Goal: Task Accomplishment & Management: Manage account settings

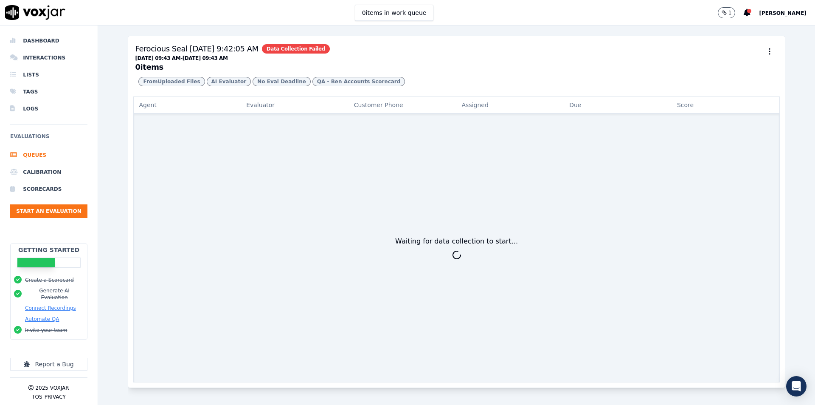
click at [467, 251] on div "Waiting for data collection to start..." at bounding box center [456, 248] width 646 height 268
click at [466, 244] on div "Waiting for data collection to start..." at bounding box center [456, 241] width 123 height 10
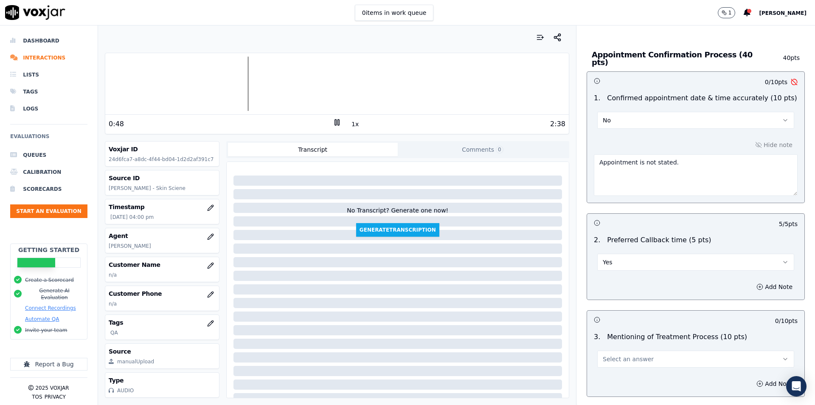
click at [644, 156] on textarea "Appointment is not stated." at bounding box center [696, 175] width 204 height 42
click at [681, 163] on textarea "Appointment is not stated." at bounding box center [696, 175] width 204 height 42
type textarea "Appointment is not stated/confirmed"
click at [636, 255] on button "Yes" at bounding box center [695, 261] width 197 height 17
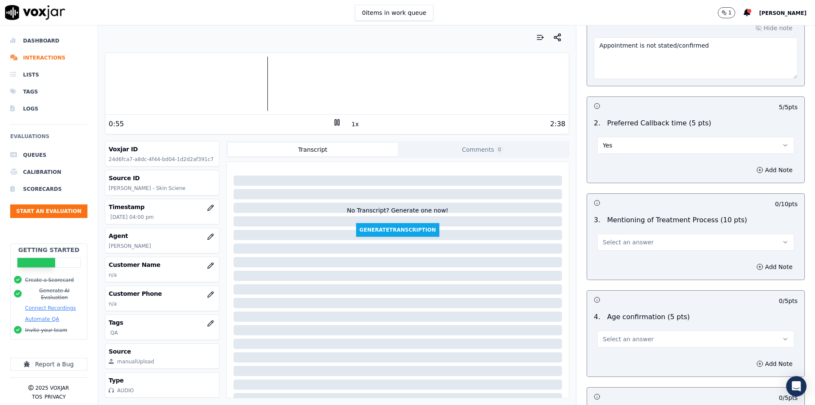
scroll to position [764, 0]
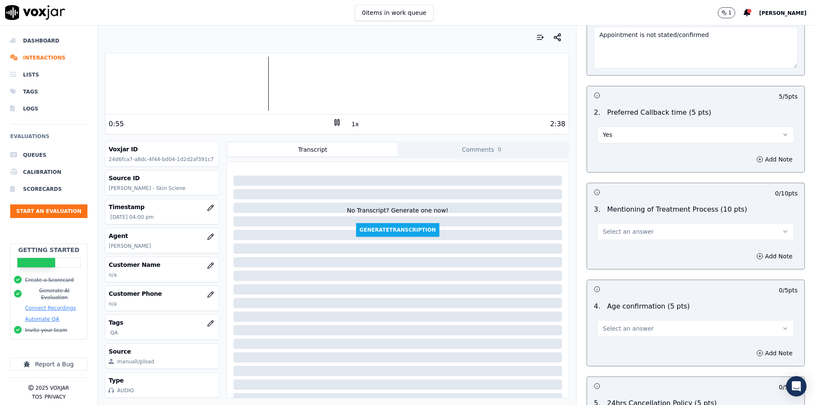
click at [673, 227] on button "Select an answer" at bounding box center [695, 231] width 197 height 17
click at [630, 247] on div "Yes" at bounding box center [682, 246] width 182 height 14
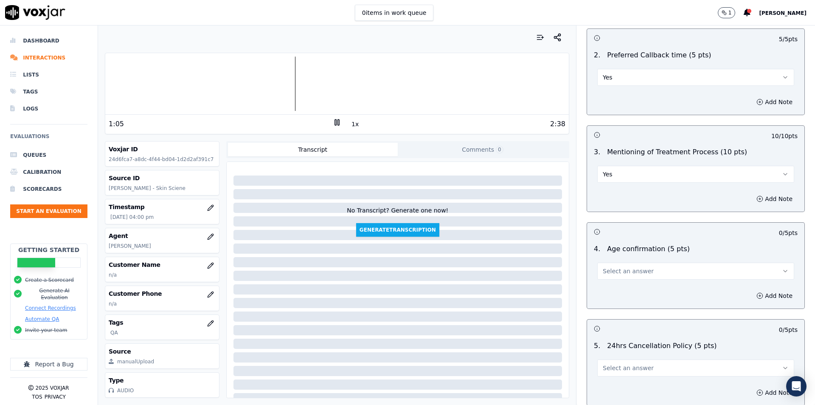
scroll to position [807, 0]
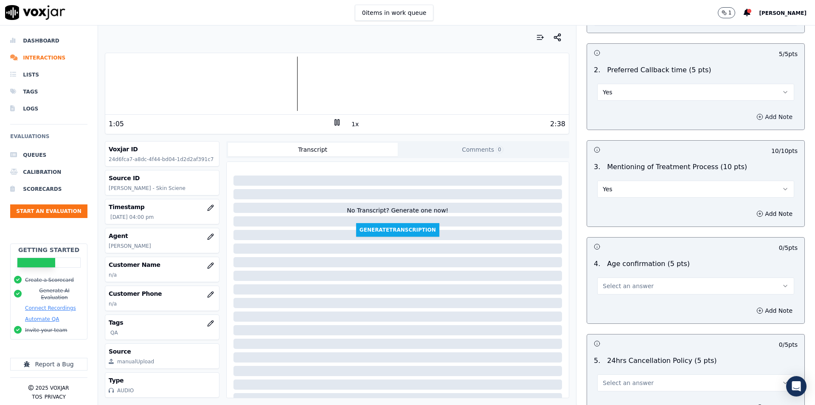
click at [759, 112] on button "Add Note" at bounding box center [774, 117] width 46 height 12
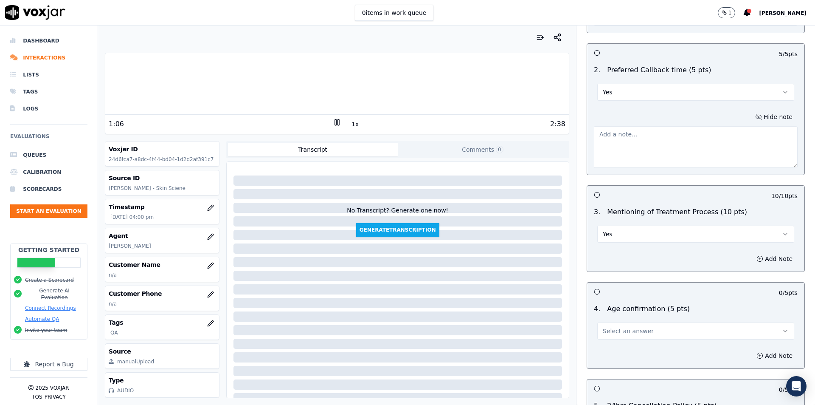
click at [688, 156] on textarea at bounding box center [696, 147] width 204 height 42
paste textarea "Asked and noted customer preference (anytime, voicemail if missed)."
type textarea "Asked and noted customer preference (anytime, voicemail if missed)."
click at [751, 253] on button "Add Note" at bounding box center [774, 259] width 46 height 12
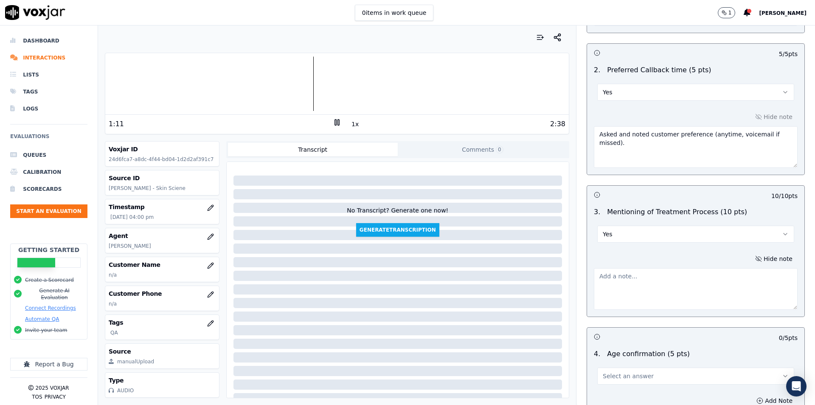
click at [695, 274] on textarea at bounding box center [696, 289] width 204 height 42
paste textarea "Gave a detailed explanation of LED facial process, pre-care and after-care."
type textarea "Gave a detailed explanation of LED facial process, pre-care and after-care."
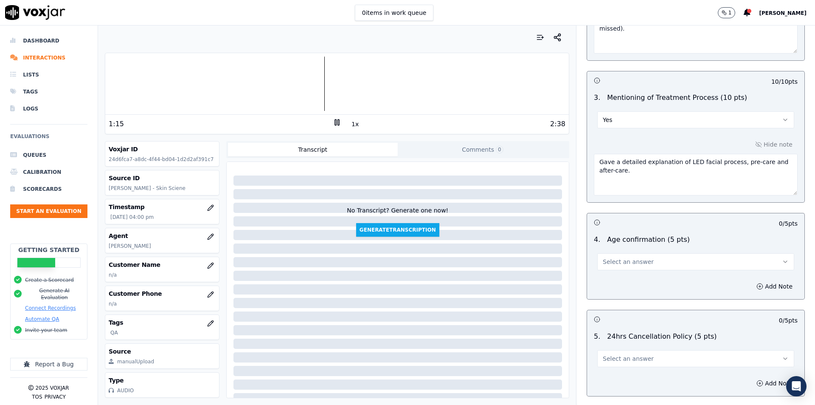
scroll to position [934, 0]
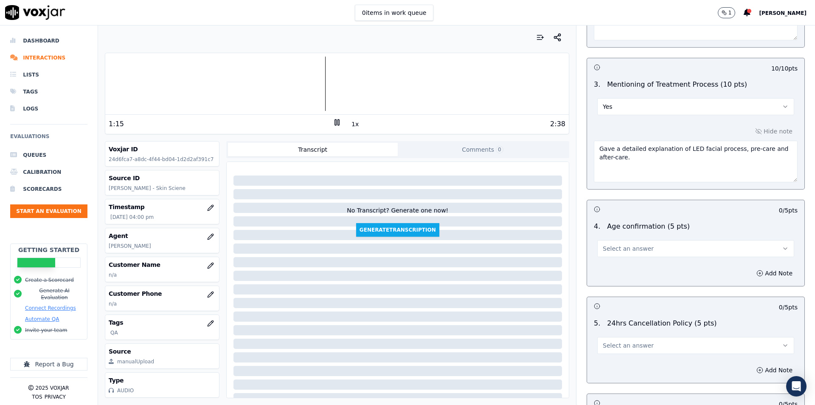
click at [630, 240] on button "Select an answer" at bounding box center [695, 248] width 197 height 17
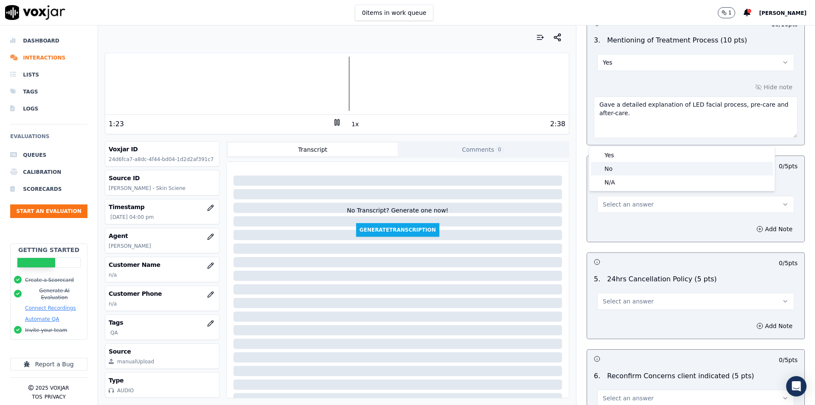
scroll to position [1061, 0]
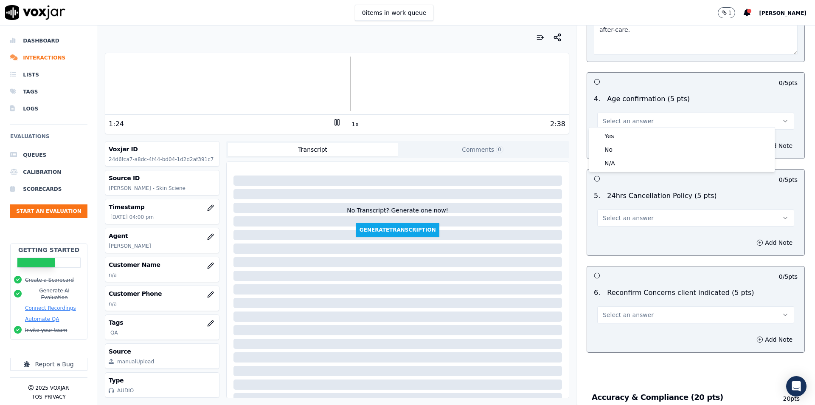
click at [690, 84] on div "0 / 5 pts" at bounding box center [695, 82] width 217 height 18
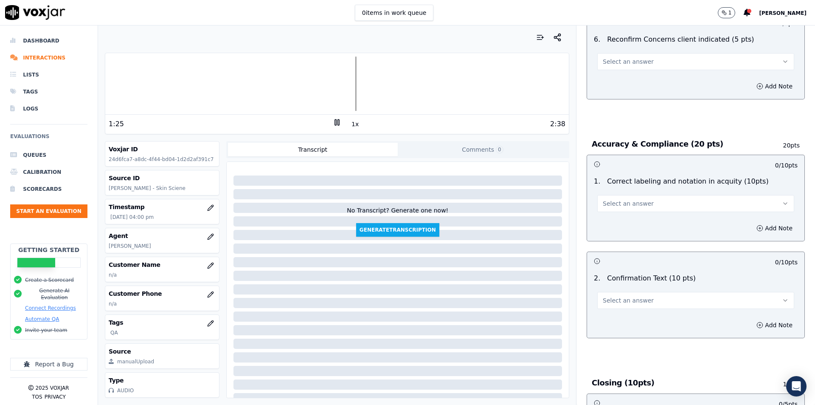
scroll to position [1358, 0]
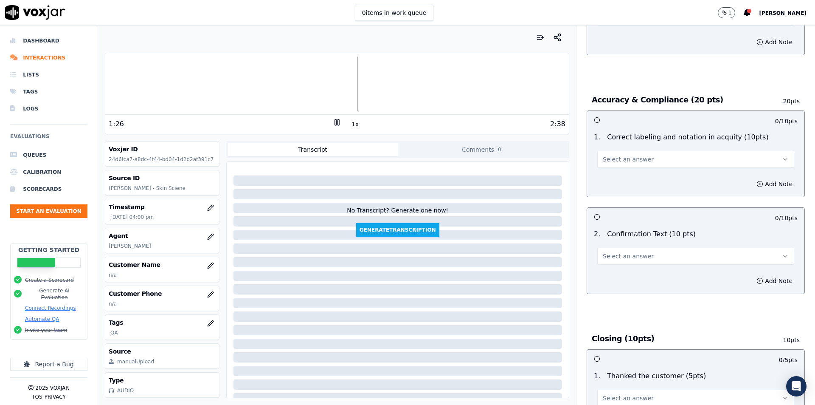
click at [640, 152] on button "Select an answer" at bounding box center [695, 159] width 197 height 17
click at [625, 179] on div "Yes" at bounding box center [682, 174] width 182 height 14
click at [624, 247] on button "Select an answer" at bounding box center [695, 255] width 197 height 17
drag, startPoint x: 615, startPoint y: 267, endPoint x: 617, endPoint y: 256, distance: 11.7
click at [614, 267] on div "Yes" at bounding box center [682, 271] width 182 height 14
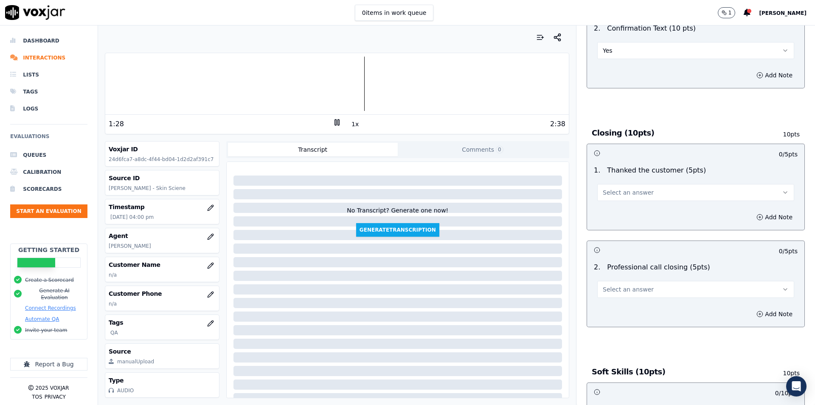
scroll to position [1571, 0]
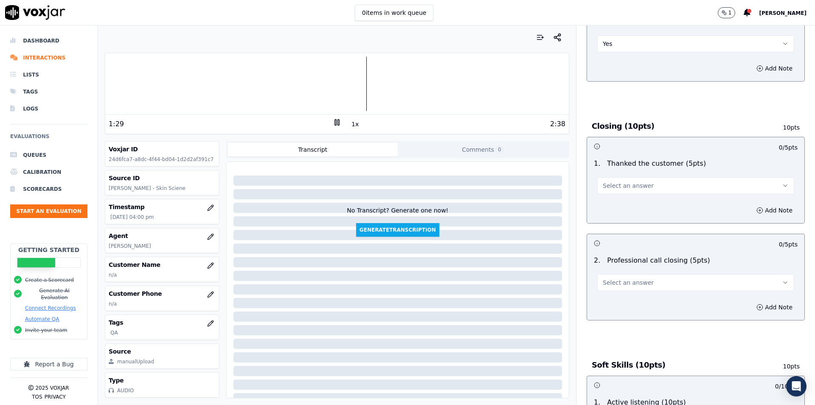
click at [643, 187] on button "Select an answer" at bounding box center [695, 185] width 197 height 17
click at [639, 200] on div "Yes" at bounding box center [682, 201] width 182 height 14
click at [771, 206] on button "Add Note" at bounding box center [774, 210] width 46 height 12
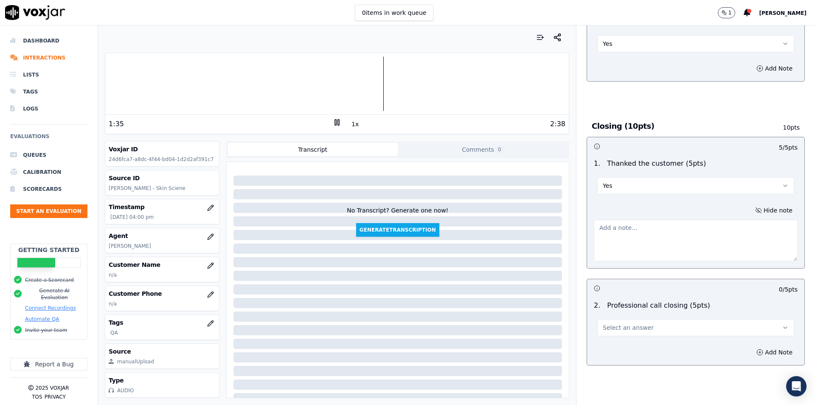
click at [672, 232] on textarea at bounding box center [696, 240] width 204 height 42
paste textarea "Thanked multiple times: “Thank you so much for confirming, Charlene.”"
type textarea "Thanked multiple times: “Thank you so much for confirming, Charlene.”"
click at [634, 323] on span "Select an answer" at bounding box center [628, 327] width 51 height 8
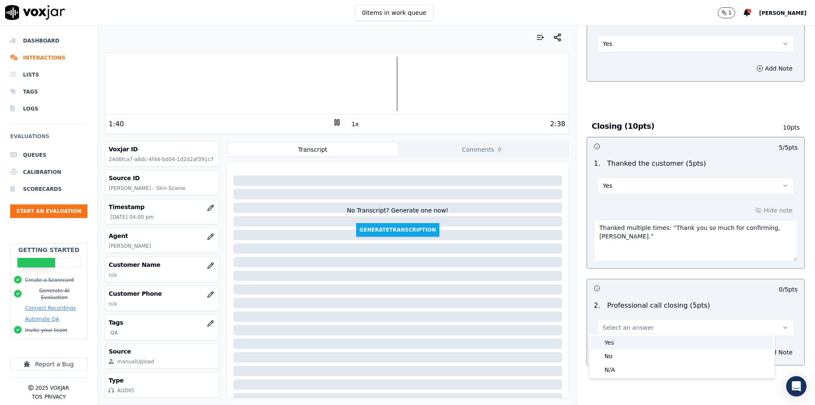
click at [627, 341] on div "Yes" at bounding box center [682, 342] width 182 height 14
click at [756, 350] on icon "button" at bounding box center [759, 352] width 7 height 7
drag, startPoint x: 704, startPoint y: 351, endPoint x: 699, endPoint y: 356, distance: 6.6
click at [703, 351] on div "Hide note" at bounding box center [695, 374] width 217 height 70
click at [690, 369] on textarea at bounding box center [696, 382] width 204 height 42
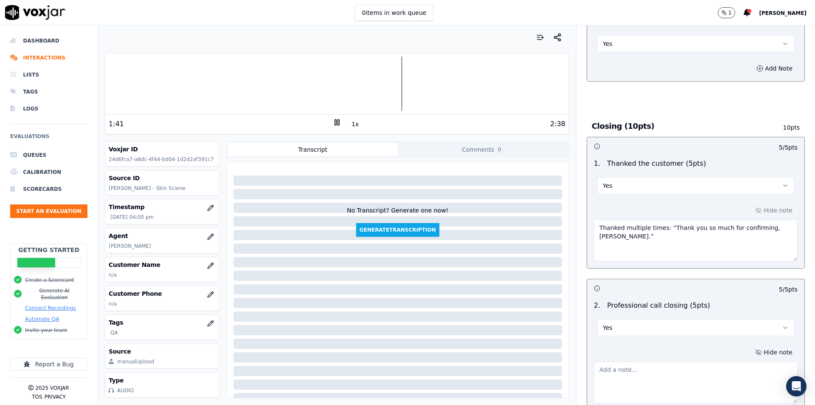
paste textarea "Positive, warm closing: “I really appreciate your coordination, you have a grea…"
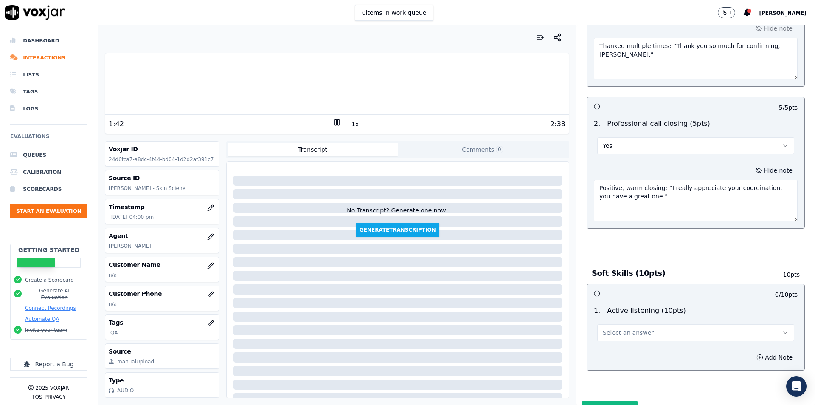
scroll to position [1784, 0]
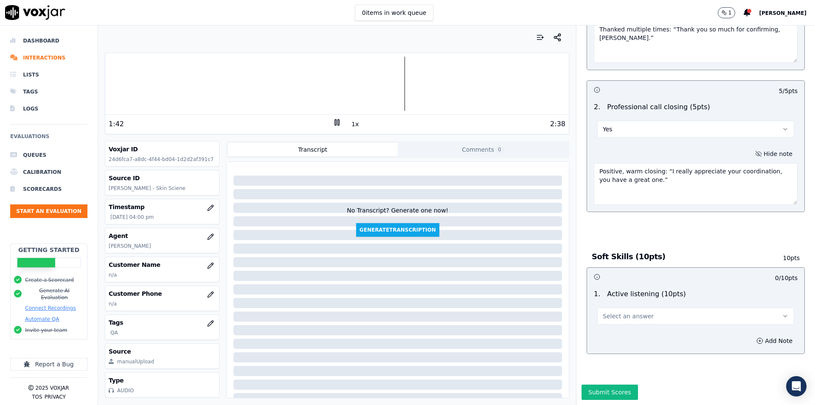
type textarea "Positive, warm closing: “I really appreciate your coordination, you have a grea…"
click at [669, 307] on button "Select an answer" at bounding box center [695, 315] width 197 height 17
click at [661, 315] on div "Yes" at bounding box center [682, 316] width 182 height 14
click at [756, 337] on icon "button" at bounding box center [759, 340] width 7 height 7
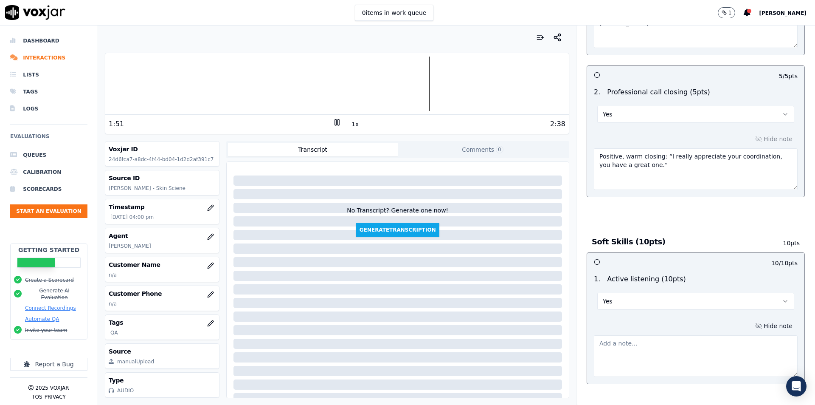
click at [666, 335] on textarea at bounding box center [696, 356] width 204 height 42
paste textarea "Responded appropriately, clarified when customer asked “I beg your pardon?” and…"
type textarea "Responded appropriately, clarified when customer asked “I beg your pardon?” and…"
click at [686, 253] on div "10 / 10 pts" at bounding box center [695, 262] width 217 height 18
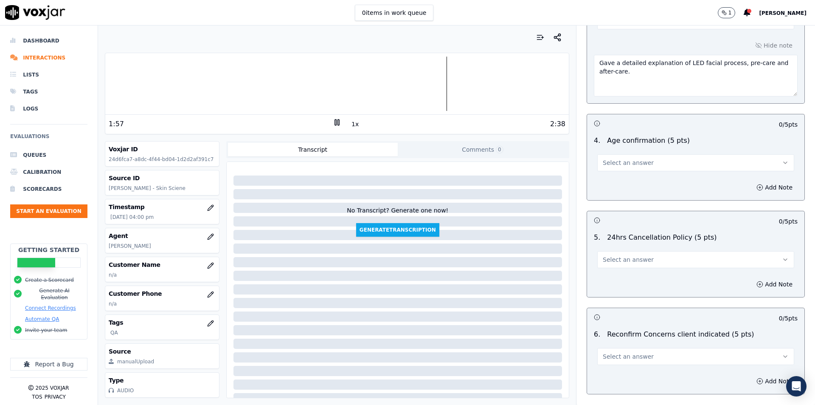
scroll to position [1062, 0]
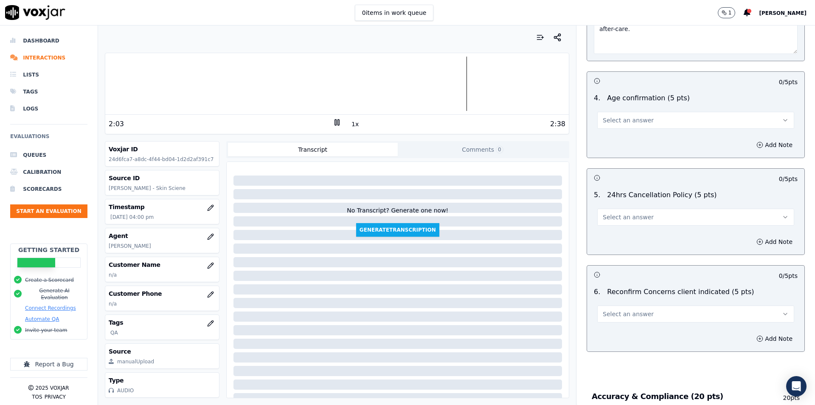
click at [336, 125] on icon at bounding box center [337, 122] width 8 height 8
click at [676, 216] on button "Select an answer" at bounding box center [695, 216] width 197 height 17
click at [650, 247] on div "No" at bounding box center [682, 246] width 182 height 14
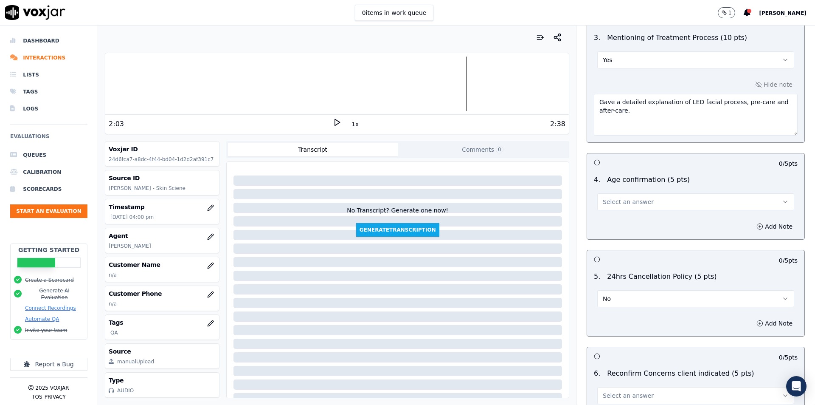
scroll to position [977, 0]
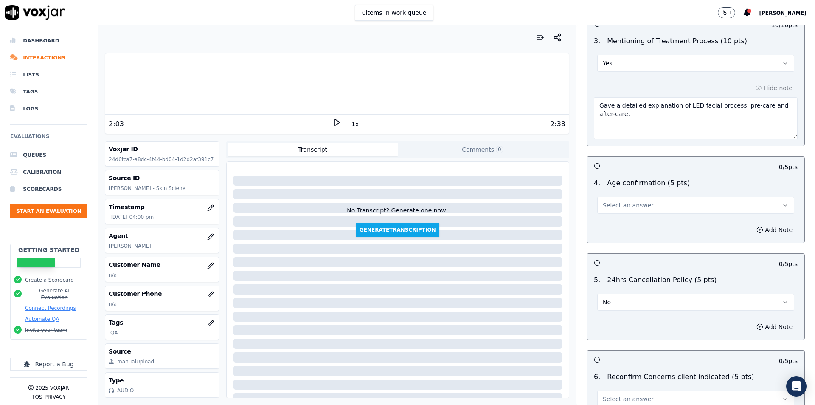
click at [682, 204] on button "Select an answer" at bounding box center [695, 205] width 197 height 17
click at [650, 232] on div "No" at bounding box center [682, 234] width 182 height 14
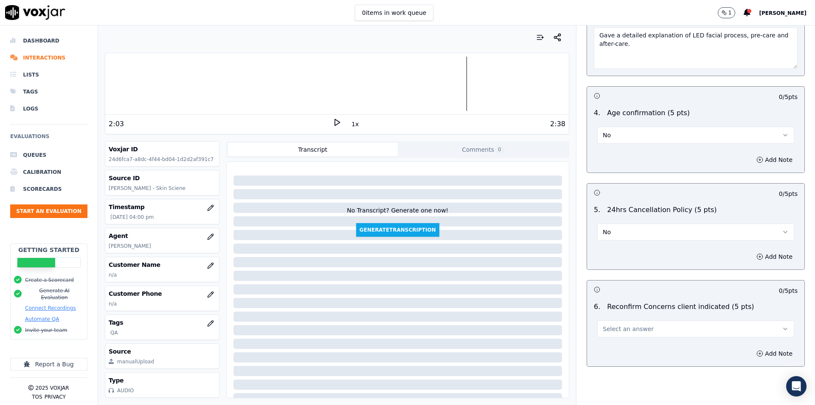
scroll to position [1189, 0]
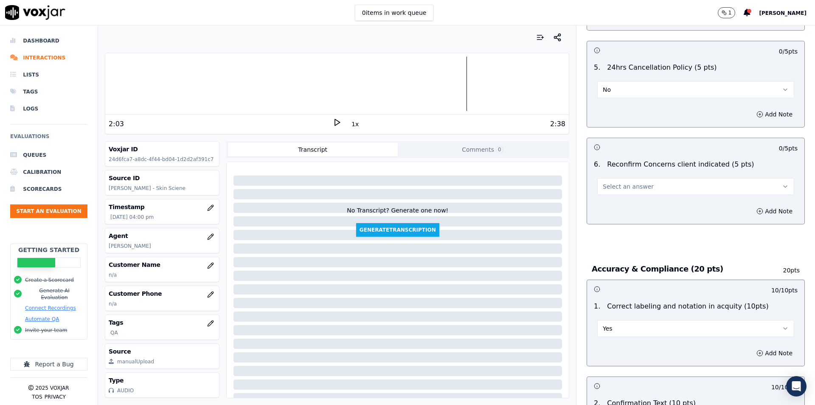
click at [655, 180] on button "Select an answer" at bounding box center [695, 186] width 197 height 17
click at [642, 214] on div "No" at bounding box center [682, 215] width 182 height 14
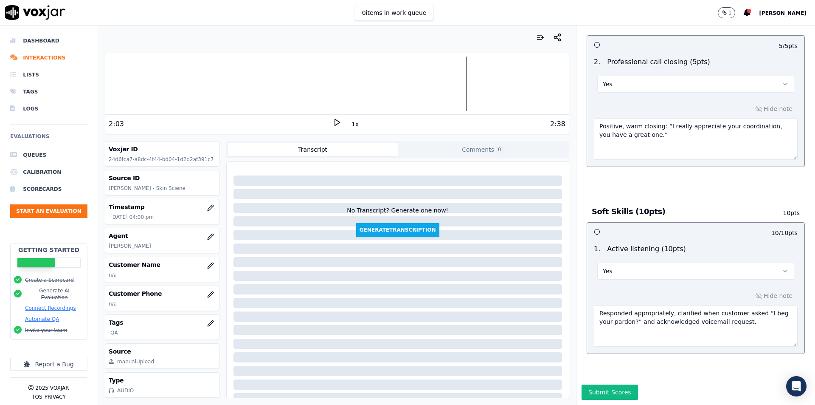
scroll to position [1829, 0]
drag, startPoint x: 609, startPoint y: 372, endPoint x: 641, endPoint y: 312, distance: 68.4
click at [608, 384] on button "Submit Scores" at bounding box center [610, 391] width 56 height 15
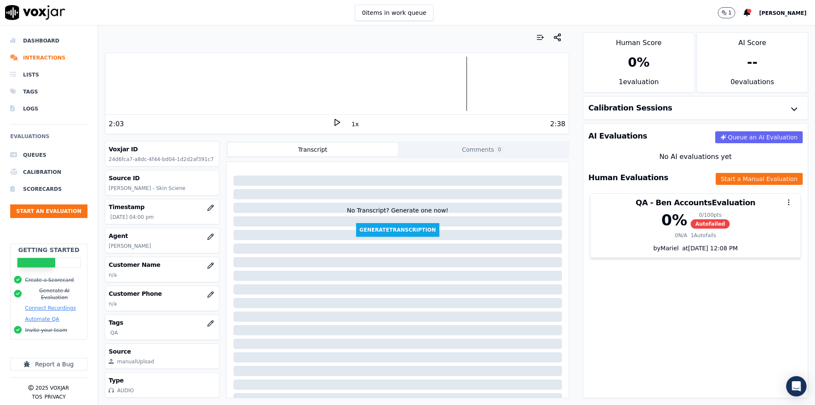
click at [671, 290] on div "AI Evaluations Queue an AI Evaluation No AI evaluations yet Human Evaluations S…" at bounding box center [695, 260] width 225 height 275
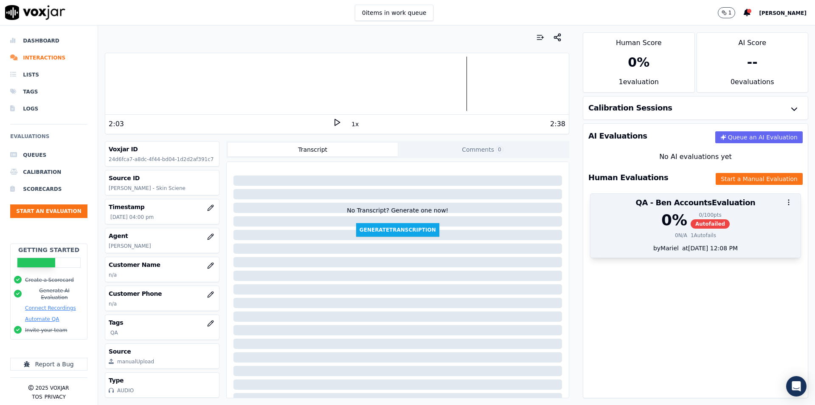
click at [676, 209] on div at bounding box center [695, 202] width 210 height 17
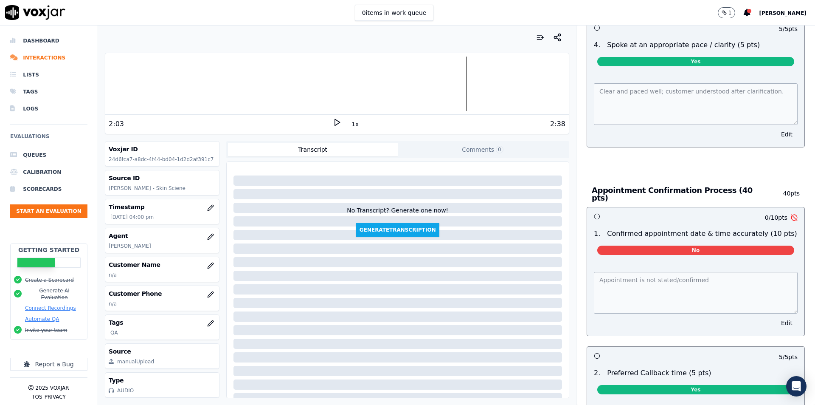
scroll to position [594, 0]
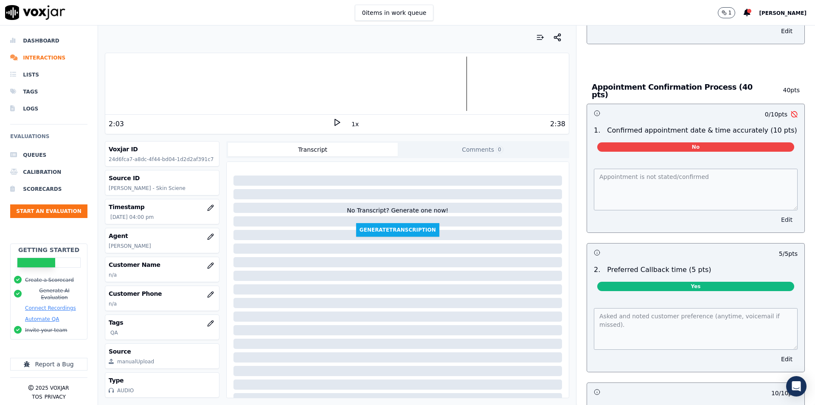
drag, startPoint x: 762, startPoint y: 213, endPoint x: 685, endPoint y: 207, distance: 77.5
click at [776, 214] on button "Edit" at bounding box center [787, 220] width 22 height 12
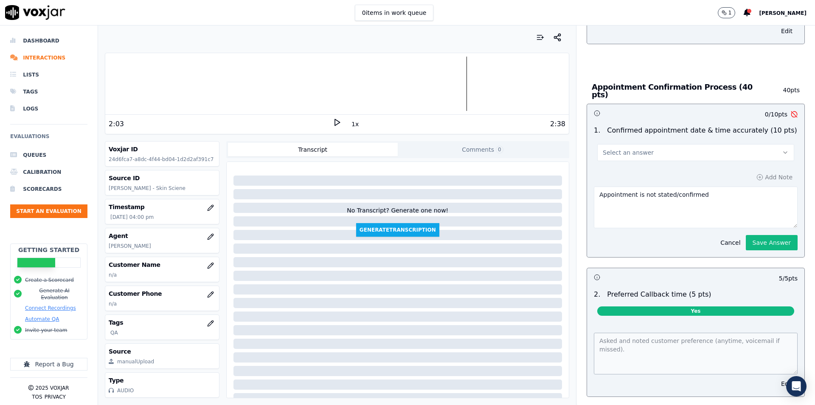
drag, startPoint x: 626, startPoint y: 187, endPoint x: 633, endPoint y: 202, distance: 16.5
click at [627, 187] on textarea "Appointment is not stated/confirmed" at bounding box center [696, 207] width 204 height 42
type textarea "Appointment time is not stated/confirmed"
click at [746, 235] on button "Save Answer" at bounding box center [772, 242] width 52 height 15
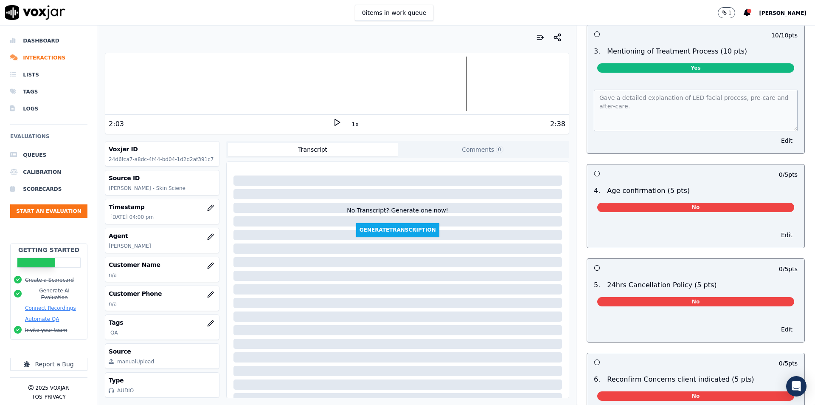
scroll to position [980, 0]
click at [776, 231] on button "Edit" at bounding box center [787, 235] width 22 height 12
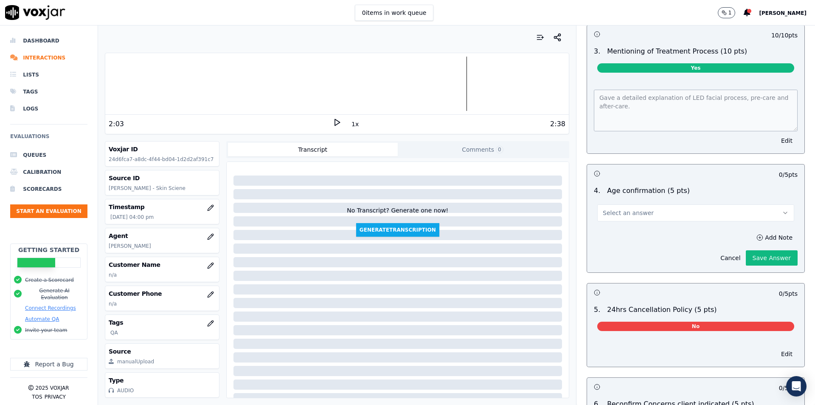
click at [639, 209] on button "Select an answer" at bounding box center [695, 212] width 197 height 17
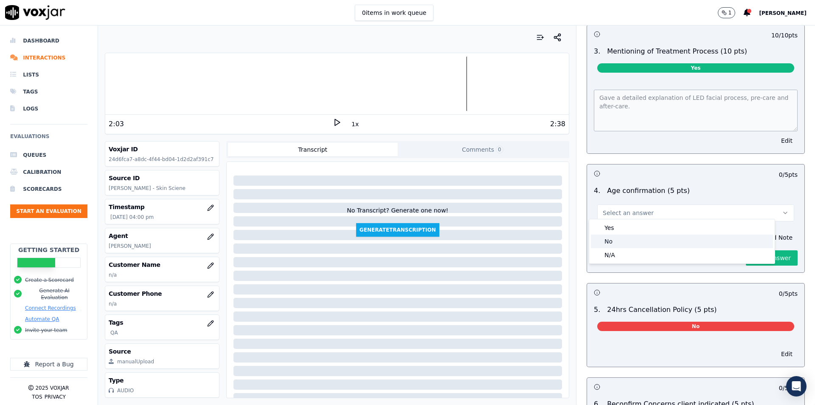
click at [637, 240] on div "No" at bounding box center [682, 241] width 182 height 14
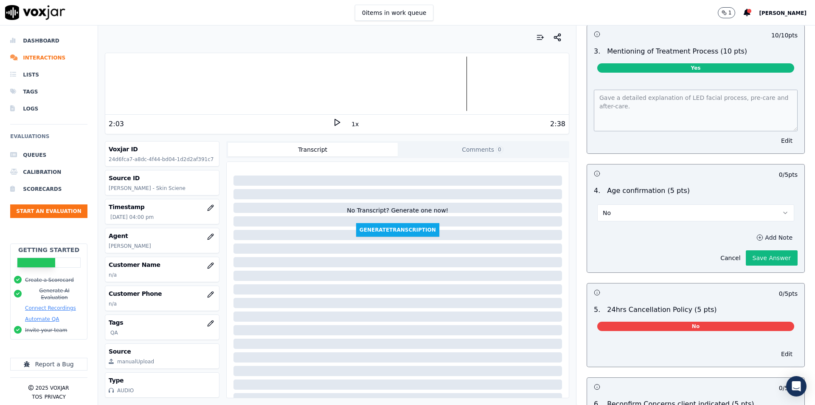
click at [752, 236] on button "Add Note" at bounding box center [774, 237] width 46 height 12
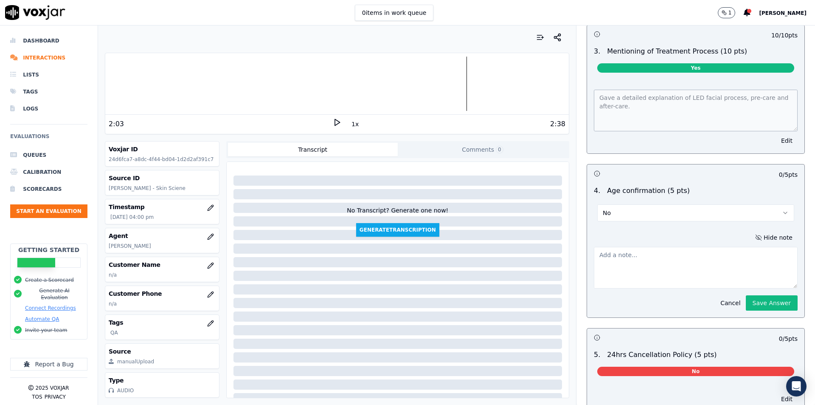
click at [676, 250] on textarea at bounding box center [696, 268] width 204 height 42
type textarea "N"
click at [746, 300] on button "Save Answer" at bounding box center [772, 302] width 52 height 15
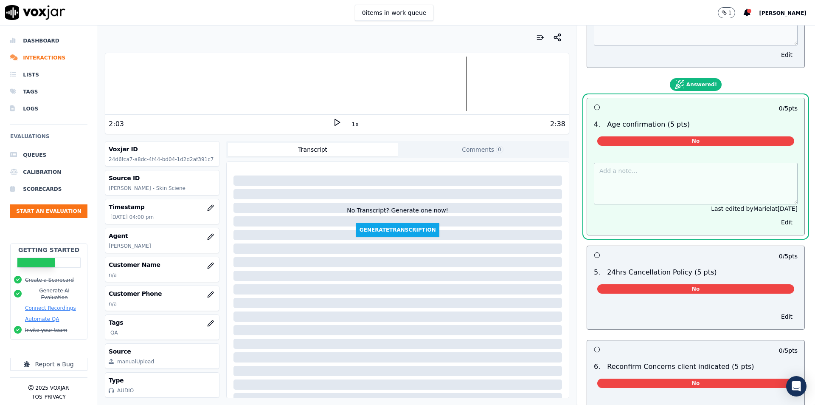
scroll to position [1045, 0]
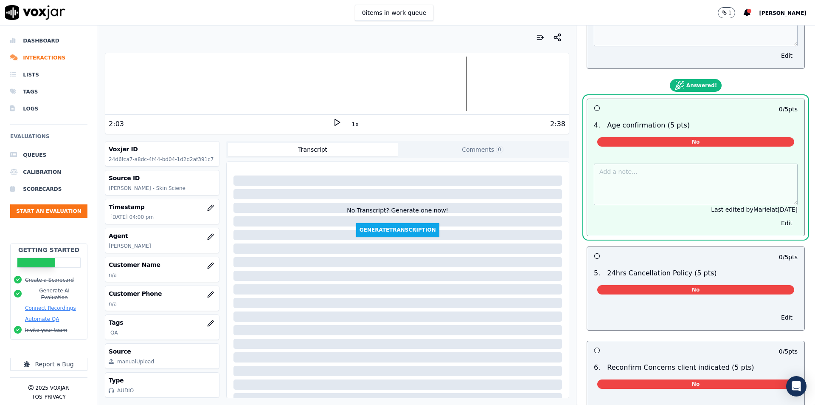
click at [785, 191] on div "0 / 5 pts 4 . Age confirmation (5 pts) No Last edited by Mariel at 9/10/2025 Ed…" at bounding box center [696, 167] width 218 height 138
click at [732, 247] on div "0 / 5 pts" at bounding box center [695, 256] width 217 height 18
click at [776, 218] on button "Edit" at bounding box center [787, 223] width 22 height 12
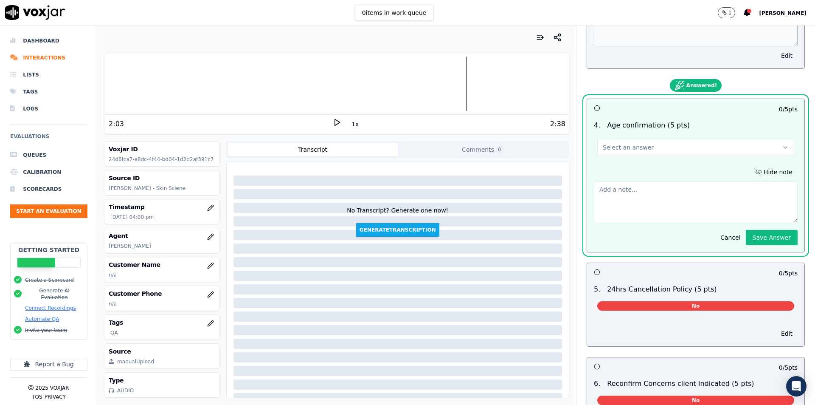
click at [632, 198] on textarea at bounding box center [696, 202] width 204 height 42
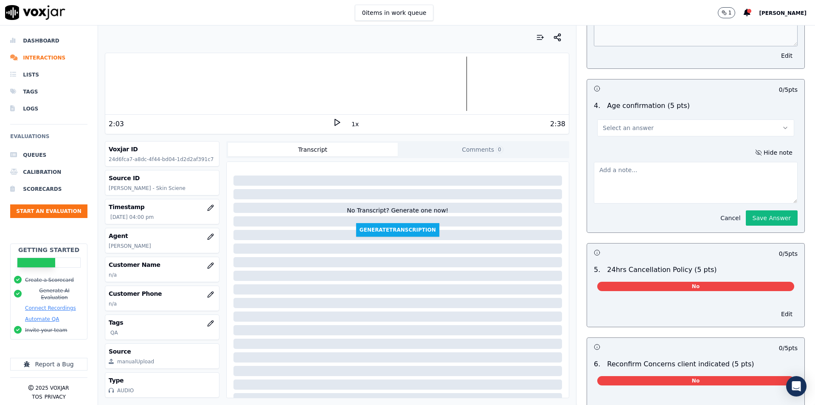
click at [715, 218] on button "Cancel" at bounding box center [730, 218] width 30 height 12
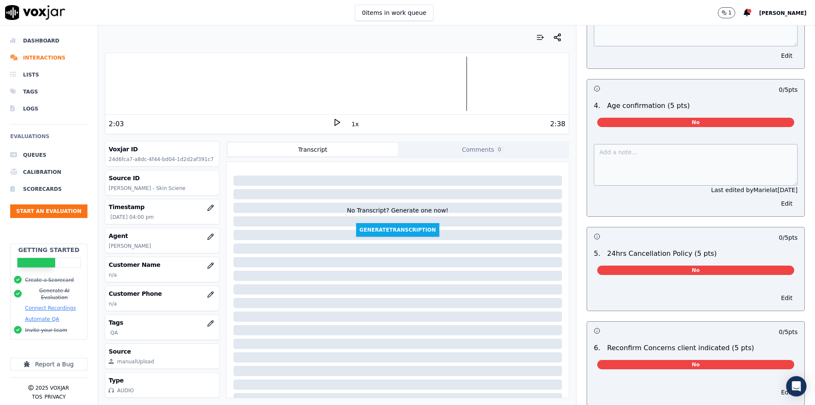
click at [784, 160] on div "Last edited by Mariel at 9/10/2025 Edit" at bounding box center [695, 175] width 217 height 82
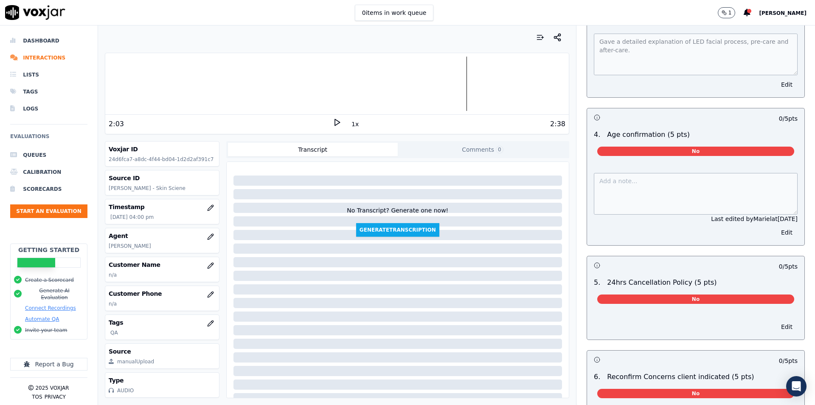
scroll to position [960, 0]
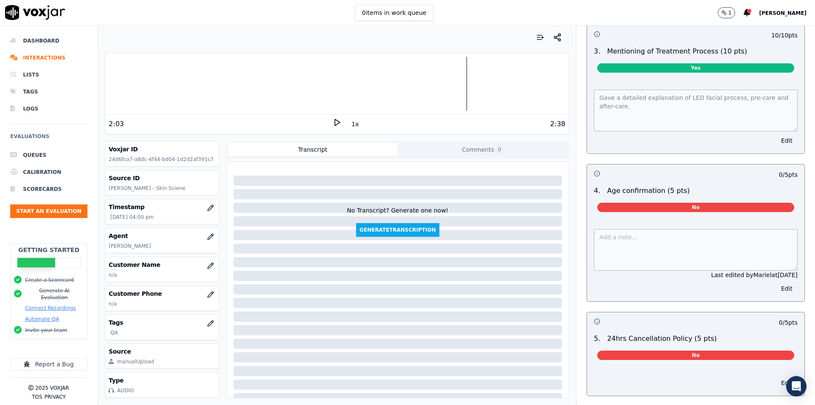
drag, startPoint x: 730, startPoint y: 213, endPoint x: 693, endPoint y: 250, distance: 52.8
click at [730, 214] on div "4 . Age confirmation (5 pts) No" at bounding box center [695, 200] width 217 height 37
click at [715, 270] on div "Last edited by Mariel at 9/10/2025" at bounding box center [696, 274] width 204 height 8
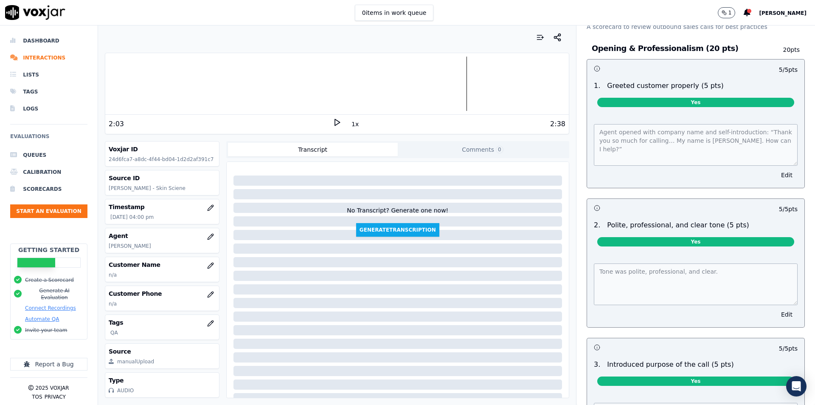
scroll to position [0, 0]
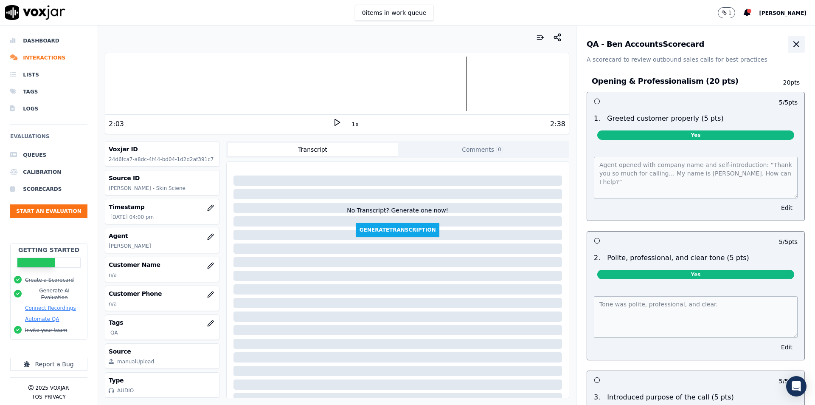
click at [791, 45] on icon "button" at bounding box center [796, 44] width 10 height 10
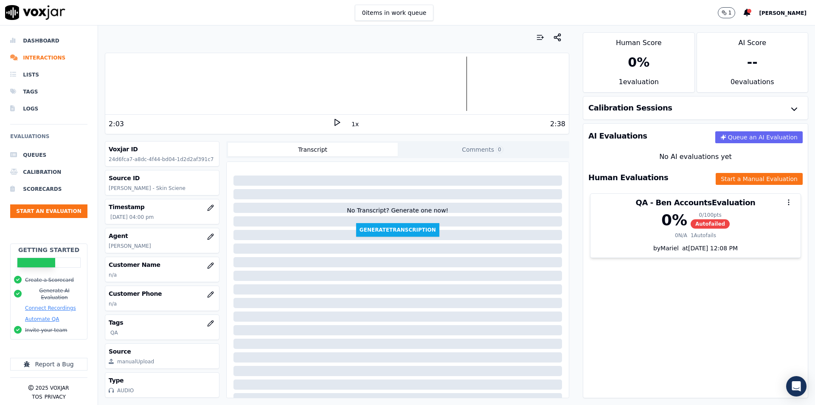
click at [665, 268] on div "AI Evaluations Queue an AI Evaluation No AI evaluations yet Human Evaluations S…" at bounding box center [695, 260] width 225 height 275
click at [39, 56] on li "Interactions" at bounding box center [48, 57] width 77 height 17
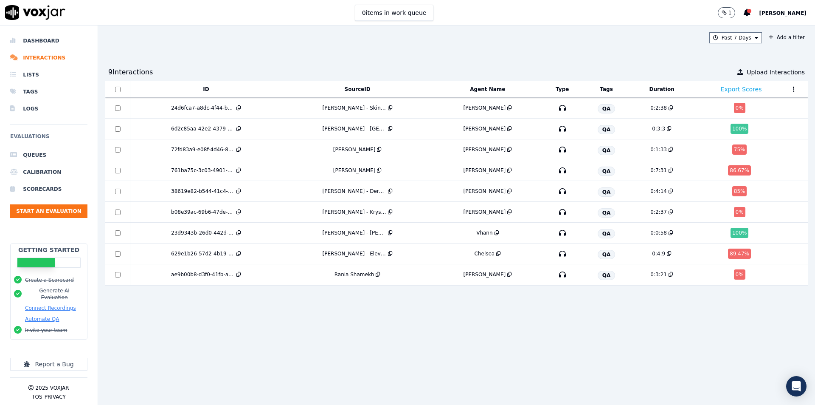
click at [529, 305] on div "ID SourceID Agent Name Type Tags Duration Export Scores 24d6fca7-a8dc-4f44-bd04…" at bounding box center [456, 239] width 703 height 317
click at [472, 52] on div "Past 7 Days Add a filter 9 Interaction s Upload Interactions ID SourceID Agent …" at bounding box center [456, 214] width 717 height 379
click at [35, 214] on button "Start an Evaluation" at bounding box center [48, 211] width 77 height 14
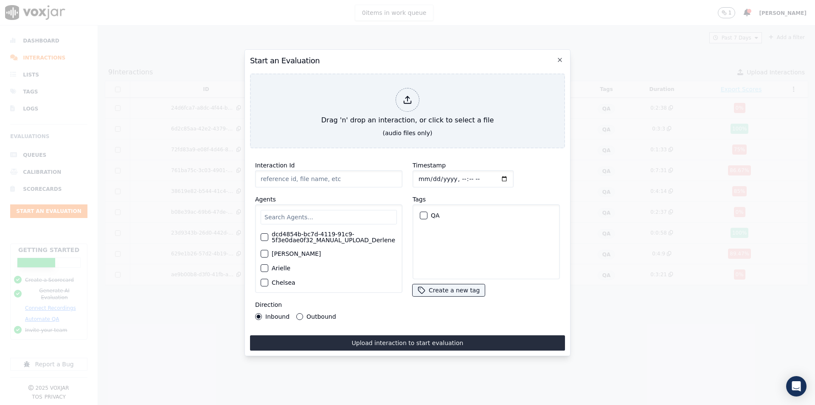
click at [283, 174] on input "Interaction Id" at bounding box center [328, 178] width 147 height 17
paste input "Krista Hayes"
type input "Krista Hayes - LE Reve"
click at [273, 218] on input "text" at bounding box center [329, 217] width 136 height 14
type input "e"
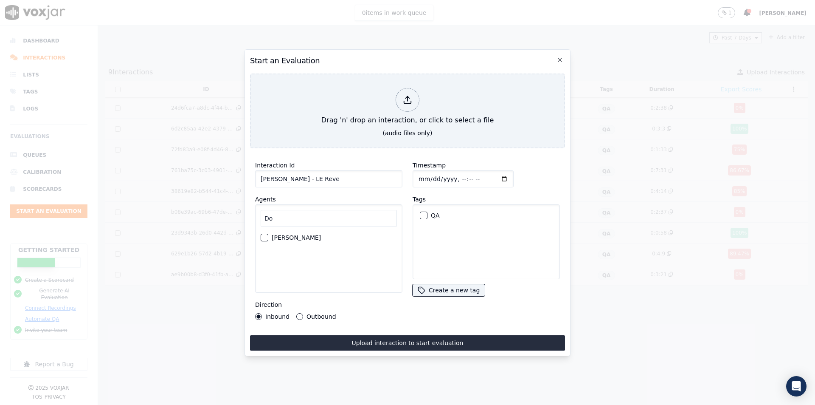
type input "Do"
click at [261, 234] on div "button" at bounding box center [264, 237] width 6 height 6
click at [422, 216] on div "QA" at bounding box center [486, 215] width 140 height 14
click at [423, 214] on div "button" at bounding box center [423, 215] width 6 height 6
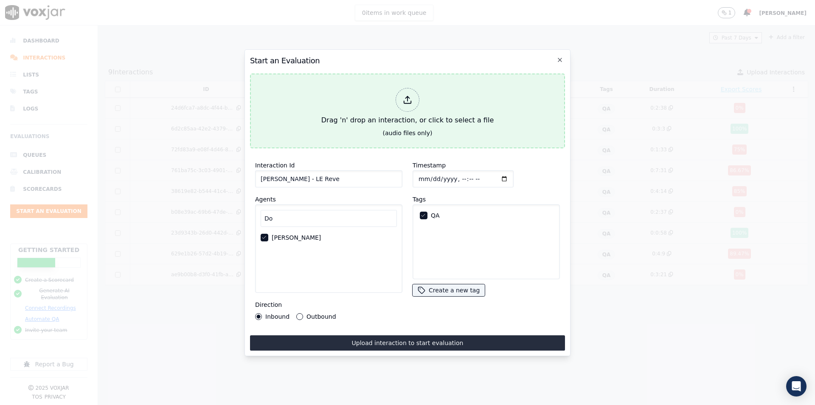
click at [413, 105] on div at bounding box center [408, 100] width 24 height 24
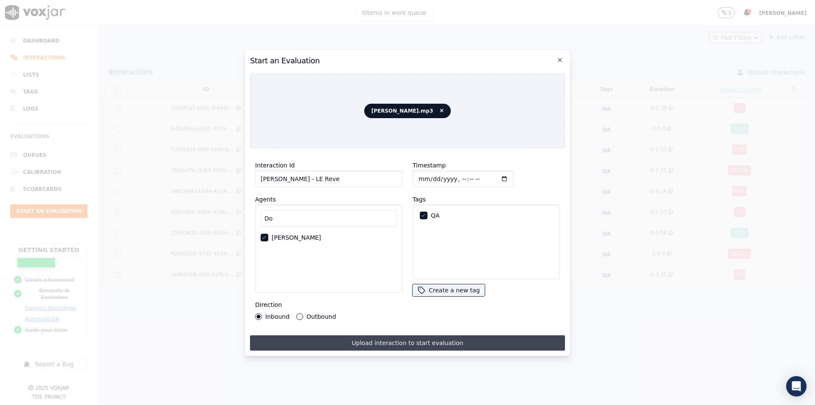
click at [406, 340] on button "Upload interaction to start evaluation" at bounding box center [407, 342] width 315 height 15
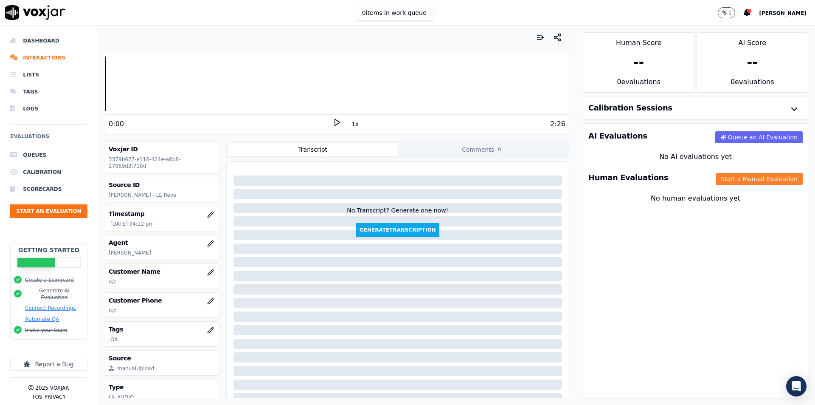
click at [716, 179] on button "Start a Manual Evaluation" at bounding box center [759, 179] width 87 height 12
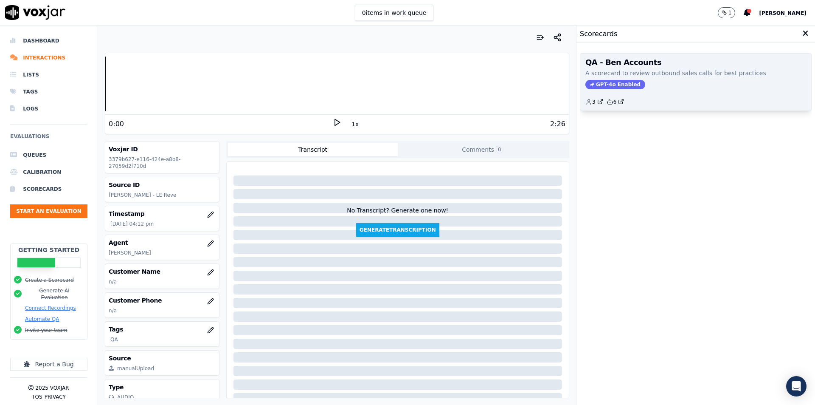
click at [632, 66] on h3 "QA - Ben Accounts" at bounding box center [695, 63] width 221 height 8
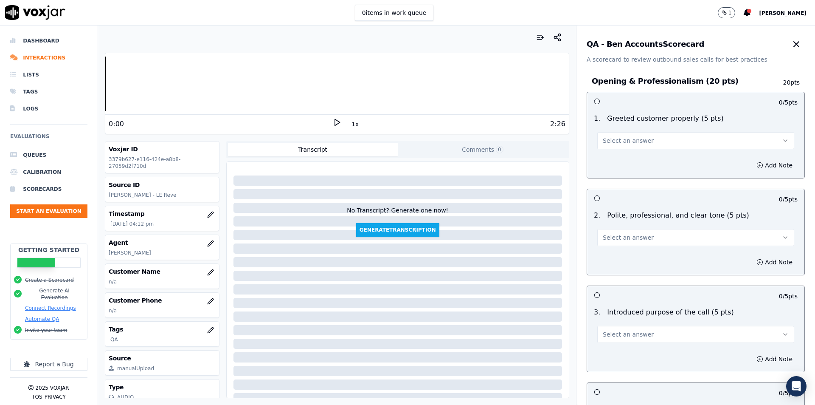
click at [605, 142] on span "Select an answer" at bounding box center [628, 140] width 51 height 8
click at [604, 157] on div "Yes" at bounding box center [682, 160] width 182 height 14
click at [757, 168] on button "Add Note" at bounding box center [774, 165] width 46 height 12
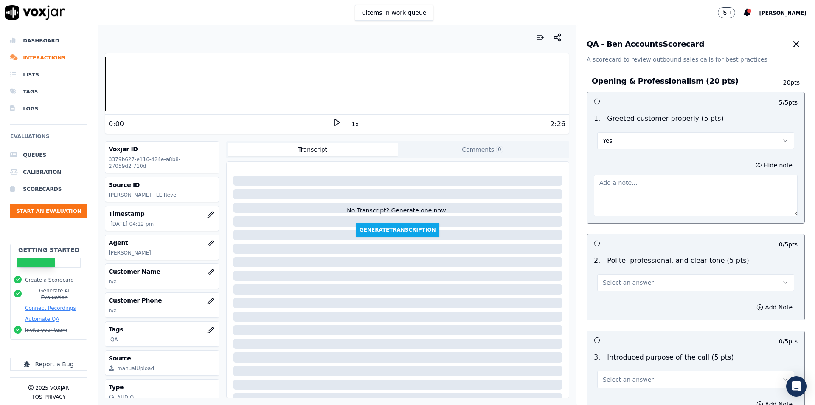
click at [686, 191] on textarea at bounding box center [696, 195] width 204 height 42
paste textarea "Opened with greeting and introduction: “Good morning, this is Jean from Le Rêve…"
click at [333, 123] on icon at bounding box center [337, 122] width 8 height 8
click at [618, 190] on textarea "Opened with greeting and introduction: “Good morning, this is Jean from Le Rêve…" at bounding box center [696, 195] width 204 height 42
type textarea "Opened with greeting and introduction: “Good morning, this is Jean from Le Reve…"
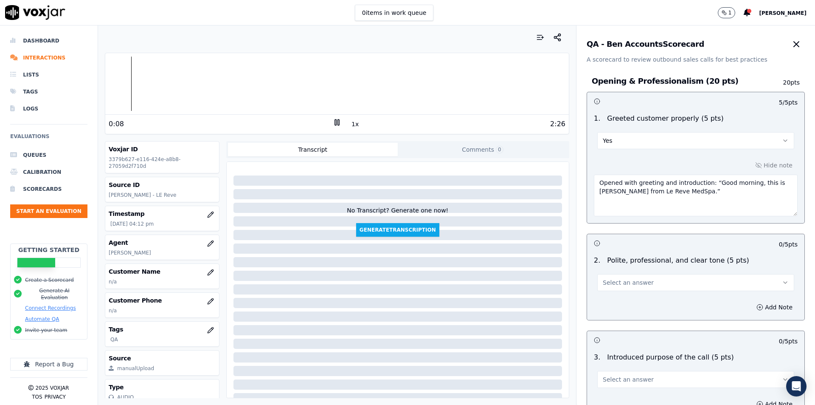
click at [627, 288] on button "Select an answer" at bounding box center [695, 282] width 197 height 17
click at [626, 297] on div "Yes" at bounding box center [682, 302] width 182 height 14
click at [751, 307] on button "Add Note" at bounding box center [774, 307] width 46 height 12
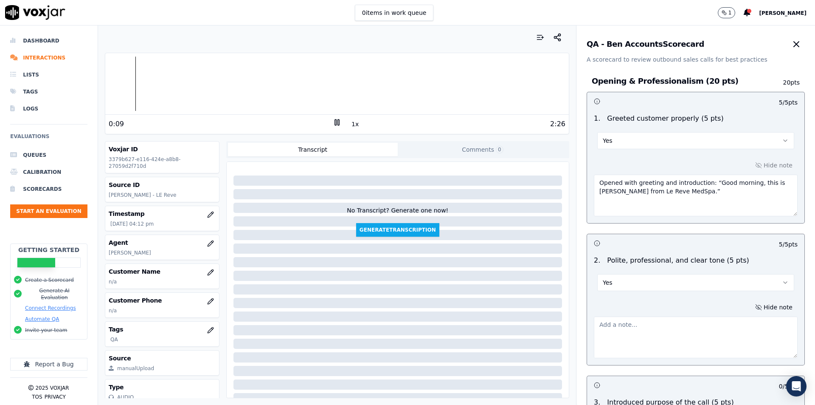
click at [674, 315] on div at bounding box center [696, 335] width 204 height 45
click at [674, 325] on textarea at bounding box center [696, 337] width 204 height 42
paste textarea "Friendly, professional tone maintained."
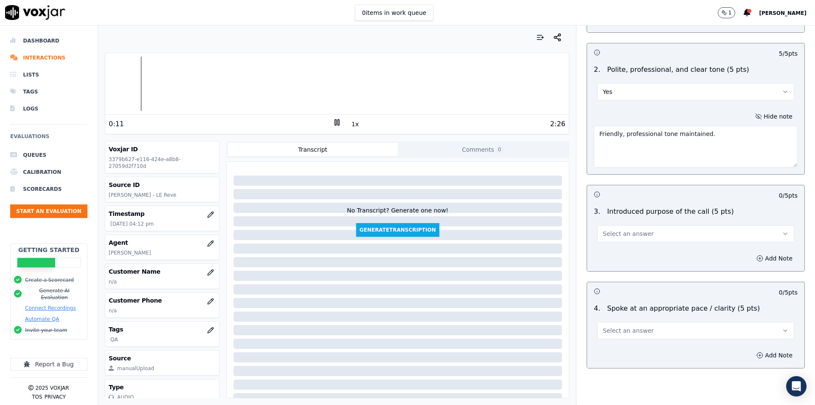
scroll to position [212, 0]
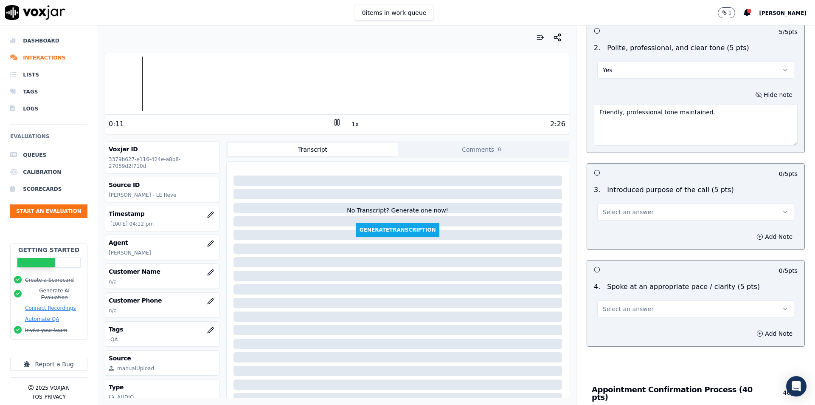
type textarea "Friendly, professional tone maintained."
click at [669, 219] on button "Select an answer" at bounding box center [695, 211] width 197 height 17
click at [669, 214] on button "Select an answer" at bounding box center [695, 211] width 197 height 17
click at [653, 229] on div "Add Note" at bounding box center [695, 236] width 217 height 25
click at [655, 214] on button "Select an answer" at bounding box center [695, 211] width 197 height 17
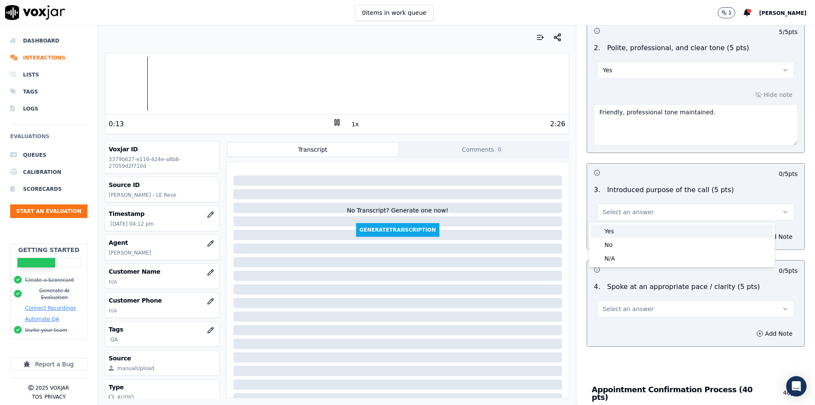
click at [650, 232] on div "Yes" at bounding box center [682, 231] width 182 height 14
click at [753, 235] on button "Add Note" at bounding box center [774, 237] width 46 height 12
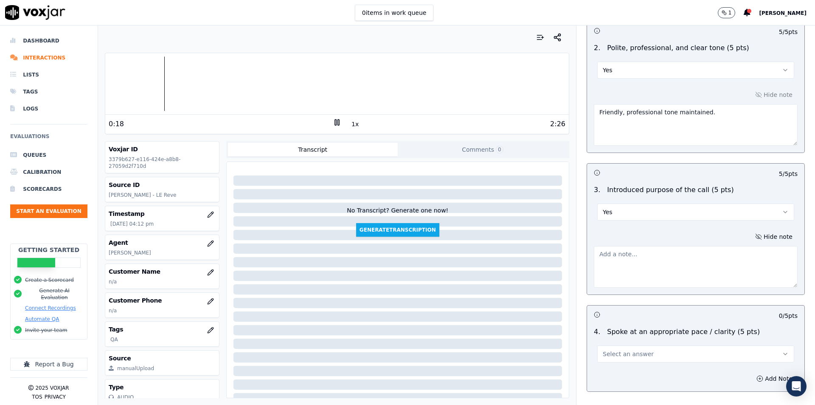
click at [677, 260] on textarea at bounding box center [696, 267] width 204 height 42
paste textarea "Confirmed purpose: “I just called to confirm your appointment.”"
type textarea "Confirmed purpose: “I just called to confirm your appointment.”"
click at [658, 352] on button "Select an answer" at bounding box center [695, 353] width 197 height 17
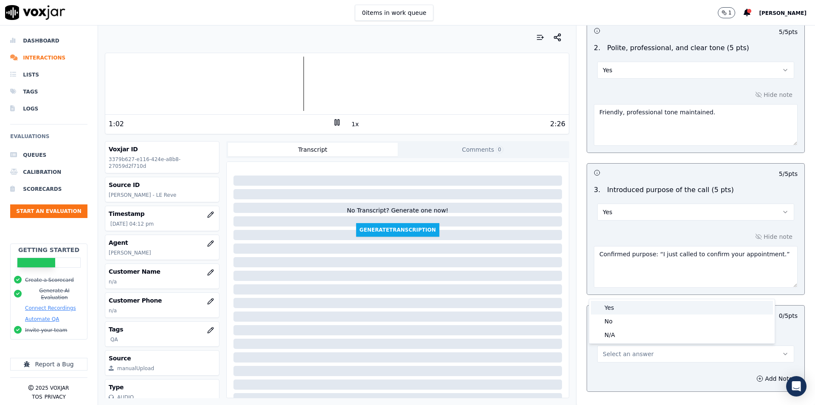
click at [622, 308] on div "Yes" at bounding box center [682, 308] width 182 height 14
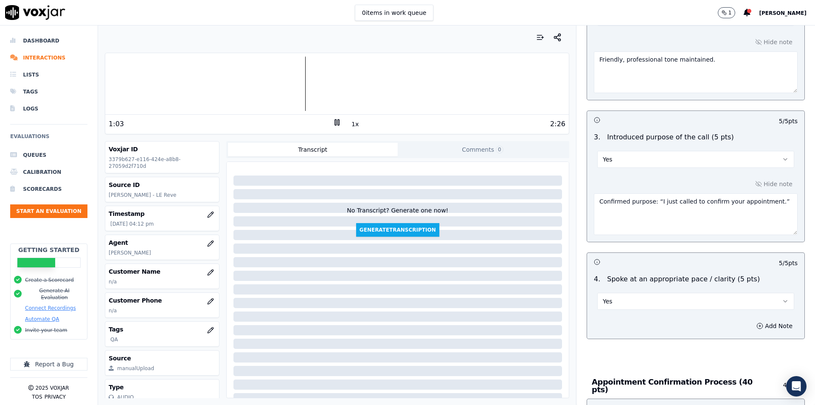
scroll to position [340, 0]
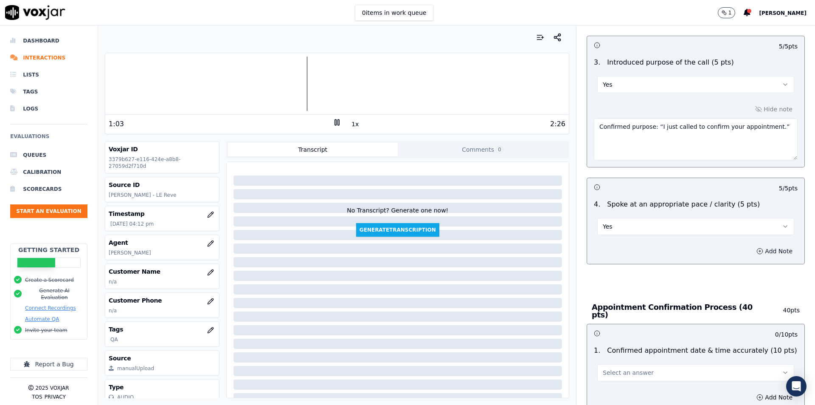
click at [754, 251] on button "Add Note" at bounding box center [774, 251] width 46 height 12
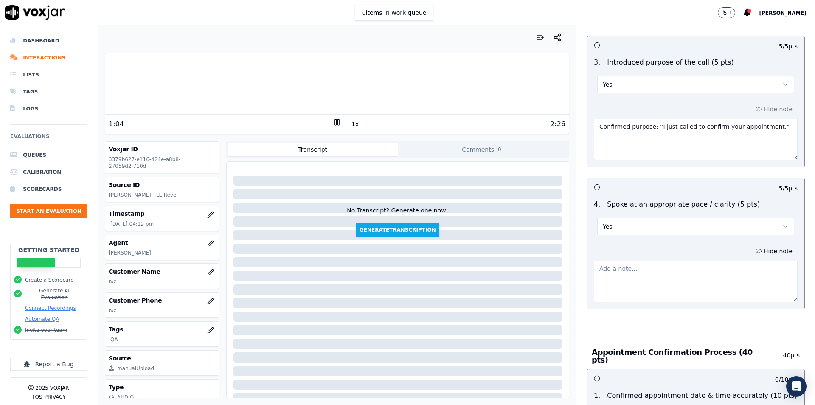
click at [654, 279] on textarea at bounding box center [696, 281] width 204 height 42
paste textarea "Generally clear, though a few phrases were awkward (e.g., “papayi”). Customer s…"
drag, startPoint x: 630, startPoint y: 267, endPoint x: 686, endPoint y: 280, distance: 57.6
click at [686, 280] on textarea "Generally clear, though a few phrases were awkward (e.g., “papayi”). Customer s…" at bounding box center [696, 281] width 204 height 42
drag, startPoint x: 641, startPoint y: 267, endPoint x: 580, endPoint y: 263, distance: 60.4
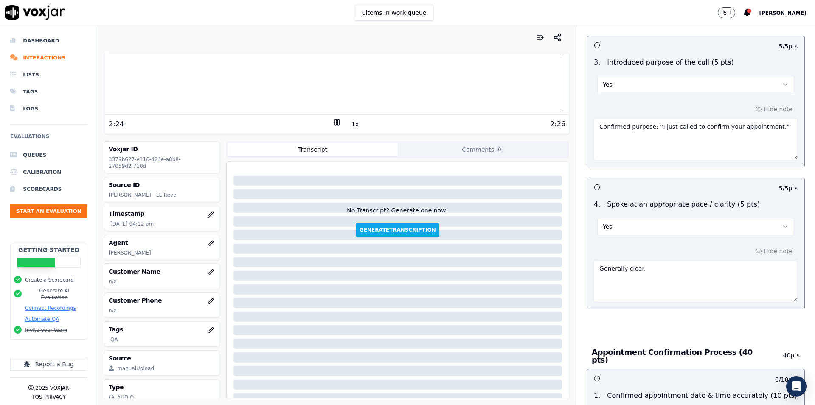
click at [587, 263] on div "Hide note Generally clear." at bounding box center [695, 273] width 217 height 70
paste textarea "Pace was calm and understandable"
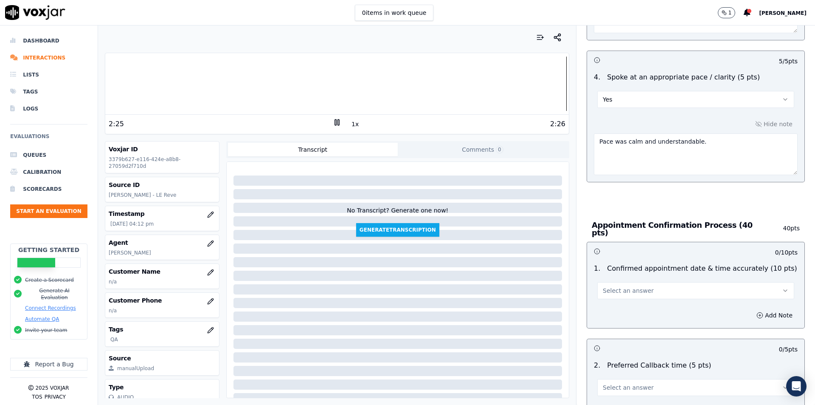
scroll to position [467, 0]
type textarea "Pace was calm and understandable."
click at [655, 291] on button "Select an answer" at bounding box center [695, 289] width 197 height 17
click at [625, 304] on div "Yes" at bounding box center [682, 305] width 182 height 14
click at [756, 311] on icon "button" at bounding box center [759, 314] width 7 height 7
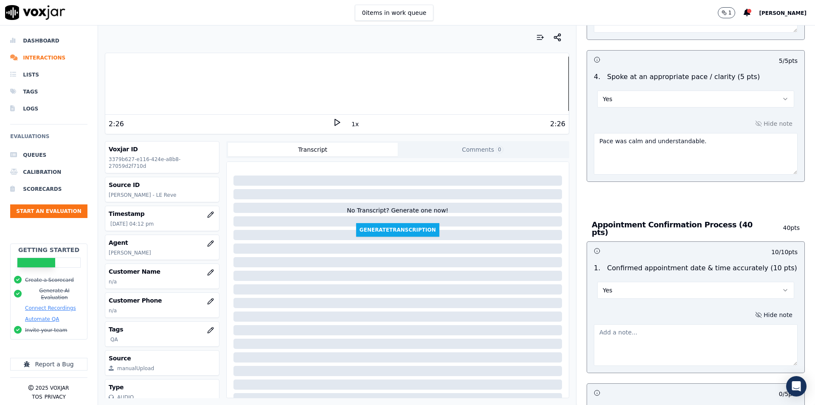
click at [657, 326] on textarea at bounding box center [696, 345] width 204 height 42
paste textarea "Confirmed appointment details: September 4 at 9:00 AM for Krista Hayes."
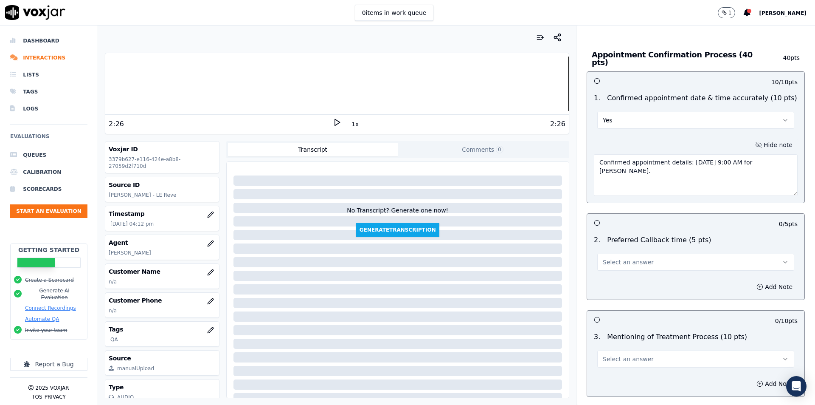
type textarea "Confirmed appointment details: September 4 at 9:00 AM for Krista Hayes."
click at [621, 258] on span "Select an answer" at bounding box center [628, 262] width 51 height 8
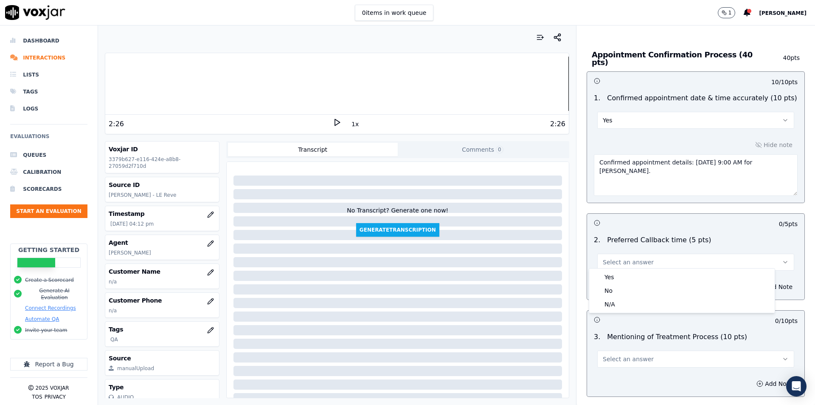
click at [632, 231] on div "2 . Preferred Callback time (5 pts) Select an answer" at bounding box center [695, 252] width 217 height 42
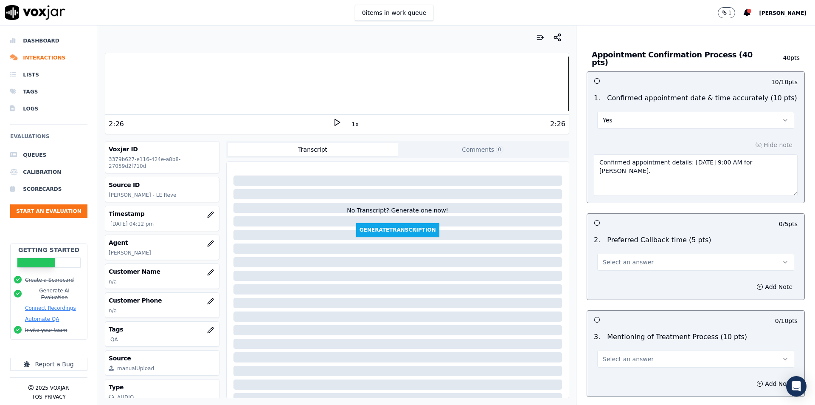
click at [640, 254] on button "Select an answer" at bounding box center [695, 261] width 197 height 17
click at [624, 290] on div "No" at bounding box center [682, 291] width 182 height 14
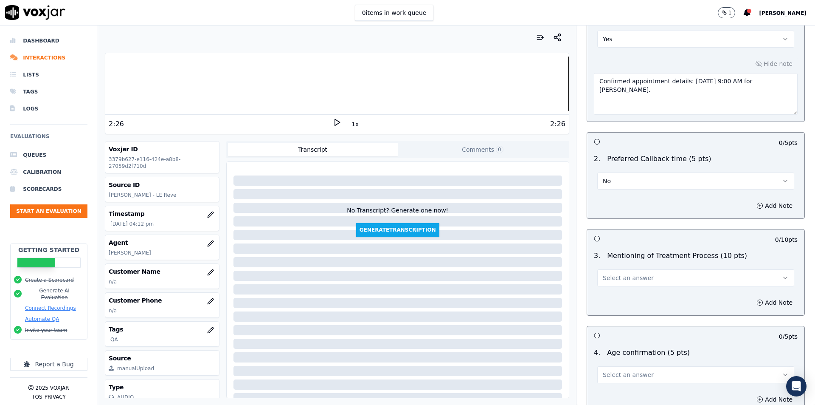
scroll to position [722, 0]
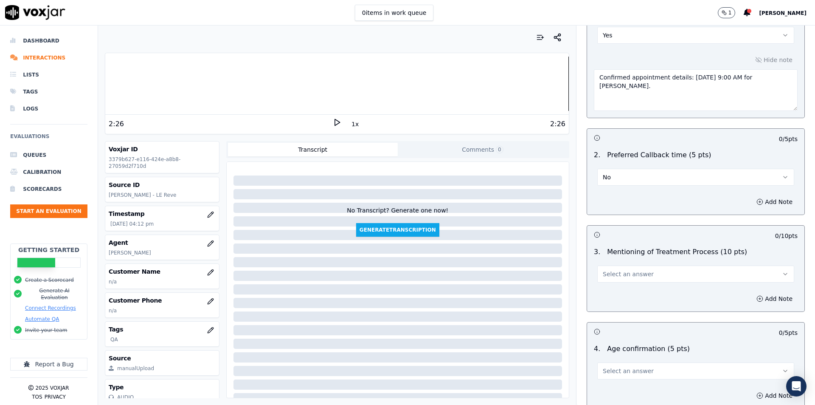
click at [670, 273] on button "Select an answer" at bounding box center [695, 273] width 197 height 17
click at [653, 287] on div "Yes" at bounding box center [682, 289] width 182 height 14
click at [756, 295] on icon "button" at bounding box center [759, 298] width 7 height 7
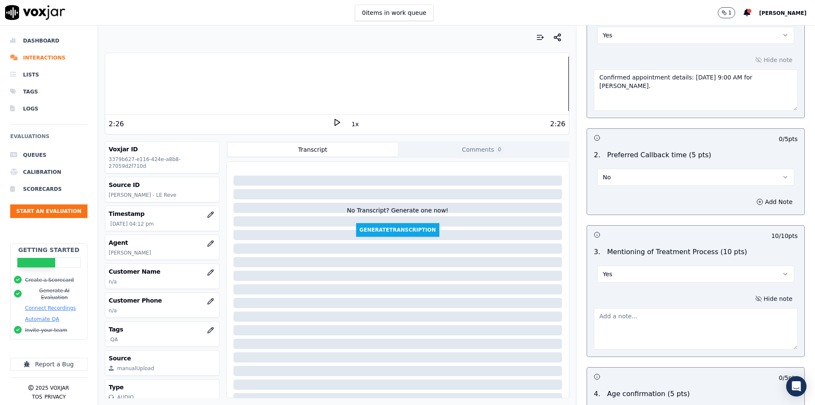
click at [668, 315] on textarea at bounding box center [696, 329] width 204 height 42
paste textarea "Explained treatment inclusions thoroughly after asking if client wanted details"
click at [671, 321] on textarea "Explained treatment inclusions thoroughly after asking if client wanted details" at bounding box center [696, 329] width 204 height 42
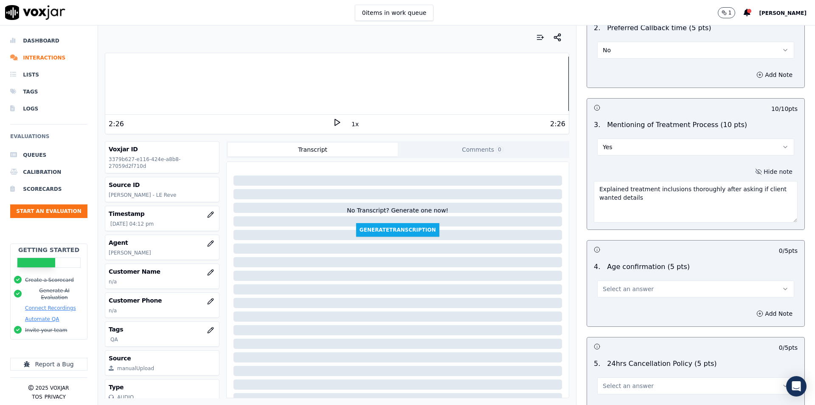
scroll to position [849, 0]
type textarea "Explained treatment inclusions thoroughly after asking if client wanted details"
click at [661, 283] on button "Select an answer" at bounding box center [695, 288] width 197 height 17
drag, startPoint x: 628, startPoint y: 314, endPoint x: 637, endPoint y: 312, distance: 9.0
click at [630, 314] on div "No" at bounding box center [682, 317] width 182 height 14
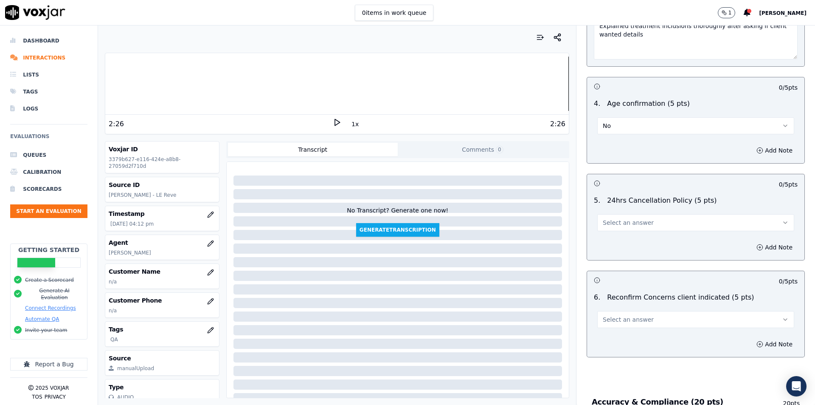
scroll to position [1019, 0]
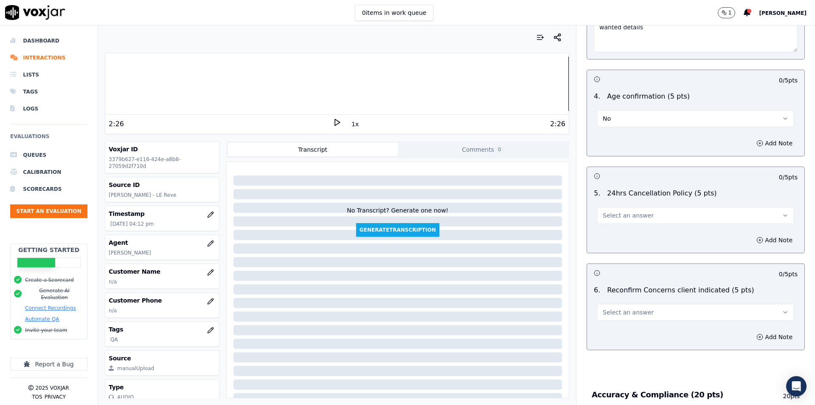
click at [628, 215] on button "Select an answer" at bounding box center [695, 215] width 197 height 17
click at [619, 257] on div "N/A" at bounding box center [682, 257] width 182 height 14
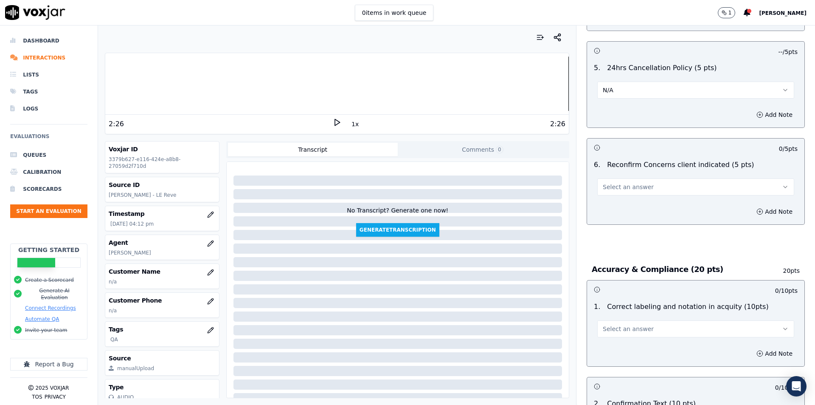
scroll to position [1146, 0]
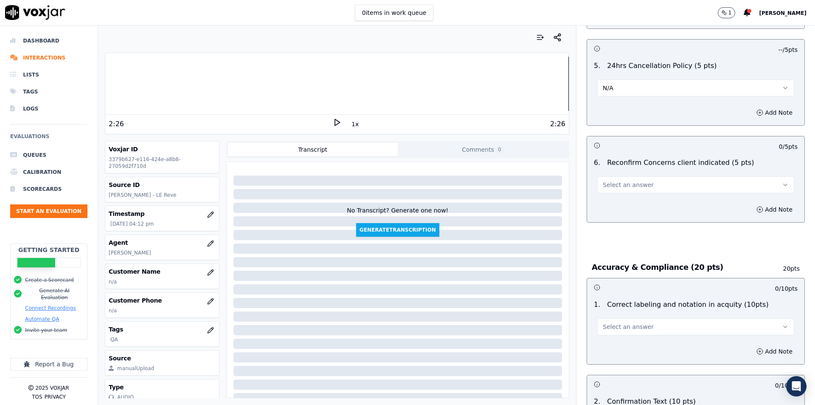
click at [643, 176] on button "Select an answer" at bounding box center [695, 184] width 197 height 17
click at [622, 212] on div "No" at bounding box center [682, 213] width 182 height 14
click at [665, 183] on button "No" at bounding box center [695, 184] width 197 height 17
click at [616, 182] on button "No" at bounding box center [695, 184] width 197 height 17
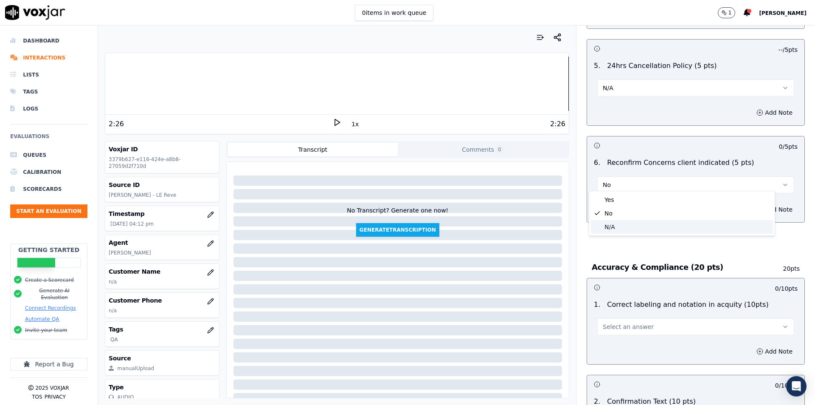
drag, startPoint x: 606, startPoint y: 226, endPoint x: 607, endPoint y: 221, distance: 5.1
click at [606, 226] on div "N/A" at bounding box center [682, 227] width 182 height 14
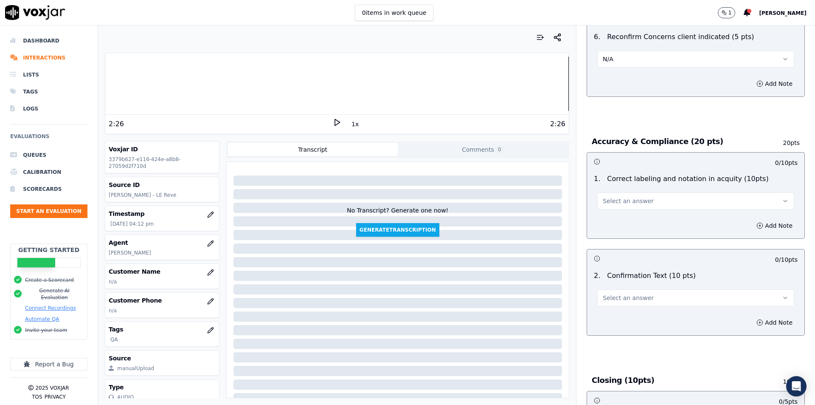
scroll to position [1273, 0]
click at [615, 53] on button "N/A" at bounding box center [695, 57] width 197 height 17
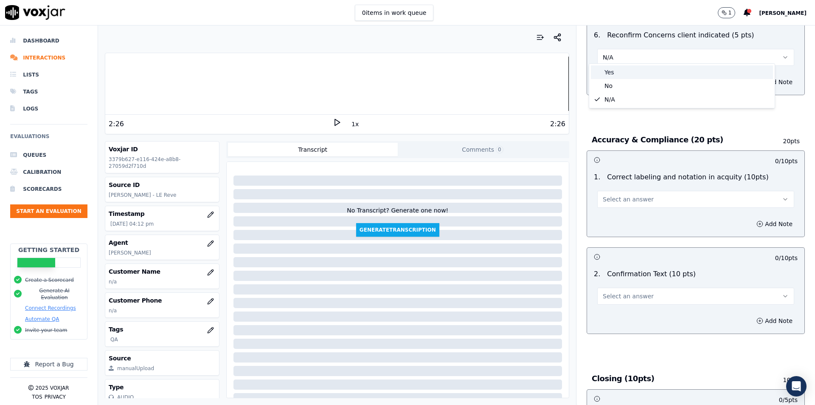
click at [604, 68] on div "Yes" at bounding box center [682, 72] width 182 height 14
click at [624, 202] on button "Select an answer" at bounding box center [695, 199] width 197 height 17
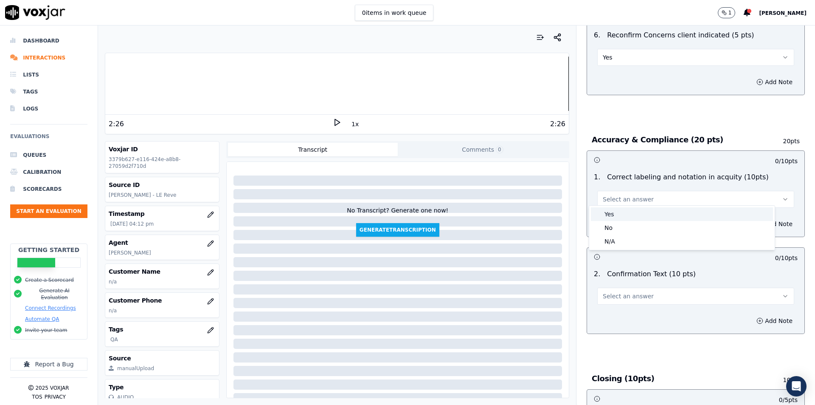
click at [621, 216] on div "Yes" at bounding box center [682, 214] width 182 height 14
click at [621, 292] on span "Select an answer" at bounding box center [628, 296] width 51 height 8
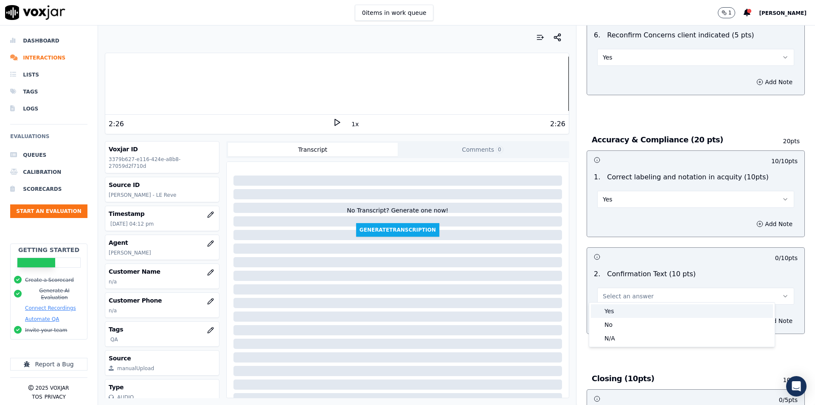
drag, startPoint x: 618, startPoint y: 306, endPoint x: 718, endPoint y: 206, distance: 141.7
click at [618, 305] on div "Yes" at bounding box center [682, 311] width 182 height 14
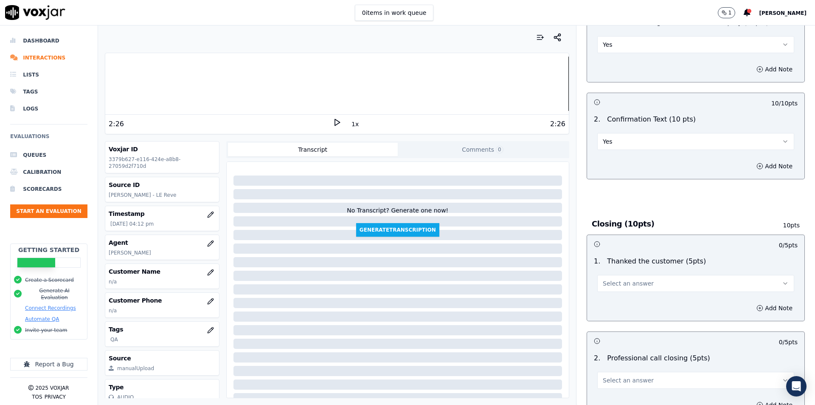
scroll to position [1443, 0]
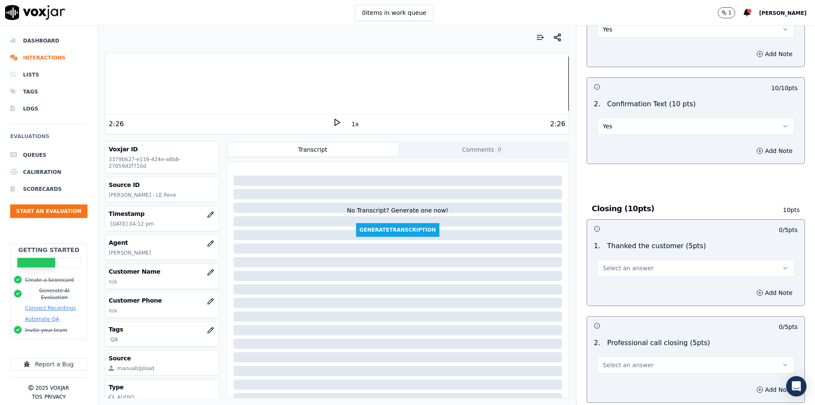
click at [642, 266] on button "Select an answer" at bounding box center [695, 267] width 197 height 17
click at [638, 279] on div "Yes" at bounding box center [682, 283] width 182 height 14
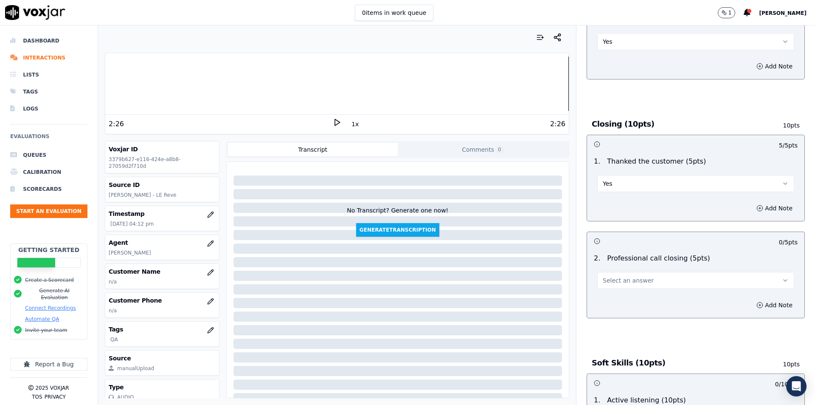
scroll to position [1528, 0]
drag, startPoint x: 619, startPoint y: 275, endPoint x: 622, endPoint y: 271, distance: 4.6
click at [621, 275] on span "Select an answer" at bounding box center [628, 279] width 51 height 8
click at [620, 294] on div "Yes" at bounding box center [682, 295] width 182 height 14
click at [756, 301] on icon "button" at bounding box center [759, 304] width 7 height 7
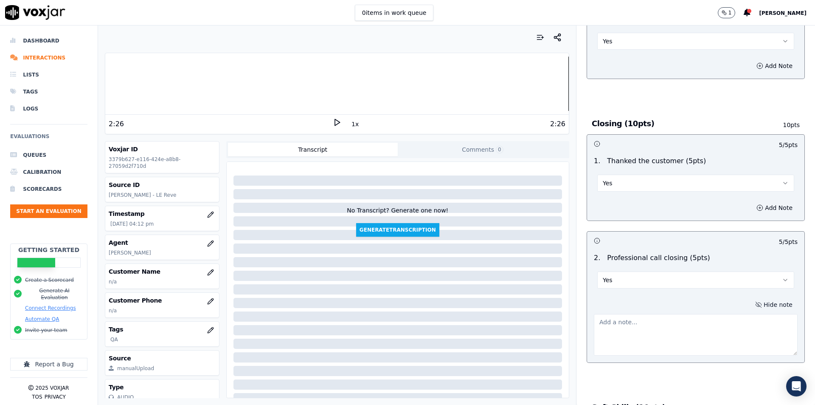
click at [689, 310] on div at bounding box center [696, 332] width 204 height 45
click at [686, 319] on textarea at bounding box center [696, 335] width 204 height 42
paste textarea "“Looking forward to see you… have a great day.”"
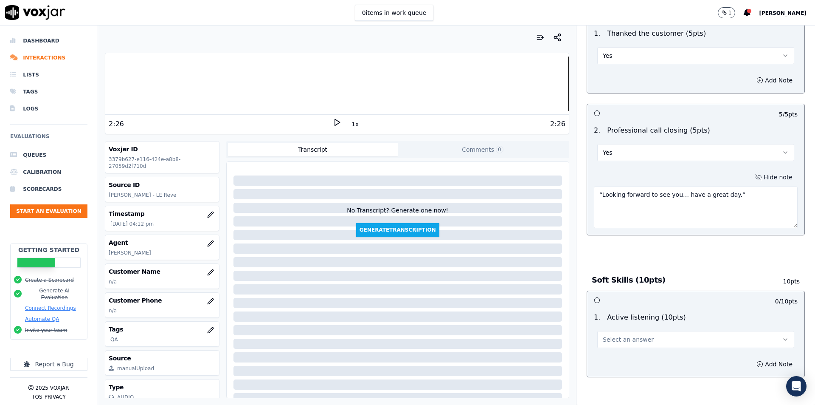
type textarea "“Looking forward to see you… have a great day.”"
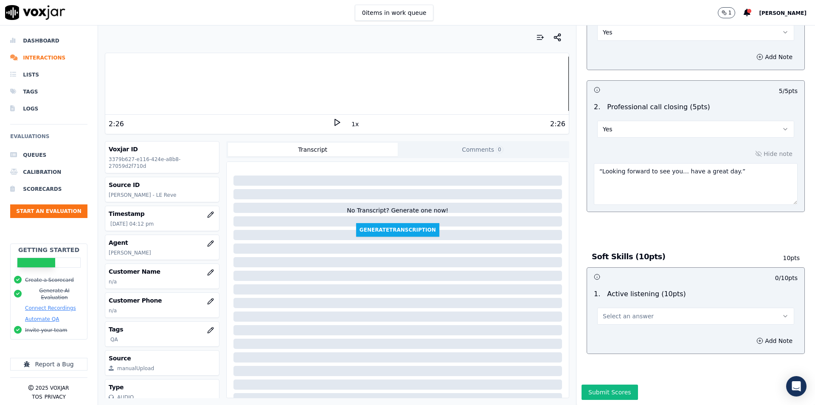
scroll to position [1694, 0]
click at [668, 307] on button "Select an answer" at bounding box center [695, 315] width 197 height 17
click at [631, 320] on div "Yes" at bounding box center [682, 316] width 182 height 14
drag, startPoint x: 611, startPoint y: 376, endPoint x: 645, endPoint y: 274, distance: 107.1
click at [611, 384] on button "Submit Scores" at bounding box center [610, 391] width 56 height 15
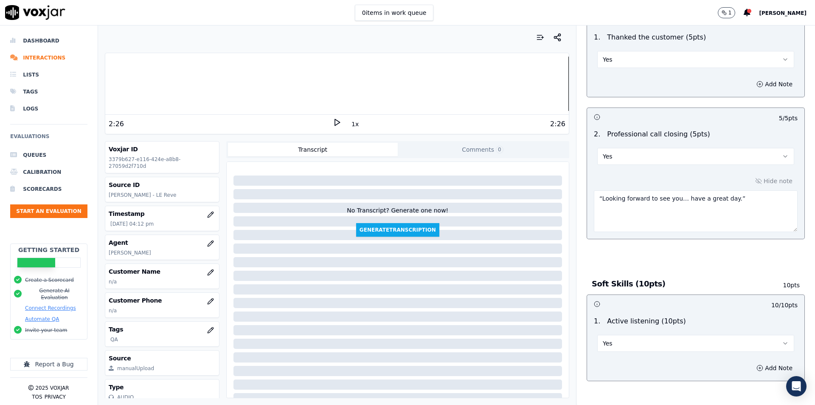
scroll to position [1566, 0]
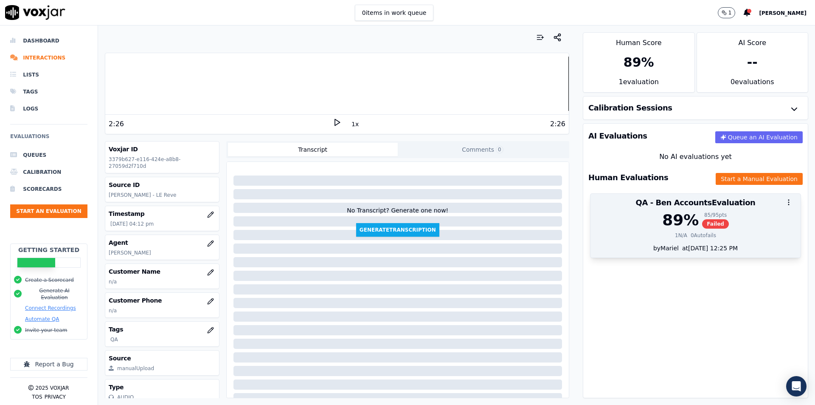
click at [639, 244] on div "by Mariel at 09/10/2025 12:25 PM" at bounding box center [695, 251] width 210 height 14
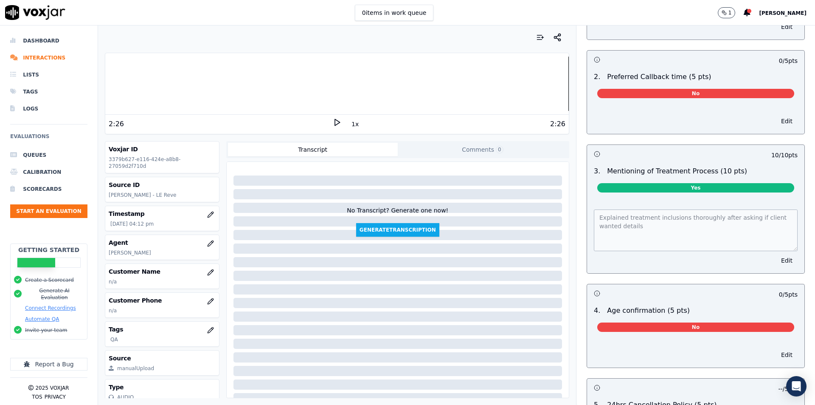
scroll to position [914, 0]
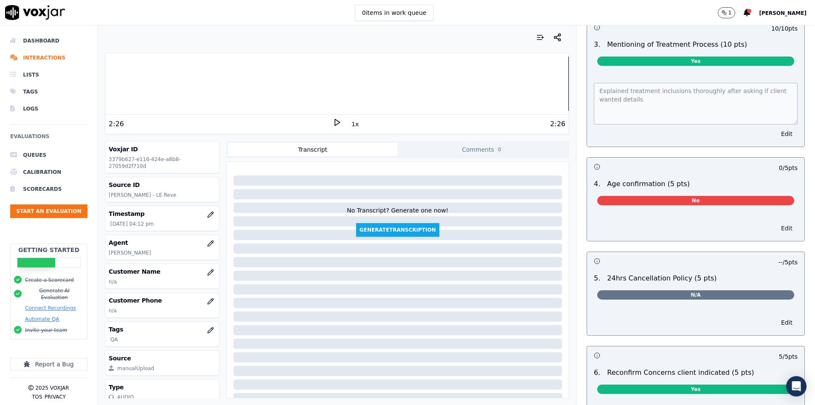
click at [776, 225] on button "Edit" at bounding box center [787, 228] width 22 height 12
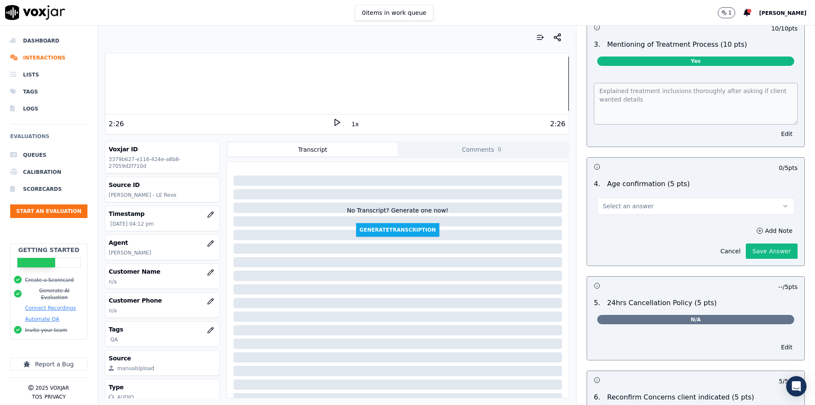
click at [652, 200] on button "Select an answer" at bounding box center [695, 205] width 197 height 17
click at [628, 245] on div "N/A" at bounding box center [682, 248] width 182 height 14
click at [749, 246] on button "Save Answer" at bounding box center [772, 250] width 52 height 15
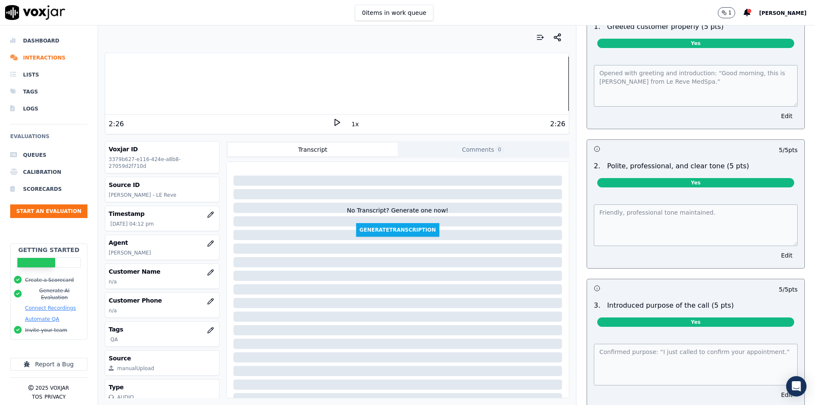
scroll to position [0, 0]
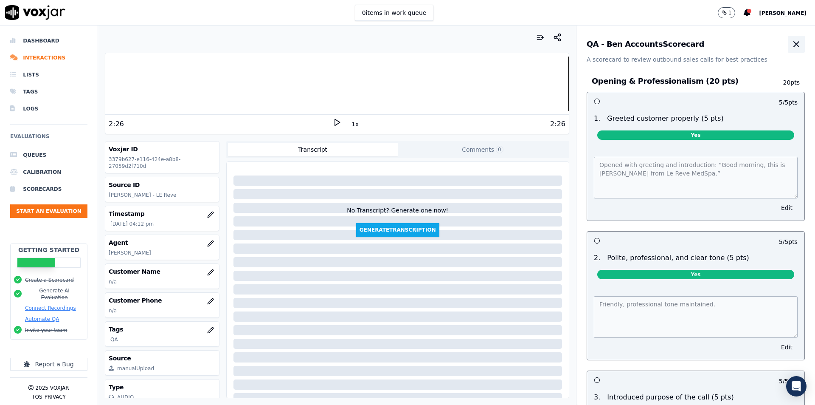
click at [791, 42] on icon "button" at bounding box center [796, 44] width 10 height 10
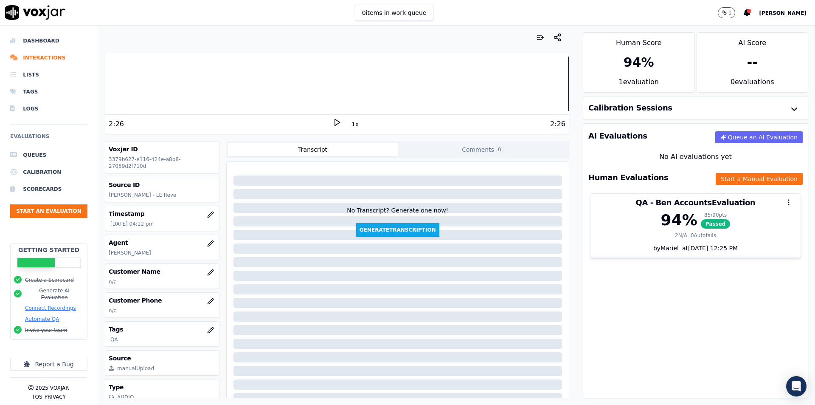
click at [621, 280] on div "AI Evaluations Queue an AI Evaluation No AI evaluations yet Human Evaluations S…" at bounding box center [695, 260] width 225 height 275
click at [34, 62] on li "Interactions" at bounding box center [48, 57] width 77 height 17
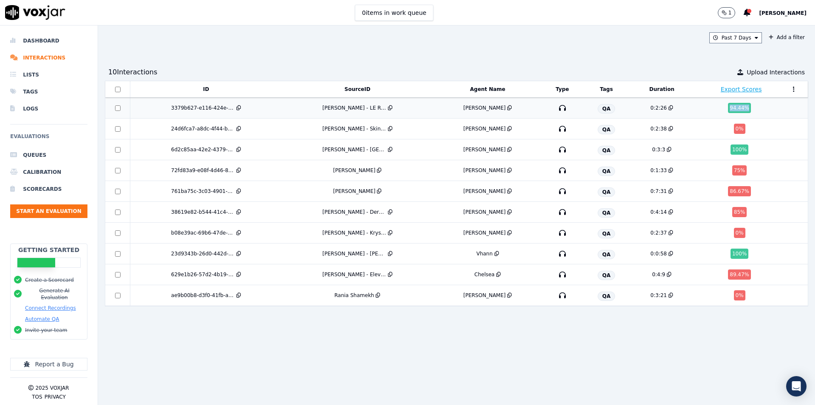
copy div "94.44 %"
drag, startPoint x: 725, startPoint y: 107, endPoint x: 693, endPoint y: 109, distance: 31.5
click at [697, 109] on div "94.44 %" at bounding box center [741, 108] width 89 height 10
click at [543, 46] on div "Past 7 Days Add a filter 10 Interaction s Upload Interactions ID SourceID Agent…" at bounding box center [456, 214] width 717 height 379
click at [524, 22] on div "0 items in work queue 1 Mariel Trinidad" at bounding box center [407, 12] width 815 height 25
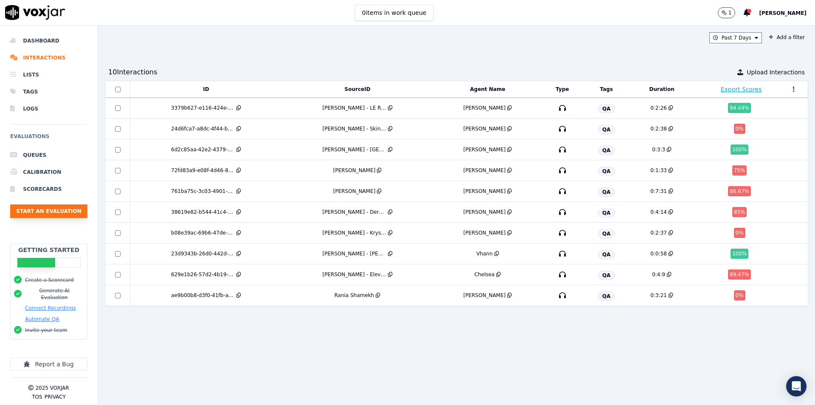
click at [54, 213] on button "Start an Evaluation" at bounding box center [48, 211] width 77 height 14
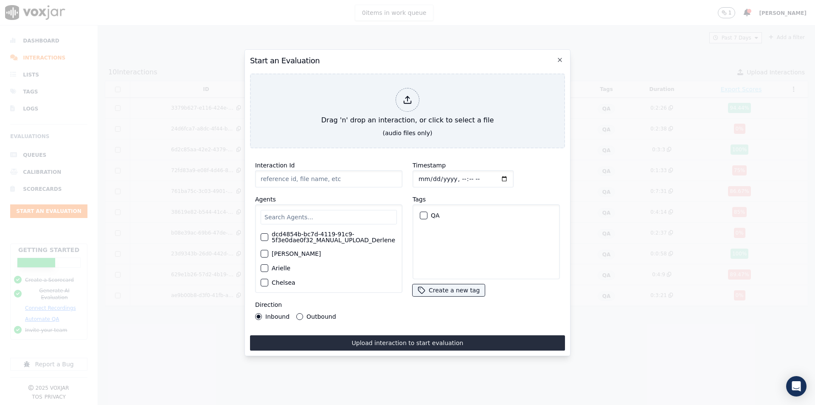
drag, startPoint x: 280, startPoint y: 185, endPoint x: 281, endPoint y: 177, distance: 7.7
click at [280, 184] on div "Interaction Id Agents dcd4854b-bc7d-4119-91c9-5f3e0dae0f32_MANUAL_UPLOAD_Derlen…" at bounding box center [328, 240] width 157 height 170
click at [281, 177] on input "Interaction Id" at bounding box center [328, 178] width 147 height 17
type input "W"
paste input "Frampton"
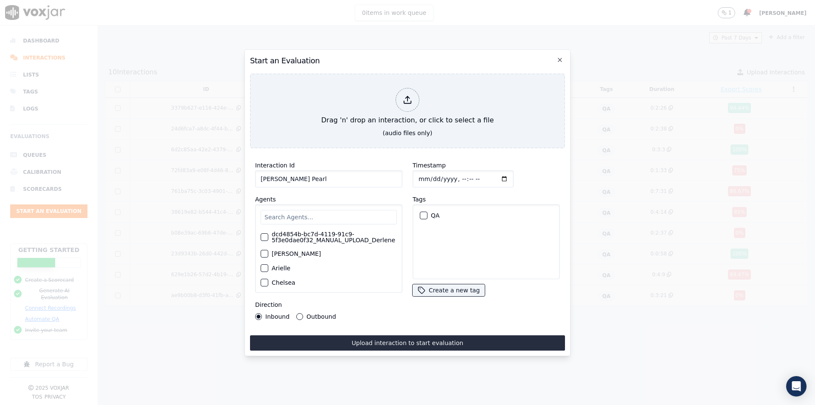
type input "Janice Frampton - White Pearl"
click at [281, 218] on input "text" at bounding box center [329, 217] width 136 height 14
type input "jam"
click at [263, 234] on div "button" at bounding box center [264, 237] width 6 height 6
click at [423, 212] on div "button" at bounding box center [423, 215] width 6 height 6
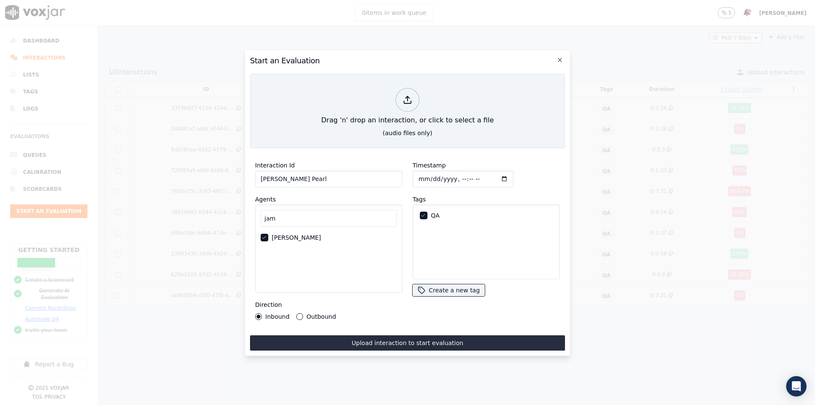
click at [301, 313] on button "Outbound" at bounding box center [299, 316] width 7 height 7
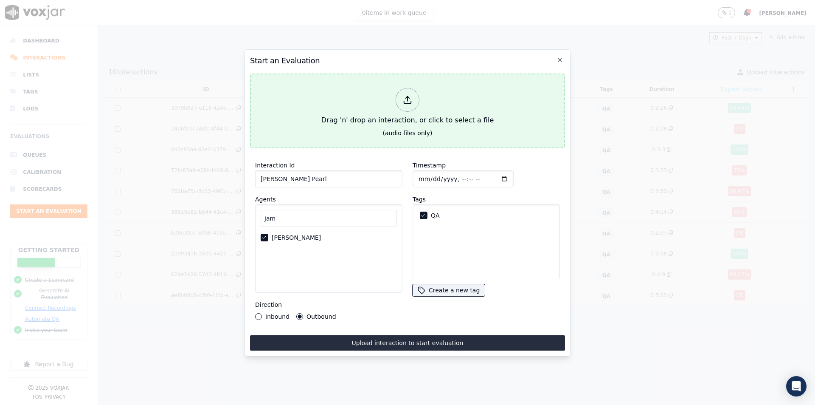
click at [405, 104] on div at bounding box center [408, 100] width 24 height 24
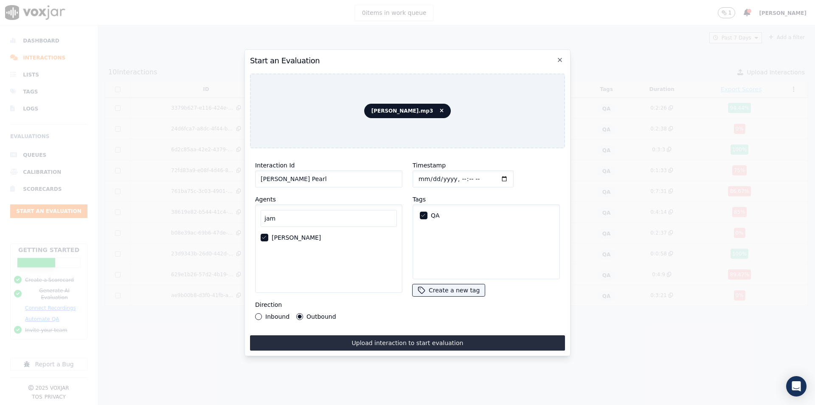
click at [385, 325] on div "Interaction Id Janice Frampton - White Pearl Agents jam Jamal Direction Inbound…" at bounding box center [407, 252] width 315 height 195
click at [382, 340] on button "Upload interaction to start evaluation" at bounding box center [407, 342] width 315 height 15
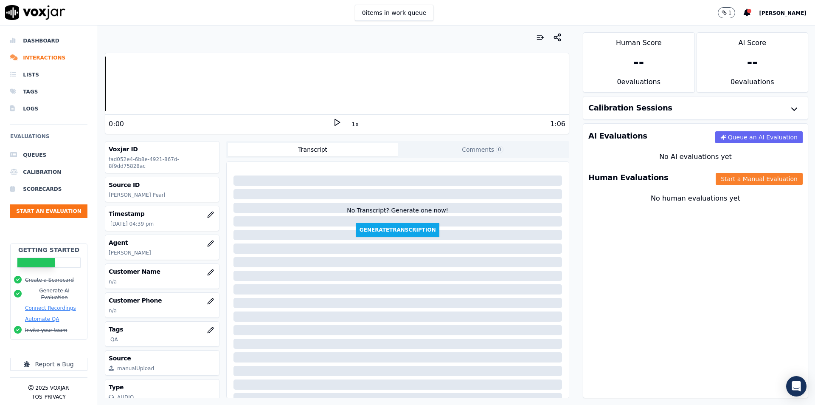
click at [719, 180] on button "Start a Manual Evaluation" at bounding box center [759, 179] width 87 height 12
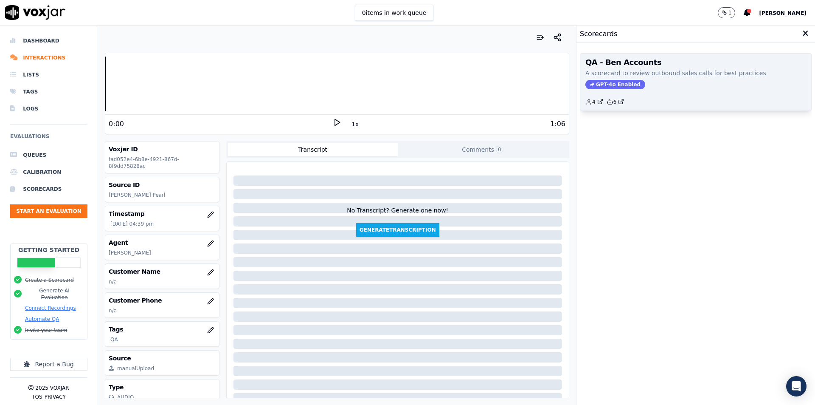
click at [642, 81] on div "GPT-4o Enabled" at bounding box center [695, 84] width 221 height 9
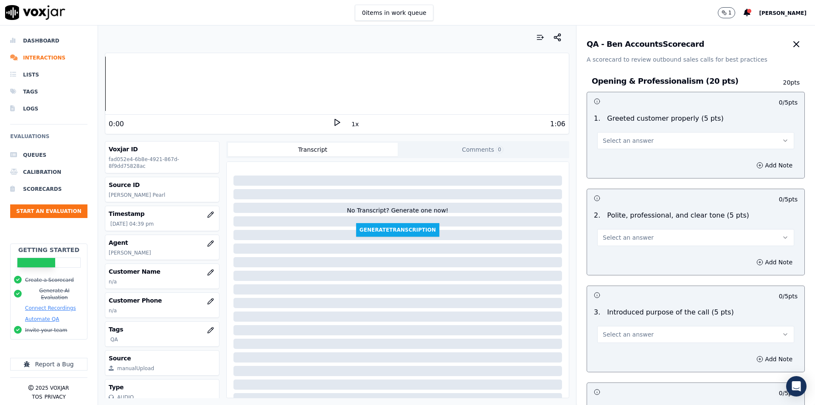
click at [639, 141] on button "Select an answer" at bounding box center [695, 140] width 197 height 17
click at [629, 161] on div "Yes" at bounding box center [682, 160] width 182 height 14
click at [658, 166] on div "Add Note" at bounding box center [695, 164] width 217 height 25
click at [751, 164] on button "Add Note" at bounding box center [774, 165] width 46 height 12
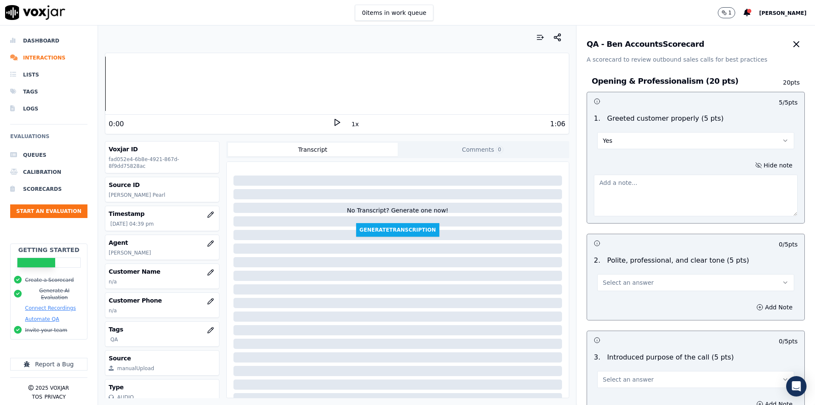
click at [676, 194] on textarea at bounding box center [696, 195] width 204 height 42
paste textarea "Greeted with “Good morning.”"
type textarea "Greeted with “Good morning.”"
click at [649, 284] on button "Select an answer" at bounding box center [695, 282] width 197 height 17
click at [639, 296] on div "Yes" at bounding box center [682, 302] width 182 height 14
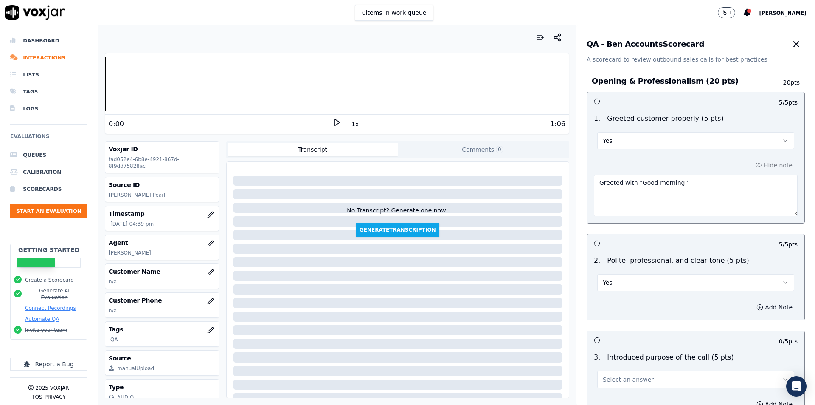
click at [751, 305] on button "Add Note" at bounding box center [774, 307] width 46 height 12
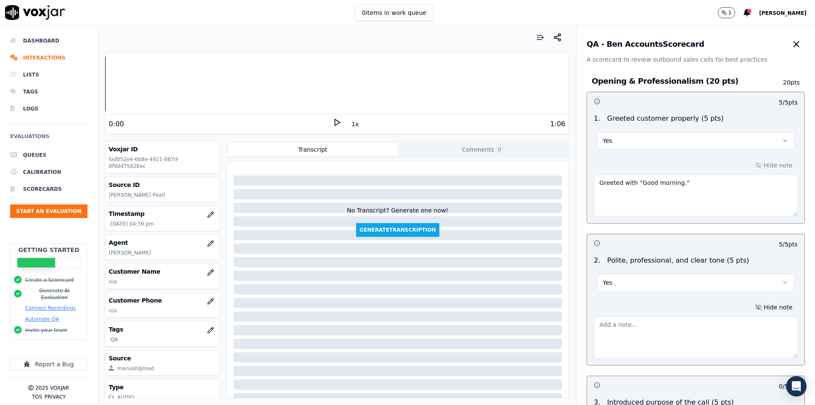
click at [672, 321] on textarea at bounding box center [696, 337] width 204 height 42
paste textarea "Maintained polite and courteous tone."
type textarea "Maintained polite and courteous tone."
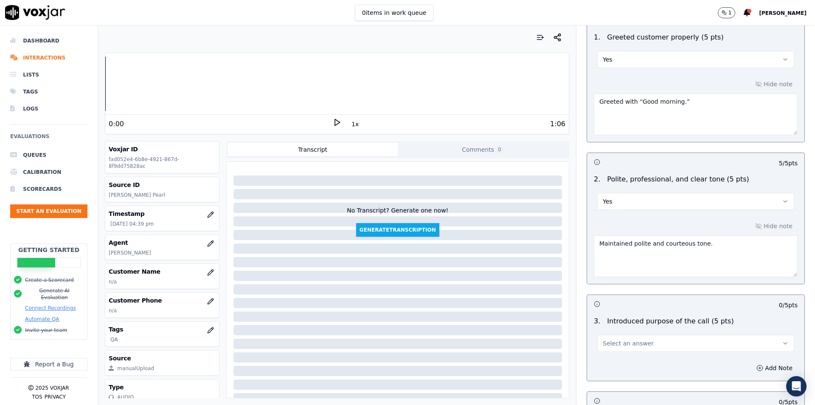
scroll to position [85, 0]
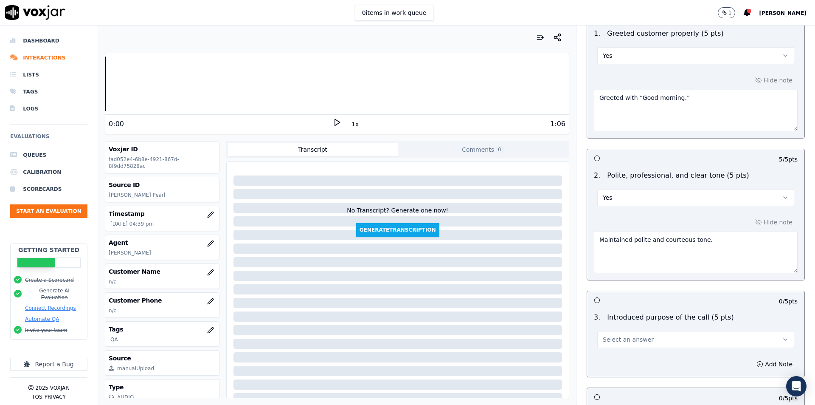
click at [691, 340] on button "Select an answer" at bounding box center [695, 339] width 197 height 17
click at [677, 360] on div "Yes" at bounding box center [682, 358] width 182 height 14
click at [677, 360] on div "Add Note" at bounding box center [695, 363] width 217 height 25
click at [730, 358] on div "Add Note" at bounding box center [695, 363] width 217 height 25
click at [756, 361] on icon "button" at bounding box center [759, 363] width 7 height 7
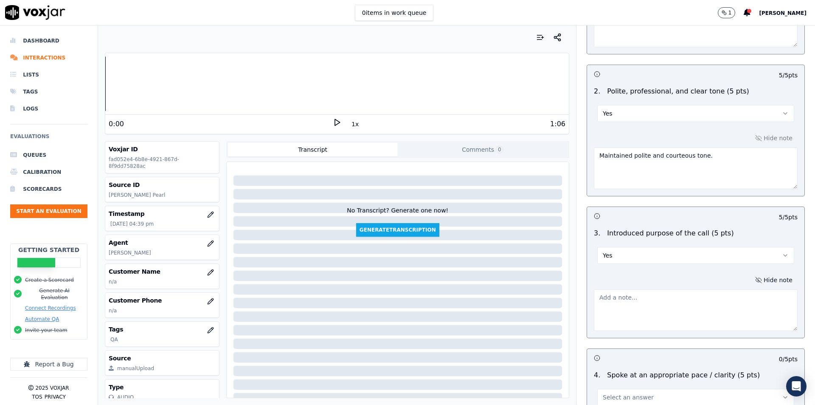
scroll to position [170, 0]
click at [648, 323] on textarea at bounding box center [696, 309] width 204 height 42
paste textarea "Stated clearly: “I am reaching out regarding your appointment request with us o…"
drag, startPoint x: 672, startPoint y: 304, endPoint x: 677, endPoint y: 321, distance: 17.7
click at [675, 313] on textarea "Stated clearly: “I am reaching out regarding your appointment request with us o…" at bounding box center [696, 309] width 204 height 42
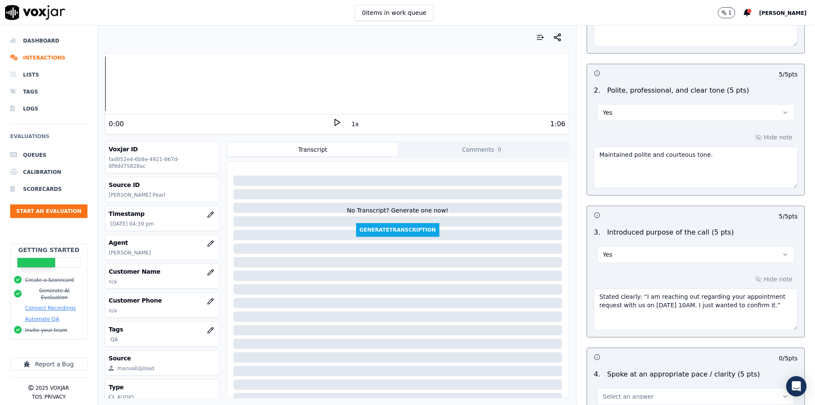
type textarea "Stated clearly: “I am reaching out regarding your appointment request with us o…"
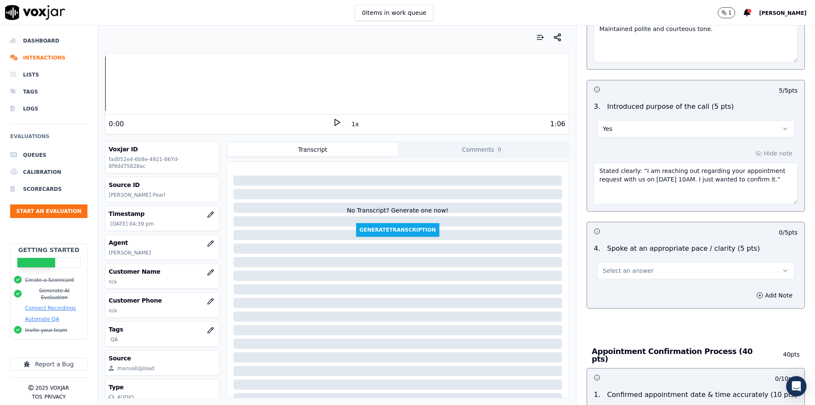
scroll to position [297, 0]
click at [621, 268] on span "Select an answer" at bounding box center [628, 268] width 51 height 8
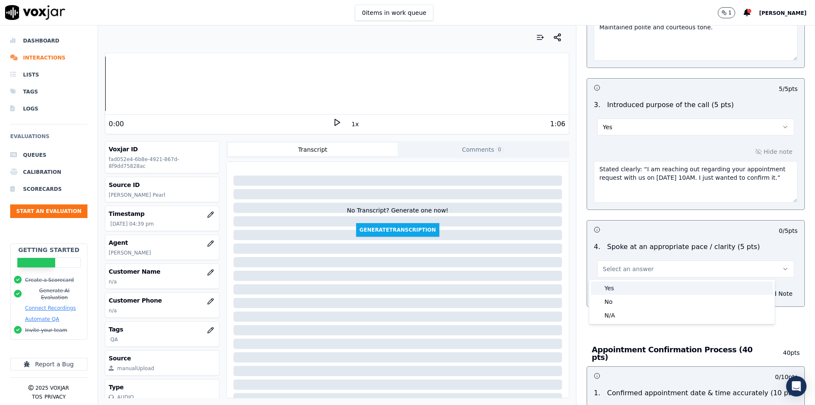
click at [612, 291] on div "Yes" at bounding box center [682, 288] width 182 height 14
click at [755, 292] on button "Add Note" at bounding box center [774, 293] width 46 height 12
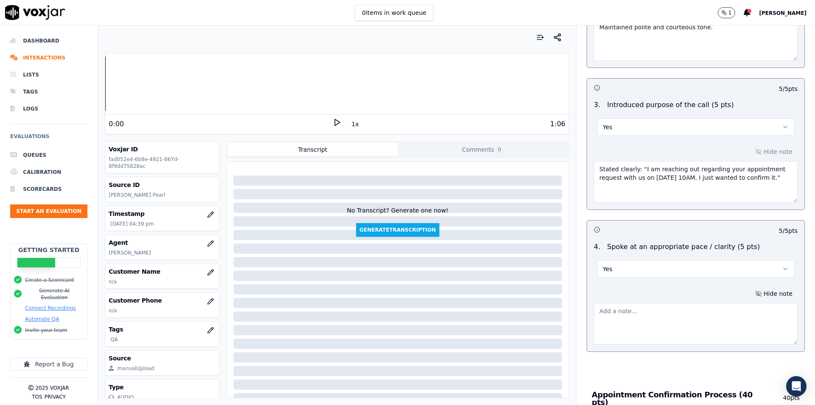
click at [659, 320] on textarea at bounding box center [696, 324] width 204 height 42
paste textarea "Clear enough overall, though some repetitive “okay” responses could have been s…"
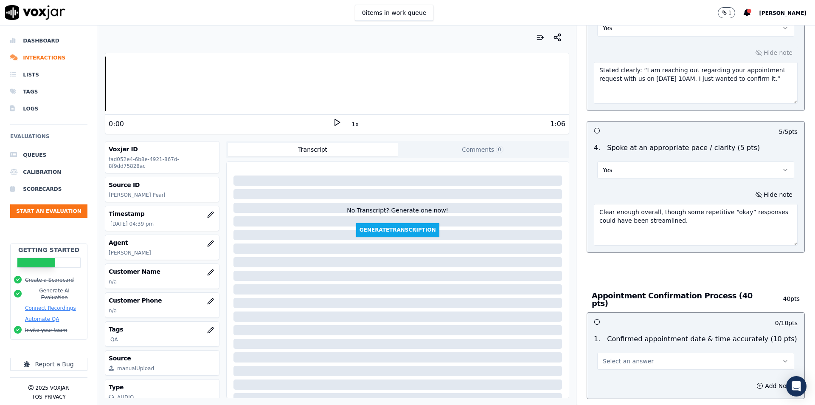
scroll to position [424, 0]
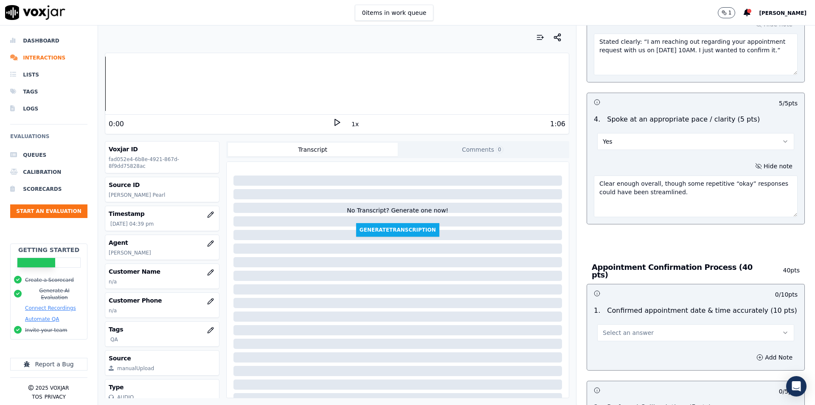
type textarea "Clear enough overall, though some repetitive “okay” responses could have been s…"
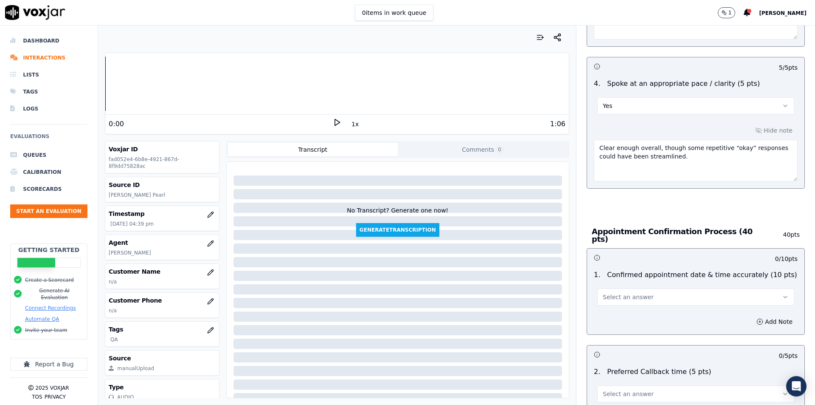
scroll to position [509, 0]
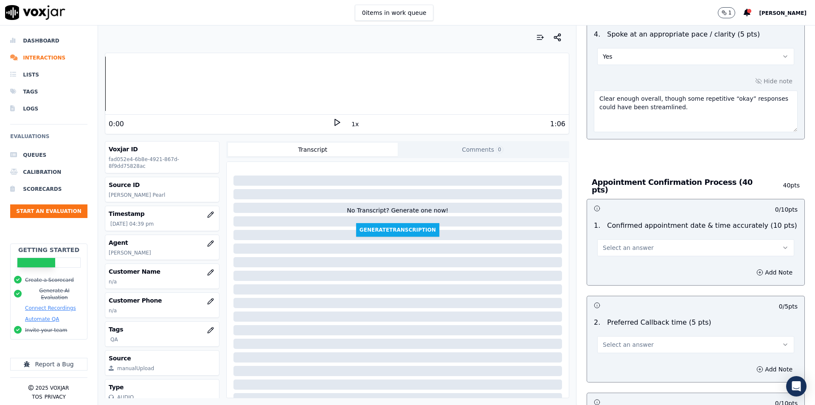
click at [663, 239] on button "Select an answer" at bounding box center [695, 247] width 197 height 17
click at [622, 262] on div "Yes" at bounding box center [682, 263] width 182 height 14
click at [753, 267] on button "Add Note" at bounding box center [774, 272] width 46 height 12
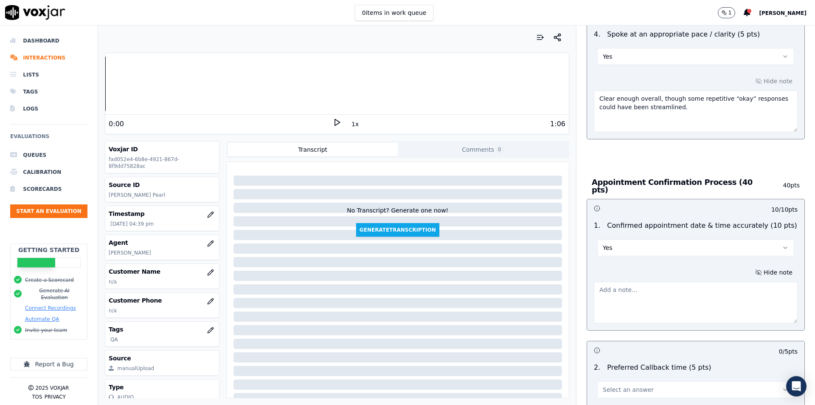
click at [658, 296] on textarea at bounding box center [696, 302] width 204 height 42
paste textarea "Confirmed: “Your appointment… on Sunday at 10AM.”"
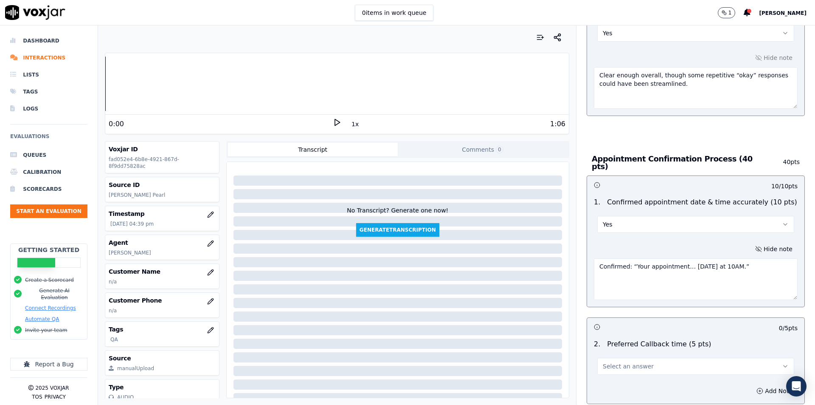
scroll to position [552, 0]
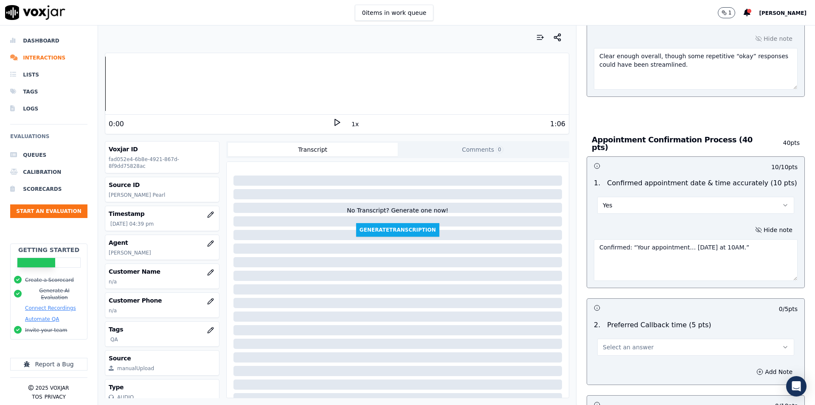
type textarea "Confirmed: “Your appointment… on Sunday at 10AM.”"
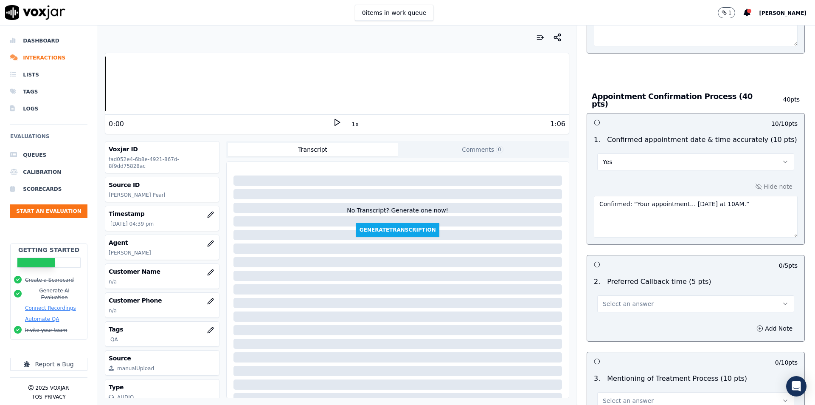
scroll to position [637, 0]
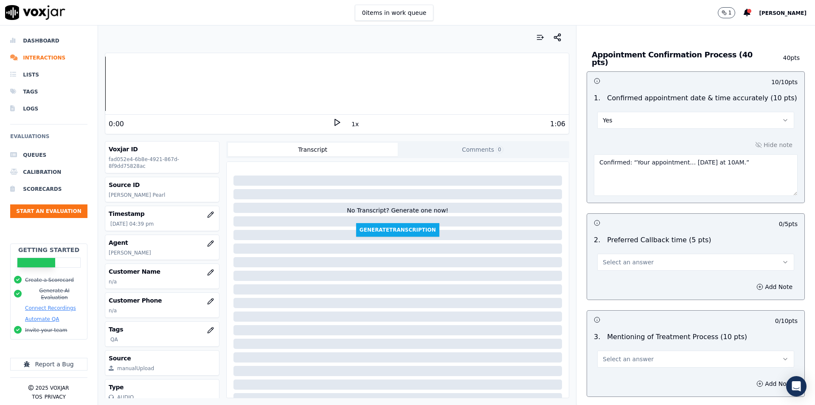
click at [631, 258] on span "Select an answer" at bounding box center [628, 262] width 51 height 8
drag, startPoint x: 621, startPoint y: 294, endPoint x: 620, endPoint y: 288, distance: 5.5
click at [620, 294] on div "No" at bounding box center [682, 291] width 182 height 14
click at [751, 281] on button "Add Note" at bounding box center [774, 287] width 46 height 12
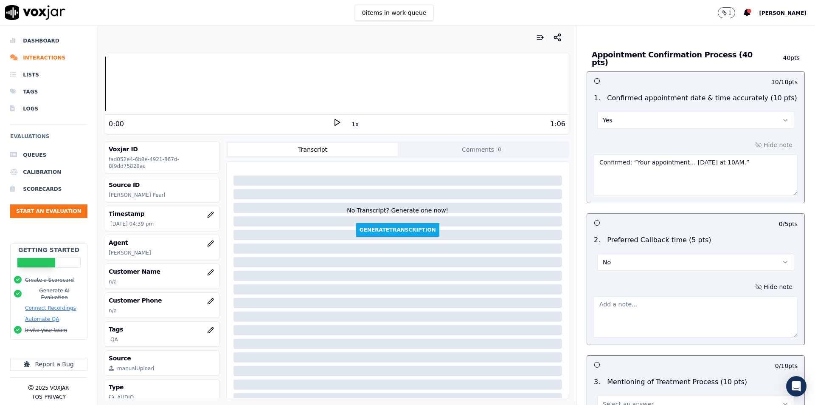
click at [623, 303] on textarea at bounding box center [696, 317] width 204 height 42
paste textarea "Did not ask."
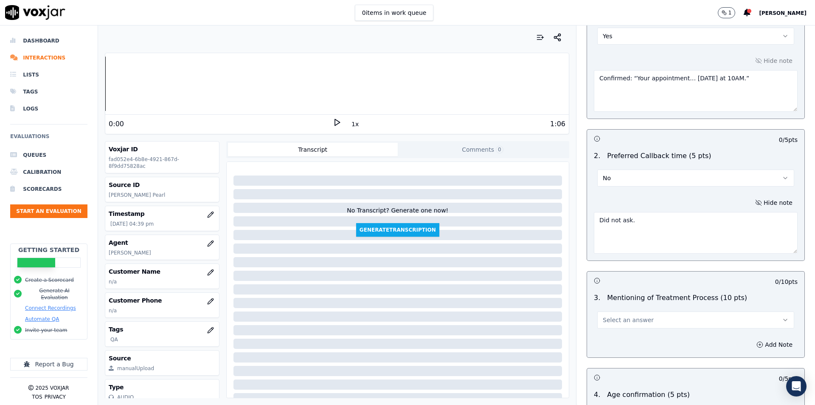
scroll to position [722, 0]
type textarea "Did not ask."
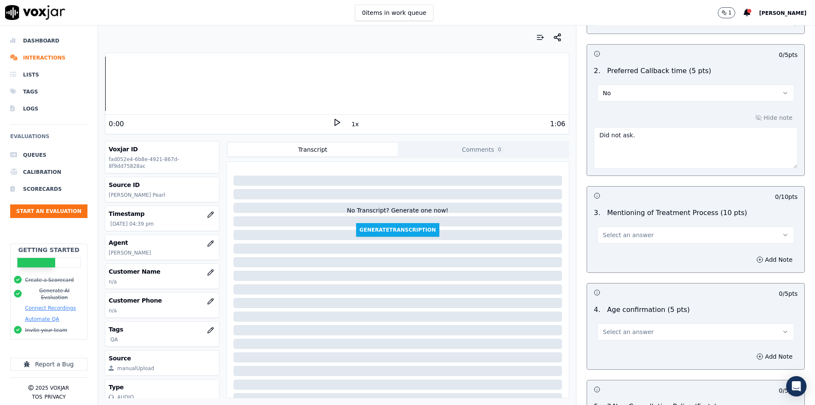
scroll to position [807, 0]
click at [639, 229] on button "Select an answer" at bounding box center [695, 233] width 197 height 17
click at [632, 250] on div "Yes" at bounding box center [682, 249] width 182 height 14
click at [751, 253] on button "Add Note" at bounding box center [774, 259] width 46 height 12
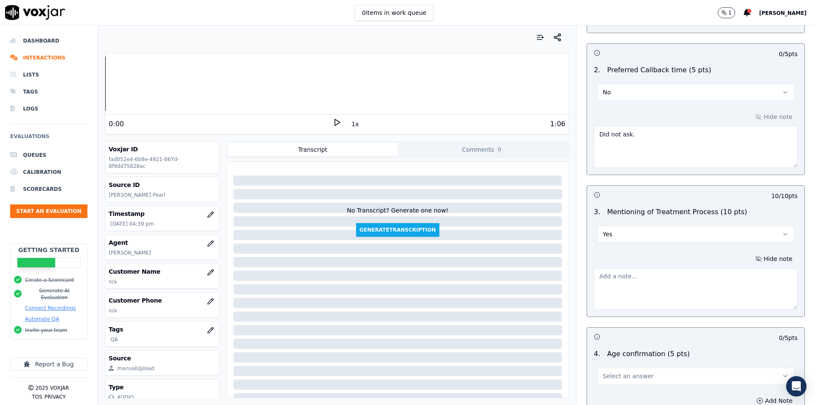
click at [652, 284] on textarea at bounding box center [696, 289] width 204 height 42
paste textarea "Offered: “Would you like me to discuss the facial process…?” Client declined, b…"
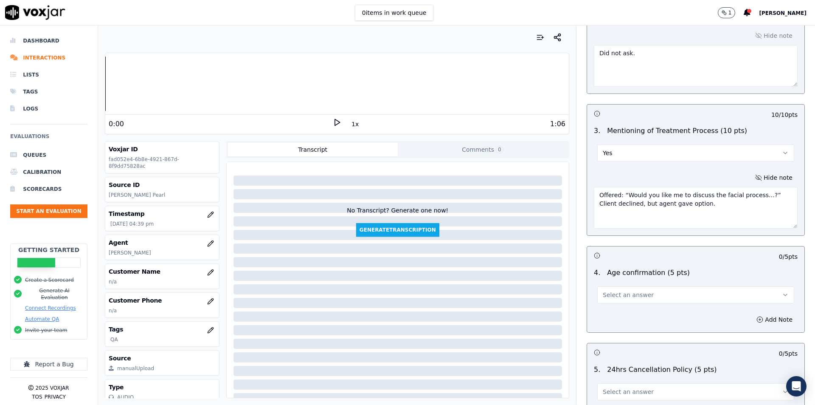
scroll to position [891, 0]
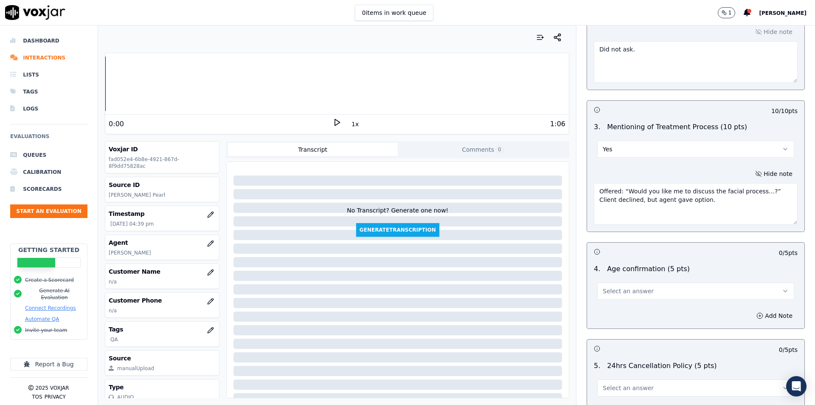
type textarea "Offered: “Would you like me to discuss the facial process…?” Client declined, b…"
click at [683, 289] on button "Select an answer" at bounding box center [695, 290] width 197 height 17
click at [630, 339] on div "N/A" at bounding box center [682, 333] width 182 height 14
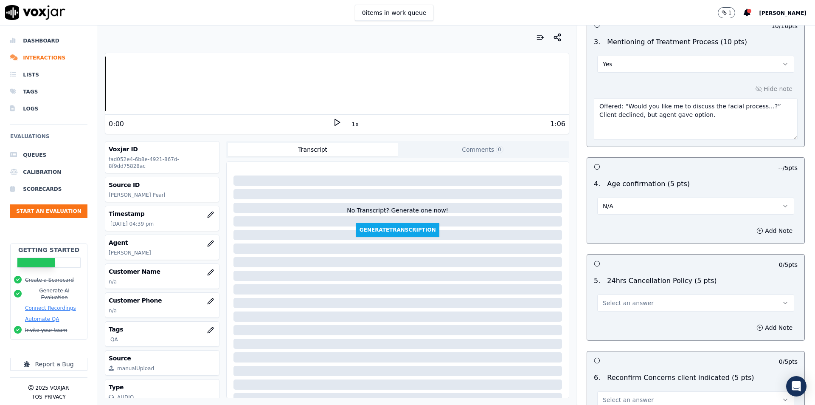
click at [680, 294] on button "Select an answer" at bounding box center [695, 302] width 197 height 17
drag, startPoint x: 633, startPoint y: 344, endPoint x: 634, endPoint y: 339, distance: 5.1
click at [633, 345] on div "N/A" at bounding box center [682, 345] width 182 height 14
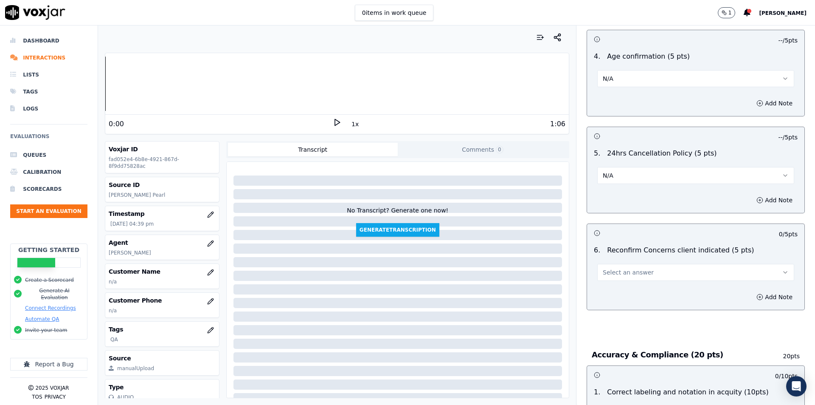
click at [647, 276] on div "6 . Reconfirm Concerns client indicated (5 pts) Select an answer" at bounding box center [695, 263] width 217 height 42
click at [617, 271] on span "Select an answer" at bounding box center [628, 272] width 51 height 8
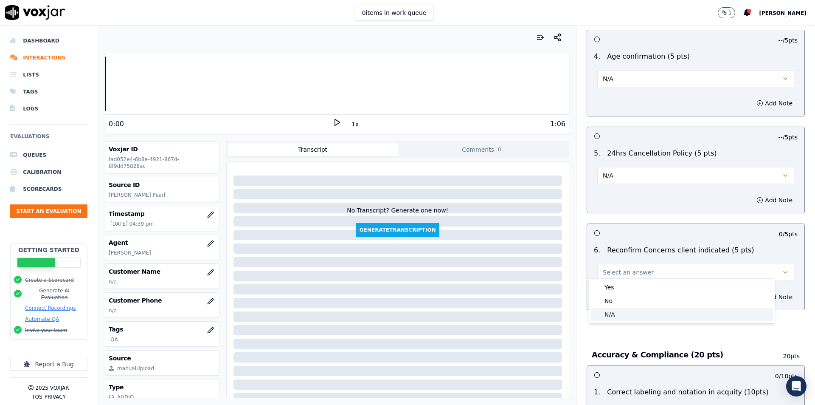
click at [608, 312] on div "N/A" at bounding box center [682, 314] width 182 height 14
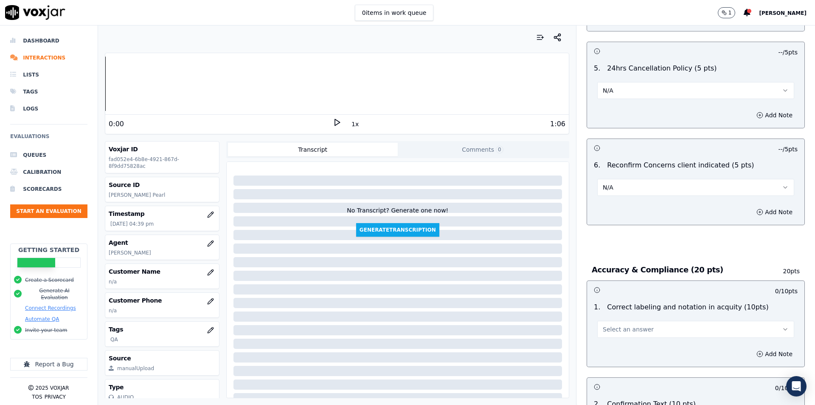
scroll to position [1316, 0]
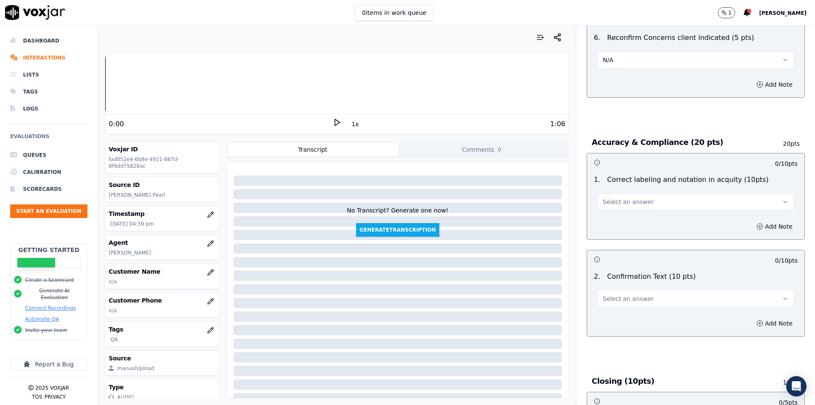
click at [630, 297] on span "Select an answer" at bounding box center [628, 298] width 51 height 8
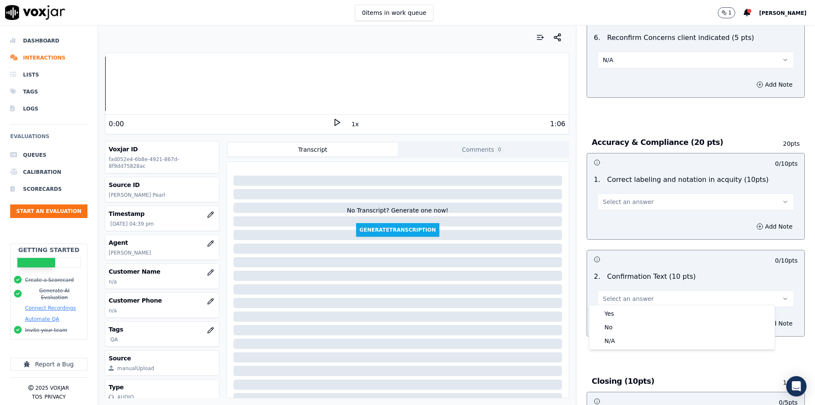
click at [656, 196] on button "Select an answer" at bounding box center [695, 201] width 197 height 17
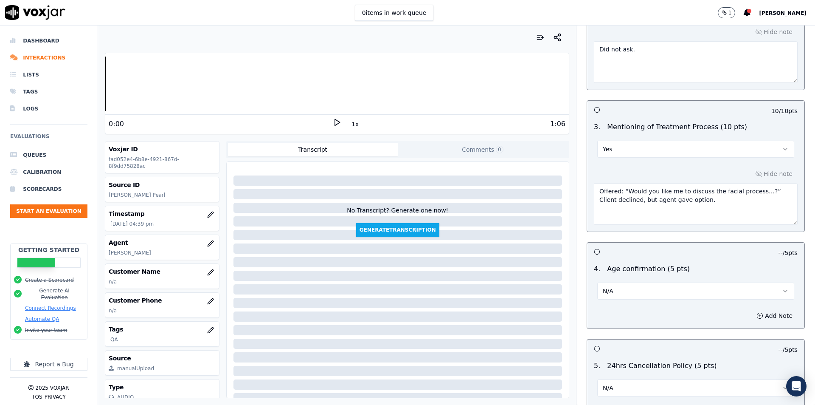
scroll to position [722, 0]
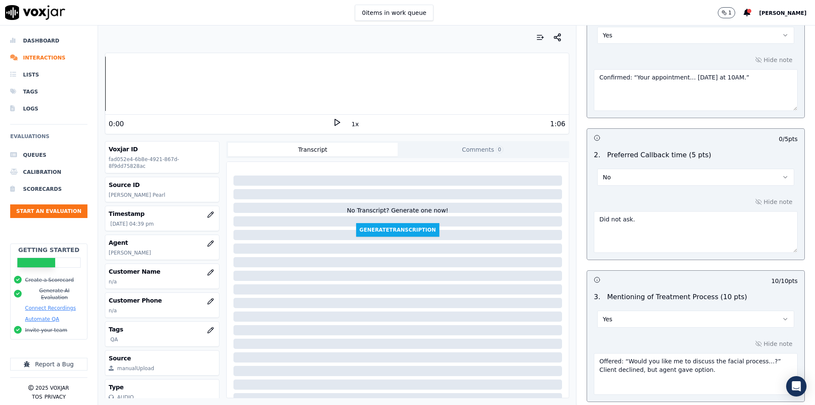
click at [650, 176] on button "No" at bounding box center [695, 177] width 197 height 17
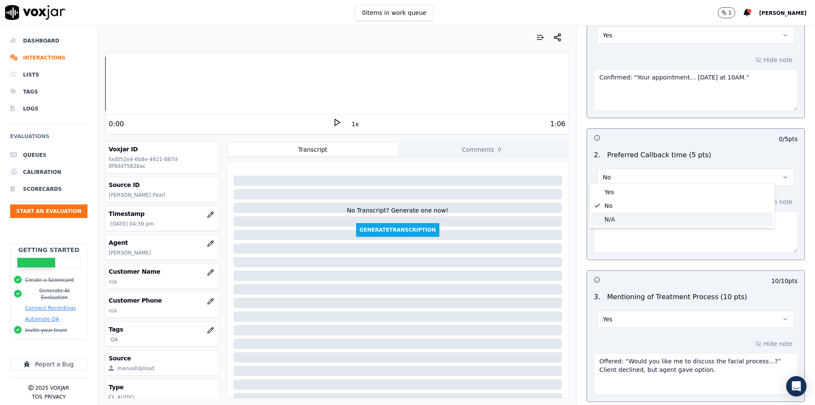
click at [630, 219] on div "N/A" at bounding box center [682, 219] width 182 height 14
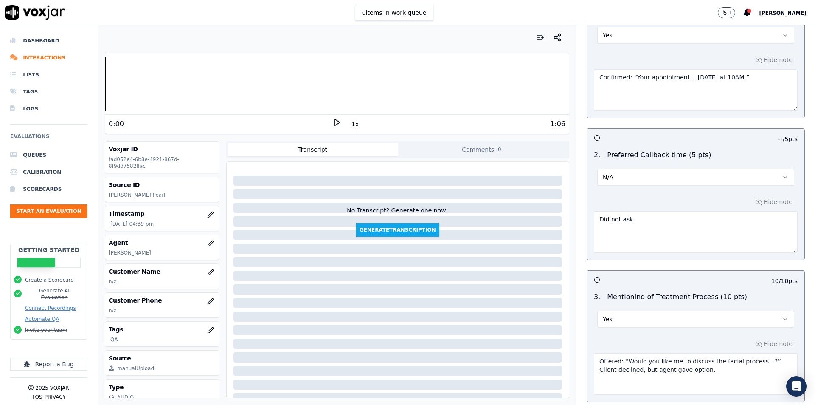
drag, startPoint x: 659, startPoint y: 216, endPoint x: 583, endPoint y: 211, distance: 76.2
click at [587, 211] on div "Hide note Did not ask." at bounding box center [695, 224] width 217 height 70
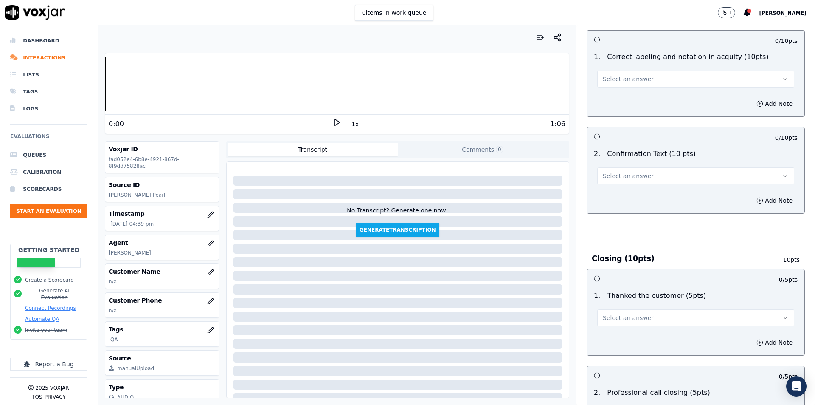
scroll to position [1443, 0]
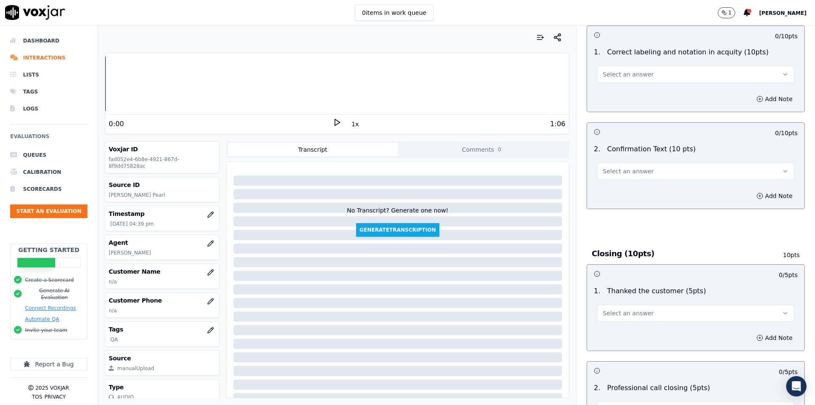
type textarea "DBL/Initial Confirmation"
click at [621, 167] on span "Select an answer" at bounding box center [628, 171] width 51 height 8
click at [615, 188] on div "Yes" at bounding box center [682, 186] width 182 height 14
click at [617, 70] on span "Select an answer" at bounding box center [628, 74] width 51 height 8
click at [616, 89] on div "Yes" at bounding box center [682, 89] width 182 height 14
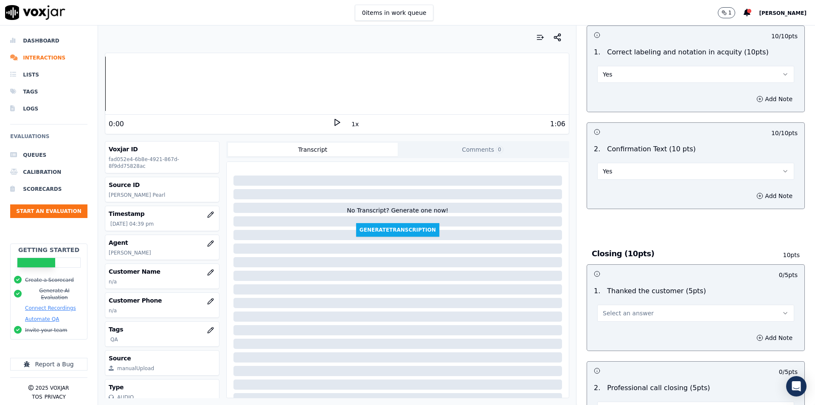
click at [622, 312] on span "Select an answer" at bounding box center [628, 313] width 51 height 8
click at [612, 321] on div "Yes" at bounding box center [682, 328] width 182 height 14
click at [645, 307] on button "Yes" at bounding box center [695, 312] width 197 height 17
click at [729, 304] on button "Yes" at bounding box center [695, 312] width 197 height 17
click at [755, 341] on div "Add Note" at bounding box center [695, 337] width 217 height 25
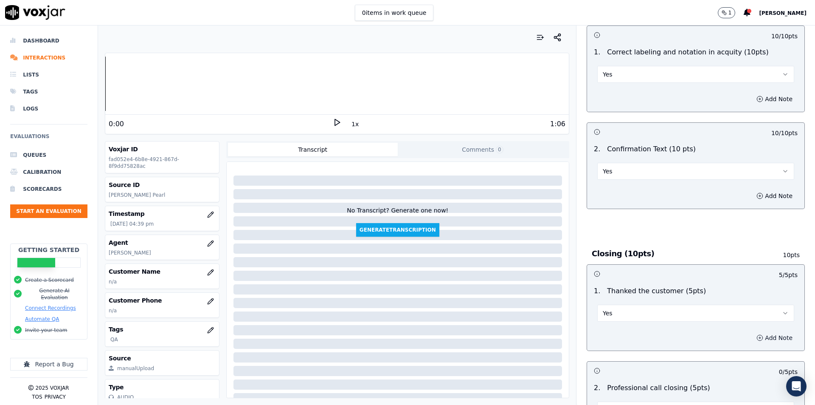
click at [756, 334] on icon "button" at bounding box center [759, 337] width 7 height 7
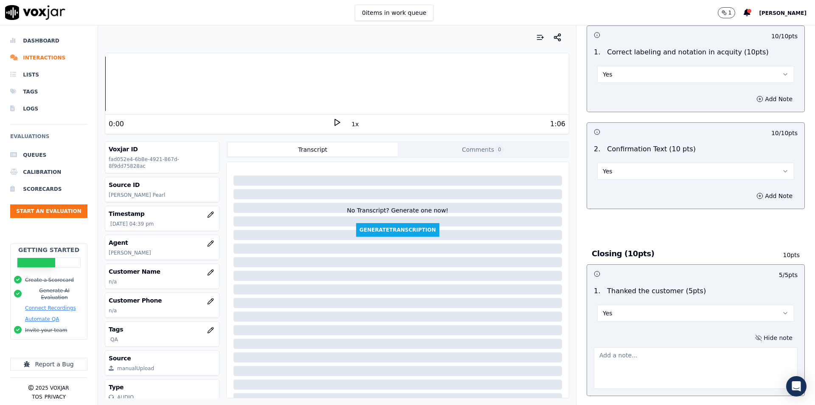
click at [673, 347] on textarea at bounding box center [696, 368] width 204 height 42
paste textarea "Thanked several times: “Thank you so much.”"
type textarea "Thanked several times: “Thank you so much.”"
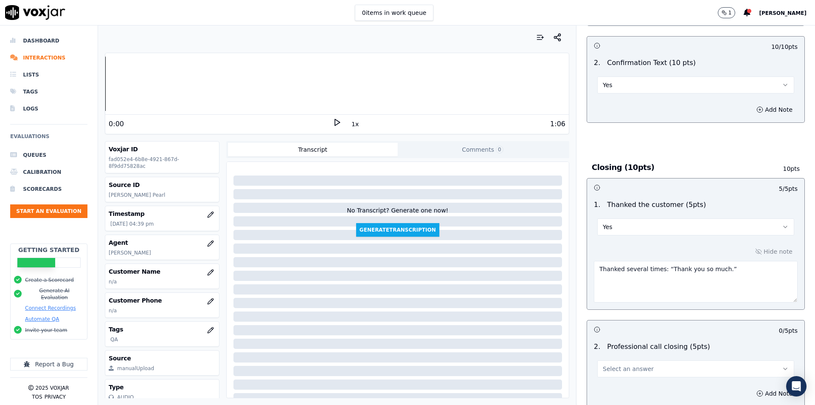
scroll to position [1656, 0]
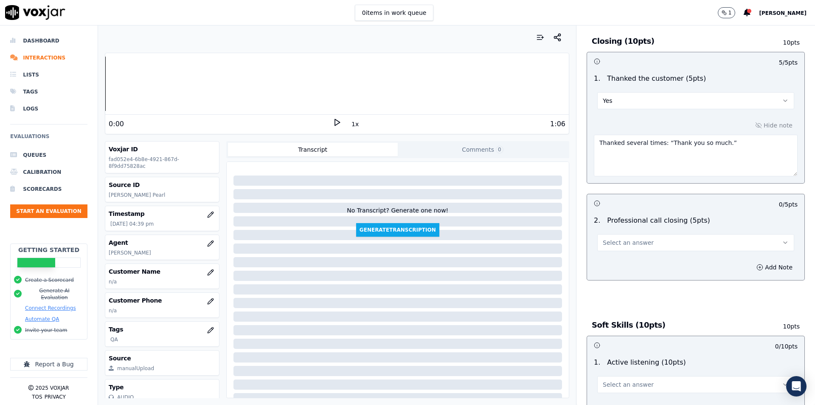
click at [618, 234] on button "Select an answer" at bounding box center [695, 242] width 197 height 17
click at [630, 259] on div "Yes" at bounding box center [682, 257] width 182 height 14
drag, startPoint x: 633, startPoint y: 268, endPoint x: 673, endPoint y: 263, distance: 40.6
click at [633, 267] on div "Add Note" at bounding box center [695, 266] width 217 height 25
click at [751, 267] on button "Add Note" at bounding box center [774, 267] width 46 height 12
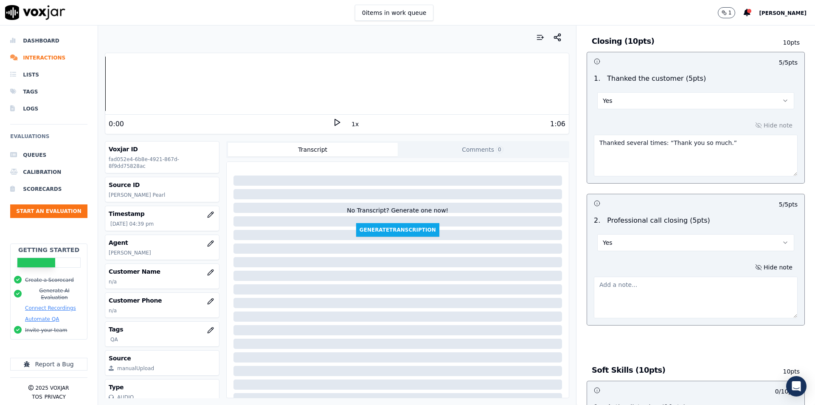
click at [680, 278] on textarea at bounding box center [696, 297] width 204 height 42
paste textarea "Closed politely: “Bye for now.”"
type textarea "Closed politely: “Bye for now.”"
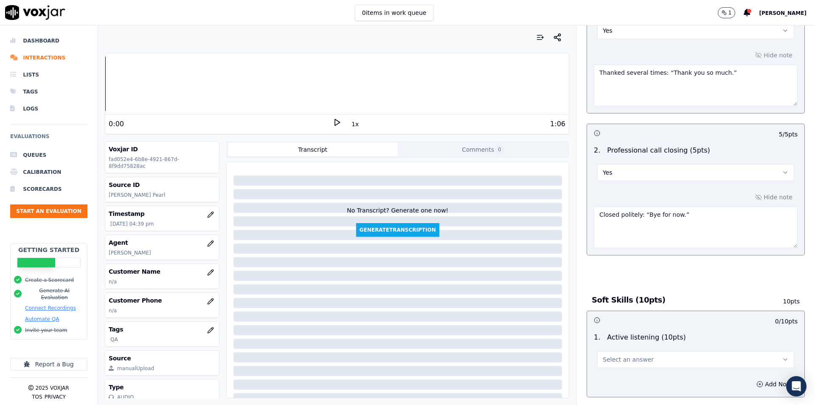
scroll to position [1783, 0]
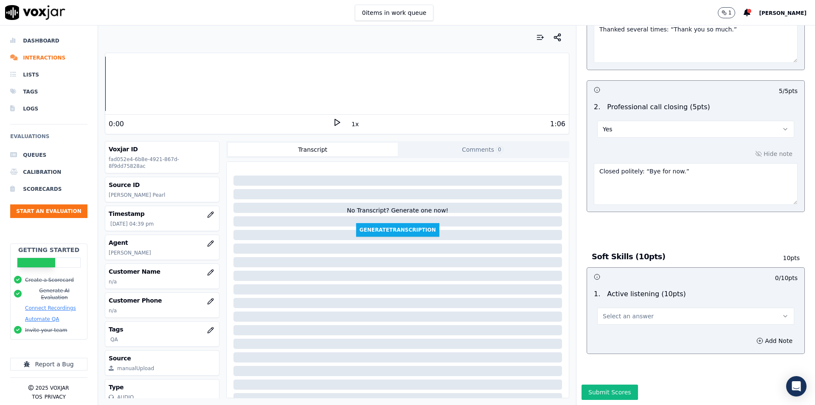
click at [633, 312] on span "Select an answer" at bounding box center [628, 316] width 51 height 8
click at [626, 310] on div "Yes" at bounding box center [682, 317] width 182 height 14
drag, startPoint x: 648, startPoint y: 316, endPoint x: 748, endPoint y: 322, distance: 100.4
click at [653, 328] on div "Add Note" at bounding box center [695, 340] width 217 height 25
click at [753, 335] on button "Add Note" at bounding box center [774, 341] width 46 height 12
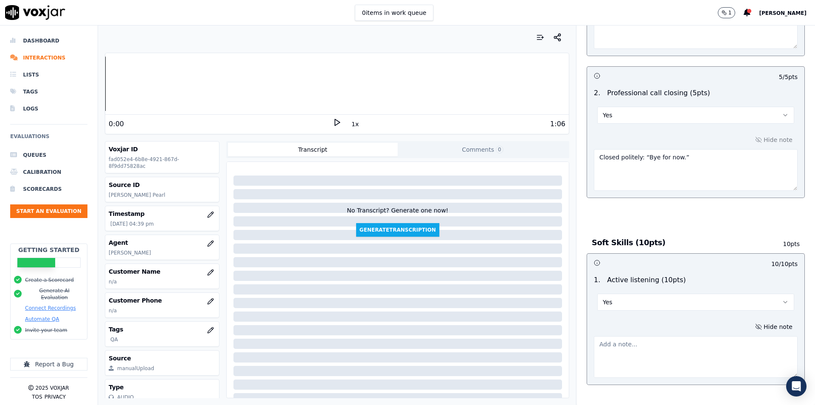
click at [694, 346] on textarea at bounding box center [696, 357] width 204 height 42
paste textarea "Respected when client declined treatment explanation, acknowledged agreement wi…"
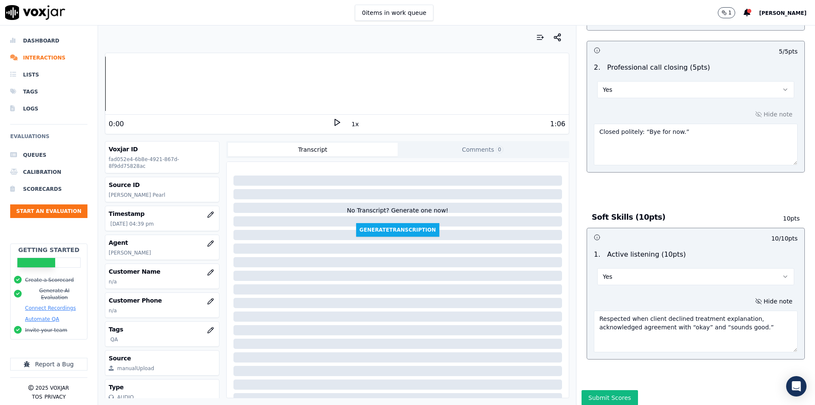
scroll to position [1829, 0]
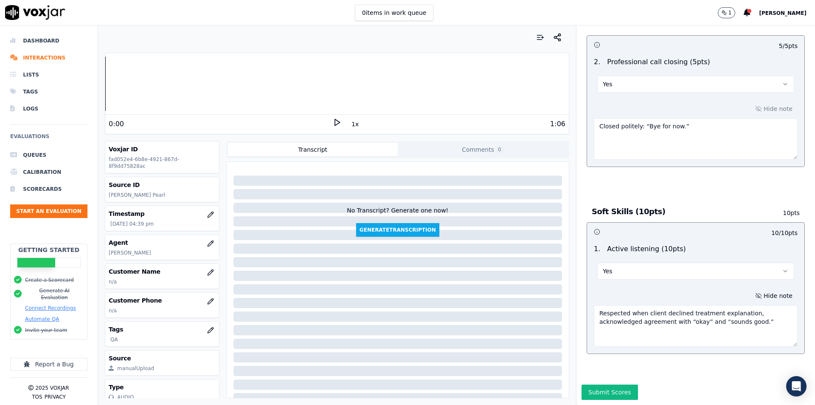
type textarea "Respected when client declined treatment explanation, acknowledged agreement wi…"
click at [587, 384] on div "Submit Scores" at bounding box center [695, 394] width 239 height 20
click at [587, 384] on button "Submit Scores" at bounding box center [610, 391] width 56 height 15
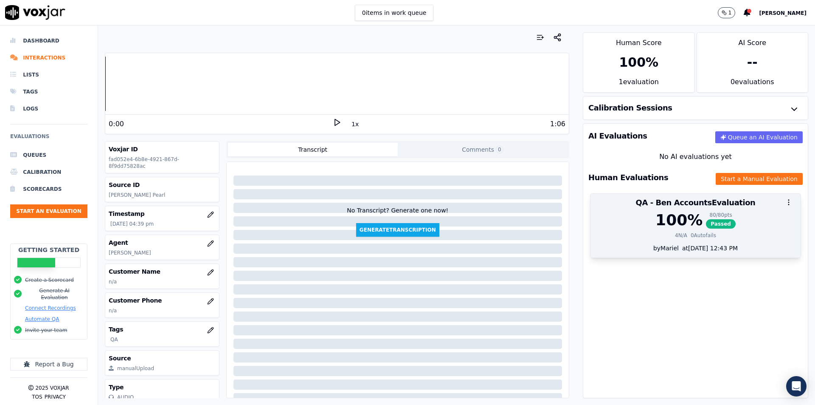
click at [646, 219] on div "100 % 80 / 80 pts Passed" at bounding box center [696, 219] width 200 height 17
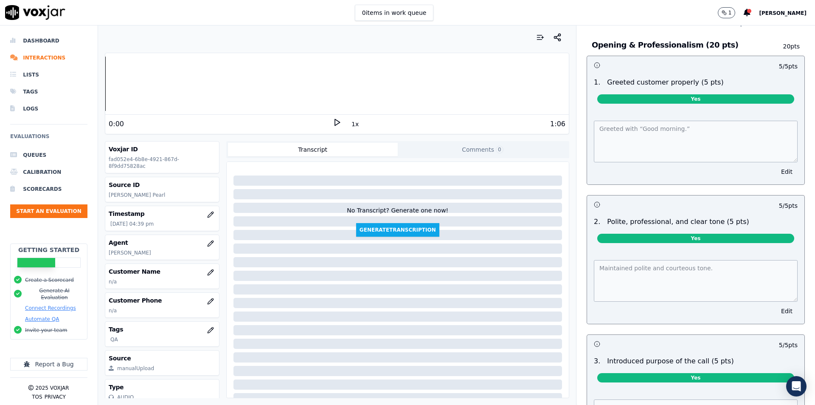
scroll to position [0, 0]
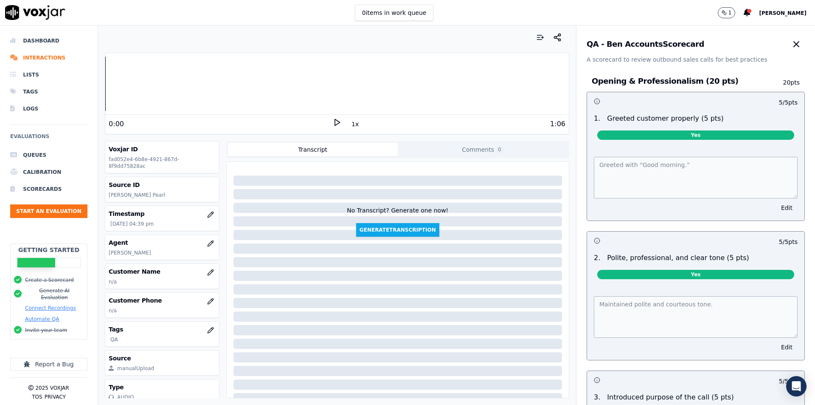
click at [786, 46] on div "QA - Ben Accounts Scorecard A scorecard to review outbound sales calls for best…" at bounding box center [695, 44] width 239 height 38
click at [794, 46] on icon "button" at bounding box center [796, 44] width 5 height 5
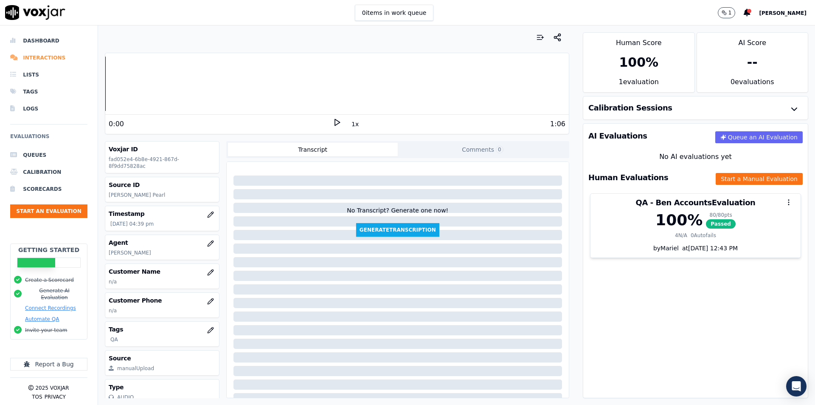
click at [31, 58] on li "Interactions" at bounding box center [48, 57] width 77 height 17
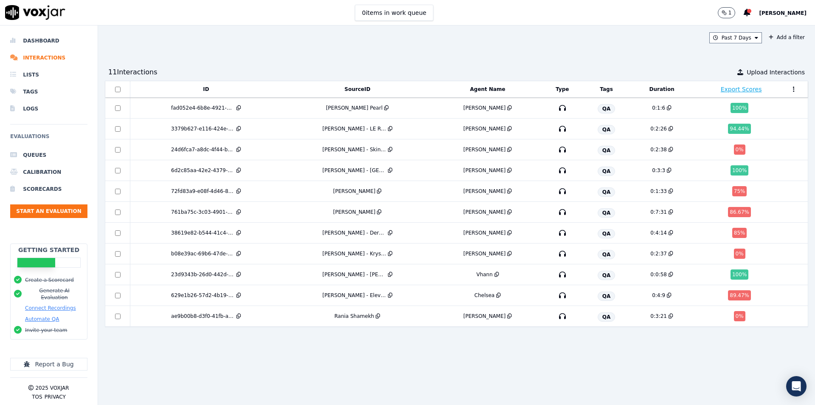
click at [619, 59] on div "Past 7 Days Add a filter 11 Interaction s Upload Interactions ID SourceID Agent…" at bounding box center [456, 214] width 717 height 379
click at [576, 53] on div "Past 7 Days Add a filter 11 Interaction s Upload Interactions ID SourceID Agent…" at bounding box center [456, 214] width 717 height 379
click at [673, 345] on div "ID SourceID Agent Name Type Tags Duration Export Scores fad052e4-6b8e-4921-867d…" at bounding box center [456, 239] width 703 height 317
click at [630, 55] on div "Past 7 Days Add a filter 11 Interaction s Upload Interactions ID SourceID Agent…" at bounding box center [456, 214] width 717 height 379
click at [661, 148] on div "0:2:38" at bounding box center [662, 149] width 56 height 7
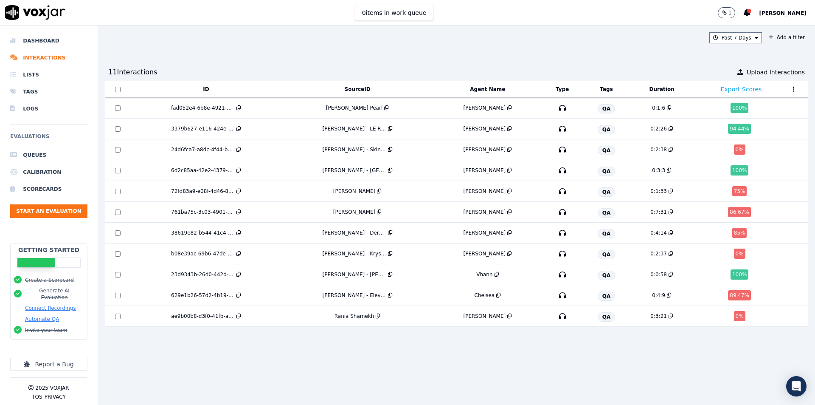
click at [605, 54] on div "Past 7 Days Add a filter 11 Interaction s Upload Interactions ID SourceID Agent…" at bounding box center [456, 214] width 717 height 379
click at [598, 28] on div "Past 7 Days Add a filter 11 Interaction s Upload Interactions ID SourceID Agent…" at bounding box center [456, 214] width 717 height 379
click at [72, 207] on button "Start an Evaluation" at bounding box center [48, 211] width 77 height 14
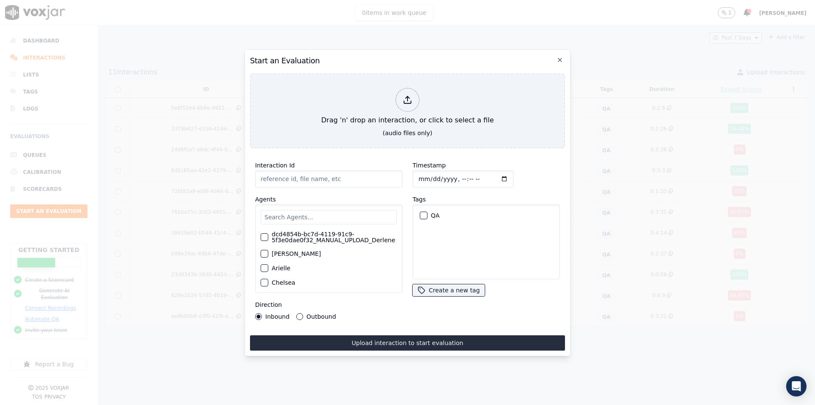
click at [290, 173] on input "Interaction Id" at bounding box center [328, 178] width 147 height 17
paste input "Camdy Minigh"
type input "Camdy Minigh - Callyssee"
click at [361, 194] on div "Agents dcd4854b-bc7d-4119-91c9-5f3e0dae0f32_MANUAL_UPLOAD_Derlene Allan Arielle…" at bounding box center [328, 243] width 147 height 98
click at [315, 218] on input "text" at bounding box center [329, 217] width 136 height 14
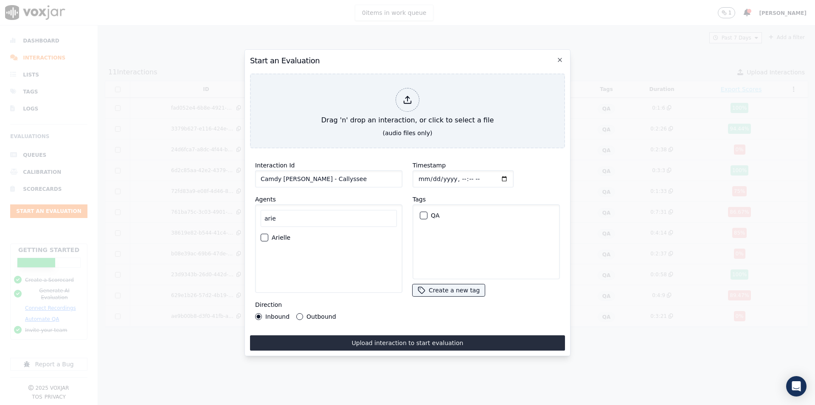
type input "arie"
click at [275, 235] on label "Arielle" at bounding box center [281, 237] width 19 height 6
click at [268, 235] on button "Arielle" at bounding box center [265, 237] width 8 height 8
click at [420, 215] on button "QA" at bounding box center [424, 215] width 8 height 8
click at [304, 315] on div "Outbound" at bounding box center [315, 316] width 39 height 7
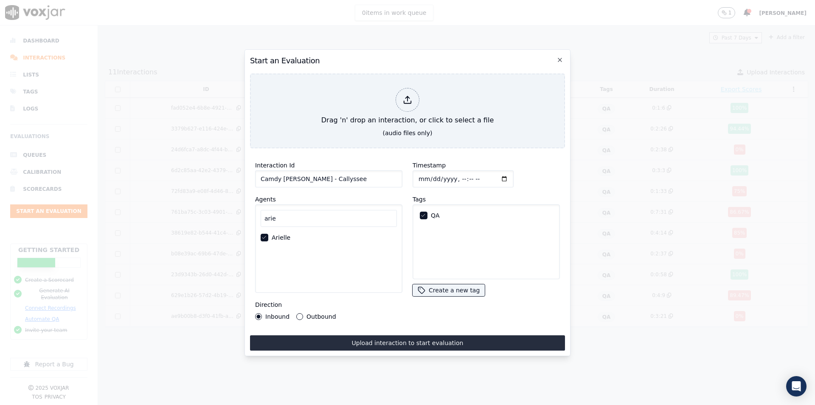
click at [297, 313] on button "Outbound" at bounding box center [299, 316] width 7 height 7
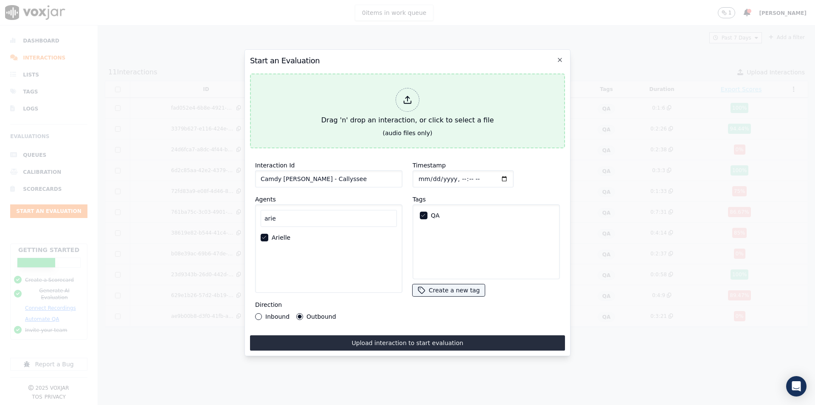
click at [410, 91] on div at bounding box center [408, 100] width 24 height 24
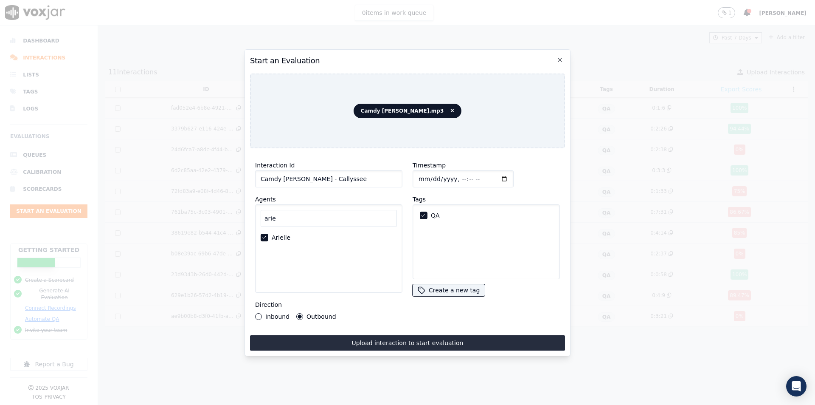
drag, startPoint x: 366, startPoint y: 343, endPoint x: 419, endPoint y: 256, distance: 102.3
click at [366, 343] on button "Upload interaction to start evaluation" at bounding box center [407, 342] width 315 height 15
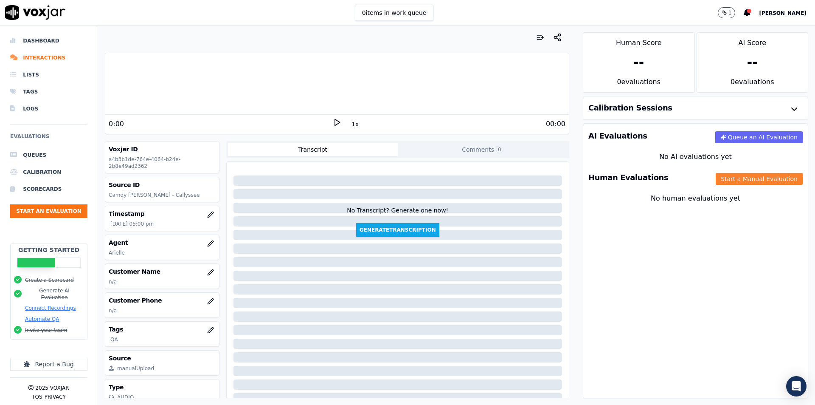
click at [718, 179] on button "Start a Manual Evaluation" at bounding box center [759, 179] width 87 height 12
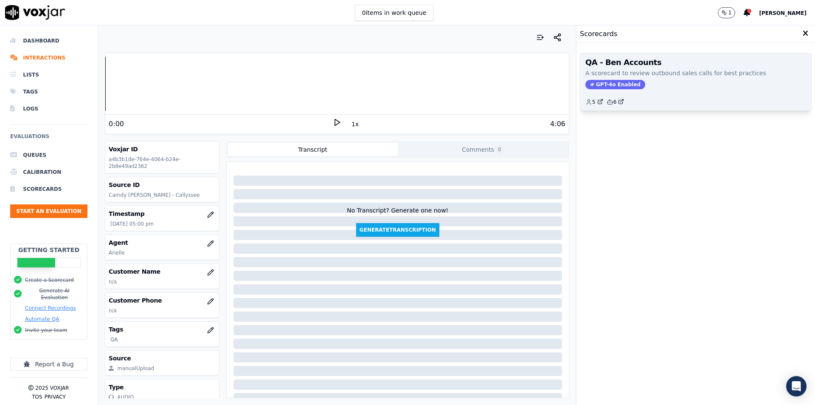
click at [663, 76] on p "A scorecard to review outbound sales calls for best practices" at bounding box center [695, 73] width 221 height 8
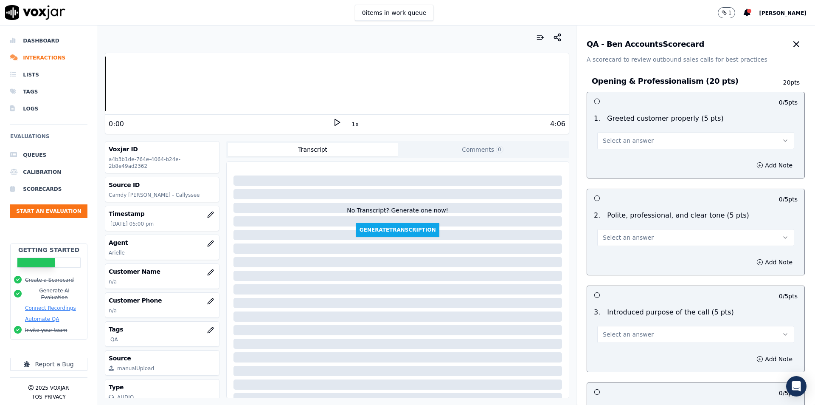
click at [644, 138] on button "Select an answer" at bounding box center [695, 140] width 197 height 17
click at [635, 157] on div "Yes" at bounding box center [682, 160] width 182 height 14
click at [754, 166] on button "Add Note" at bounding box center [774, 165] width 46 height 12
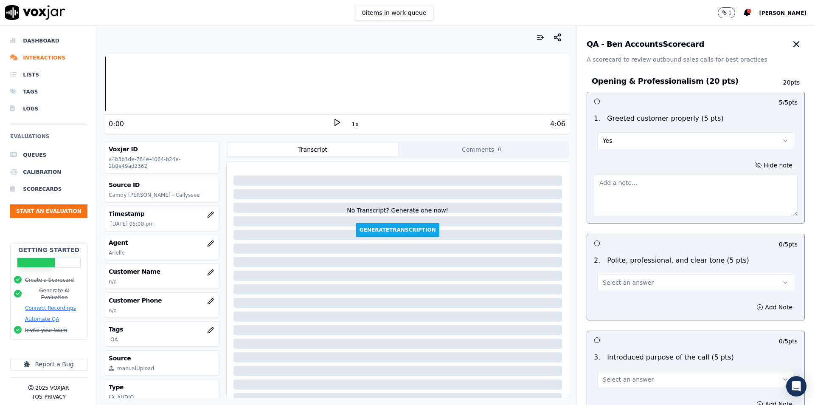
click at [691, 199] on textarea at bounding box center [696, 195] width 204 height 42
paste textarea "Opened with greeting, though a little awkward"
type textarea "Opened with greeting, though a little awkward"
click at [642, 281] on button "Select an answer" at bounding box center [695, 282] width 197 height 17
click at [627, 298] on div "Yes" at bounding box center [682, 302] width 182 height 14
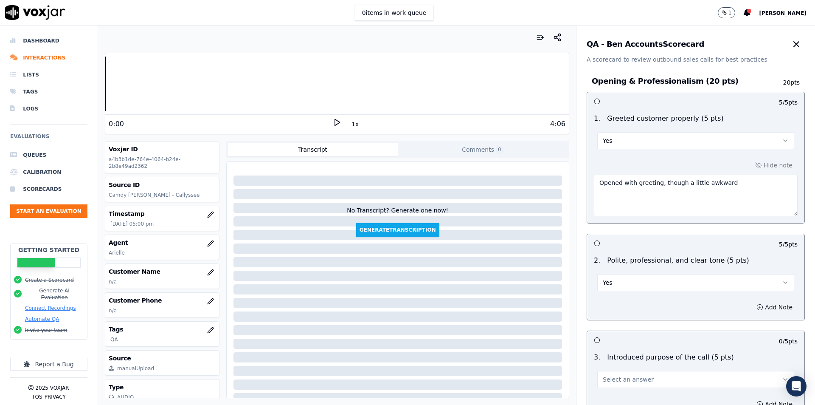
click at [755, 309] on button "Add Note" at bounding box center [774, 307] width 46 height 12
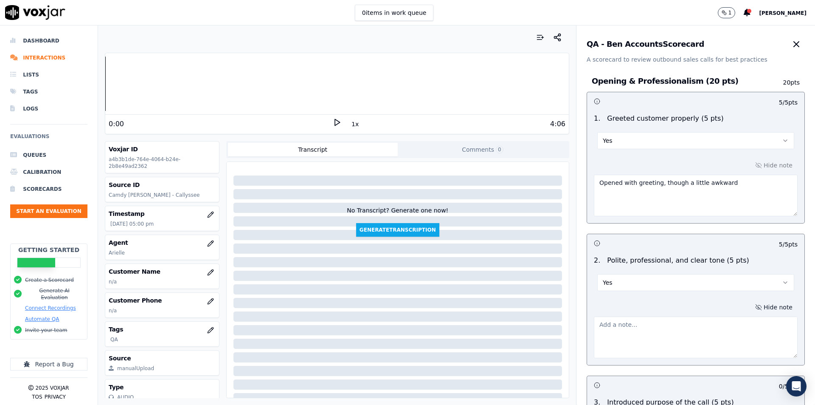
click at [686, 324] on textarea at bounding box center [696, 337] width 204 height 42
paste textarea "Friendly and polite tone throughout, though delivery had slight hesitations."
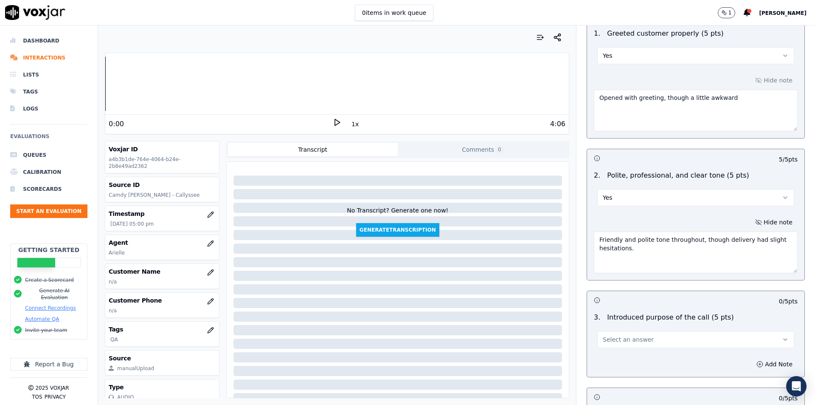
type textarea "Friendly and polite tone throughout, though delivery had slight hesitations."
click at [647, 338] on button "Select an answer" at bounding box center [695, 339] width 197 height 17
click at [636, 361] on div "Yes" at bounding box center [682, 358] width 182 height 14
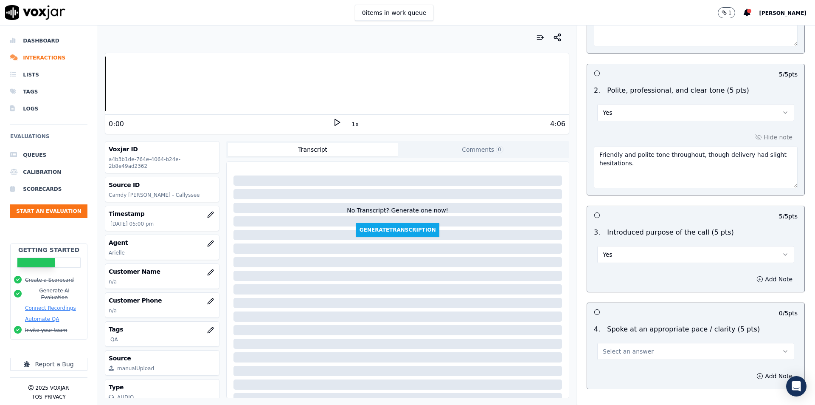
click at [751, 278] on button "Add Note" at bounding box center [774, 279] width 46 height 12
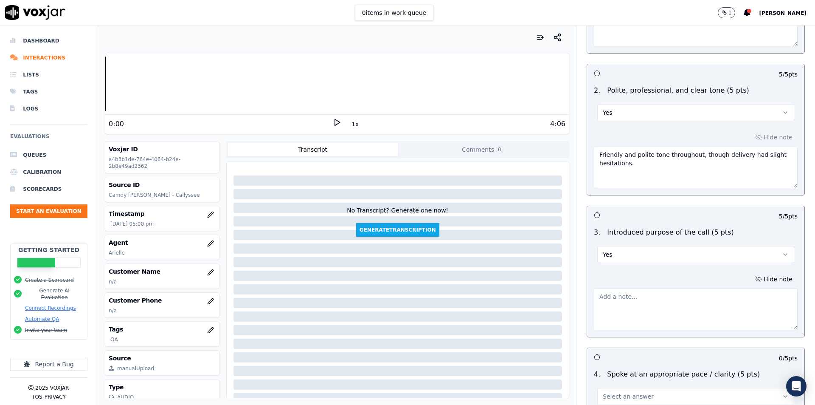
click at [704, 298] on textarea at bounding box center [696, 309] width 204 height 42
paste textarea "Clear purpose: confirming the appointment."
type textarea "Clear purpose: confirming the appointment."
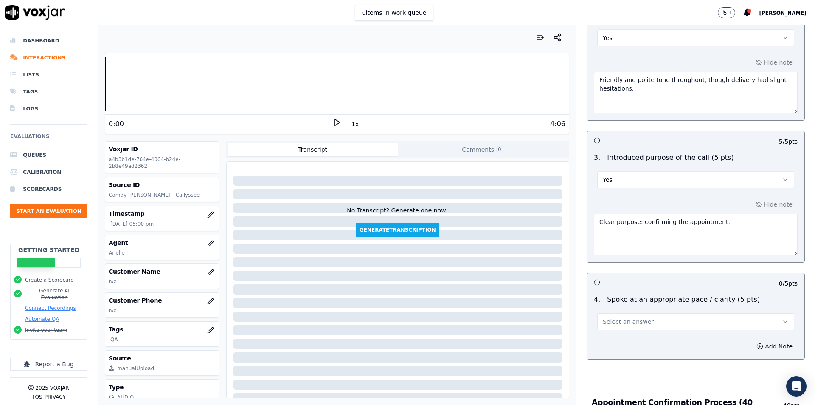
scroll to position [255, 0]
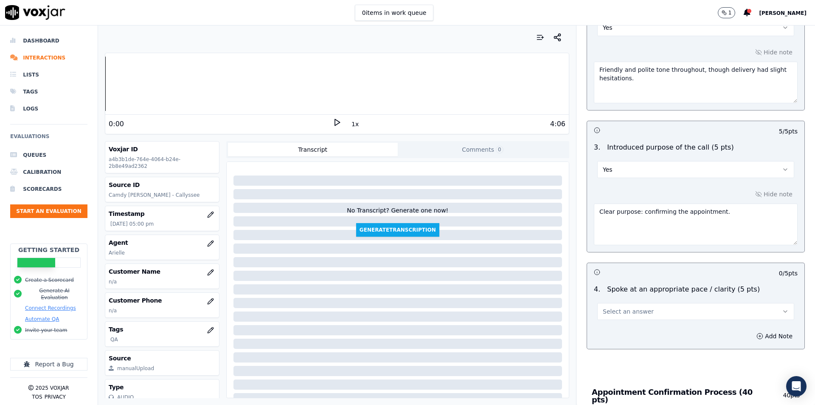
click at [644, 315] on button "Select an answer" at bounding box center [695, 311] width 197 height 17
click at [639, 327] on div "Yes" at bounding box center [682, 330] width 182 height 14
click at [751, 338] on button "Add Note" at bounding box center [774, 336] width 46 height 12
click at [674, 354] on textarea at bounding box center [696, 366] width 204 height 42
paste textarea "Some phrases unclear (“visual process,” “dead skin tones”), but overall underst…"
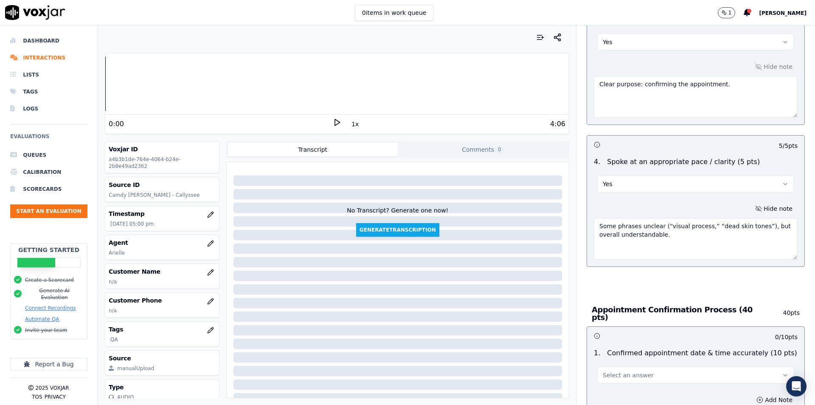
scroll to position [467, 0]
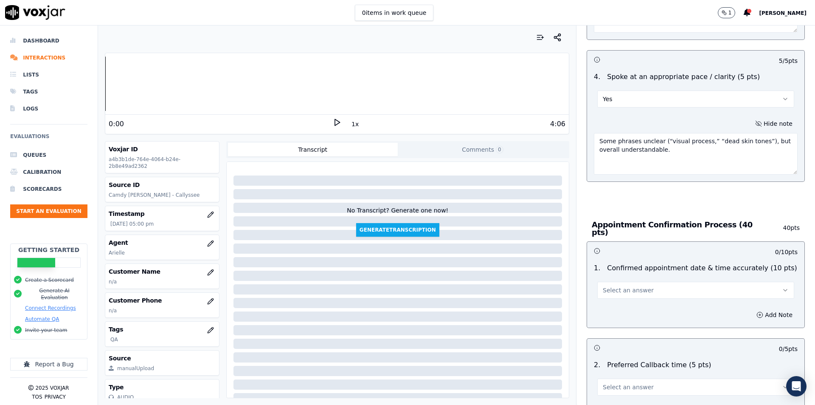
type textarea "Some phrases unclear (“visual process,” “dead skin tones”), but overall underst…"
click at [669, 280] on div "Select an answer" at bounding box center [695, 289] width 197 height 19
click at [668, 286] on button "Select an answer" at bounding box center [695, 289] width 197 height 17
click at [636, 305] on div "Yes" at bounding box center [682, 305] width 182 height 14
click at [756, 312] on icon "button" at bounding box center [759, 314] width 7 height 7
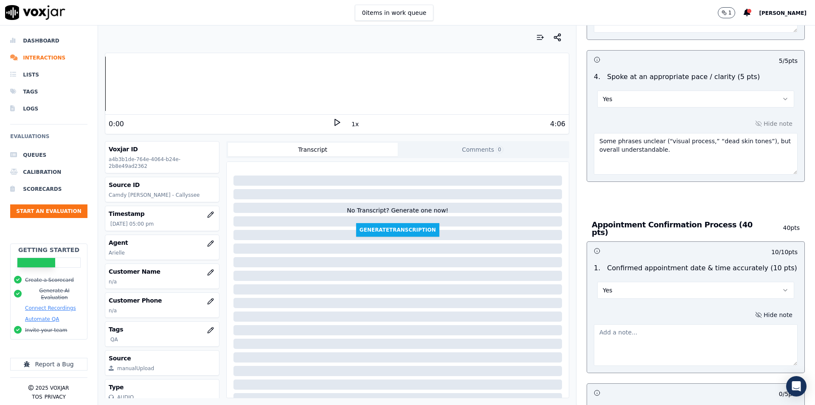
click at [694, 324] on textarea at bounding box center [696, 345] width 204 height 42
paste textarea "Confirmed Sept 8, rescheduled to 11AM at client’s request."
type textarea "Confirmed Sept 8, rescheduled to 11AM at client’s request."
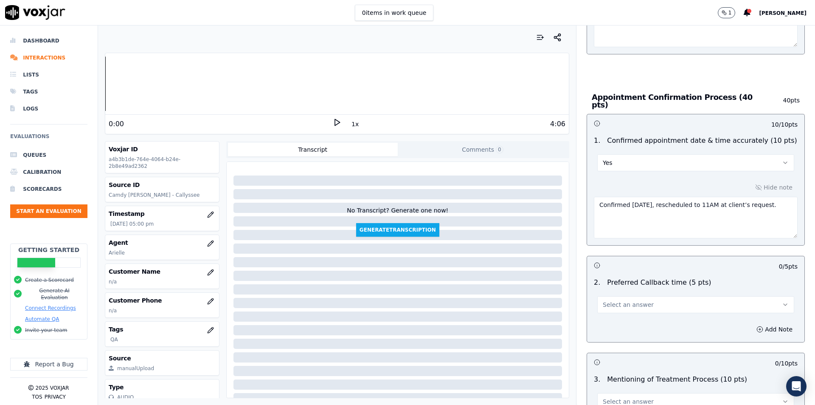
click at [630, 302] on span "Select an answer" at bounding box center [628, 304] width 51 height 8
drag, startPoint x: 616, startPoint y: 336, endPoint x: 658, endPoint y: 207, distance: 136.0
click at [616, 334] on div "No" at bounding box center [682, 333] width 182 height 14
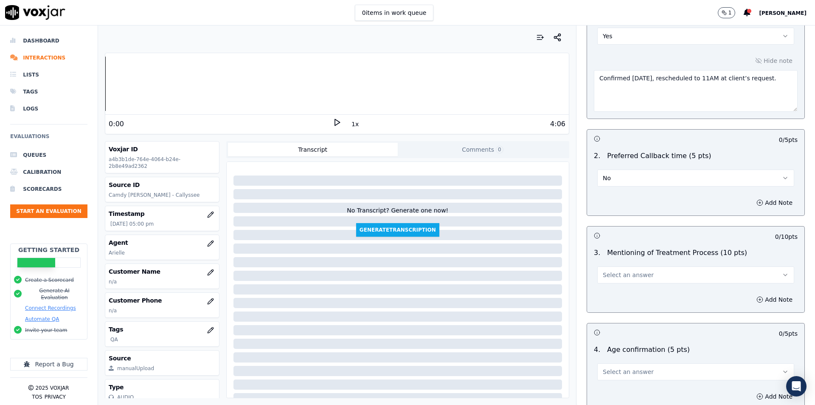
scroll to position [722, 0]
click at [658, 266] on button "Select an answer" at bounding box center [695, 273] width 197 height 17
click at [645, 292] on div "Yes" at bounding box center [682, 289] width 182 height 14
click at [751, 298] on button "Add Note" at bounding box center [774, 298] width 46 height 12
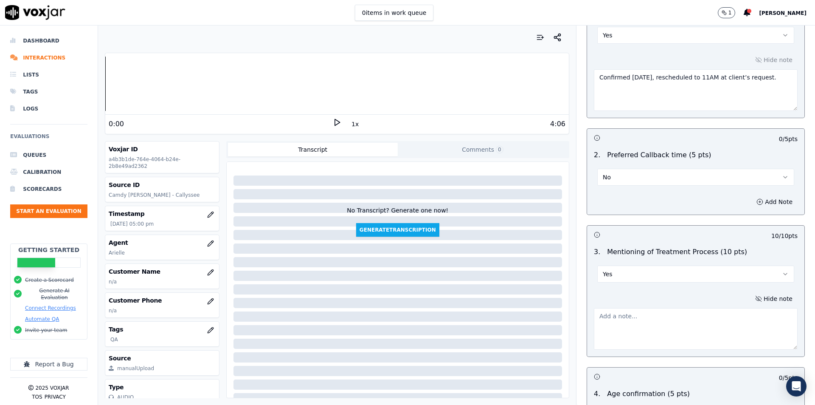
click at [666, 315] on textarea at bounding box center [696, 329] width 204 height 42
paste textarea "Gave detailed step-by-step process (cleaning, steaming, exfoliation, LED, mask,…"
drag, startPoint x: 603, startPoint y: 328, endPoint x: 600, endPoint y: 337, distance: 9.3
click at [602, 330] on textarea "Gave detailed step-by-step process (cleaning, steaming, exfoliation, LED, mask,…" at bounding box center [696, 329] width 204 height 42
type textarea "Gave detailed step-by-step process (cleaning, steaming, exfoliation, LED, mask,…"
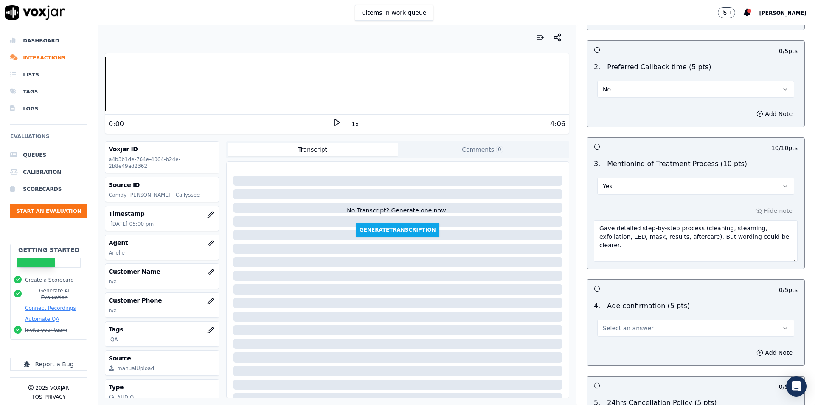
scroll to position [849, 0]
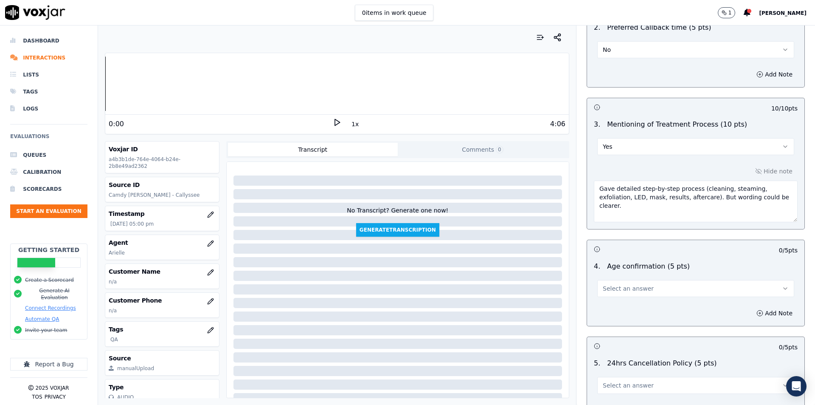
click at [599, 295] on div "4 . Age confirmation (5 pts) Select an answer" at bounding box center [695, 279] width 217 height 42
click at [603, 286] on span "Select an answer" at bounding box center [628, 288] width 51 height 8
drag, startPoint x: 610, startPoint y: 303, endPoint x: 730, endPoint y: 309, distance: 119.9
click at [610, 302] on div "Yes" at bounding box center [682, 303] width 182 height 14
click at [754, 307] on button "Add Note" at bounding box center [774, 313] width 46 height 12
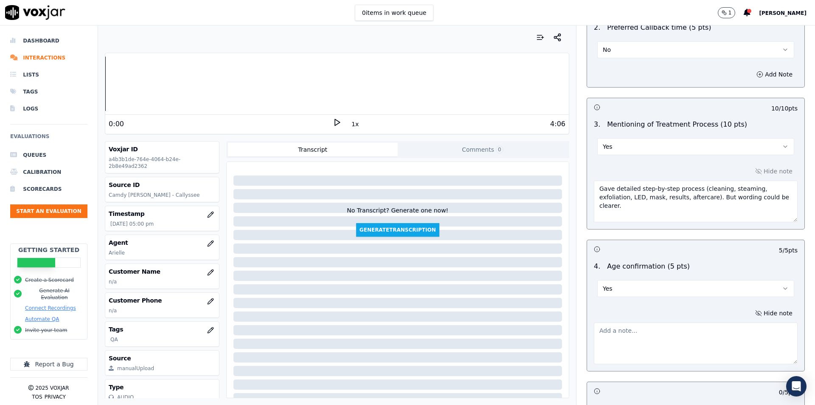
click at [692, 342] on textarea at bounding box center [696, 343] width 204 height 42
paste textarea "Asked: “Regarding your age, is it ranging 50 to 65?” Client confirmed 57."
type textarea "Asked: “Regarding your age, is it ranging 50 to 65?” Client confirmed 57."
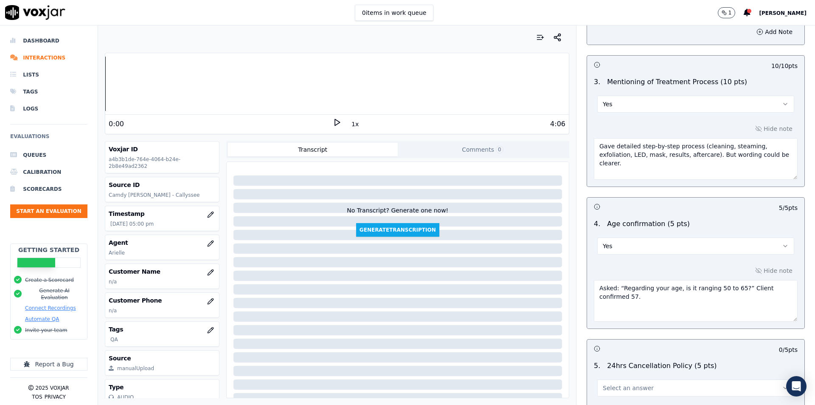
scroll to position [976, 0]
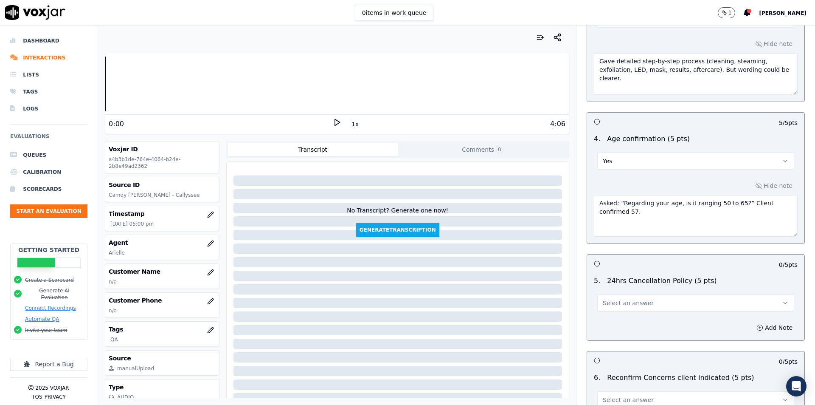
click at [636, 298] on span "Select an answer" at bounding box center [628, 302] width 51 height 8
drag, startPoint x: 621, startPoint y: 345, endPoint x: 627, endPoint y: 287, distance: 58.1
click at [621, 343] on div "N/A" at bounding box center [682, 345] width 182 height 14
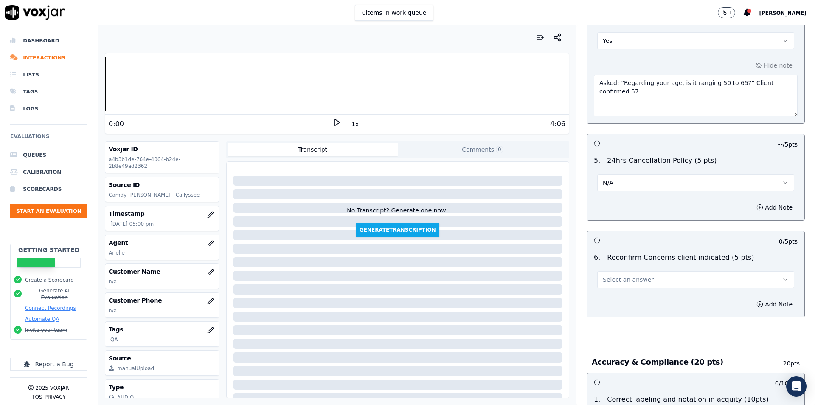
scroll to position [1104, 0]
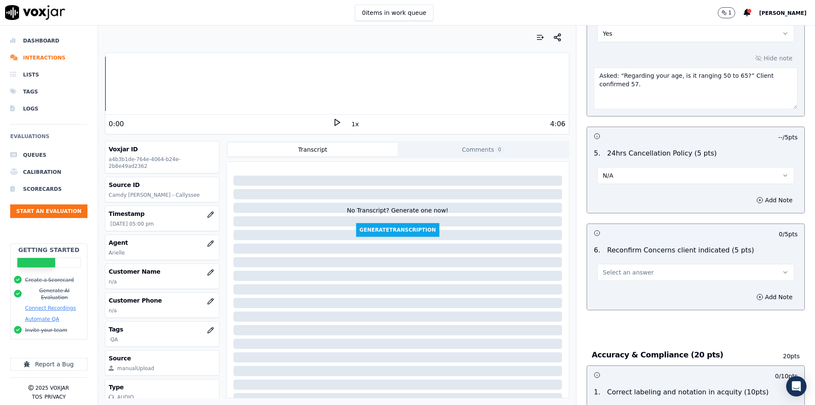
click at [629, 274] on button "Select an answer" at bounding box center [695, 272] width 197 height 17
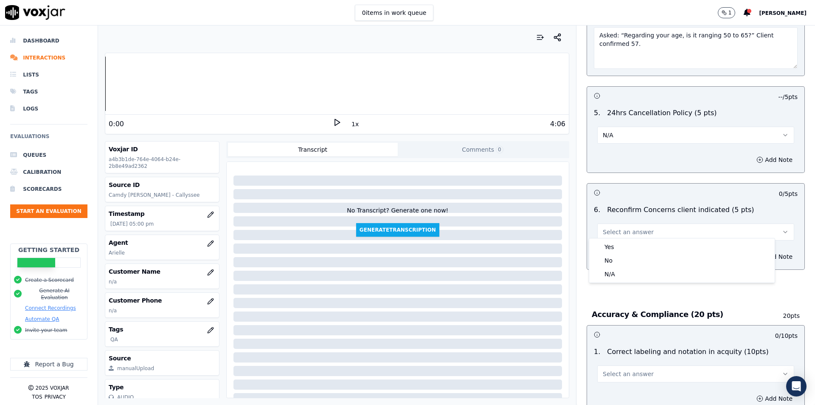
scroll to position [1189, 0]
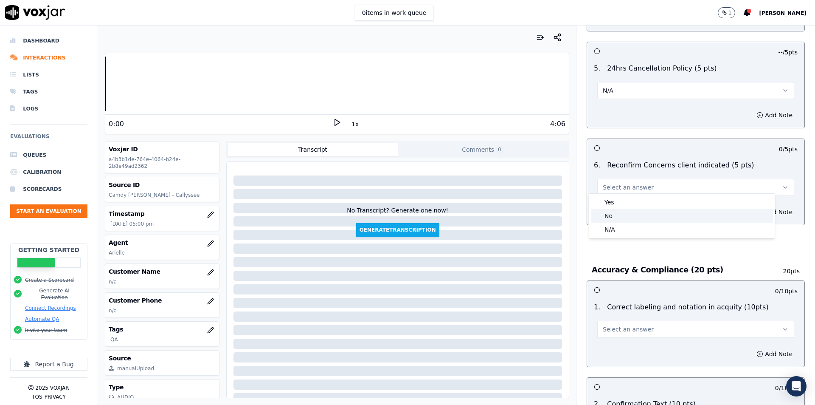
click at [630, 219] on div "No" at bounding box center [682, 216] width 182 height 14
click at [766, 210] on button "Add Note" at bounding box center [774, 212] width 46 height 12
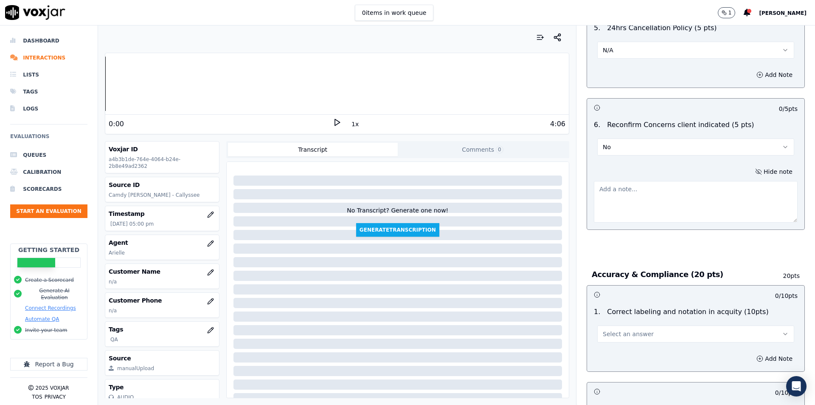
scroll to position [1273, 0]
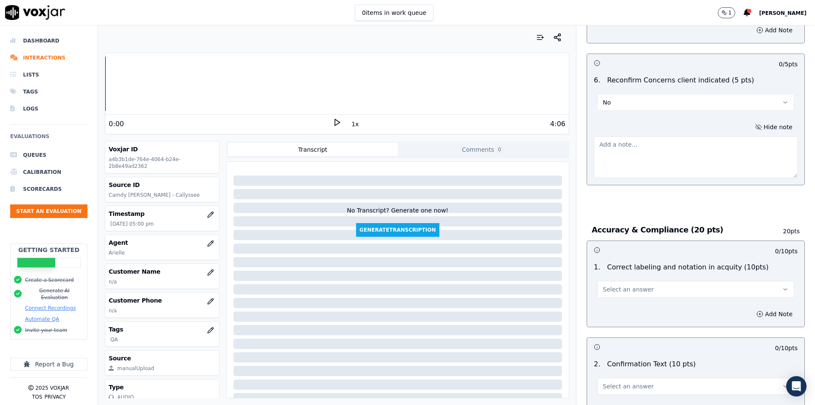
click at [662, 285] on button "Select an answer" at bounding box center [695, 289] width 197 height 17
drag, startPoint x: 634, startPoint y: 306, endPoint x: 657, endPoint y: 313, distance: 24.3
click at [633, 306] on div "Yes" at bounding box center [682, 304] width 182 height 14
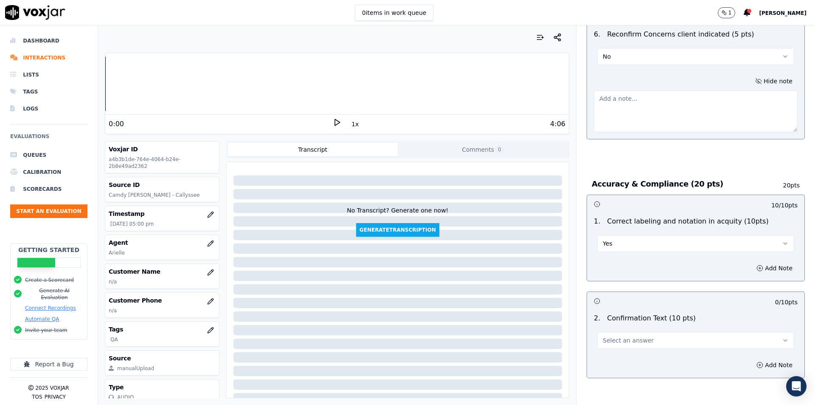
scroll to position [1358, 0]
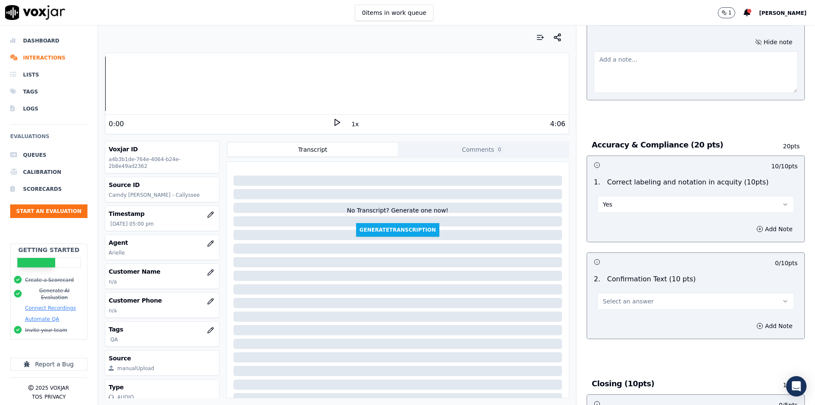
click at [661, 294] on button "Select an answer" at bounding box center [695, 300] width 197 height 17
click at [622, 318] on div "Yes" at bounding box center [682, 316] width 182 height 14
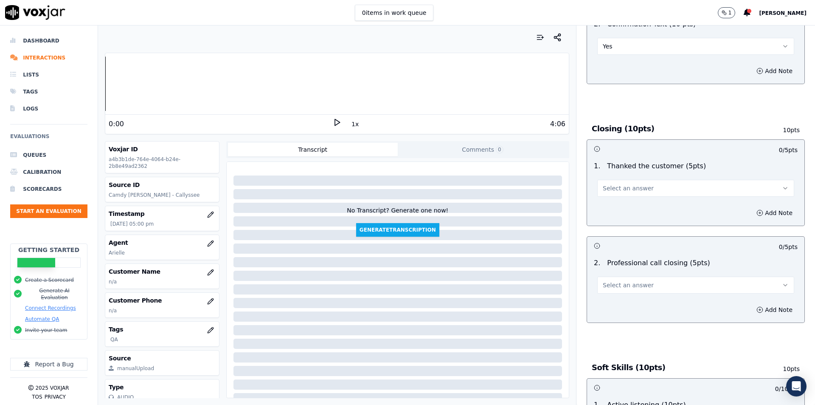
click at [705, 183] on button "Select an answer" at bounding box center [695, 188] width 197 height 17
click at [675, 202] on div "Yes" at bounding box center [682, 203] width 182 height 14
click at [767, 207] on button "Add Note" at bounding box center [774, 213] width 46 height 12
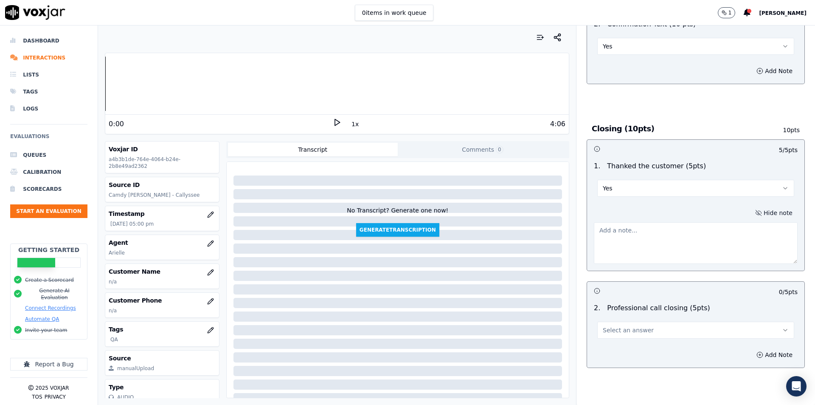
click at [683, 241] on textarea at bounding box center [696, 243] width 204 height 42
paste textarea "Thanked multiple times."
type textarea "Thanked multiple times."
click at [642, 326] on button "Select an answer" at bounding box center [695, 329] width 197 height 17
click at [633, 338] on div "Yes" at bounding box center [682, 345] width 182 height 14
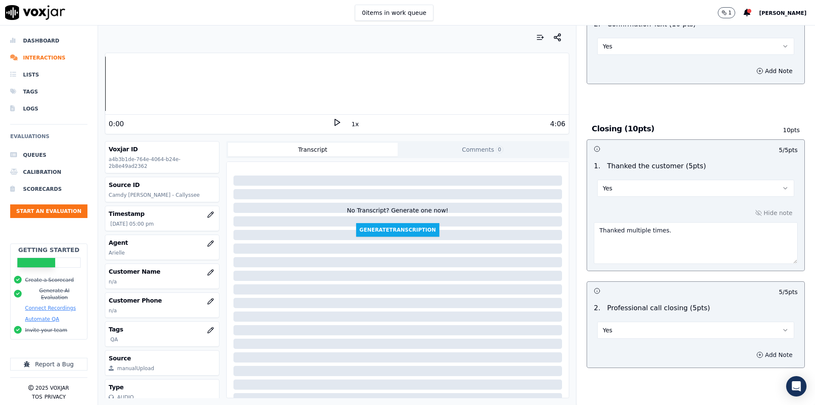
click at [751, 350] on button "Add Note" at bounding box center [774, 355] width 46 height 12
click at [669, 364] on textarea at bounding box center [696, 385] width 204 height 42
paste textarea "Closed warmly: “Thank you, and have a great day. Bye.”"
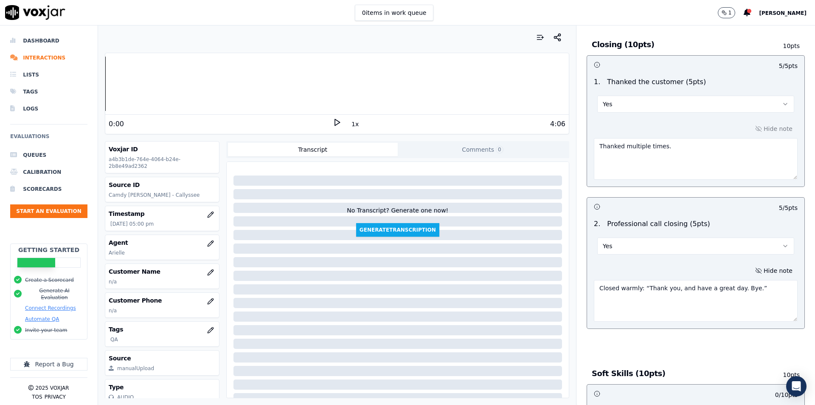
scroll to position [1740, 0]
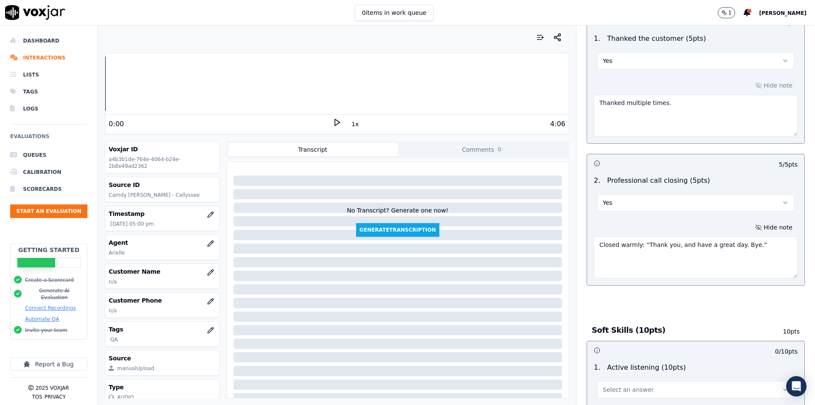
type textarea "Closed warmly: “Thank you, and have a great day. Bye.”"
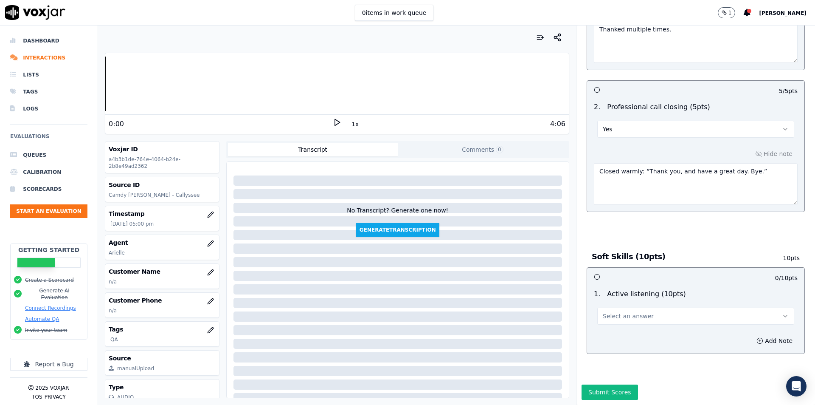
click at [622, 307] on button "Select an answer" at bounding box center [695, 315] width 197 height 17
click at [627, 315] on div "Yes" at bounding box center [682, 316] width 182 height 14
click at [751, 335] on button "Add Note" at bounding box center [774, 341] width 46 height 12
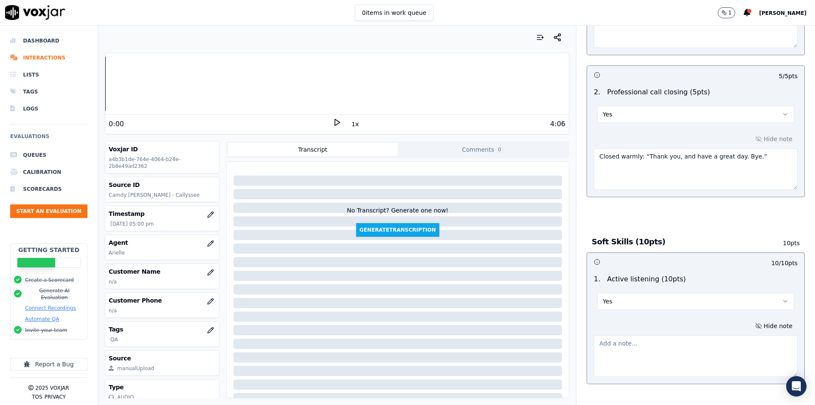
click at [669, 337] on textarea at bounding box center [696, 356] width 204 height 42
paste textarea "Addressed client’s concerns about pricing, rescheduling, and treatment details.…"
click at [601, 357] on textarea "Addressed client’s concerns about pricing, rescheduling, and treatment details.…" at bounding box center [696, 356] width 204 height 42
click at [685, 357] on textarea "Addressed client’s concerns about pricing, rescheduling, and treatment details.…" at bounding box center [696, 356] width 204 height 42
click at [643, 349] on textarea "Addressed client’s concerns about pricing, rescheduling, and treatment details.…" at bounding box center [696, 356] width 204 height 42
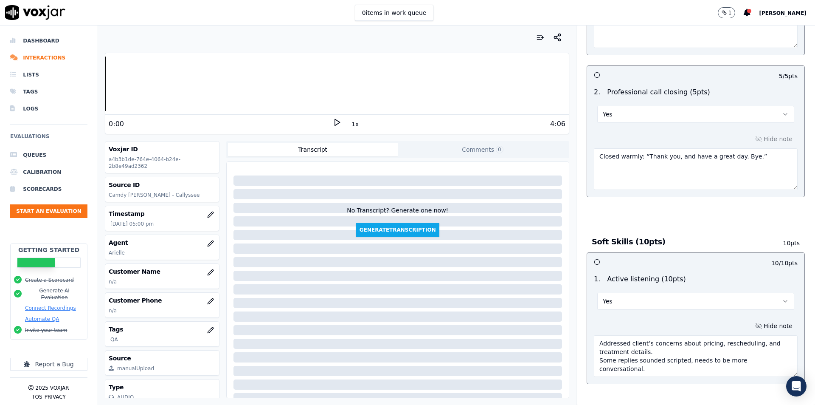
click at [594, 354] on textarea "Addressed client’s concerns about pricing, rescheduling, and treatment details.…" at bounding box center [696, 356] width 204 height 42
click at [636, 352] on textarea "Addressed client’s concerns about pricing, rescheduling, and treatment details.…" at bounding box center [696, 356] width 204 height 42
click at [642, 345] on textarea "Addressed client’s concerns about pricing, rescheduling, and treatment details.…" at bounding box center [696, 356] width 204 height 42
click at [638, 348] on textarea "Addressed client’s concerns about pricing, rescheduling, and treatment details.…" at bounding box center [696, 356] width 204 height 42
click at [646, 357] on textarea "Addressed client’s concerns about pricing, rescheduling, and treatment details.…" at bounding box center [696, 356] width 204 height 42
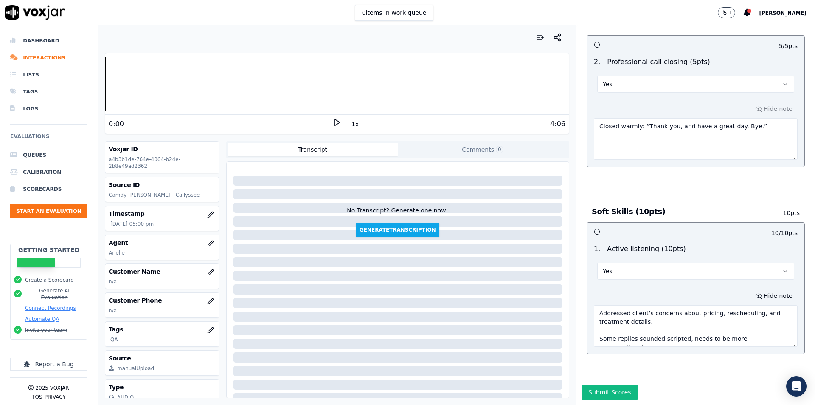
scroll to position [1874, 0]
click at [679, 310] on textarea "Addressed client’s concerns about pricing, rescheduling, and treatment details.…" at bounding box center [696, 326] width 204 height 42
click at [679, 316] on textarea "Addressed client’s concerns about pricing, rescheduling, and treatment details.…" at bounding box center [696, 326] width 204 height 42
click at [692, 305] on textarea "Addressed client’s concerns about pricing, rescheduling, and treatment details.…" at bounding box center [696, 326] width 204 height 42
type textarea "Addressed client’s concerns about pricing, rescheduling, and treatment details.…"
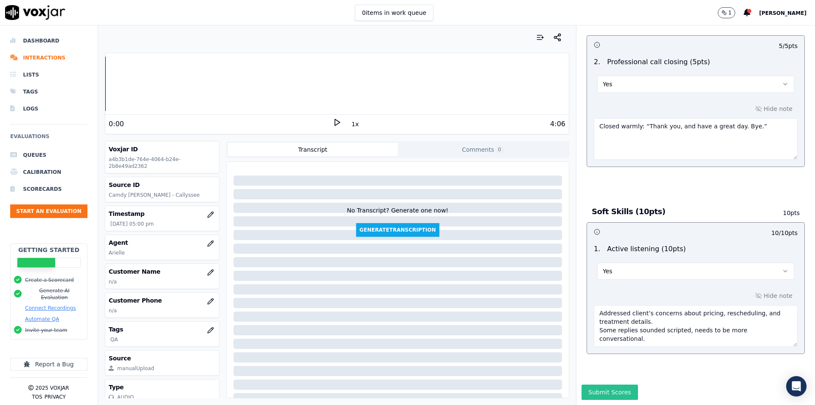
click at [611, 384] on button "Submit Scores" at bounding box center [610, 391] width 56 height 15
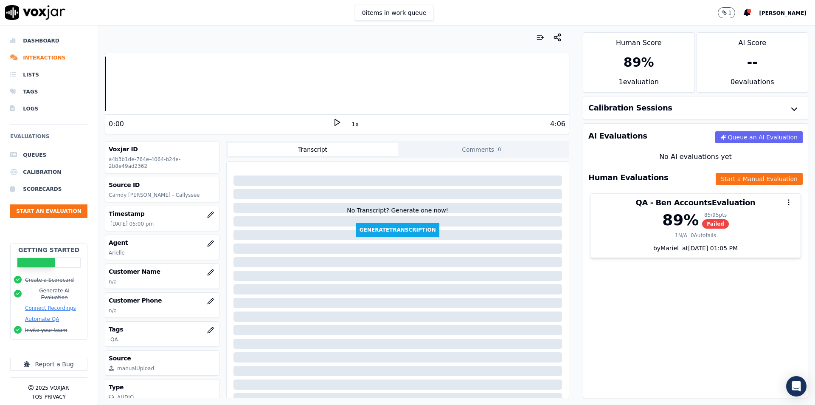
click at [617, 310] on div "AI Evaluations Queue an AI Evaluation No AI evaluations yet Human Evaluations S…" at bounding box center [695, 260] width 225 height 275
click at [44, 57] on li "Interactions" at bounding box center [48, 57] width 77 height 17
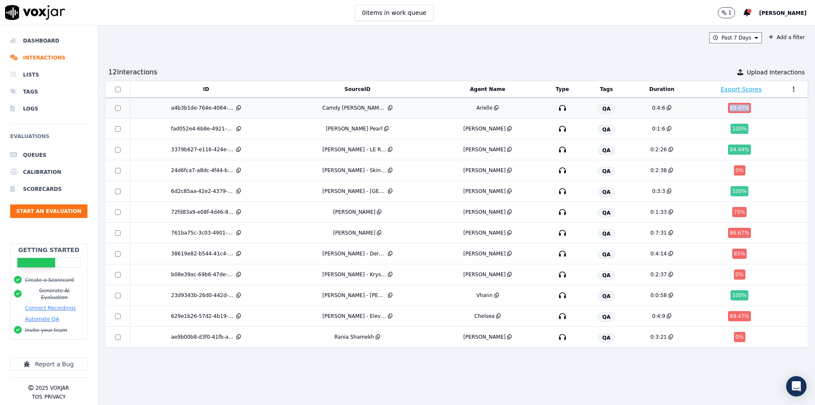
copy div "89.47 %"
drag, startPoint x: 730, startPoint y: 109, endPoint x: 706, endPoint y: 109, distance: 24.6
click at [706, 109] on div "89.47 %" at bounding box center [741, 108] width 89 height 10
click at [508, 51] on div "Past 7 Days Add a filter 12 Interaction s Upload Interactions ID SourceID Agent…" at bounding box center [456, 214] width 717 height 379
click at [30, 215] on button "Start an Evaluation" at bounding box center [48, 211] width 77 height 14
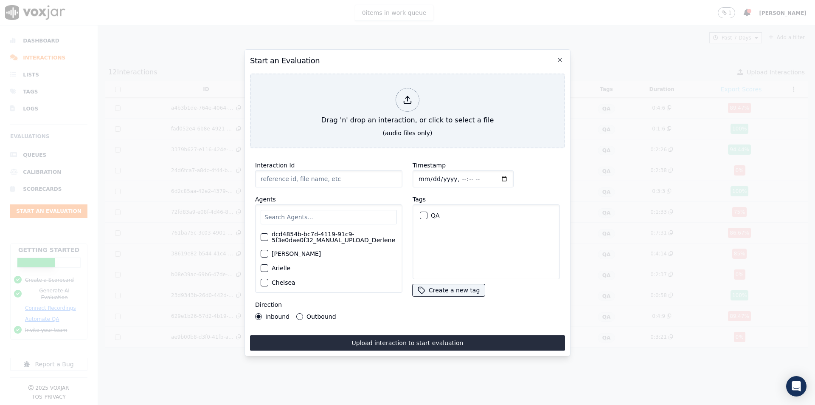
click at [344, 177] on input "Interaction Id" at bounding box center [328, 178] width 147 height 17
click at [346, 177] on input "Interaction Id" at bounding box center [328, 178] width 147 height 17
paste input "Eva Carvajal"
type input "Eva Carvajal - Milliv"
click at [340, 213] on input "text" at bounding box center [329, 217] width 136 height 14
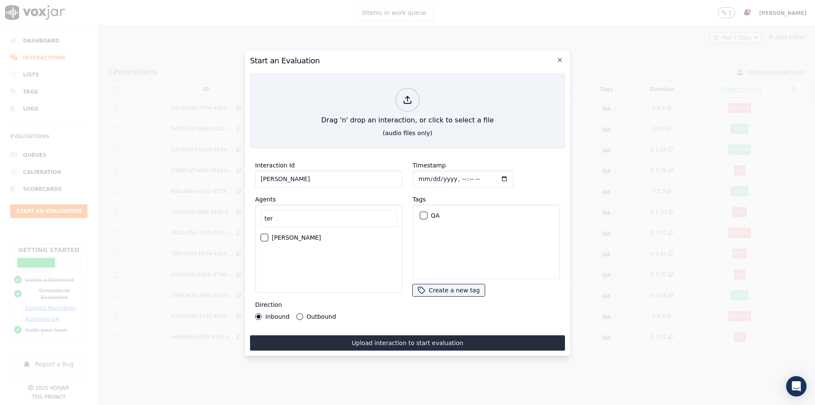
type input "tere"
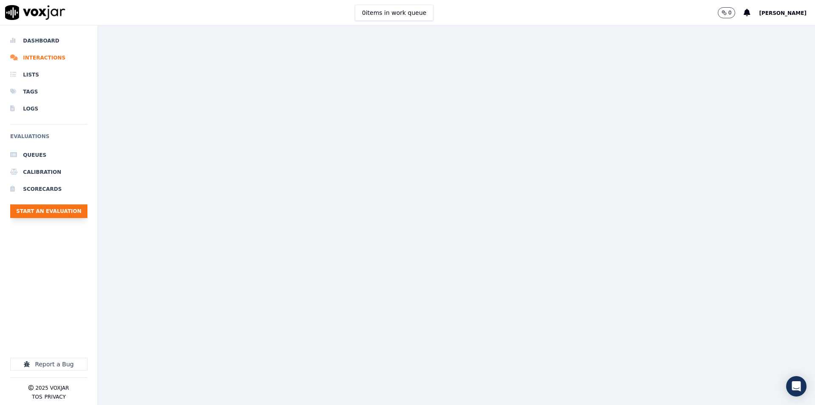
click at [74, 210] on button "Start an Evaluation" at bounding box center [48, 211] width 77 height 14
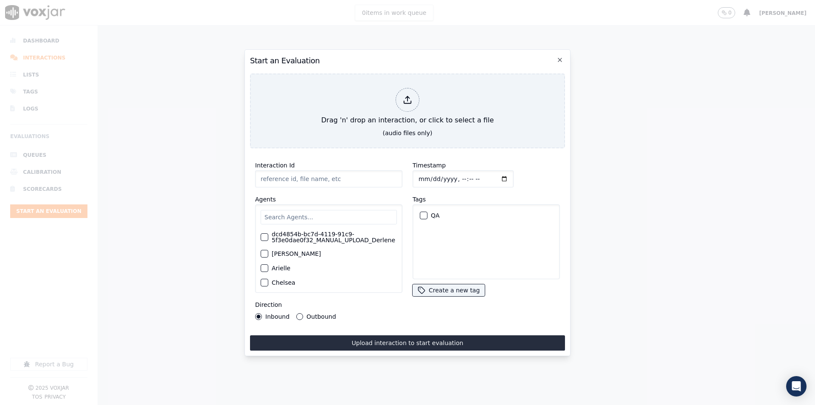
click at [335, 177] on input "Interaction Id" at bounding box center [328, 178] width 147 height 17
paste input "Eva Carvajal"
type input "Eva Carvajal - Milliv"
click at [326, 210] on input "text" at bounding box center [329, 217] width 136 height 14
type input "m"
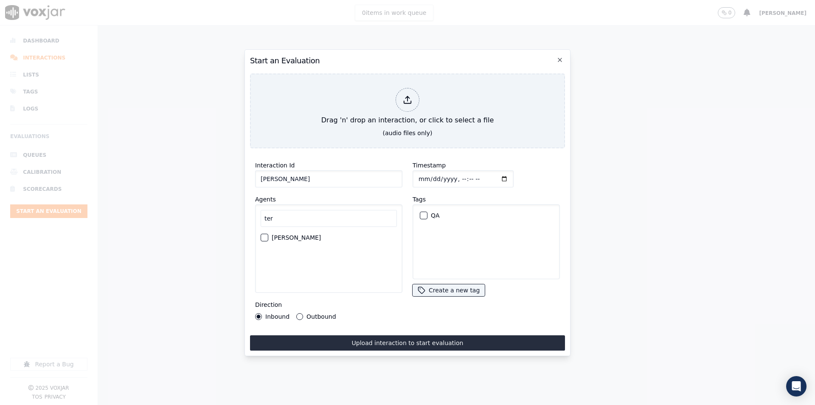
type input "ter"
click at [287, 235] on label "Terence" at bounding box center [296, 237] width 49 height 6
click at [268, 235] on button "Terence" at bounding box center [265, 237] width 8 height 8
drag, startPoint x: 313, startPoint y: 315, endPoint x: 357, endPoint y: 284, distance: 53.7
click at [312, 315] on label "Outbound" at bounding box center [320, 316] width 29 height 6
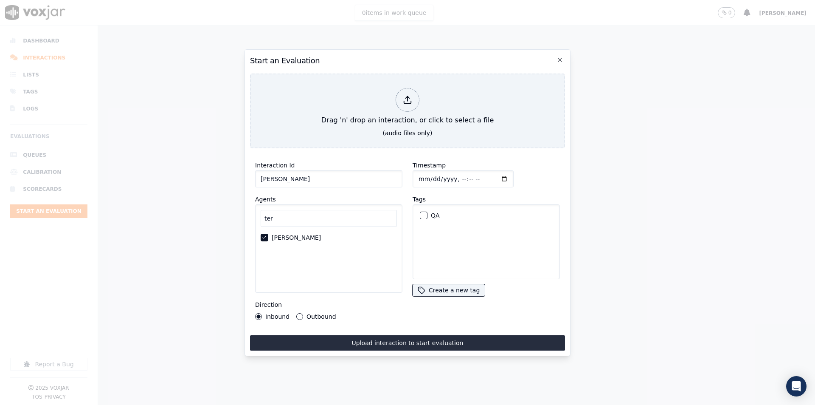
click at [303, 315] on button "Outbound" at bounding box center [299, 316] width 7 height 7
drag, startPoint x: 424, startPoint y: 213, endPoint x: 420, endPoint y: 152, distance: 60.8
click at [424, 213] on button "QA" at bounding box center [424, 215] width 8 height 8
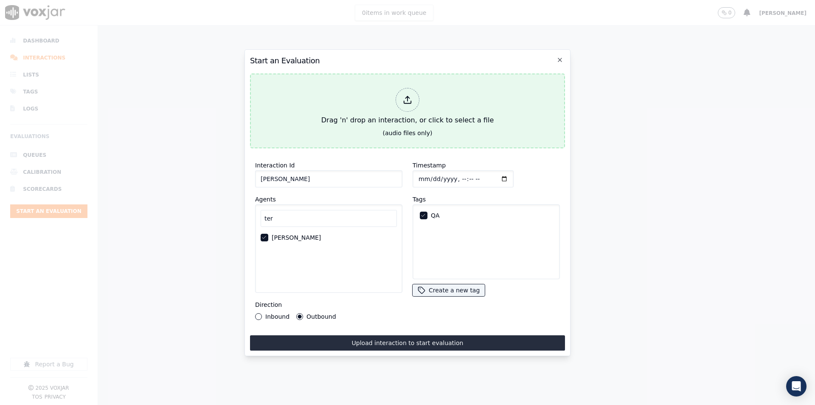
click at [409, 102] on div at bounding box center [408, 100] width 24 height 24
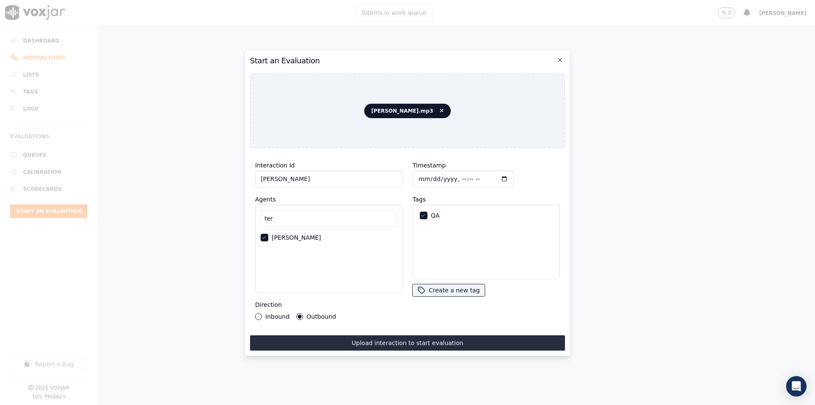
drag, startPoint x: 491, startPoint y: 342, endPoint x: 492, endPoint y: 337, distance: 5.1
click at [491, 342] on button "Upload interaction to start evaluation" at bounding box center [407, 342] width 315 height 15
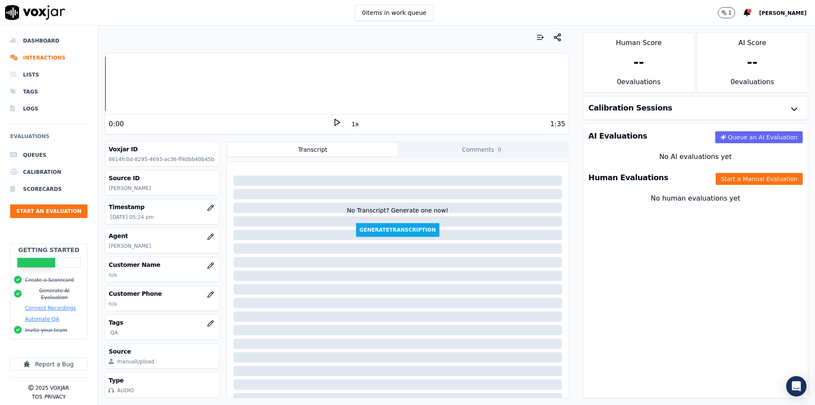
click at [704, 174] on div "Human Evaluations Start a Manual Evaluation" at bounding box center [695, 177] width 225 height 25
click at [716, 178] on button "Start a Manual Evaluation" at bounding box center [759, 179] width 87 height 12
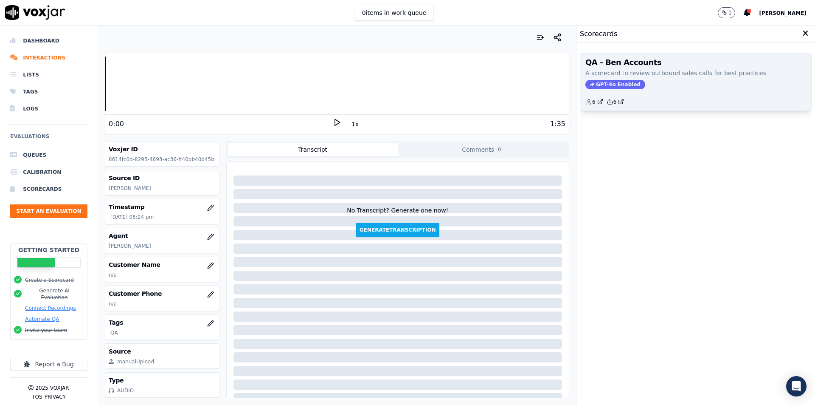
click at [619, 86] on span "GPT-4o Enabled" at bounding box center [615, 84] width 60 height 9
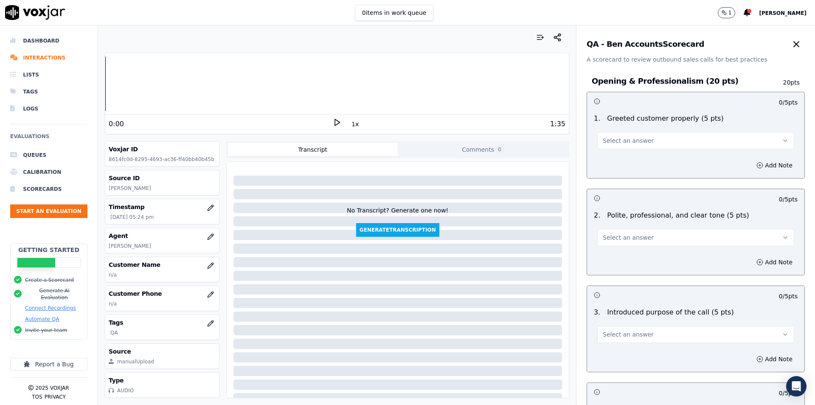
click at [645, 146] on button "Select an answer" at bounding box center [695, 140] width 197 height 17
click at [637, 169] on div "No" at bounding box center [682, 173] width 182 height 14
click at [770, 167] on button "Add Note" at bounding box center [774, 165] width 46 height 12
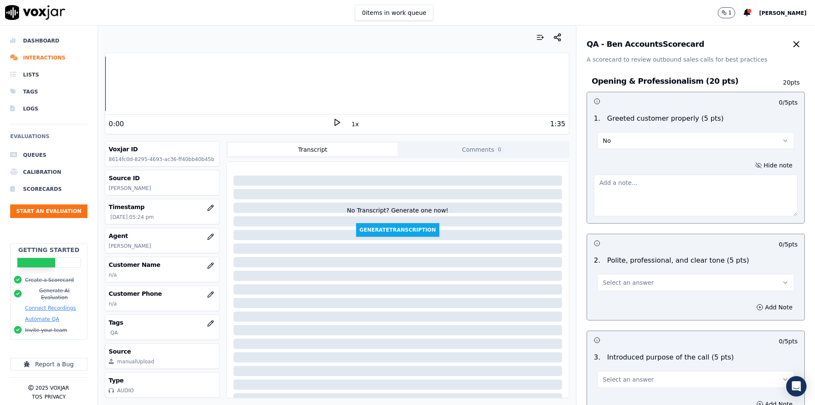
click at [688, 192] on textarea at bounding box center [696, 195] width 204 height 42
paste textarea "Introduced self: “This is Terrence from Miliv Med Spa.” No warm greeting upfron…"
click at [687, 200] on textarea "Introduced self: “This is Terrence from Miliv Med Spa.” No warm greeting upfron…" at bounding box center [696, 195] width 204 height 42
type textarea "Introduced self: “This is Terrence from Miliv Med Spa.” No warm greeting upfron…"
click at [648, 281] on button "Select an answer" at bounding box center [695, 282] width 197 height 17
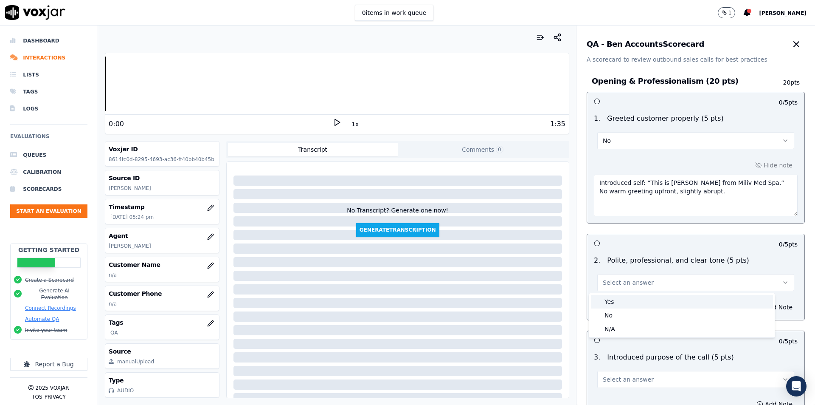
click at [629, 301] on div "Yes" at bounding box center [682, 302] width 182 height 14
click at [759, 307] on button "Add Note" at bounding box center [774, 307] width 46 height 12
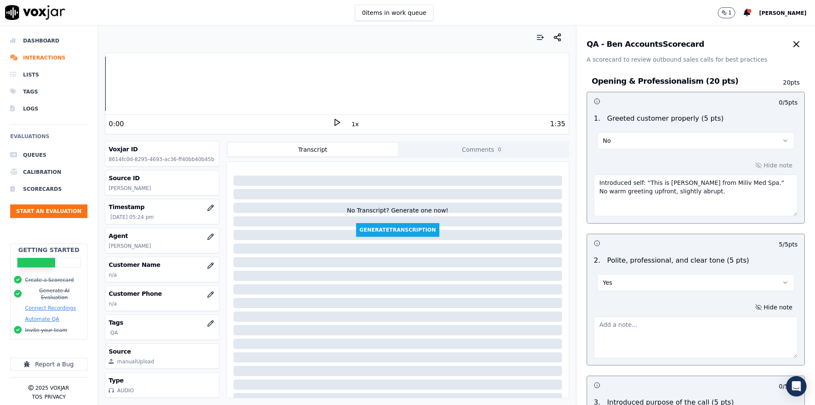
click at [702, 319] on textarea at bounding box center [696, 337] width 204 height 42
paste textarea "Maintained polite and respectful tone,"
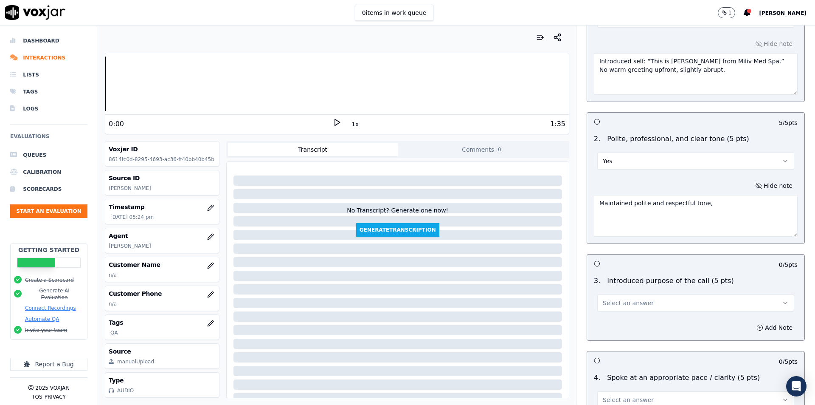
scroll to position [170, 0]
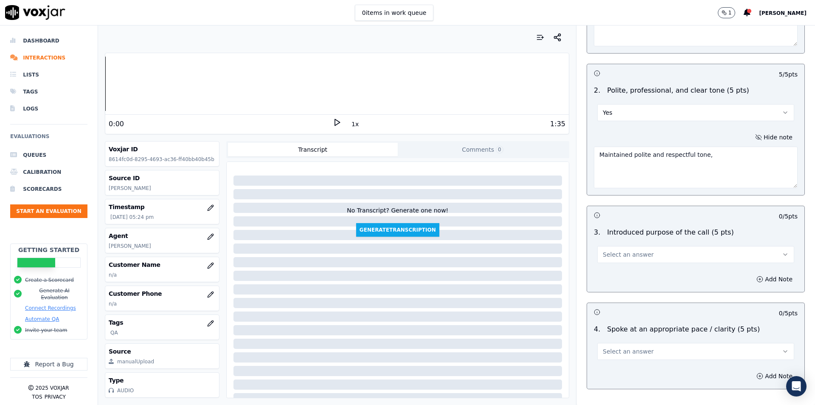
type textarea "Maintained polite and respectful tone,"
click at [655, 259] on button "Select an answer" at bounding box center [695, 254] width 197 height 17
click at [641, 275] on div "Yes" at bounding box center [682, 274] width 182 height 14
click at [754, 275] on button "Add Note" at bounding box center [774, 279] width 46 height 12
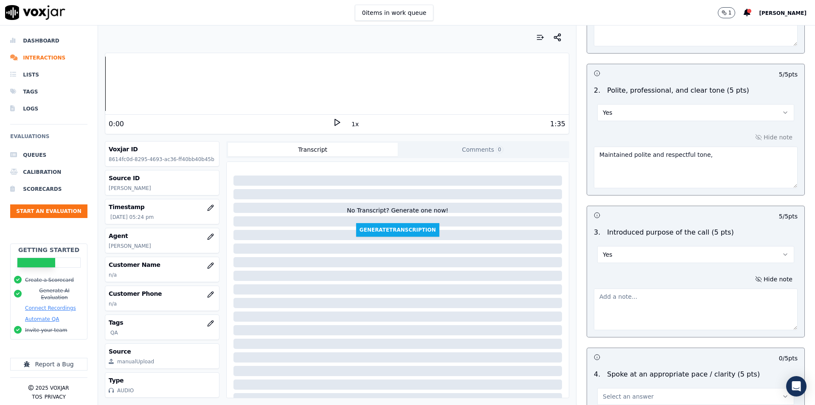
click at [693, 299] on textarea at bounding box center [696, 309] width 204 height 42
paste textarea "Clear purpose: “I’m just calling in to check-in with you with your appointment …"
type textarea "Clear purpose: “I’m just calling in to check-in with you with your appointment …"
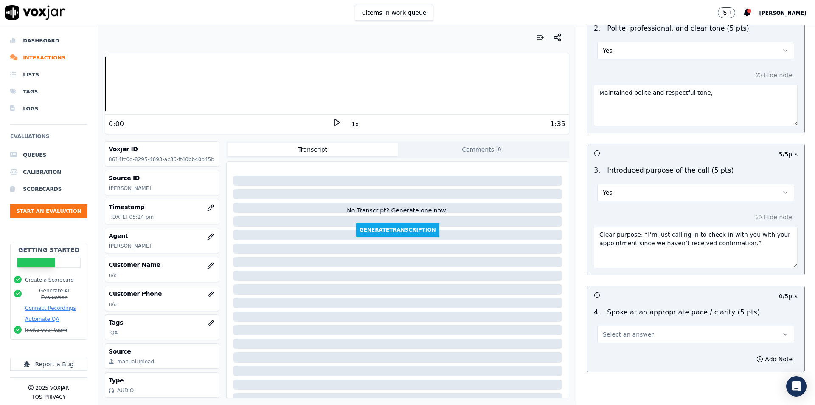
scroll to position [297, 0]
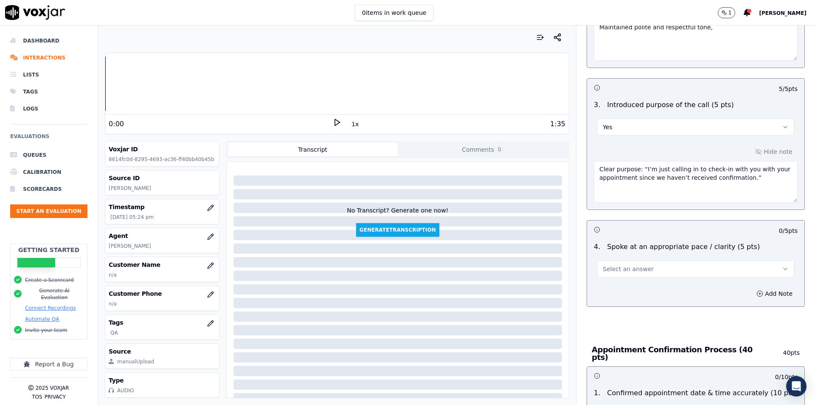
click at [644, 271] on button "Select an answer" at bounding box center [695, 268] width 197 height 17
drag, startPoint x: 637, startPoint y: 288, endPoint x: 760, endPoint y: 301, distance: 123.7
click at [637, 289] on div "Yes" at bounding box center [682, 288] width 182 height 14
drag, startPoint x: 747, startPoint y: 295, endPoint x: 719, endPoint y: 299, distance: 27.9
click at [751, 294] on button "Add Note" at bounding box center [774, 293] width 46 height 12
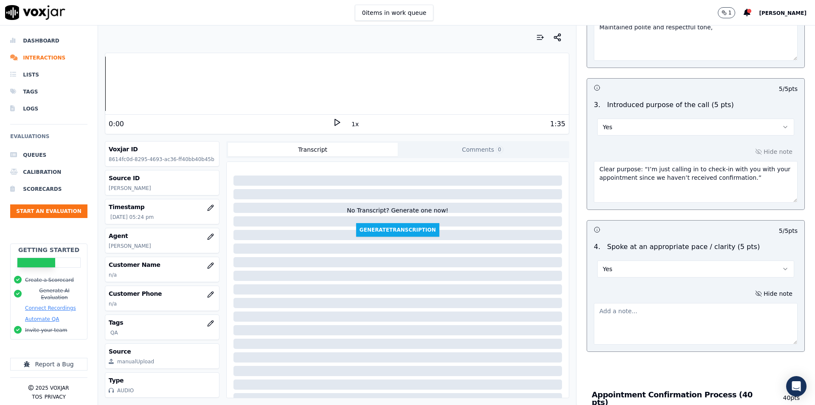
click at [656, 309] on textarea at bounding box center [696, 324] width 204 height 42
paste textarea "overall understandable."
click at [597, 309] on textarea "overall understandable." at bounding box center [696, 324] width 204 height 42
type textarea "Overall understandable."
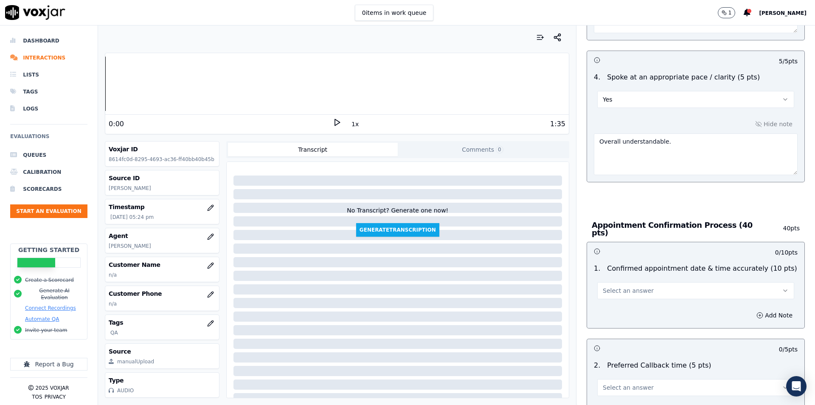
scroll to position [467, 0]
drag, startPoint x: 615, startPoint y: 273, endPoint x: 614, endPoint y: 283, distance: 9.3
click at [615, 279] on div "Select an answer" at bounding box center [695, 285] width 211 height 25
click at [614, 286] on span "Select an answer" at bounding box center [628, 290] width 51 height 8
drag, startPoint x: 616, startPoint y: 303, endPoint x: 714, endPoint y: 322, distance: 99.9
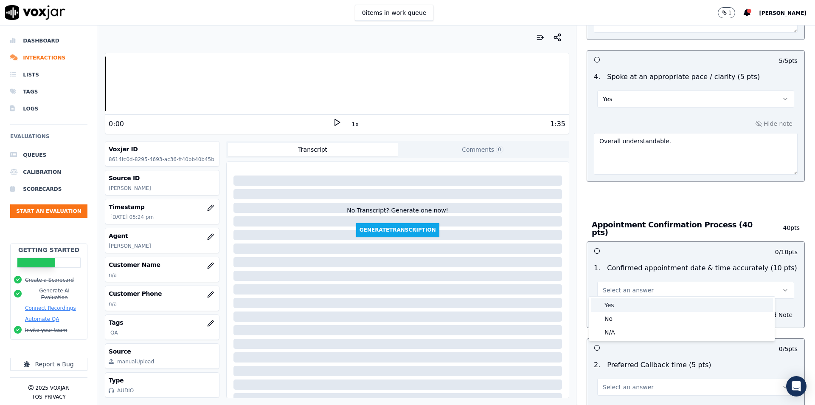
click at [617, 303] on div "Yes" at bounding box center [682, 305] width 182 height 14
click at [756, 312] on button "Add Note" at bounding box center [774, 315] width 46 height 12
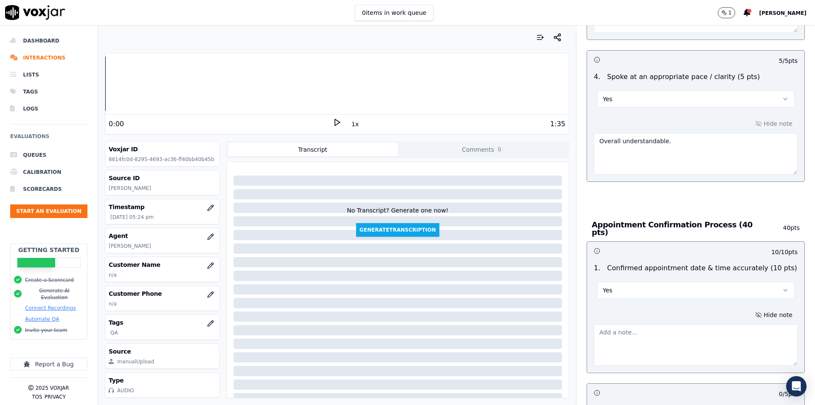
click at [715, 324] on textarea at bounding box center [696, 345] width 204 height 42
paste textarea "Confirmed original 11AM slot, clarified that it was taken, offered reschedule t…"
type textarea "Confirmed original 11AM slot, clarified that it was taken, offered reschedule t…"
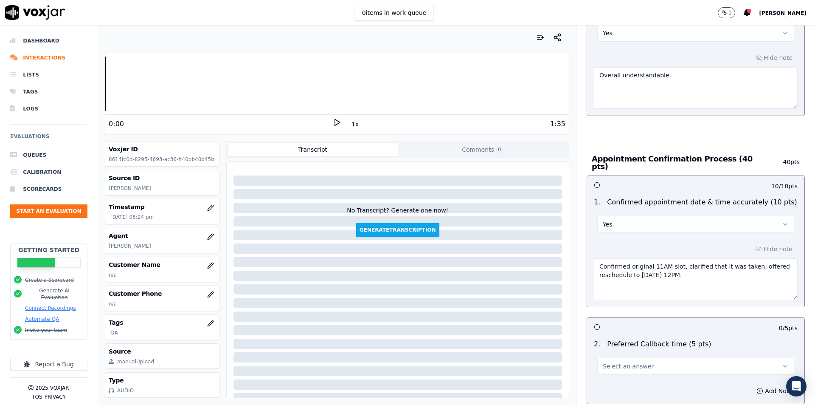
scroll to position [594, 0]
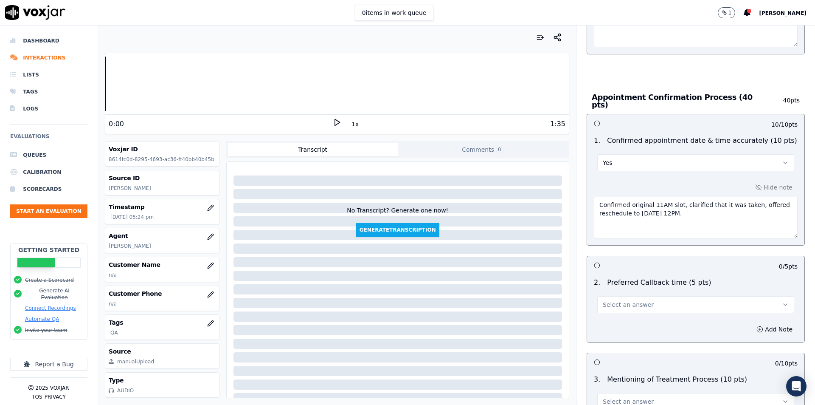
click at [628, 296] on button "Select an answer" at bounding box center [695, 304] width 197 height 17
drag, startPoint x: 616, startPoint y: 332, endPoint x: 635, endPoint y: 280, distance: 54.7
click at [616, 332] on div "No" at bounding box center [682, 333] width 182 height 14
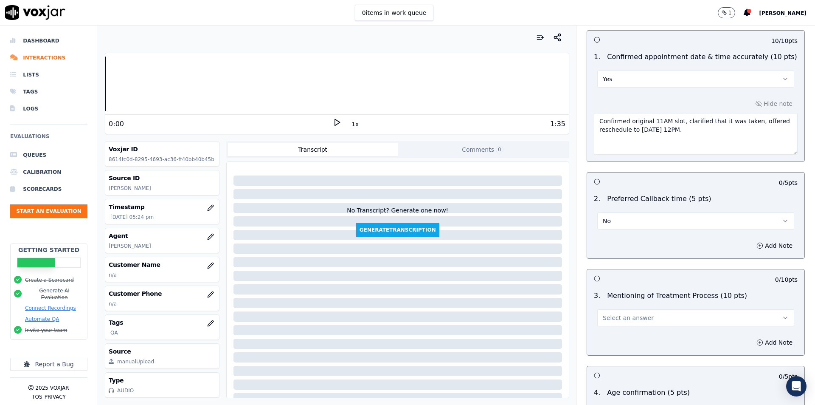
scroll to position [679, 0]
click at [624, 314] on span "Select an answer" at bounding box center [628, 316] width 51 height 8
drag, startPoint x: 617, startPoint y: 339, endPoint x: 627, endPoint y: 312, distance: 28.8
click at [617, 337] on div "Yes No N/A" at bounding box center [682, 345] width 186 height 44
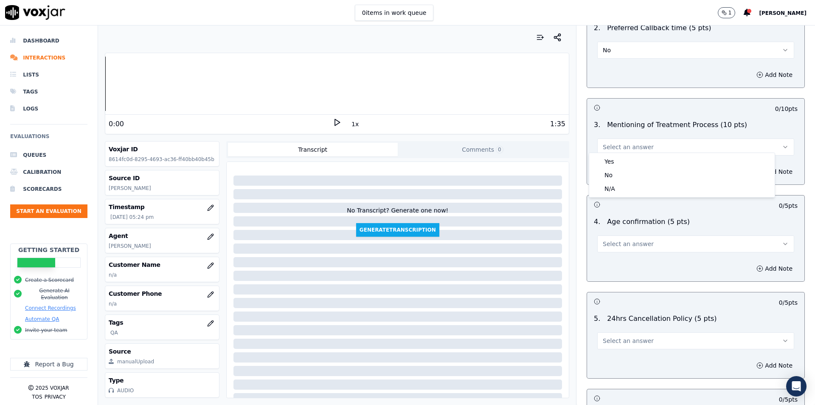
scroll to position [849, 0]
click at [634, 172] on div "No" at bounding box center [682, 175] width 182 height 14
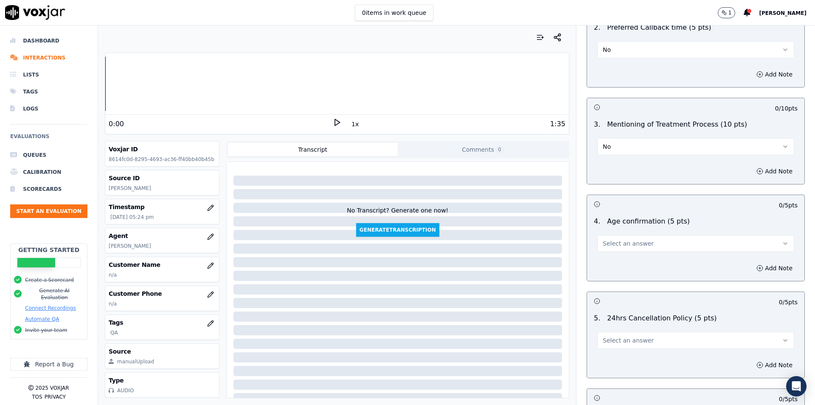
click at [640, 245] on button "Select an answer" at bounding box center [695, 243] width 197 height 17
drag, startPoint x: 627, startPoint y: 270, endPoint x: 627, endPoint y: 264, distance: 5.6
click at [627, 269] on div "No" at bounding box center [682, 272] width 182 height 14
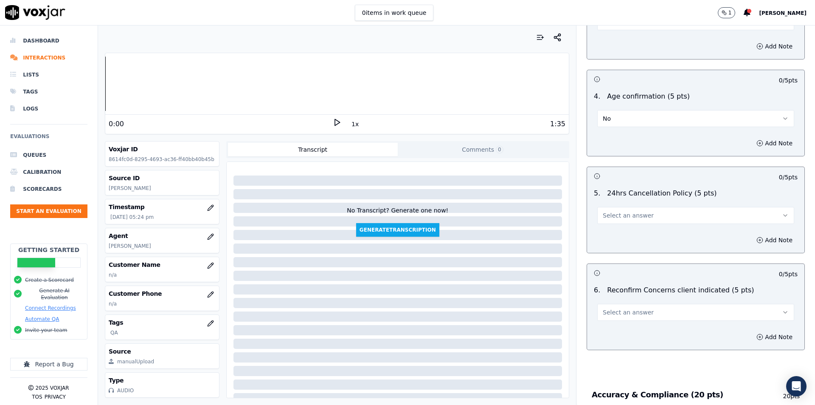
scroll to position [1019, 0]
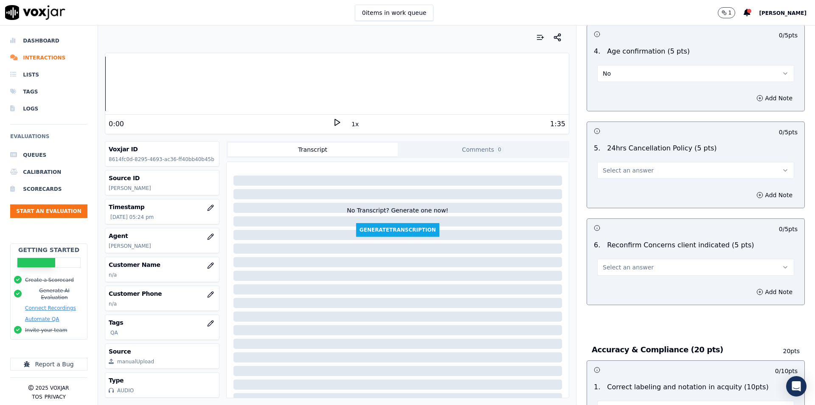
click at [628, 169] on span "Select an answer" at bounding box center [628, 170] width 51 height 8
click at [618, 197] on div "No" at bounding box center [682, 199] width 182 height 14
click at [647, 265] on button "Select an answer" at bounding box center [695, 267] width 197 height 17
drag, startPoint x: 620, startPoint y: 297, endPoint x: 653, endPoint y: 228, distance: 76.1
click at [621, 295] on div "No" at bounding box center [682, 296] width 182 height 14
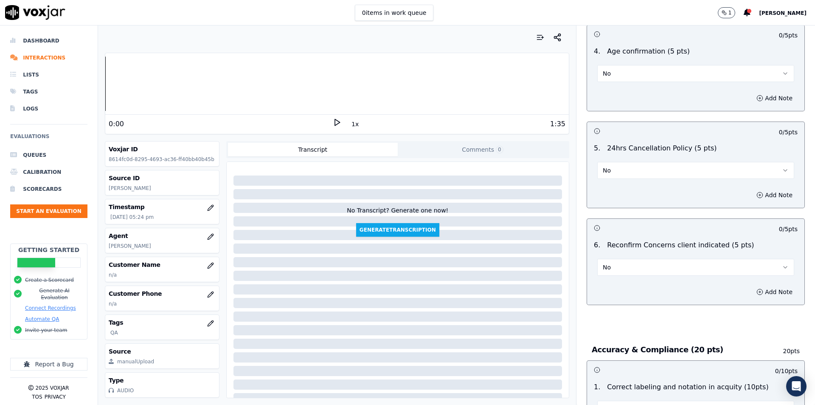
scroll to position [1231, 0]
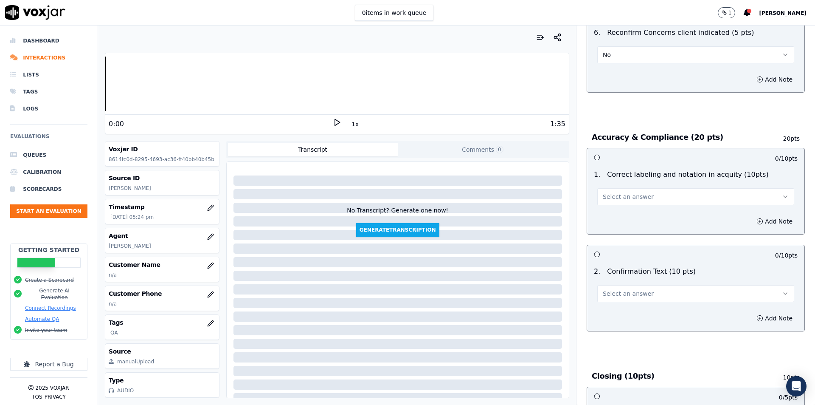
click at [649, 191] on button "Select an answer" at bounding box center [695, 196] width 197 height 17
click at [638, 214] on div "Yes" at bounding box center [682, 212] width 182 height 14
click at [648, 287] on button "Select an answer" at bounding box center [695, 293] width 197 height 17
click at [638, 304] on div "Yes" at bounding box center [682, 308] width 182 height 14
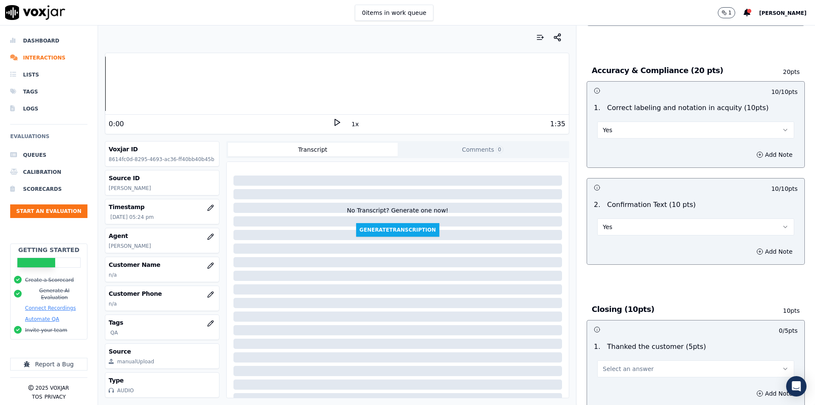
scroll to position [1486, 0]
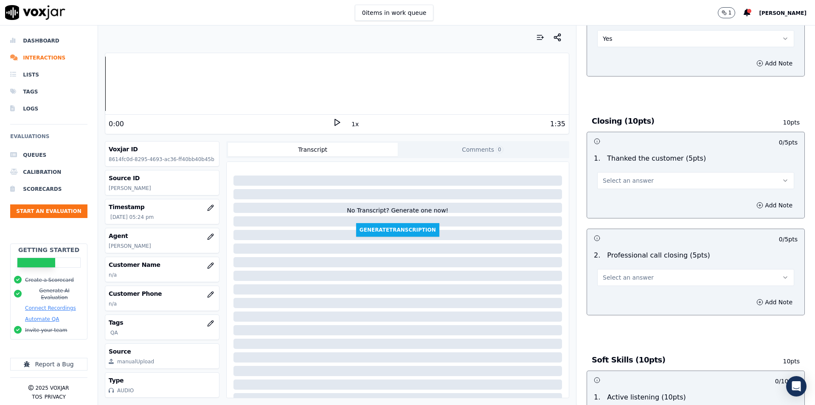
click at [671, 177] on button "Select an answer" at bounding box center [695, 180] width 197 height 17
click at [646, 193] on div "Yes" at bounding box center [682, 195] width 182 height 14
click at [616, 273] on span "Select an answer" at bounding box center [628, 277] width 51 height 8
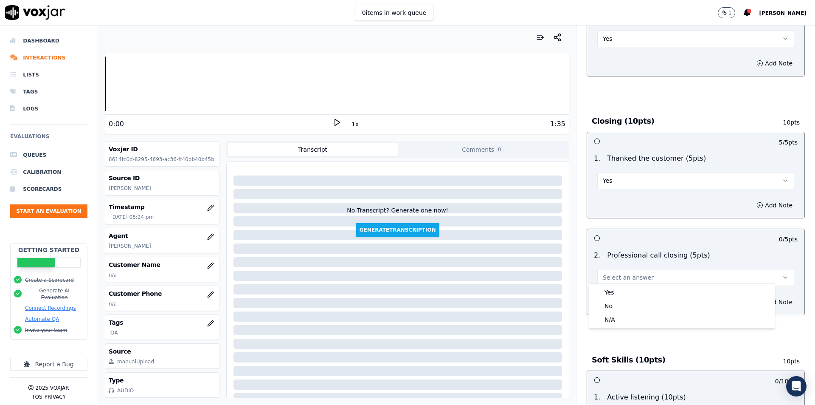
click at [631, 179] on button "Yes" at bounding box center [695, 180] width 197 height 17
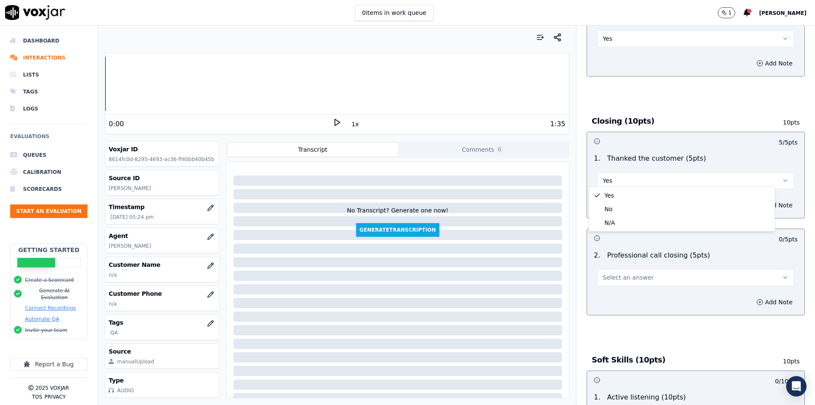
click at [789, 199] on div "Closing (10pts) 10 pts 5 / 5 pts 1 . Thanked the customer (5pts) Yes Add Note 0…" at bounding box center [696, 218] width 232 height 228
click at [767, 203] on button "Add Note" at bounding box center [774, 205] width 46 height 12
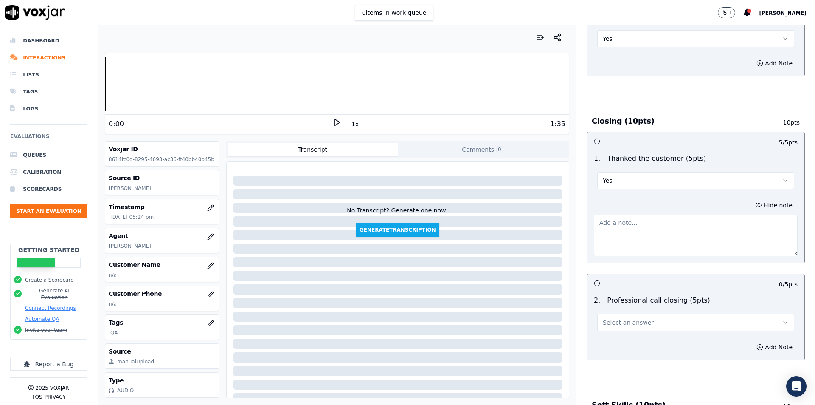
click at [703, 223] on textarea at bounding box center [696, 235] width 204 height 42
paste textarea "Multiple thank-yous given."
type textarea "Multiple thank-yous given."
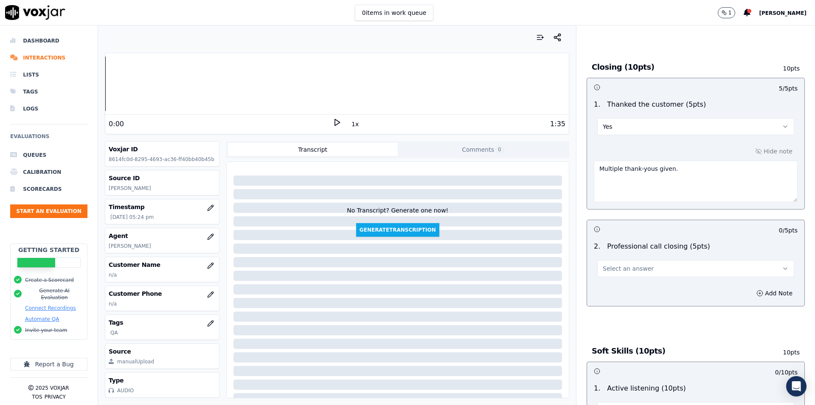
scroll to position [1571, 0]
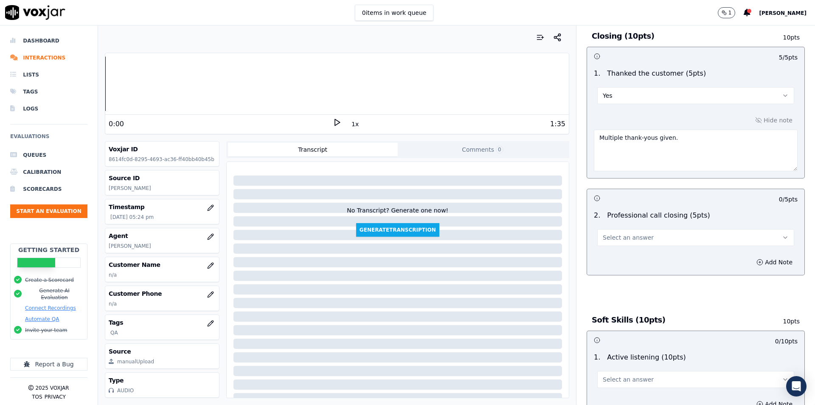
click at [672, 229] on button "Select an answer" at bounding box center [695, 237] width 197 height 17
click at [650, 253] on div "Yes" at bounding box center [682, 252] width 182 height 14
drag, startPoint x: 675, startPoint y: 255, endPoint x: 703, endPoint y: 250, distance: 29.2
click at [683, 253] on div "Add Note" at bounding box center [695, 261] width 217 height 25
click at [759, 263] on button "Add Note" at bounding box center [774, 262] width 46 height 12
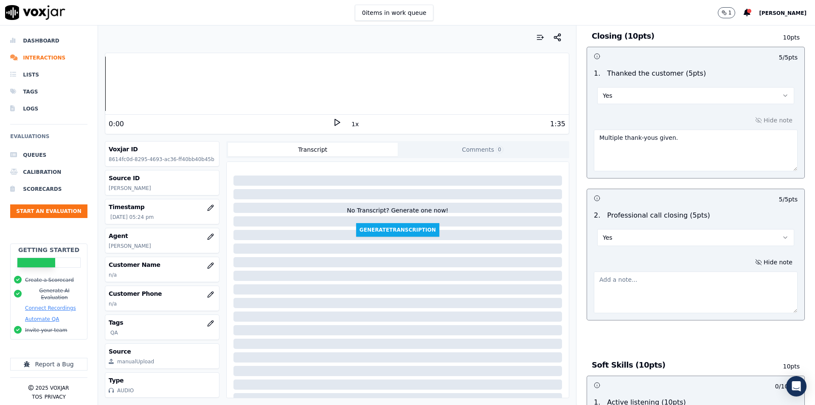
click at [702, 271] on textarea at bounding box center [696, 292] width 204 height 42
paste textarea "Ended courteously: “See you on Sunday… Have a great day.”"
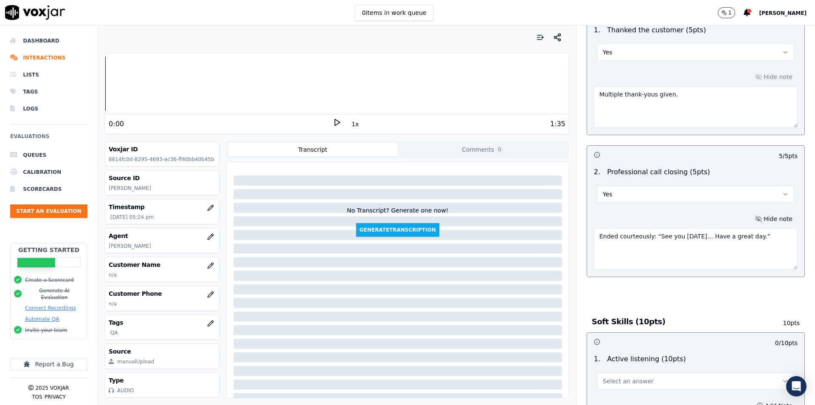
scroll to position [1694, 0]
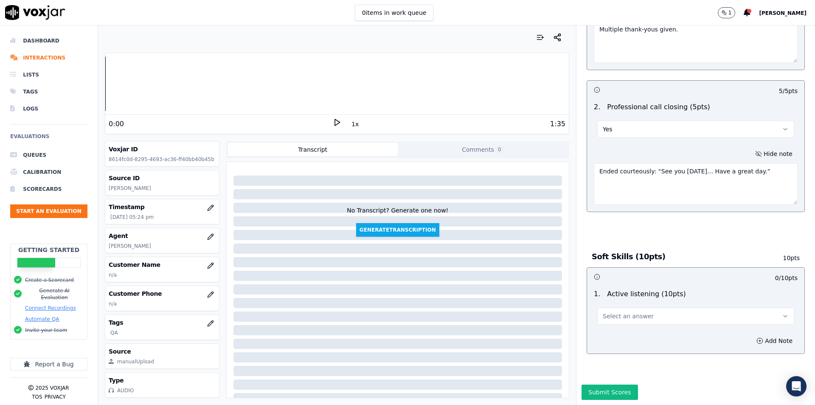
type textarea "Ended courteously: “See you on Sunday… Have a great day.”"
drag, startPoint x: 614, startPoint y: 295, endPoint x: 616, endPoint y: 300, distance: 4.6
click at [614, 312] on span "Select an answer" at bounding box center [628, 316] width 51 height 8
click at [614, 311] on div "Yes" at bounding box center [682, 316] width 182 height 14
click at [751, 335] on button "Add Note" at bounding box center [774, 341] width 46 height 12
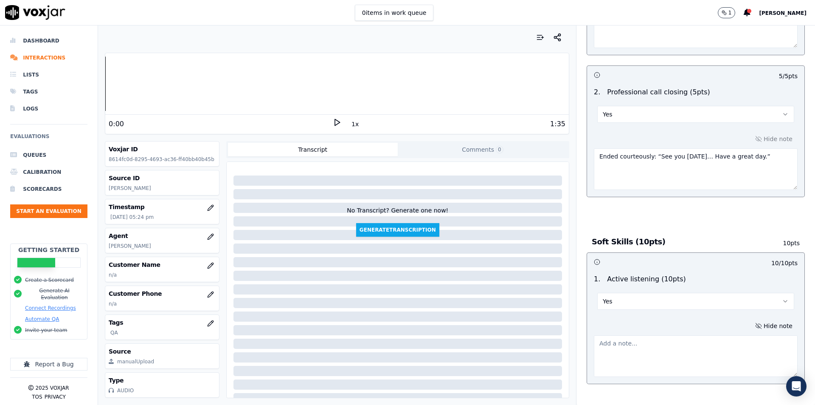
click at [706, 335] on textarea at bounding box center [696, 356] width 204 height 42
paste textarea "Listened to Eva’s insistence about 11AM, negotiated and secured a new time at 1…"
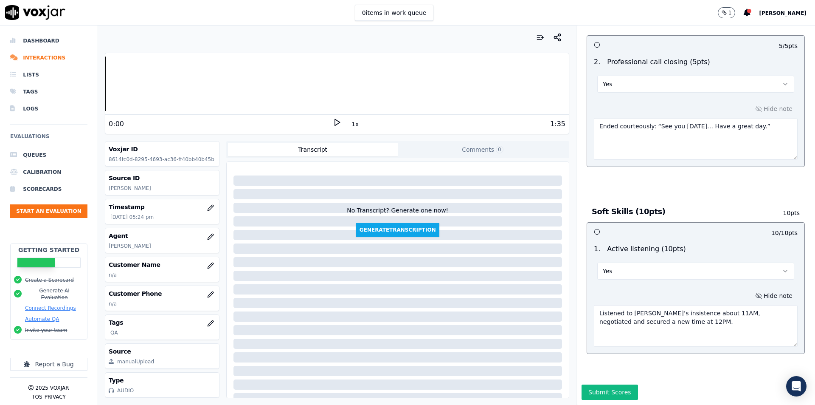
scroll to position [1739, 0]
type textarea "Listened to Eva’s insistence about 11AM, negotiated and secured a new time at 1…"
drag, startPoint x: 614, startPoint y: 369, endPoint x: 641, endPoint y: 298, distance: 76.3
click at [614, 384] on button "Submit Scores" at bounding box center [610, 391] width 56 height 15
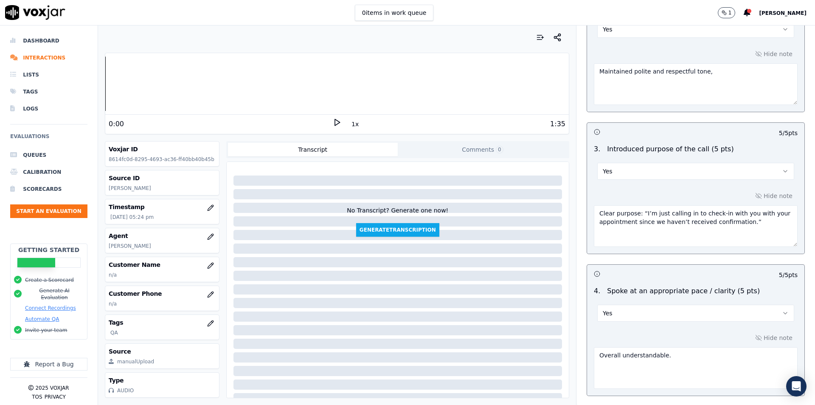
scroll to position [0, 0]
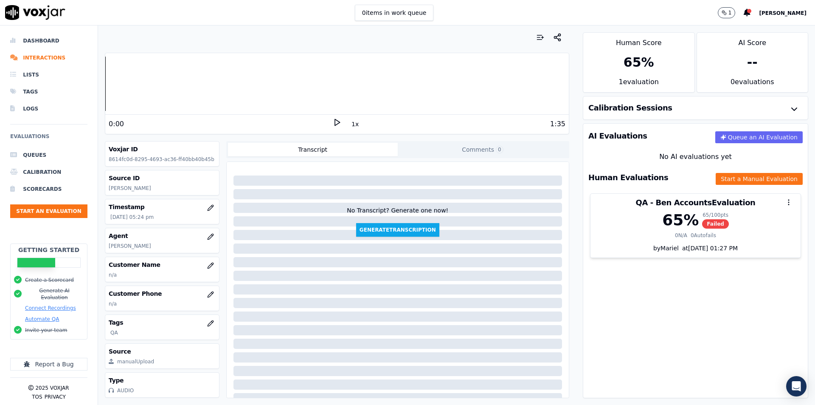
click at [648, 303] on div "AI Evaluations Queue an AI Evaluation No AI evaluations yet Human Evaluations S…" at bounding box center [695, 260] width 225 height 275
click at [54, 53] on li "Interactions" at bounding box center [48, 57] width 77 height 17
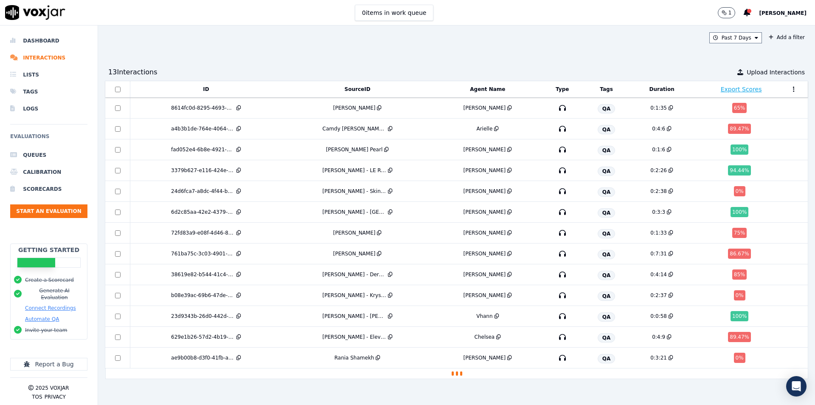
click at [576, 56] on div "Past 7 Days Add a filter 13 Interaction s Upload Interactions ID SourceID Agent…" at bounding box center [456, 214] width 717 height 379
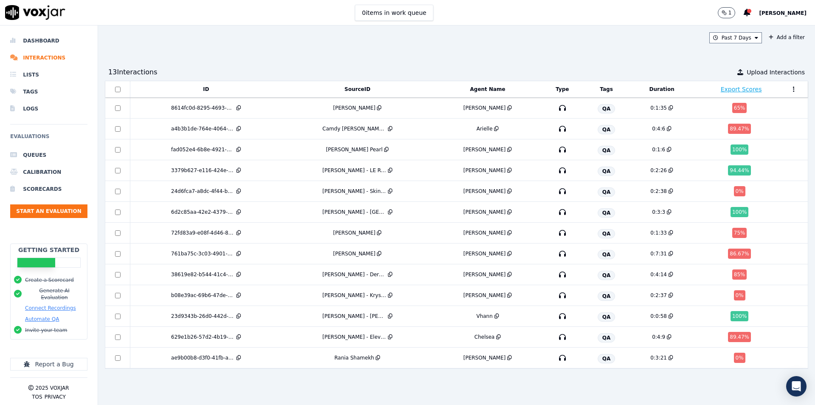
click at [407, 58] on div "Past 7 Days Add a filter 13 Interaction s Upload Interactions ID SourceID Agent…" at bounding box center [456, 214] width 717 height 379
click at [693, 114] on td "65 %" at bounding box center [741, 108] width 96 height 21
click at [631, 49] on div "Past 7 Days Add a filter 13 Interaction s Upload Interactions ID SourceID Agent…" at bounding box center [456, 214] width 717 height 379
click at [602, 49] on div "Past 7 Days Add a filter 13 Interaction s Upload Interactions ID SourceID Agent…" at bounding box center [456, 214] width 717 height 379
click at [506, 36] on div "Past 7 Days Add a filter" at bounding box center [456, 37] width 703 height 11
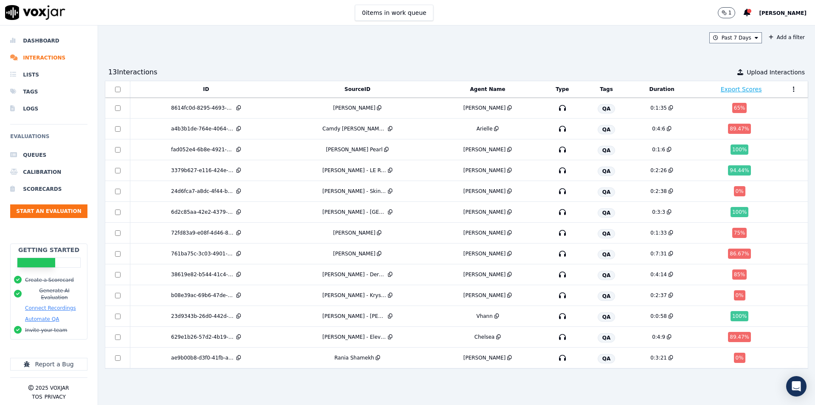
click at [477, 48] on div "Past 7 Days Add a filter 13 Interaction s Upload Interactions ID SourceID Agent…" at bounding box center [456, 214] width 717 height 379
click at [638, 49] on div "Past 7 Days Add a filter 13 Interaction s Upload Interactions ID SourceID Agent…" at bounding box center [456, 214] width 717 height 379
drag, startPoint x: 579, startPoint y: 45, endPoint x: 472, endPoint y: 91, distance: 116.3
click at [577, 45] on div "Past 7 Days Add a filter 13 Interaction s Upload Interactions ID SourceID Agent…" at bounding box center [456, 214] width 717 height 379
drag, startPoint x: 586, startPoint y: 48, endPoint x: 589, endPoint y: 4, distance: 44.3
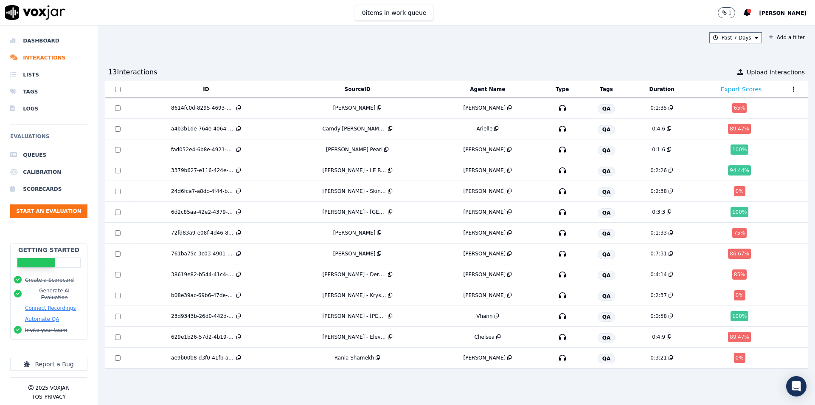
click at [586, 47] on div "Past 7 Days Add a filter 13 Interaction s Upload Interactions ID SourceID Agent…" at bounding box center [456, 214] width 717 height 379
drag, startPoint x: 231, startPoint y: 58, endPoint x: 146, endPoint y: 153, distance: 126.6
click at [230, 59] on div "Past 7 Days Add a filter 13 Interaction s Upload Interactions ID SourceID Agent…" at bounding box center [456, 214] width 717 height 379
click at [70, 209] on button "Start an Evaluation" at bounding box center [48, 211] width 77 height 14
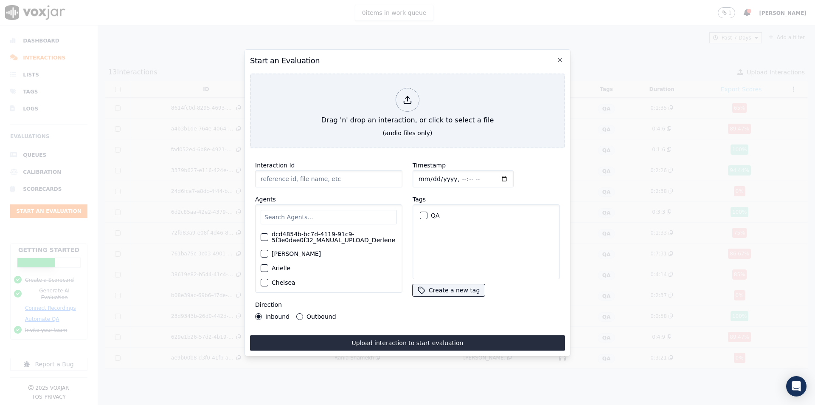
click at [359, 177] on input "Interaction Id" at bounding box center [328, 178] width 147 height 17
click at [292, 181] on input "Interaction Id" at bounding box center [328, 178] width 147 height 17
click at [295, 177] on input "Interaction Id" at bounding box center [328, 178] width 147 height 17
paste input "Sharon Bushee"
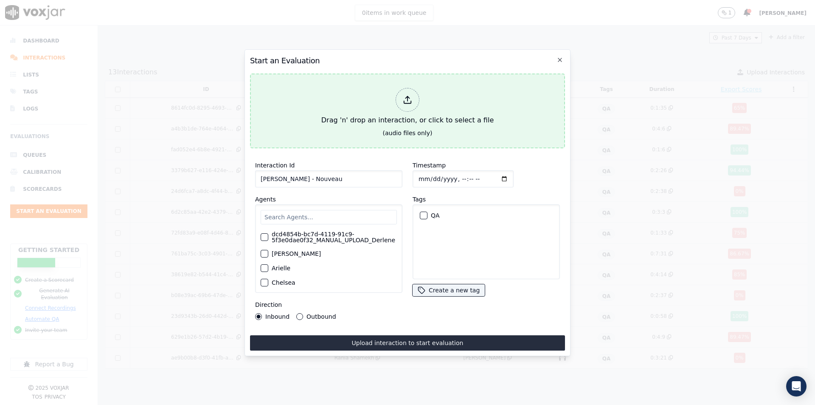
type input "Sharon Bushee - Nouveau"
click at [407, 113] on div "Drag 'n' drop an interaction, or click to select a file" at bounding box center [407, 106] width 179 height 44
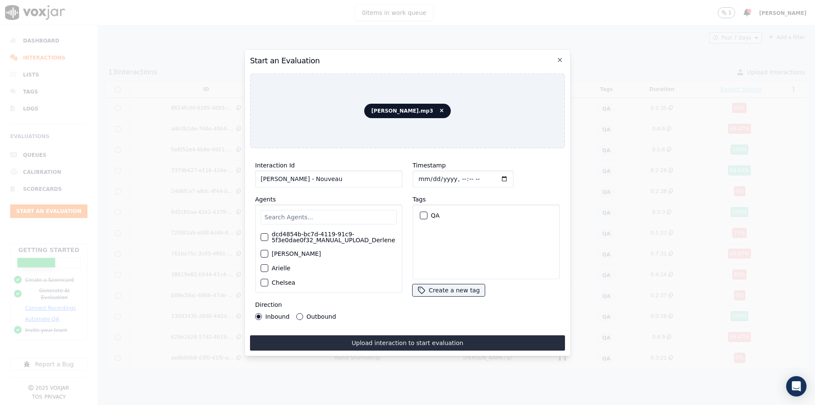
click at [330, 216] on input "text" at bounding box center [329, 217] width 136 height 14
click at [309, 218] on input "text" at bounding box center [329, 217] width 136 height 14
type input "jea"
click at [261, 235] on div "button" at bounding box center [264, 237] width 6 height 6
click at [421, 214] on div "button" at bounding box center [423, 215] width 6 height 6
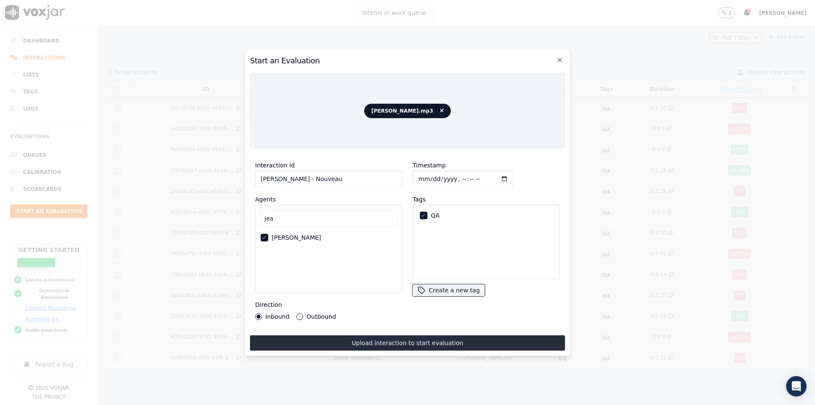
click at [335, 336] on button "Upload interaction to start evaluation" at bounding box center [407, 342] width 315 height 15
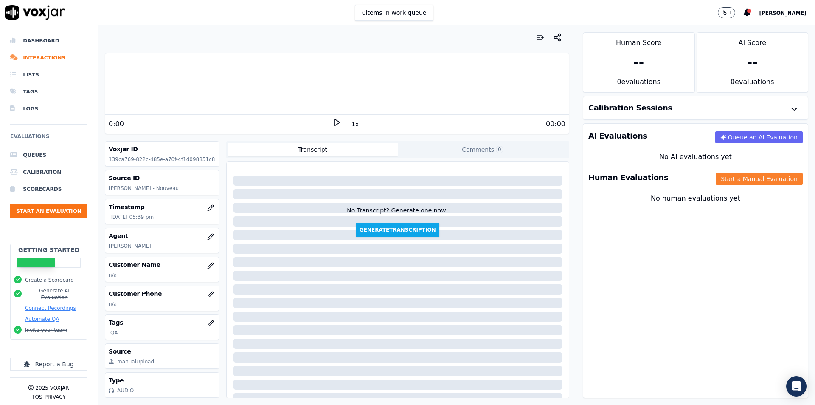
click at [726, 175] on button "Start a Manual Evaluation" at bounding box center [759, 179] width 87 height 12
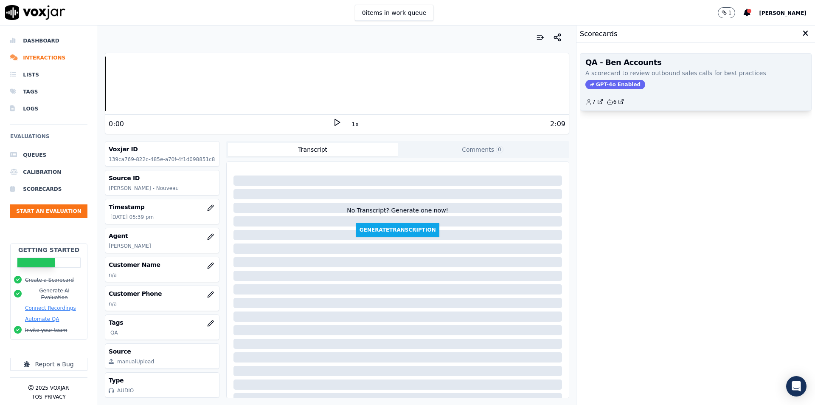
click at [635, 87] on div "GPT-4o Enabled" at bounding box center [695, 84] width 221 height 9
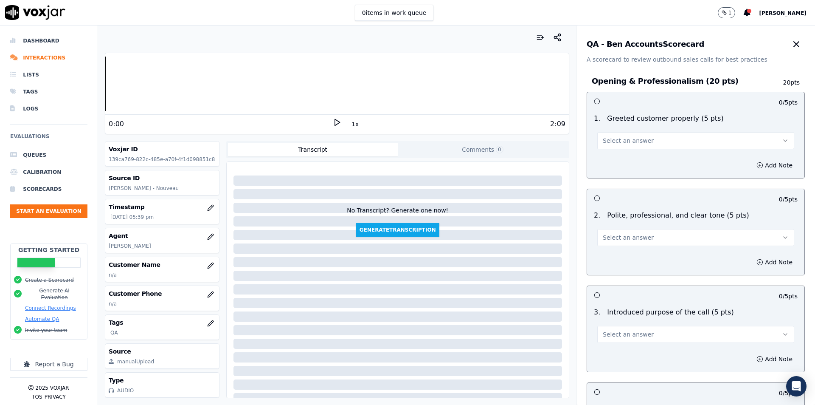
click at [641, 145] on button "Select an answer" at bounding box center [695, 140] width 197 height 17
click at [635, 163] on div "Yes" at bounding box center [682, 160] width 182 height 14
click at [751, 169] on button "Add Note" at bounding box center [774, 165] width 46 height 12
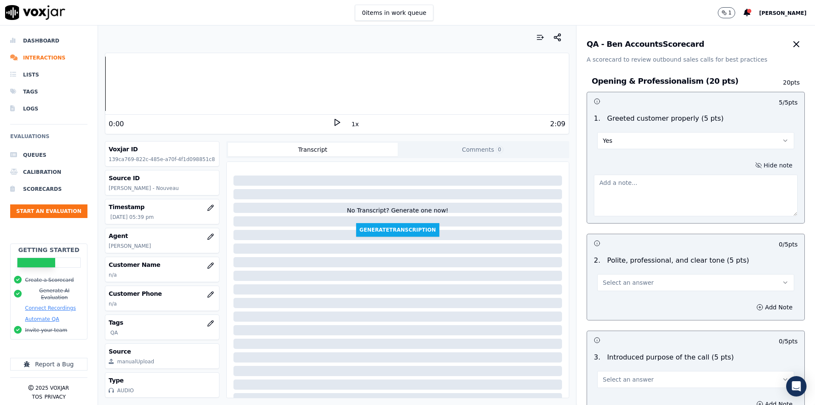
click at [685, 197] on textarea at bounding box center [696, 195] width 204 height 42
type textarea "Greeted warmly: “Good morning… Am I speaking with Sharon?”"
click at [688, 276] on button "Select an answer" at bounding box center [695, 282] width 197 height 17
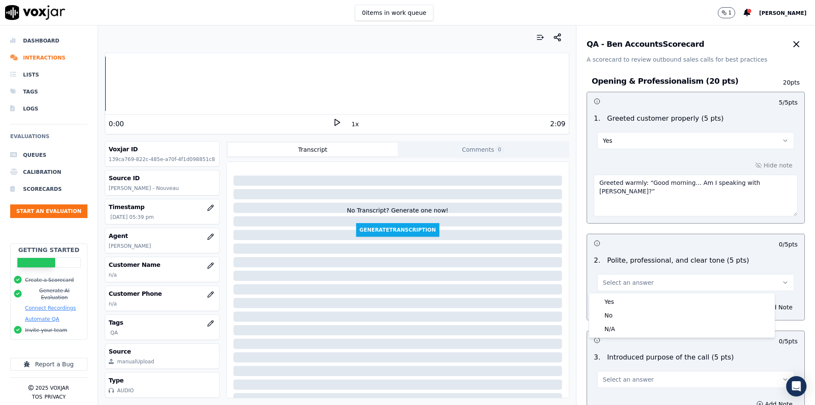
click at [677, 291] on div "2 . Polite, professional, and clear tone (5 pts) Select an answer" at bounding box center [695, 273] width 217 height 42
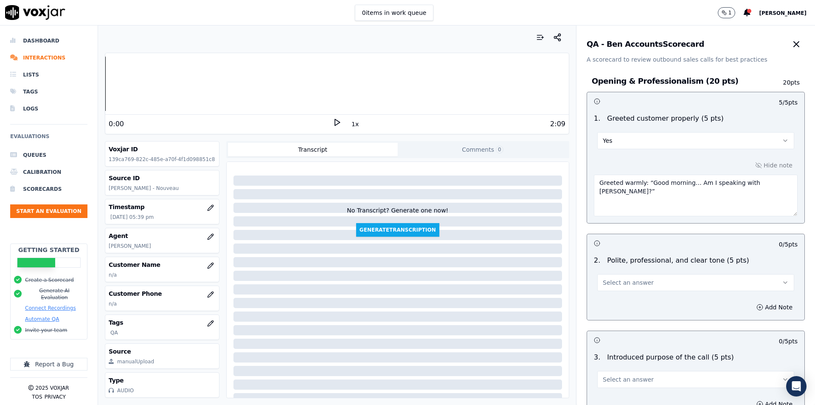
click at [675, 301] on div "Add Note" at bounding box center [695, 306] width 217 height 25
drag, startPoint x: 735, startPoint y: 280, endPoint x: 728, endPoint y: 292, distance: 13.9
click at [735, 280] on button "Select an answer" at bounding box center [695, 282] width 197 height 17
drag, startPoint x: 723, startPoint y: 296, endPoint x: 755, endPoint y: 303, distance: 32.6
click at [724, 296] on div "Yes" at bounding box center [682, 302] width 182 height 14
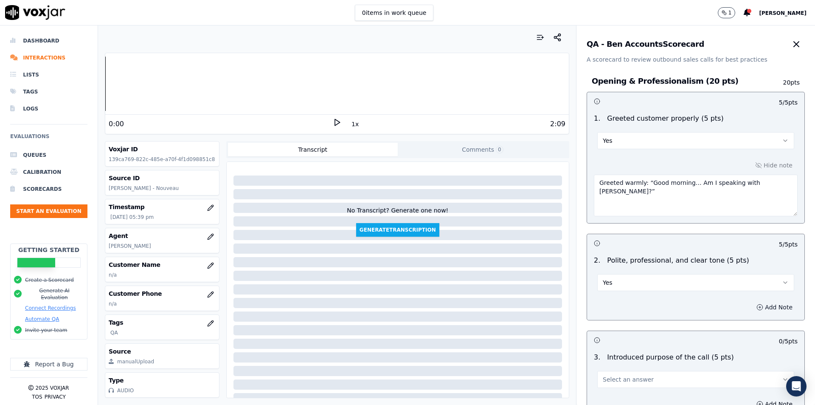
click at [764, 305] on button "Add Note" at bounding box center [774, 307] width 46 height 12
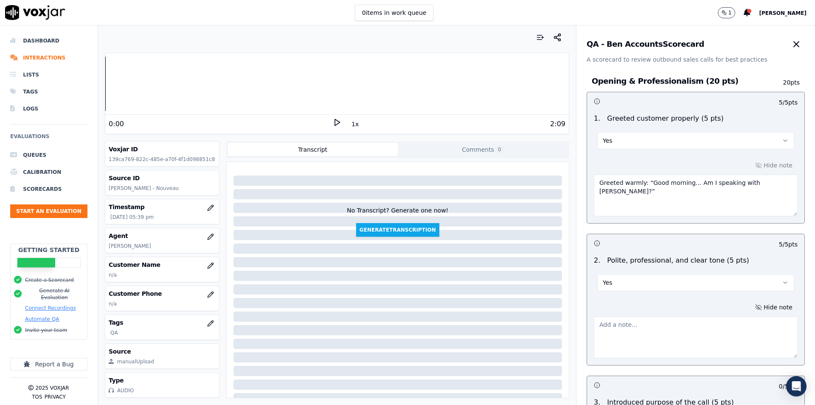
click at [706, 317] on textarea at bounding box center [696, 337] width 204 height 42
paste textarea "Friendly, polite tone. Small slip with grammar, but overall professional."
type textarea "Friendly, polite tone. Small slip with grammar, but overall professional."
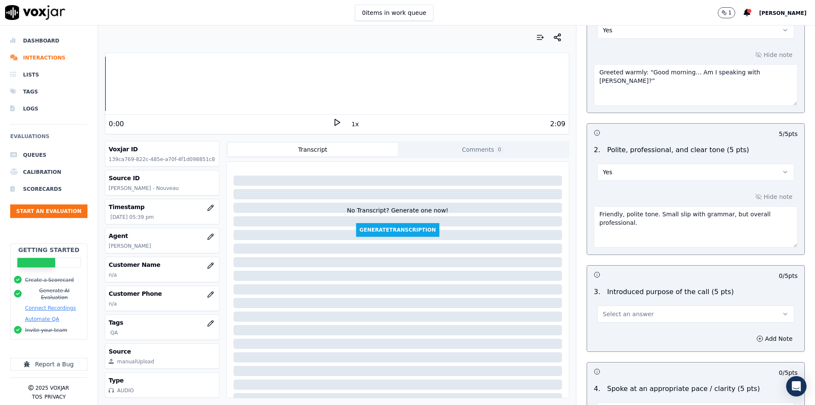
scroll to position [127, 0]
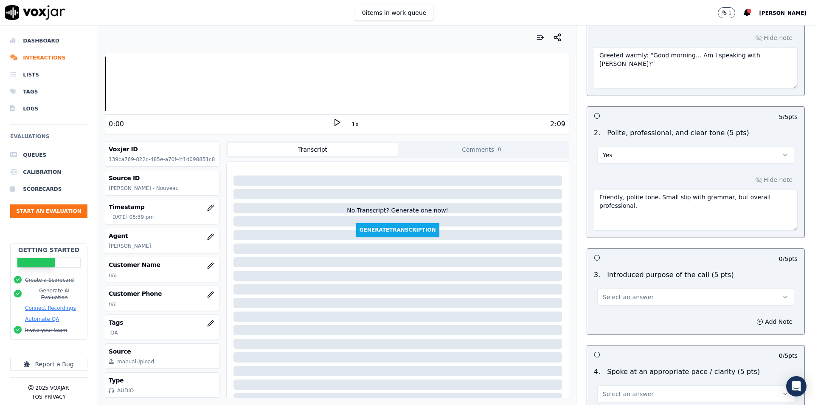
click at [640, 300] on button "Select an answer" at bounding box center [695, 296] width 197 height 17
click at [639, 318] on div "Yes" at bounding box center [682, 316] width 182 height 14
click at [645, 315] on div "Add Note" at bounding box center [695, 321] width 217 height 25
drag, startPoint x: 735, startPoint y: 321, endPoint x: 746, endPoint y: 323, distance: 11.7
click at [751, 321] on button "Add Note" at bounding box center [774, 321] width 46 height 12
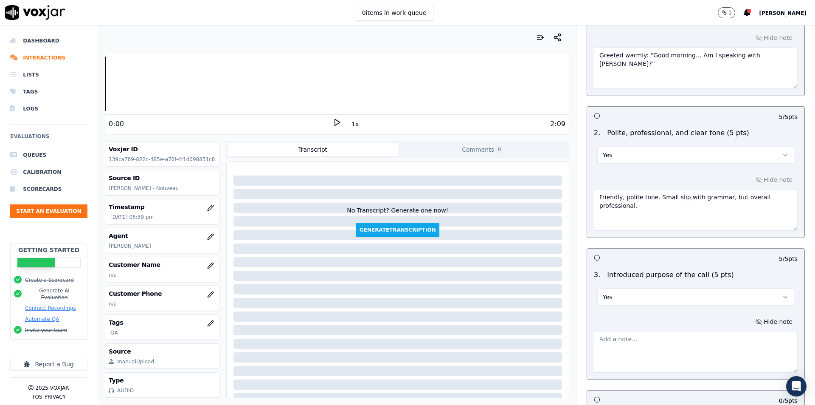
click at [750, 323] on button "Hide note" at bounding box center [774, 321] width 48 height 12
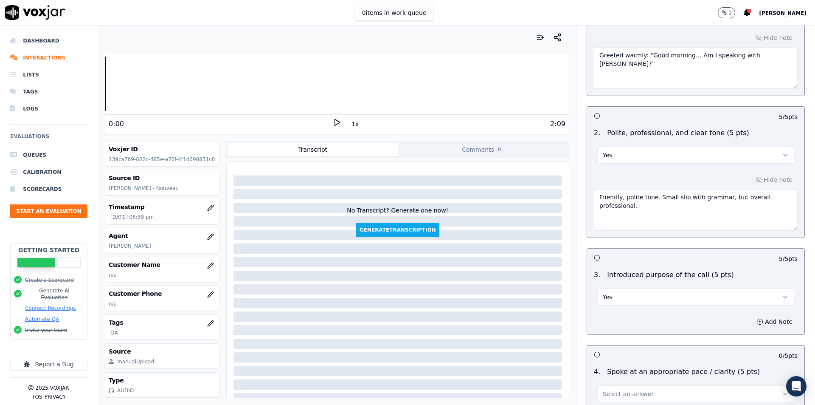
click at [706, 347] on div "0 / 5 pts" at bounding box center [695, 354] width 217 height 18
click at [756, 319] on icon "button" at bounding box center [759, 321] width 7 height 7
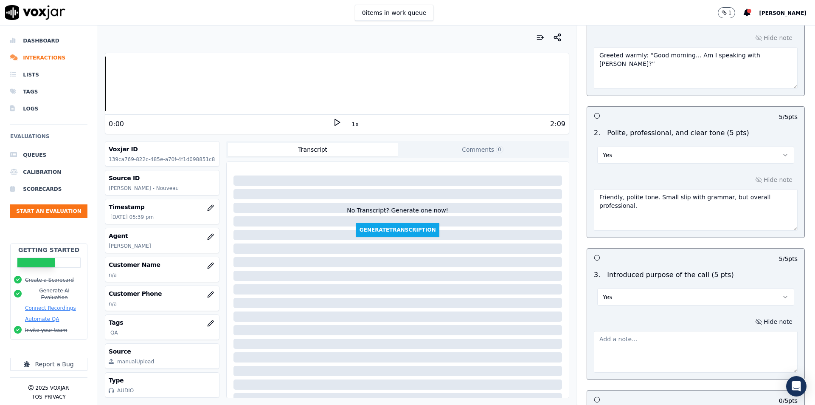
click at [728, 329] on div at bounding box center [696, 349] width 204 height 45
click at [722, 344] on textarea at bounding box center [696, 352] width 204 height 42
paste textarea "Stated reason clearly: “This is regarding your nonsurgical face and neck lift t…"
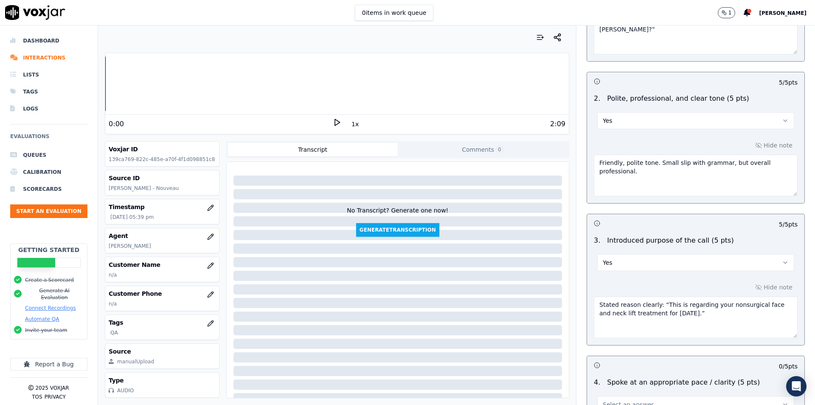
scroll to position [212, 0]
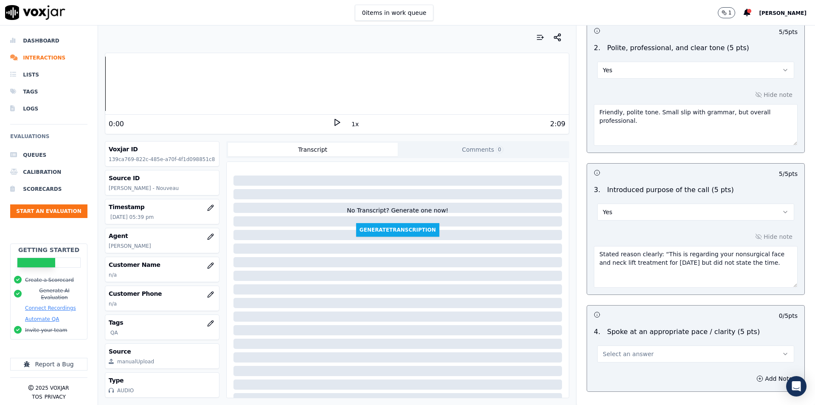
drag, startPoint x: 624, startPoint y: 213, endPoint x: 622, endPoint y: 219, distance: 6.2
click at [624, 213] on button "Yes" at bounding box center [695, 211] width 197 height 17
click at [619, 245] on div "No" at bounding box center [682, 245] width 182 height 14
drag, startPoint x: 651, startPoint y: 255, endPoint x: 665, endPoint y: 267, distance: 18.6
click at [665, 267] on textarea "Stated reason clearly: “This is regarding your nonsurgical face and neck lift t…" at bounding box center [696, 267] width 204 height 42
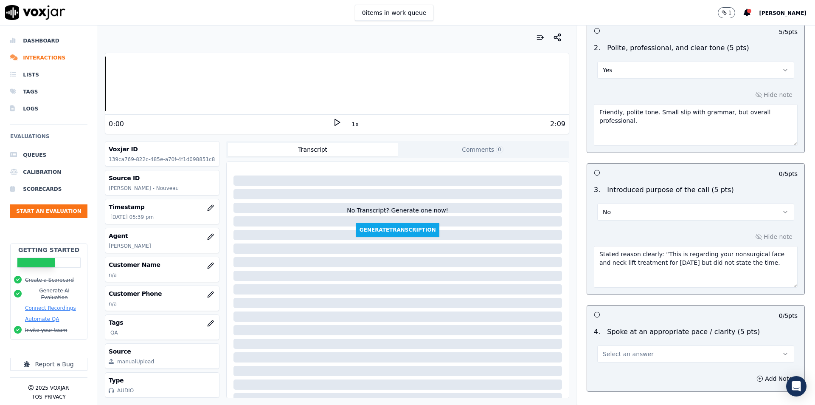
click at [651, 269] on textarea "Stated reason clearly: “This is regarding your nonsurgical face and neck lift t…" at bounding box center [696, 267] width 204 height 42
click at [633, 253] on textarea "Stated reason clearly: “This is regarding your nonsurgical face and neck lift t…" at bounding box center [696, 267] width 204 height 42
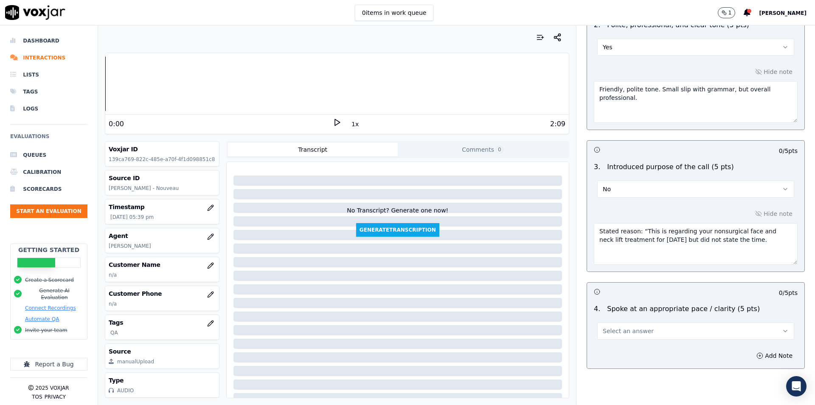
scroll to position [297, 0]
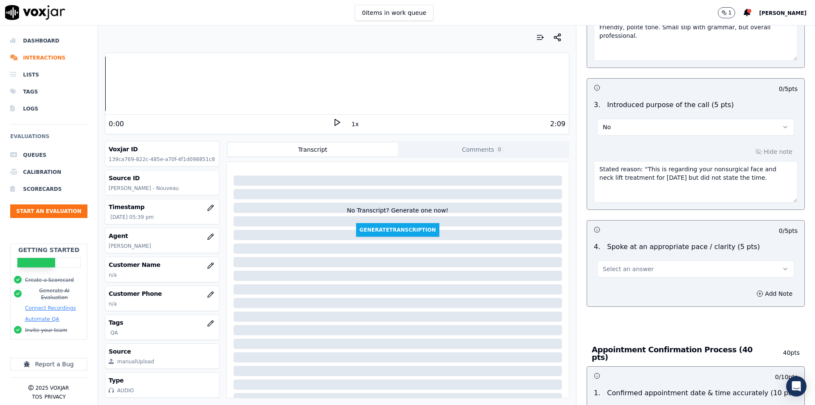
click at [726, 177] on textarea "Stated reason: “This is regarding your nonsurgical face and neck lift treatment…" at bounding box center [696, 182] width 204 height 42
type textarea "Stated reason: “This is regarding your nonsurgical face and neck lift treatment…"
click at [687, 266] on button "Select an answer" at bounding box center [695, 268] width 197 height 17
click at [657, 292] on div "Yes" at bounding box center [682, 288] width 182 height 14
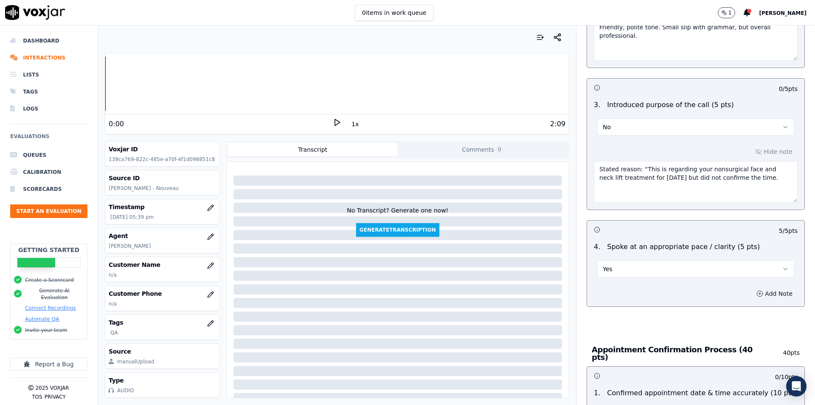
click at [762, 293] on button "Add Note" at bounding box center [774, 293] width 46 height 12
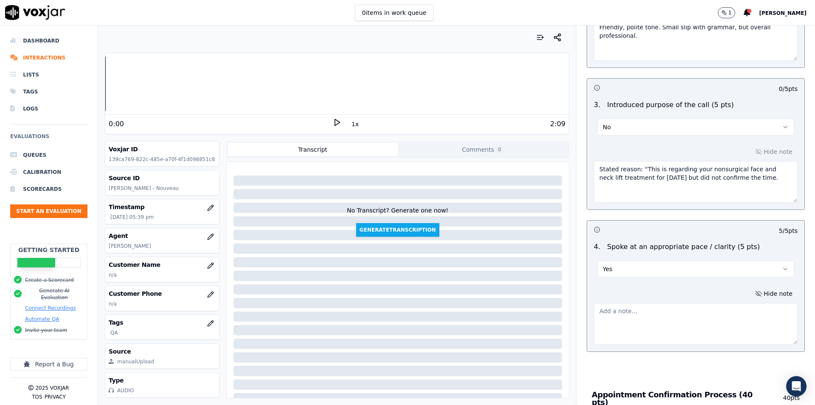
click at [675, 317] on textarea at bounding box center [696, 324] width 204 height 42
paste textarea "Clear, not rushed. A few fillers (“mhmm,” “alright?”) but understandable."
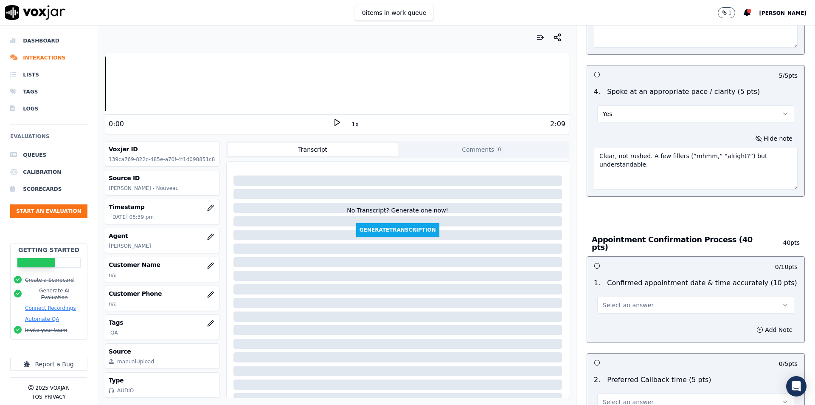
scroll to position [467, 0]
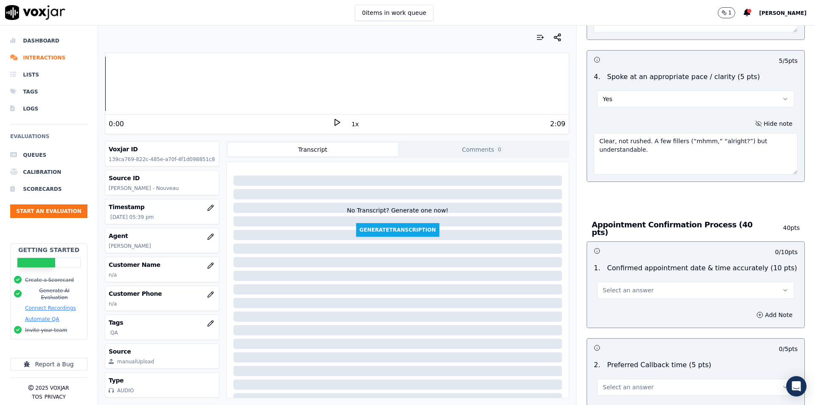
type textarea "Clear, not rushed. A few fillers (“mhmm,” “alright?”) but understandable."
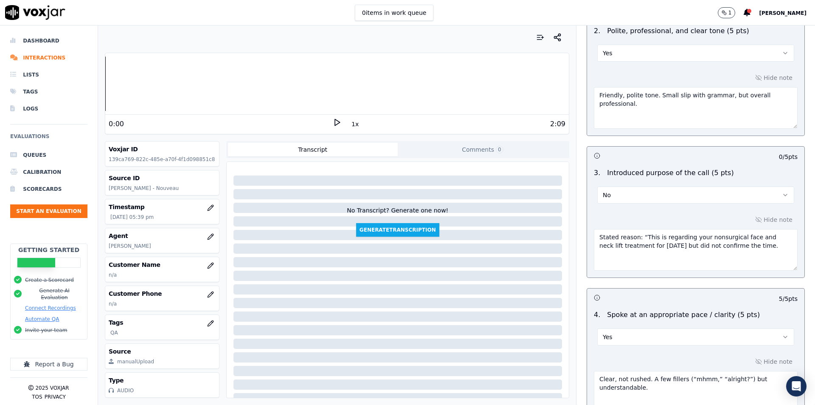
scroll to position [212, 0]
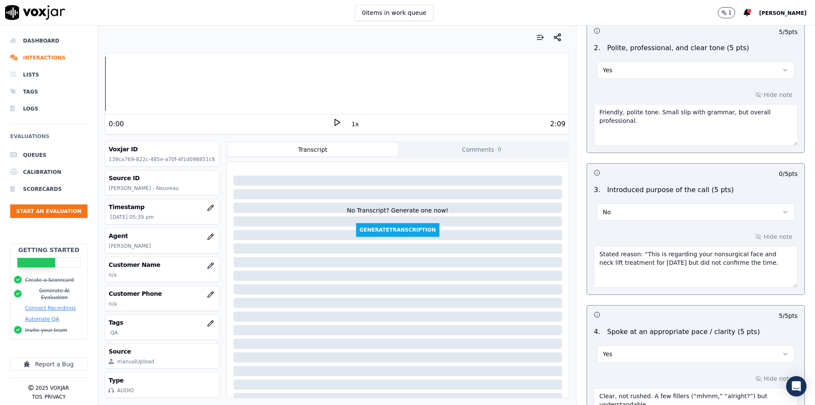
click at [689, 267] on textarea "Stated reason: “This is regarding your nonsurgical face and neck lift treatment…" at bounding box center [696, 267] width 204 height 42
drag, startPoint x: 771, startPoint y: 266, endPoint x: 570, endPoint y: 242, distance: 203.0
click at [711, 273] on textarea "Stated reason: “This is regarding your nonsurgical face and neck lift treatment…" at bounding box center [696, 267] width 204 height 42
drag, startPoint x: 690, startPoint y: 261, endPoint x: 779, endPoint y: 261, distance: 88.3
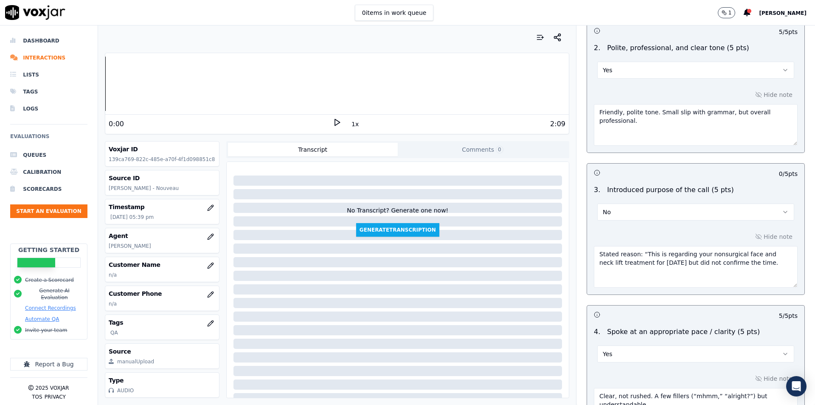
click at [779, 261] on div "Hide note Stated reason: “This is regarding your nonsurgical face and neck lift…" at bounding box center [695, 259] width 217 height 70
click at [768, 264] on textarea "Stated reason: “This is regarding your nonsurgical face and neck lift treatment…" at bounding box center [696, 267] width 204 height 42
drag, startPoint x: 748, startPoint y: 260, endPoint x: 615, endPoint y: 32, distance: 264.4
click at [594, 245] on div "Stated reason: “This is regarding your nonsurgical face and neck lift treatment…" at bounding box center [696, 264] width 204 height 45
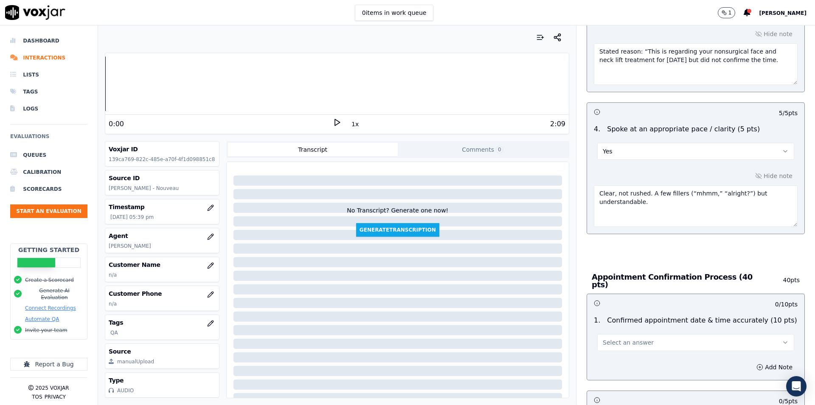
scroll to position [467, 0]
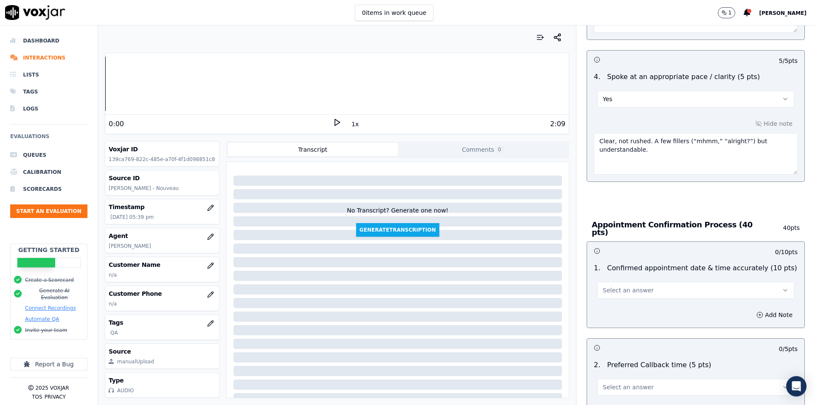
click at [643, 284] on button "Select an answer" at bounding box center [695, 289] width 197 height 17
click at [636, 304] on div "Yes" at bounding box center [682, 305] width 182 height 14
drag, startPoint x: 745, startPoint y: 307, endPoint x: 725, endPoint y: 315, distance: 21.2
click at [756, 311] on icon "button" at bounding box center [759, 314] width 7 height 7
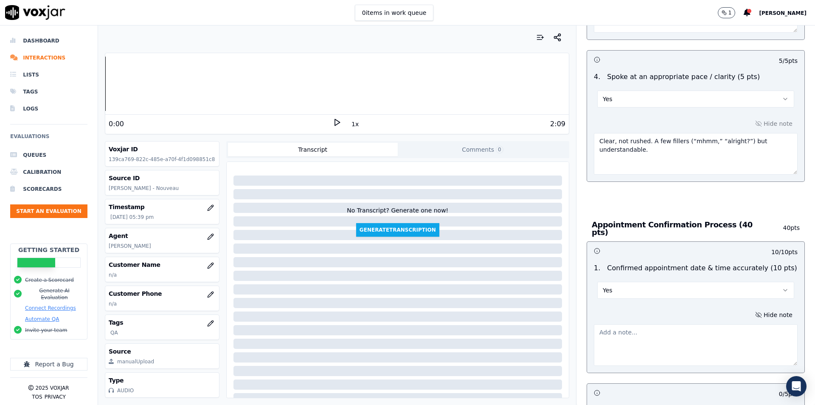
click at [672, 324] on textarea at bounding box center [696, 345] width 204 height 42
paste textarea "Confirmed Thursday, Sept. 4."
type textarea "Confirmed Thursday, Sept. 4. but did not confirm time."
drag, startPoint x: 653, startPoint y: 150, endPoint x: 663, endPoint y: 189, distance: 40.4
click at [587, 137] on div "Hide note Clear, not rushed. A few fillers (“mhmm,” “alright?”) but understanda…" at bounding box center [695, 146] width 217 height 70
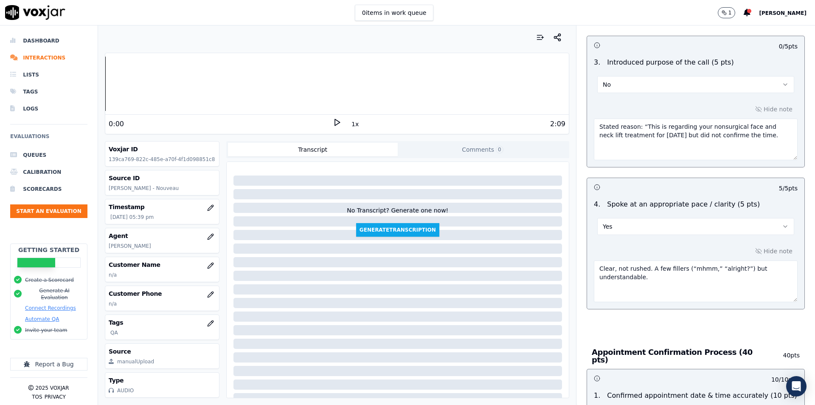
drag, startPoint x: 770, startPoint y: 138, endPoint x: 571, endPoint y: 124, distance: 199.6
paste textarea "clearly: “This is regarding your nonsurgical face and neck lift treatment for T…"
click at [687, 155] on textarea "Stated reason clearly: “This is regarding your nonsurgical face and neck lift t…" at bounding box center [696, 139] width 204 height 42
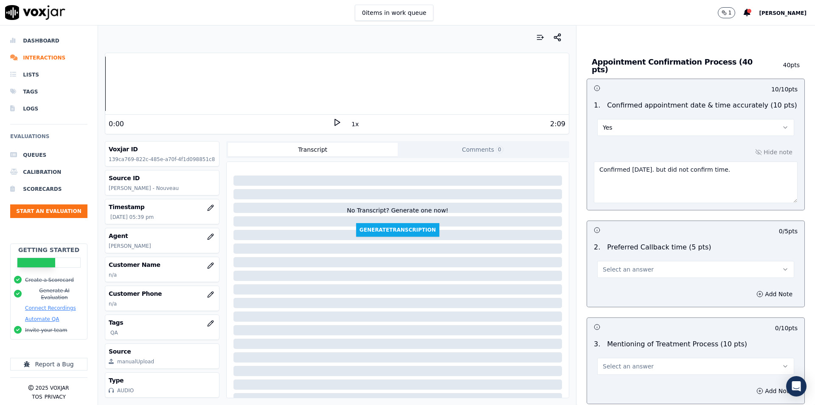
scroll to position [637, 0]
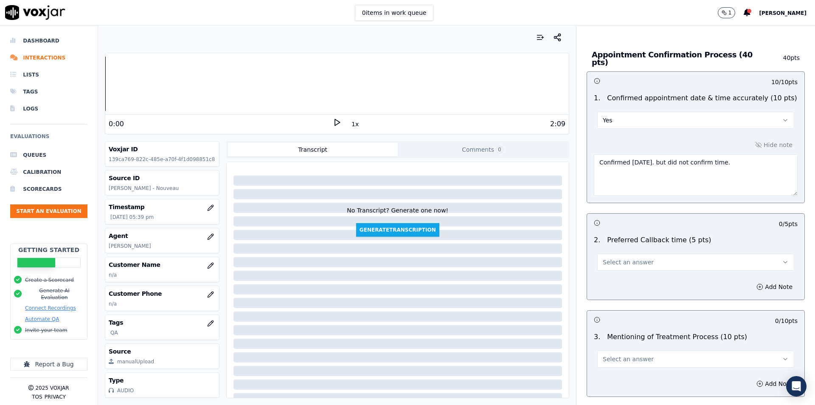
type textarea "Stated reason clearly: “This is regarding your nonsurgical face and neck lift t…"
click at [635, 258] on span "Select an answer" at bounding box center [628, 262] width 51 height 8
click at [628, 276] on div "Yes" at bounding box center [682, 277] width 182 height 14
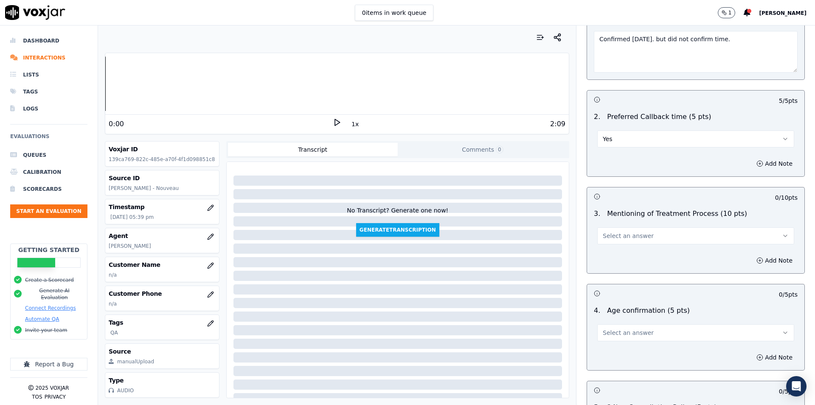
scroll to position [764, 0]
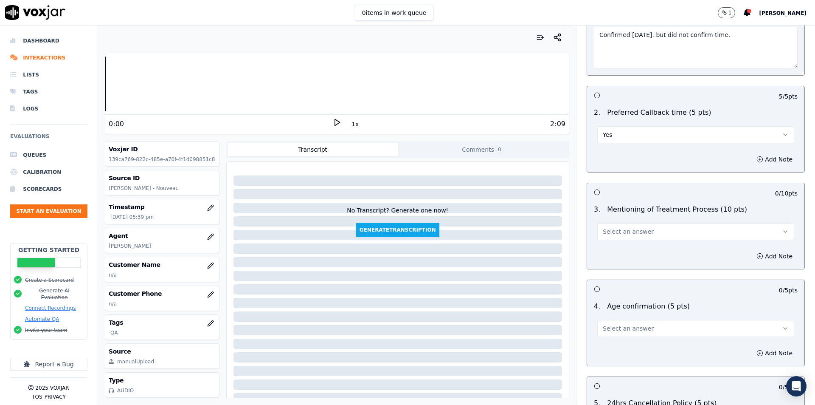
click at [661, 233] on button "Select an answer" at bounding box center [695, 231] width 197 height 17
drag, startPoint x: 646, startPoint y: 247, endPoint x: 680, endPoint y: 247, distance: 34.8
click at [646, 248] on div "Yes" at bounding box center [682, 246] width 182 height 14
click at [754, 153] on button "Add Note" at bounding box center [774, 159] width 46 height 12
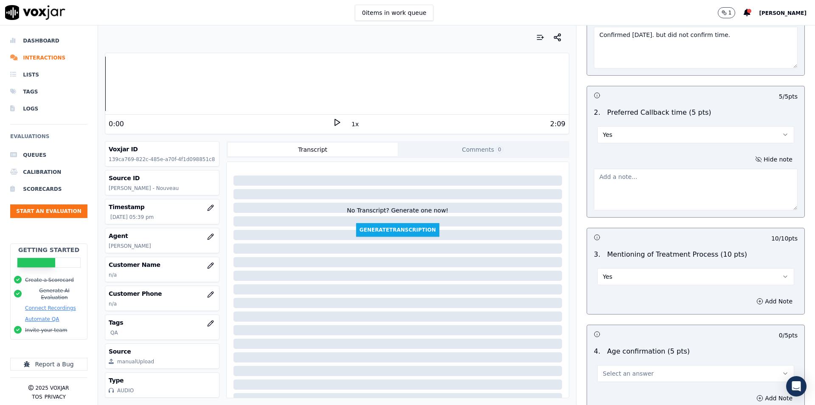
click at [691, 182] on textarea at bounding box center [696, 190] width 204 height 42
paste textarea "Asked: “What’s the best time for you to call back anyway? Morning or afternoon?”"
type textarea "Asked: “What’s the best time for you to call back anyway? Morning or afternoon?”"
click at [679, 280] on button "Yes" at bounding box center [695, 276] width 197 height 17
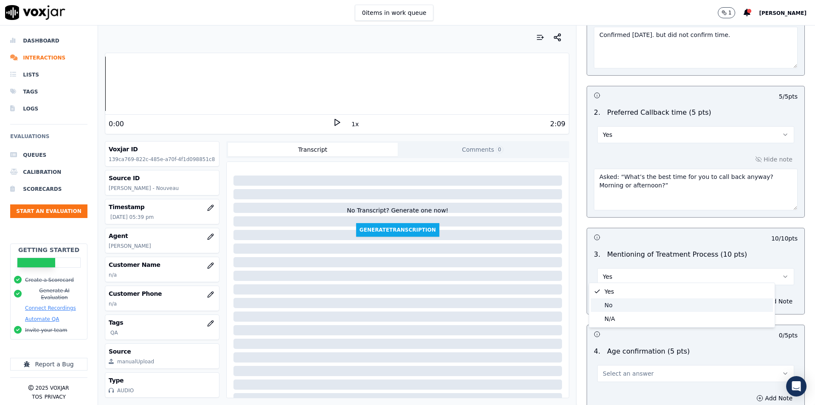
click at [669, 304] on div "No" at bounding box center [682, 305] width 182 height 14
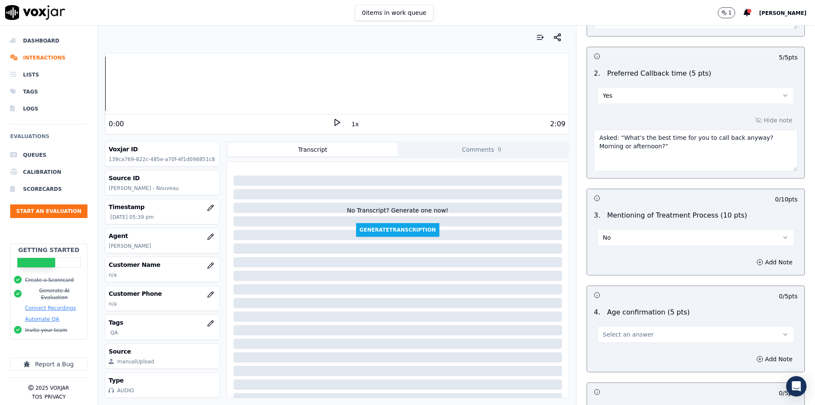
scroll to position [849, 0]
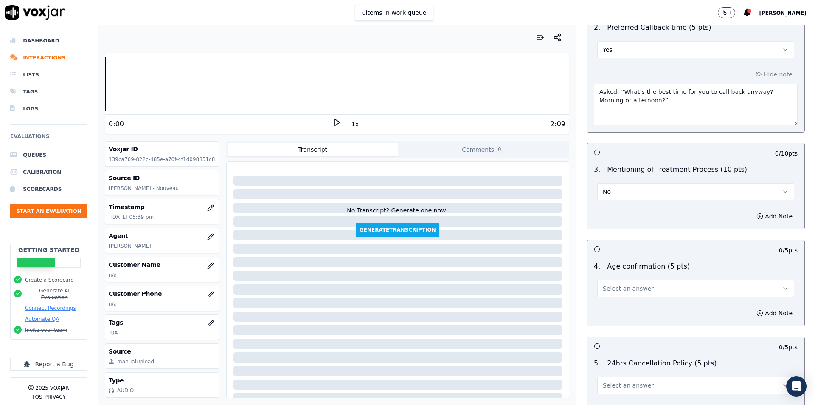
click at [679, 280] on button "Select an answer" at bounding box center [695, 288] width 197 height 17
click at [644, 305] on div "Yes" at bounding box center [682, 303] width 182 height 14
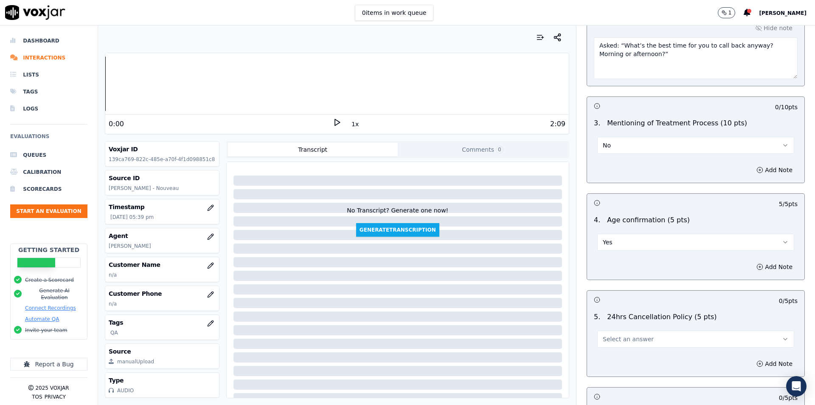
scroll to position [934, 0]
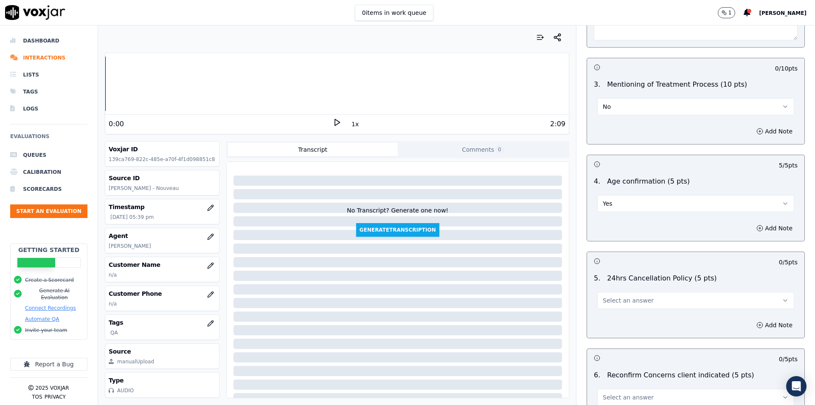
click at [686, 300] on button "Select an answer" at bounding box center [695, 300] width 197 height 17
click at [623, 315] on div "Yes" at bounding box center [682, 315] width 182 height 14
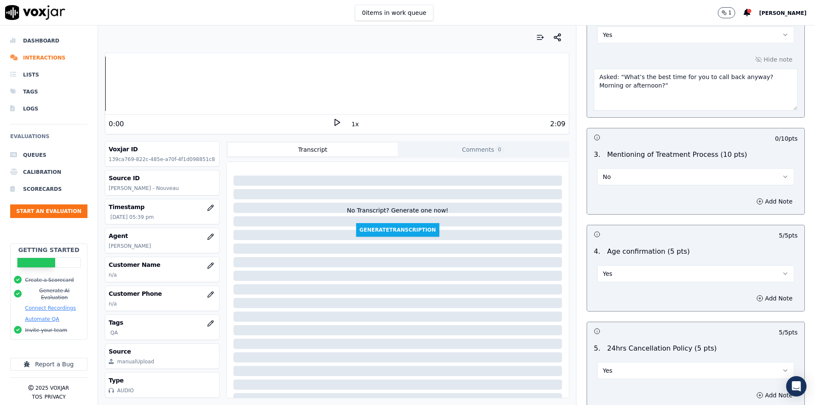
scroll to position [849, 0]
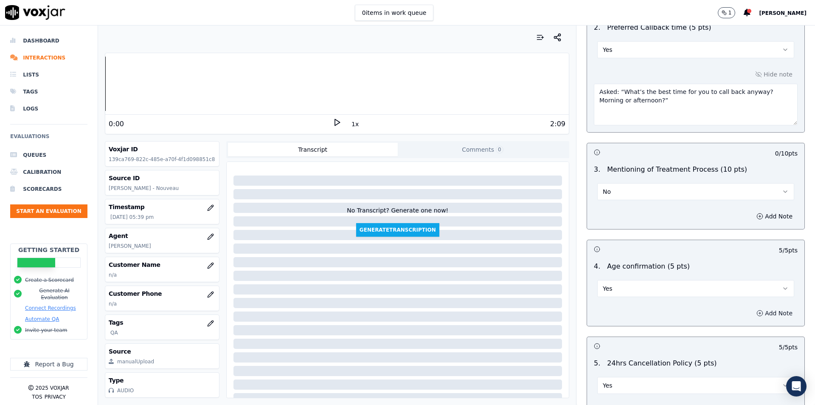
click at [768, 309] on button "Add Note" at bounding box center [774, 313] width 46 height 12
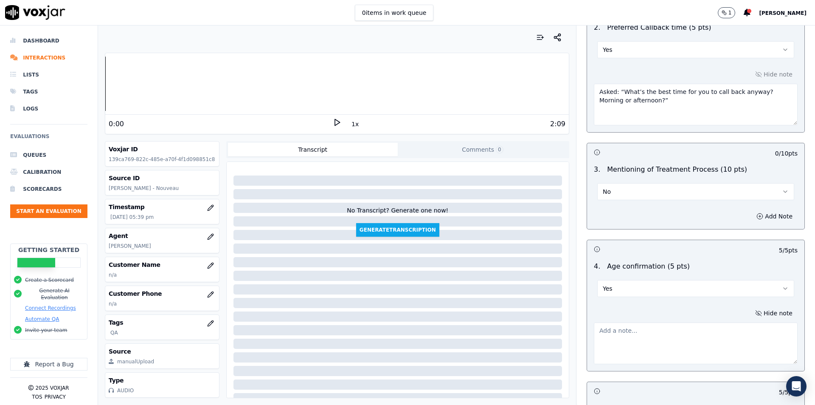
click at [672, 332] on textarea at bounding box center [696, 343] width 204 height 42
paste textarea "Asked and confirmed age bracket (60+)"
type textarea "Asked and confirmed age bracket (60+)"
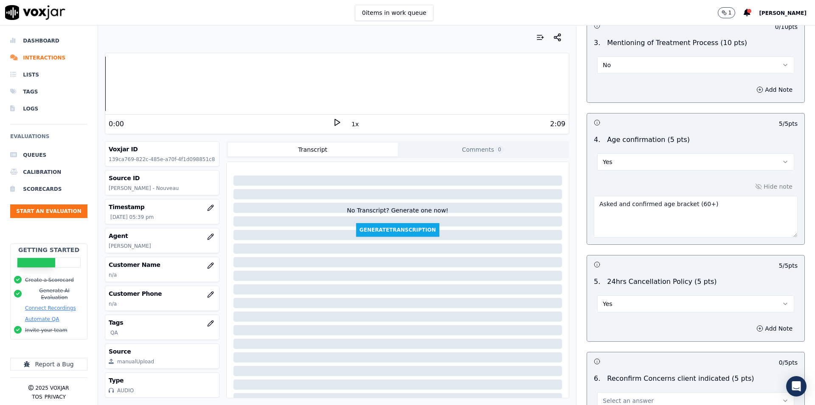
scroll to position [976, 0]
click at [672, 294] on button "Yes" at bounding box center [695, 302] width 197 height 17
click at [644, 342] on div "N/A" at bounding box center [682, 345] width 182 height 14
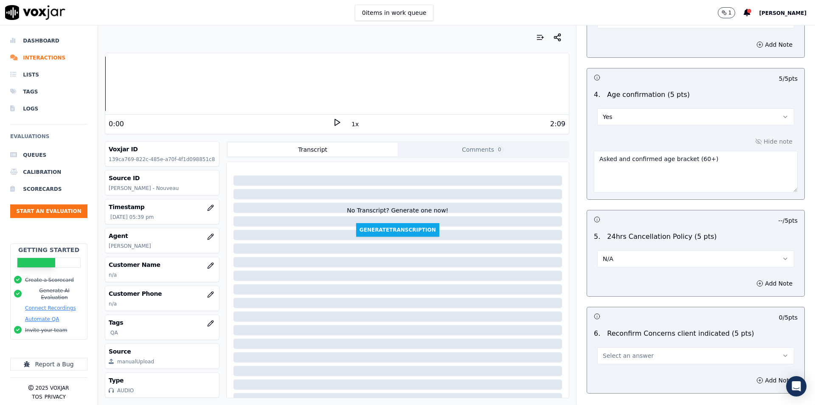
scroll to position [1061, 0]
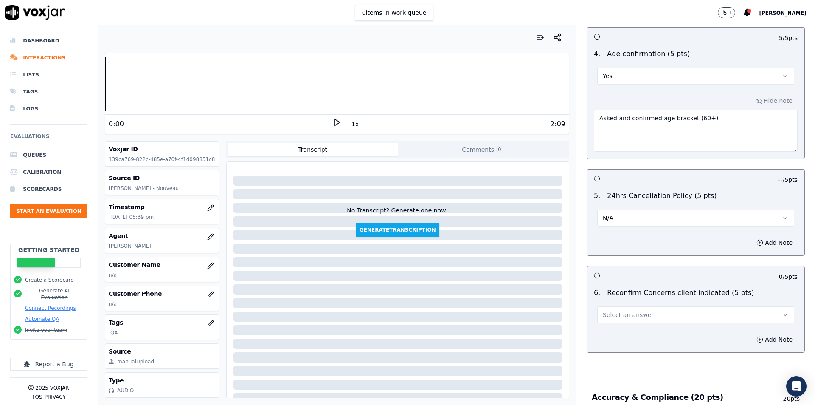
click at [651, 312] on button "Select an answer" at bounding box center [695, 314] width 197 height 17
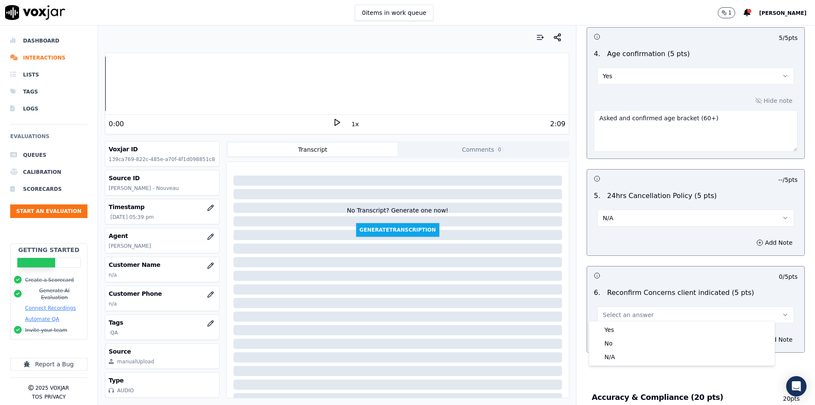
click at [639, 319] on div "6 . Reconfirm Concerns client indicated (5 pts) Select an answer" at bounding box center [695, 305] width 217 height 42
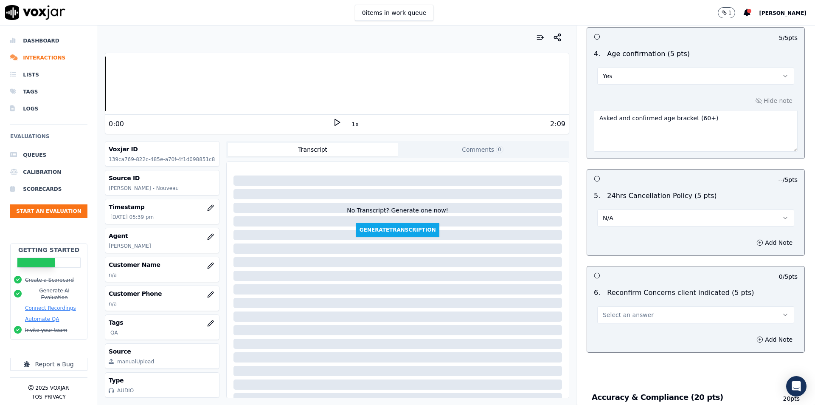
drag, startPoint x: 639, startPoint y: 324, endPoint x: 652, endPoint y: 326, distance: 13.3
click at [640, 326] on div "Add Note" at bounding box center [695, 338] width 217 height 25
drag, startPoint x: 684, startPoint y: 306, endPoint x: 675, endPoint y: 319, distance: 15.9
click at [685, 306] on button "Select an answer" at bounding box center [695, 314] width 197 height 17
drag, startPoint x: 668, startPoint y: 331, endPoint x: 717, endPoint y: 335, distance: 49.0
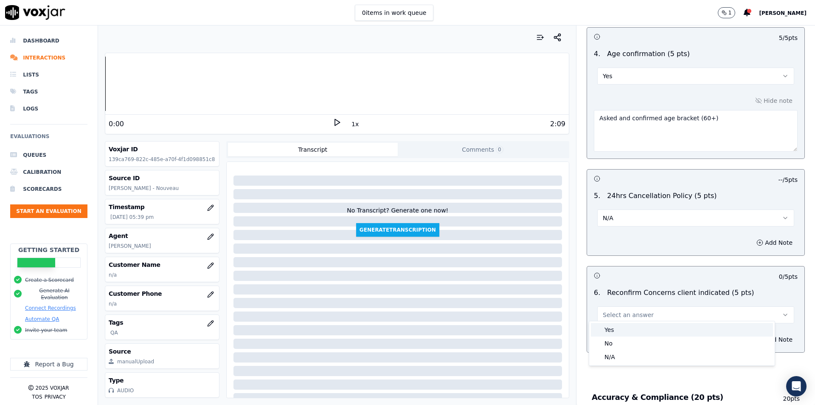
click at [669, 331] on div "Yes" at bounding box center [682, 330] width 182 height 14
click at [755, 341] on div "Add Note" at bounding box center [695, 338] width 217 height 25
drag, startPoint x: 728, startPoint y: 339, endPoint x: 748, endPoint y: 335, distance: 20.0
click at [728, 339] on div "Add Note" at bounding box center [695, 338] width 217 height 25
click at [751, 335] on button "Add Note" at bounding box center [774, 339] width 46 height 12
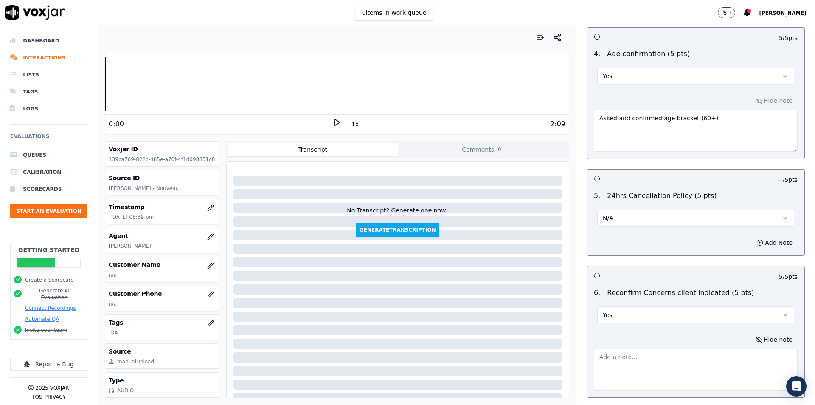
click at [715, 349] on textarea at bounding box center [696, 370] width 204 height 42
paste textarea "Asked about concerns: “wrinkles, sun damage, big pores, skin texture, sagging n…"
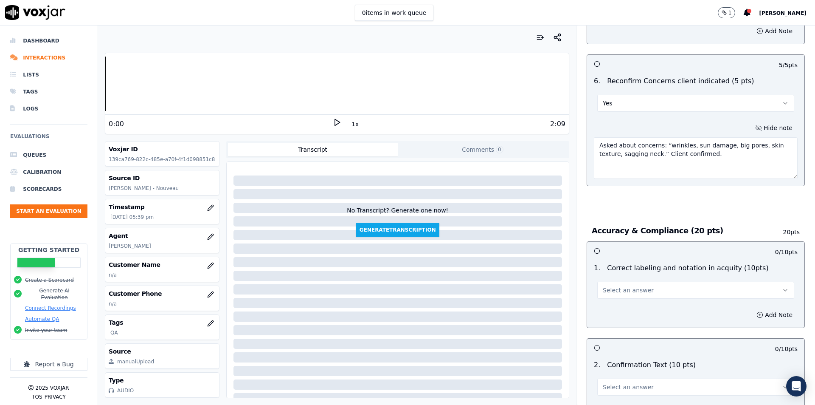
scroll to position [1273, 0]
type textarea "Asked about concerns: “wrinkles, sun damage, big pores, skin texture, sagging n…"
click at [664, 283] on button "Select an answer" at bounding box center [695, 289] width 197 height 17
click at [653, 302] on div "Yes" at bounding box center [682, 304] width 182 height 14
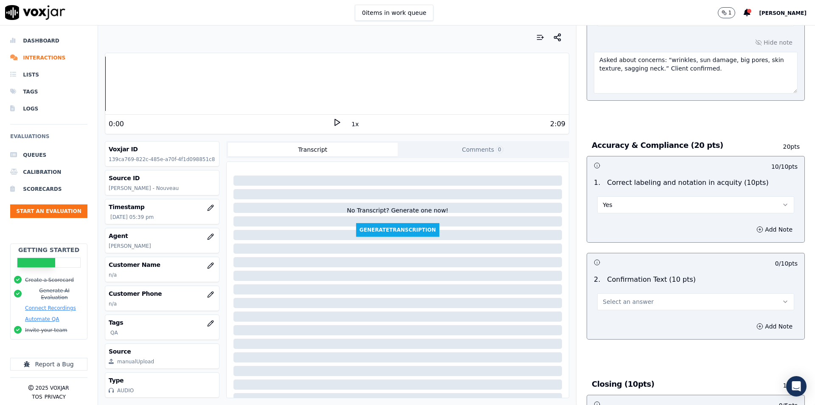
scroll to position [1358, 0]
click at [649, 295] on button "Select an answer" at bounding box center [695, 300] width 197 height 17
drag, startPoint x: 637, startPoint y: 310, endPoint x: 675, endPoint y: 264, distance: 60.0
click at [637, 311] on div "Yes" at bounding box center [682, 316] width 182 height 14
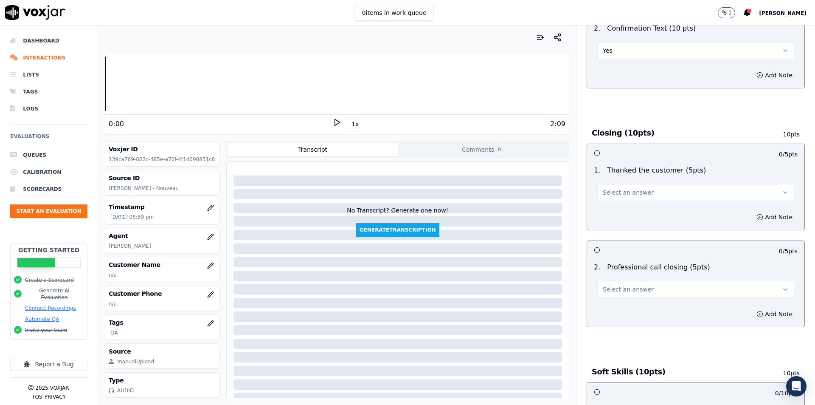
scroll to position [1613, 0]
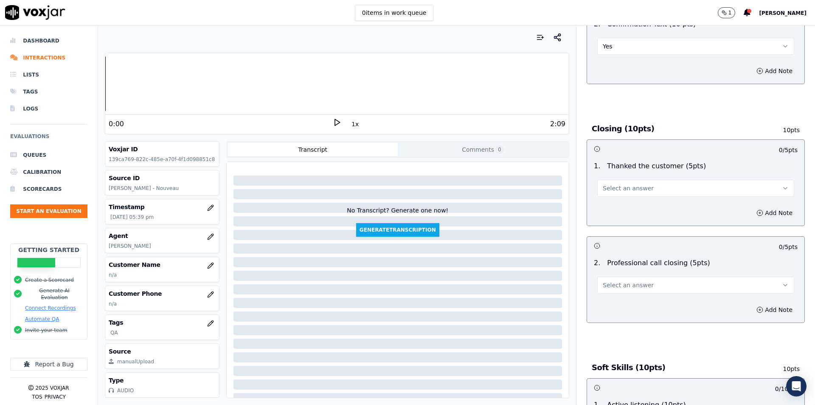
click at [676, 183] on button "Select an answer" at bounding box center [695, 188] width 197 height 17
click at [651, 204] on div "Yes" at bounding box center [682, 203] width 182 height 14
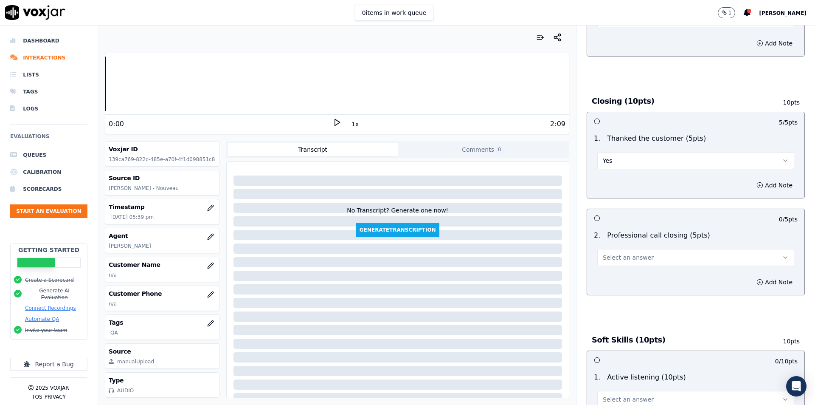
scroll to position [1656, 0]
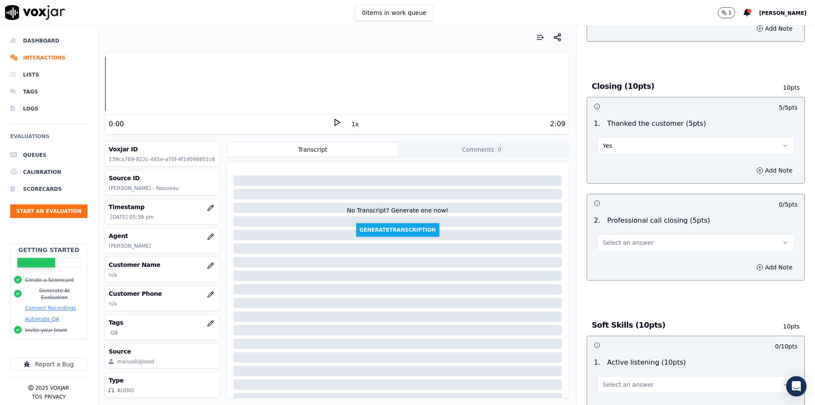
click at [687, 234] on button "Select an answer" at bounding box center [695, 242] width 197 height 17
click at [639, 253] on div "Yes" at bounding box center [682, 257] width 182 height 14
click at [755, 261] on button "Add Note" at bounding box center [774, 267] width 46 height 12
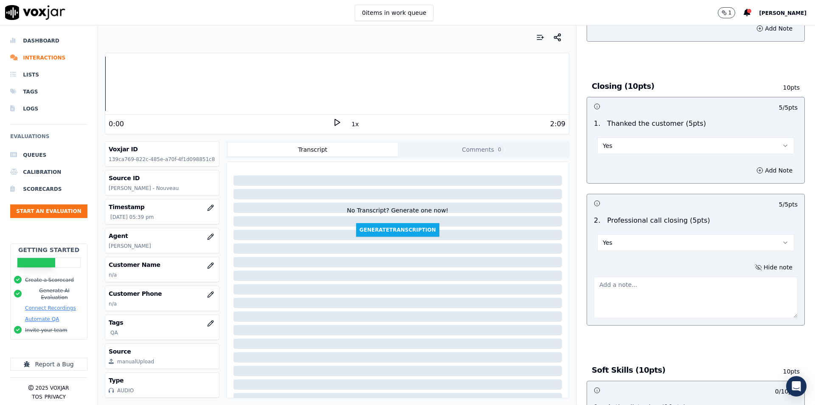
click at [709, 292] on textarea at bounding box center [696, 297] width 204 height 42
paste textarea "Closed politely: “Have a great one.”"
type textarea "Closed politely: “Have a great one.”"
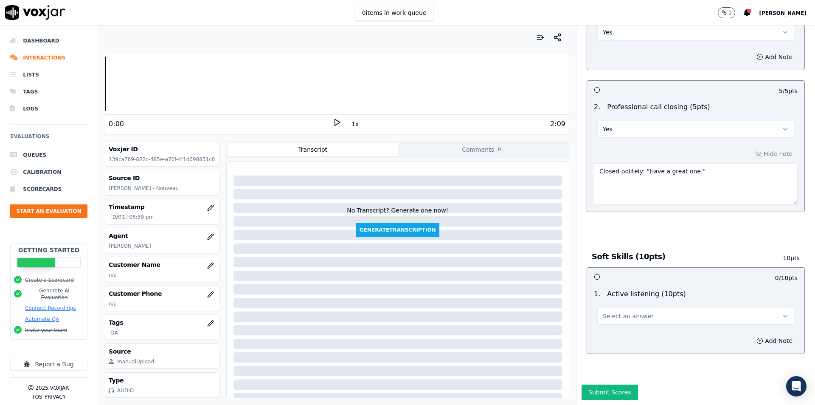
scroll to position [1783, 0]
click at [644, 307] on button "Select an answer" at bounding box center [695, 315] width 197 height 17
click at [656, 318] on div "Yes" at bounding box center [682, 317] width 182 height 14
click at [757, 335] on button "Add Note" at bounding box center [774, 341] width 46 height 12
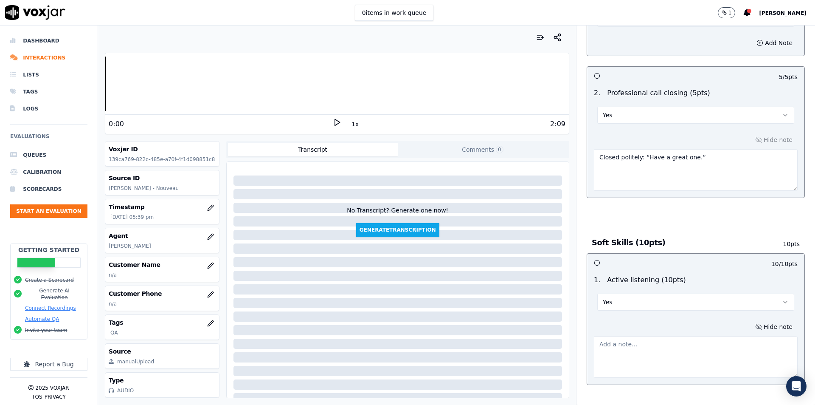
click at [705, 348] on textarea at bounding box center [696, 357] width 204 height 42
paste textarea "Acknowledged Sharon’s concerns, asked clarifying questions, responded to her fa…"
type textarea "Acknowledged Sharon’s concerns, asked clarifying questions, responded to her fa…"
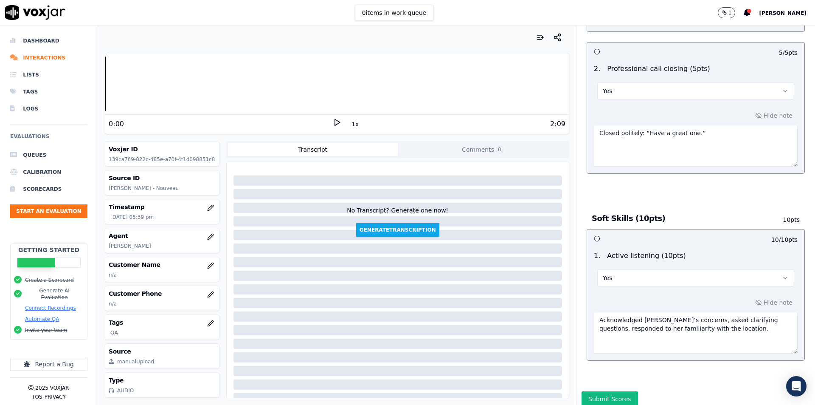
scroll to position [1829, 0]
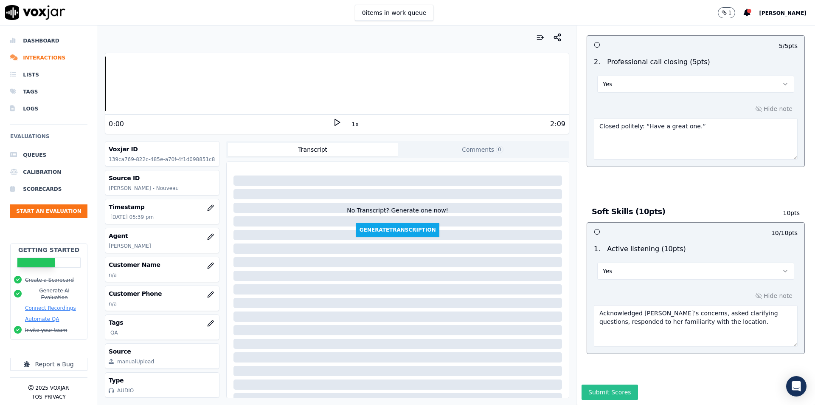
click at [612, 384] on button "Submit Scores" at bounding box center [610, 391] width 56 height 15
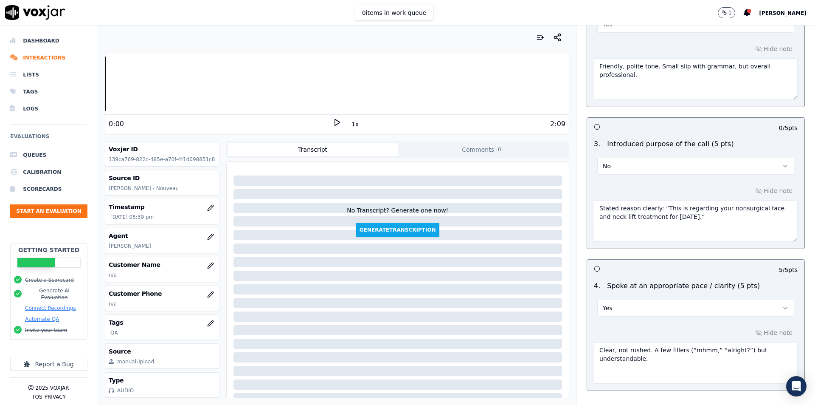
scroll to position [3, 0]
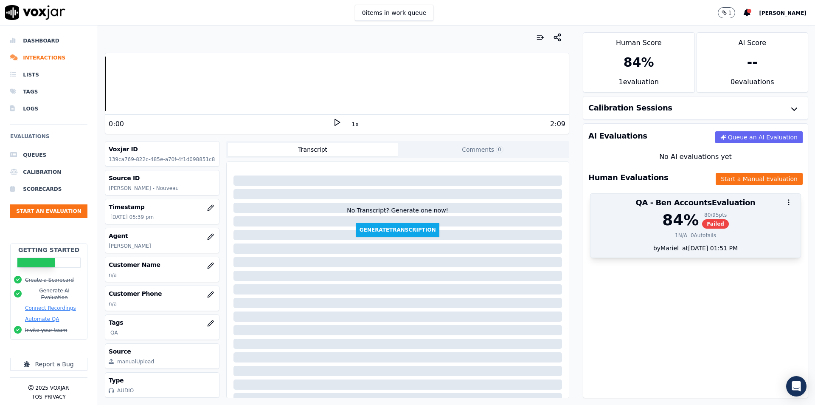
click at [704, 216] on div "80 / 95 pts" at bounding box center [715, 214] width 27 height 7
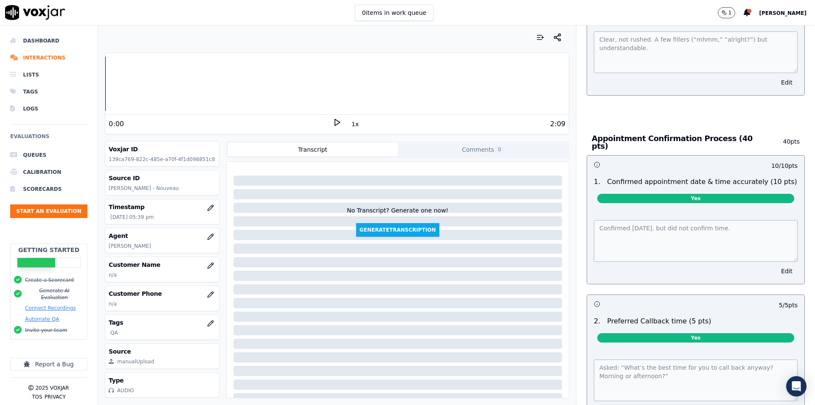
scroll to position [552, 0]
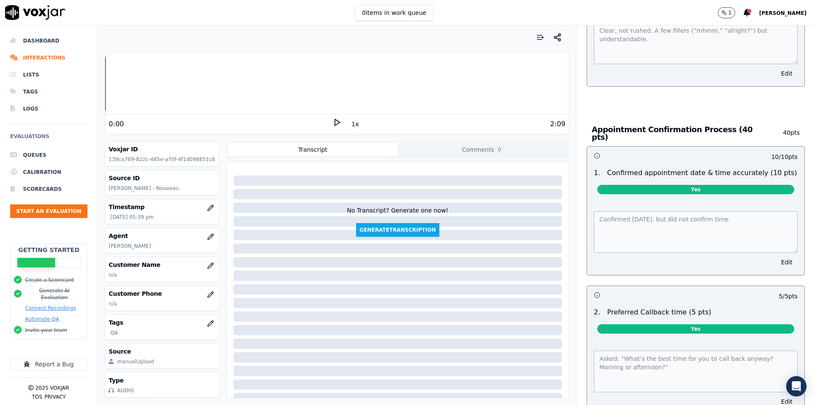
click at [698, 194] on div "1 . Confirmed appointment date & time accurately (10 pts) Yes" at bounding box center [695, 182] width 217 height 37
drag, startPoint x: 762, startPoint y: 259, endPoint x: 759, endPoint y: 254, distance: 4.7
click at [776, 258] on button "Edit" at bounding box center [787, 262] width 22 height 12
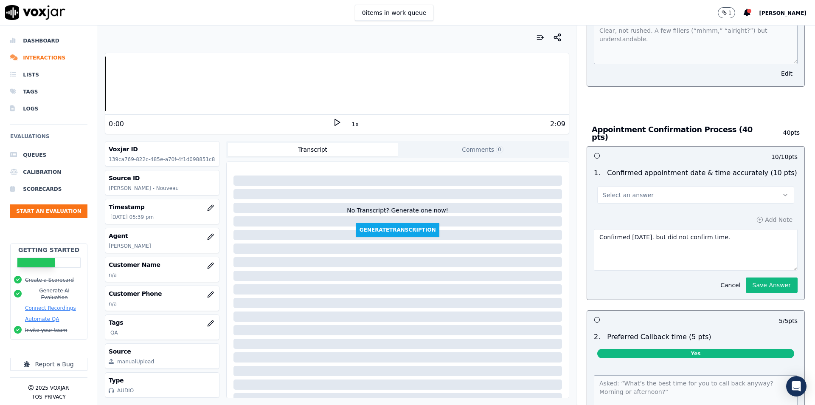
click at [700, 190] on button "Select an answer" at bounding box center [695, 194] width 197 height 17
drag, startPoint x: 672, startPoint y: 241, endPoint x: 674, endPoint y: 229, distance: 11.6
click at [674, 229] on div "Yes No N/A" at bounding box center [682, 223] width 186 height 44
click at [674, 229] on div "No" at bounding box center [682, 223] width 182 height 14
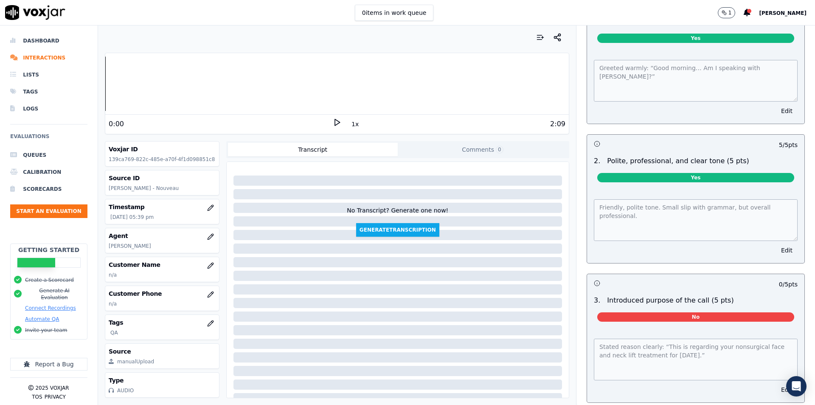
scroll to position [0, 0]
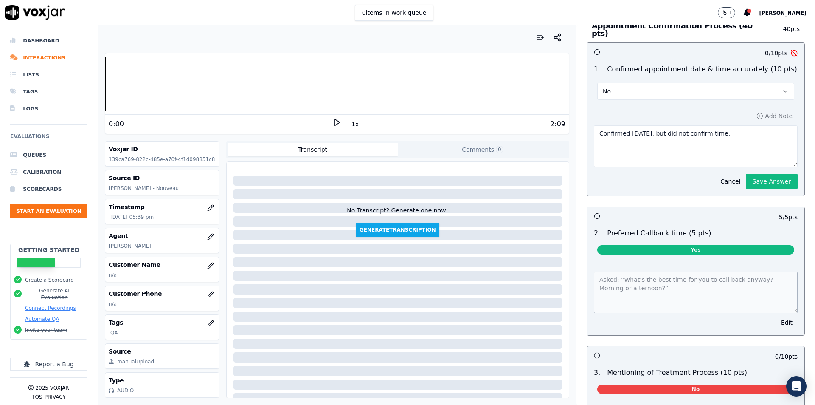
scroll to position [606, 0]
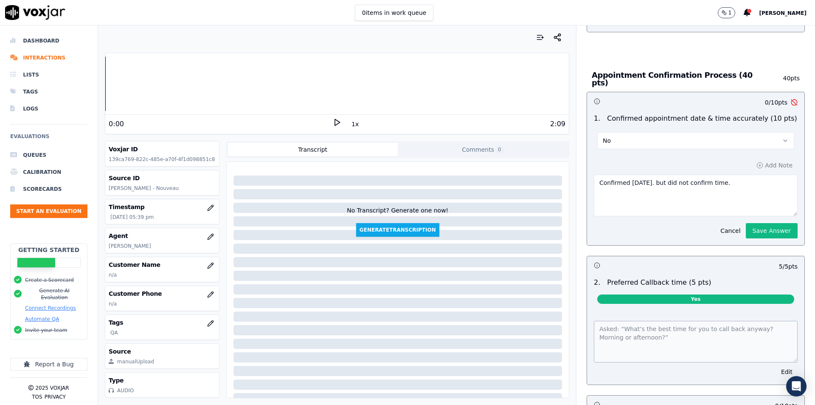
drag, startPoint x: 741, startPoint y: 227, endPoint x: 740, endPoint y: 221, distance: 6.4
click at [746, 226] on button "Save Answer" at bounding box center [772, 230] width 52 height 15
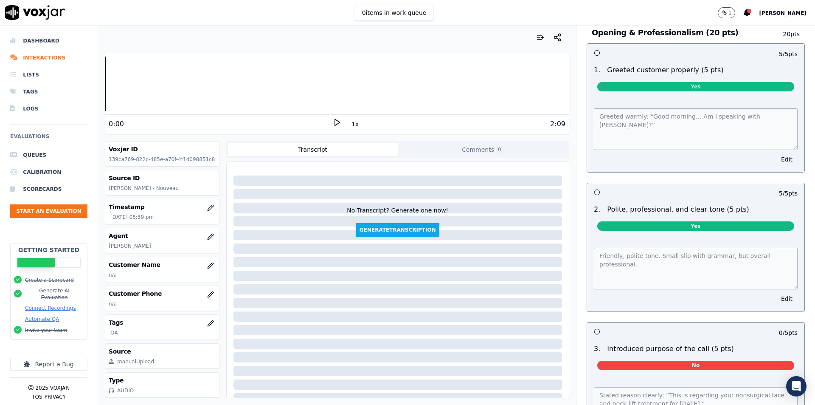
scroll to position [0, 0]
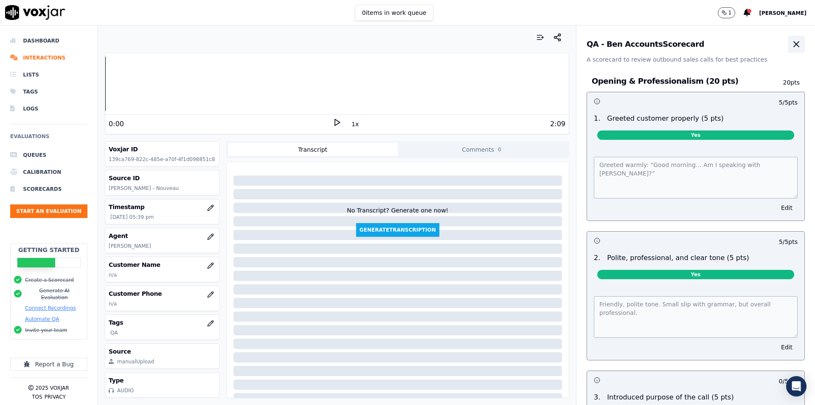
click at [788, 51] on button "button" at bounding box center [796, 44] width 17 height 17
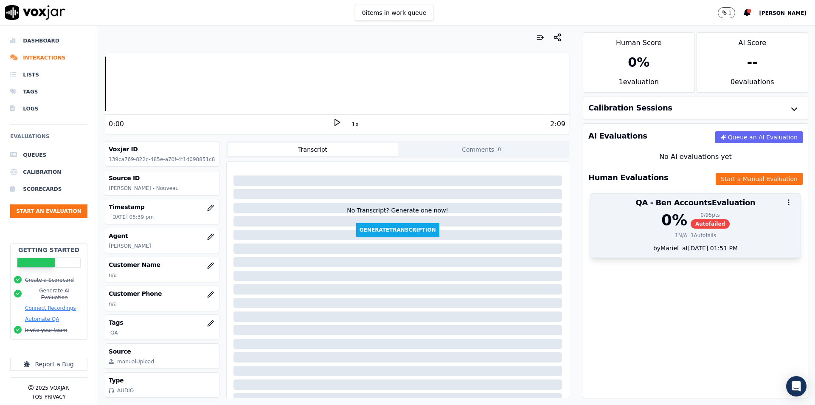
drag, startPoint x: 693, startPoint y: 277, endPoint x: 639, endPoint y: 194, distance: 98.9
click at [692, 276] on div "AI Evaluations Queue an AI Evaluation No AI evaluations yet Human Evaluations S…" at bounding box center [695, 260] width 225 height 275
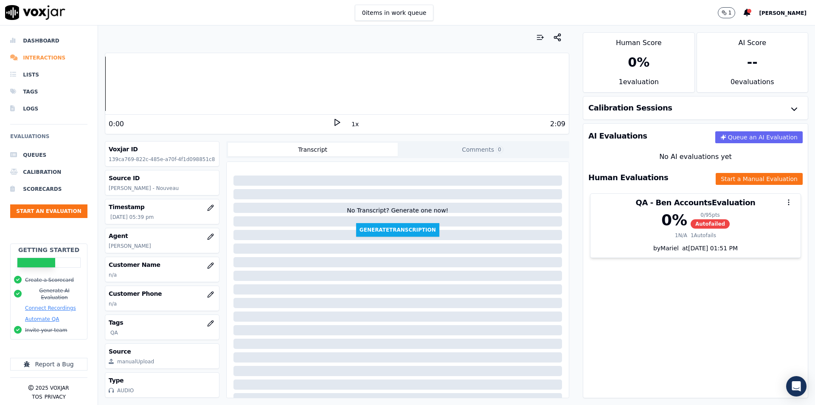
click at [43, 57] on li "Interactions" at bounding box center [48, 57] width 77 height 17
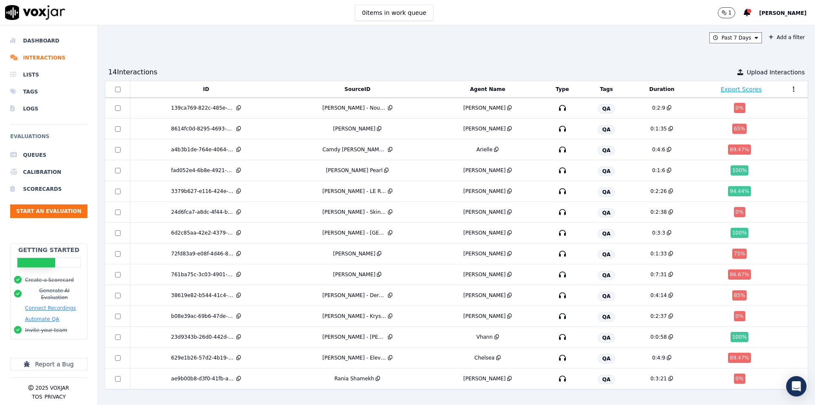
click at [606, 44] on div "Past 7 Days Add a filter 14 Interaction s Upload Interactions ID SourceID Agent…" at bounding box center [456, 214] width 717 height 379
click at [619, 52] on div "Past 7 Days Add a filter 14 Interaction s Upload Interactions ID SourceID Agent…" at bounding box center [456, 214] width 717 height 379
click at [407, 39] on div "Past 7 Days Add a filter" at bounding box center [456, 37] width 703 height 11
click at [572, 60] on div "Past 7 Days Add a filter 14 Interaction s Upload Interactions ID SourceID Agent…" at bounding box center [456, 214] width 717 height 379
click at [640, 42] on div "Past 7 Days Add a filter" at bounding box center [456, 37] width 703 height 11
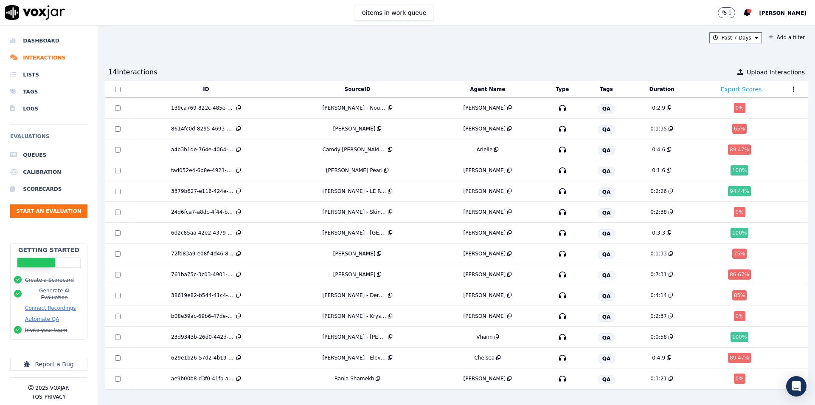
click at [593, 53] on div "Past 7 Days Add a filter 14 Interaction s Upload Interactions ID SourceID Agent…" at bounding box center [456, 214] width 717 height 379
click at [488, 29] on div "Past 7 Days Add a filter 14 Interaction s Upload Interactions ID SourceID Agent…" at bounding box center [456, 214] width 717 height 379
click at [53, 214] on button "Start an Evaluation" at bounding box center [48, 211] width 77 height 14
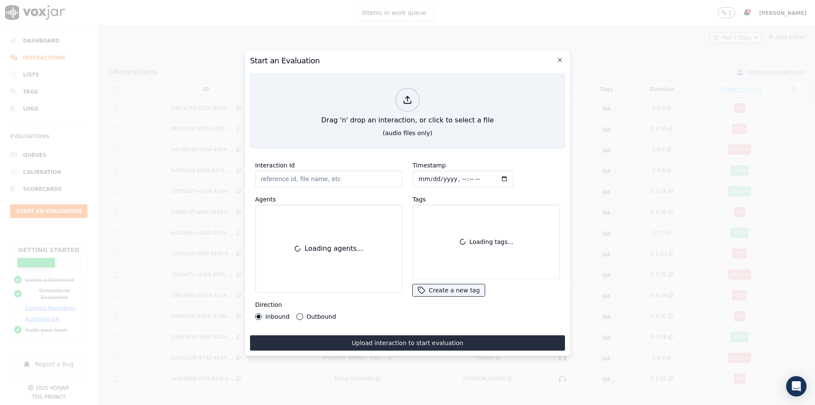
click at [318, 179] on input "Interaction Id" at bounding box center [328, 178] width 147 height 17
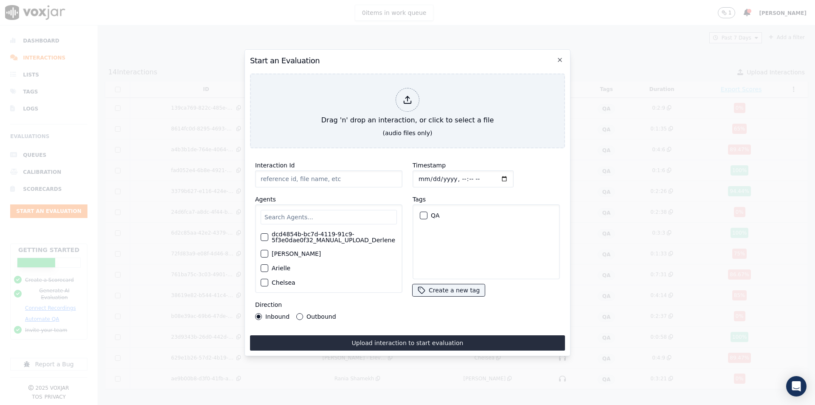
paste input "Maria Antonia Busto"
type input "Maria Antonia Busto - Adore Med Spa"
click at [288, 214] on input "text" at bounding box center [329, 217] width 136 height 14
type input "mat"
click at [265, 233] on button "Matthew" at bounding box center [265, 237] width 8 height 8
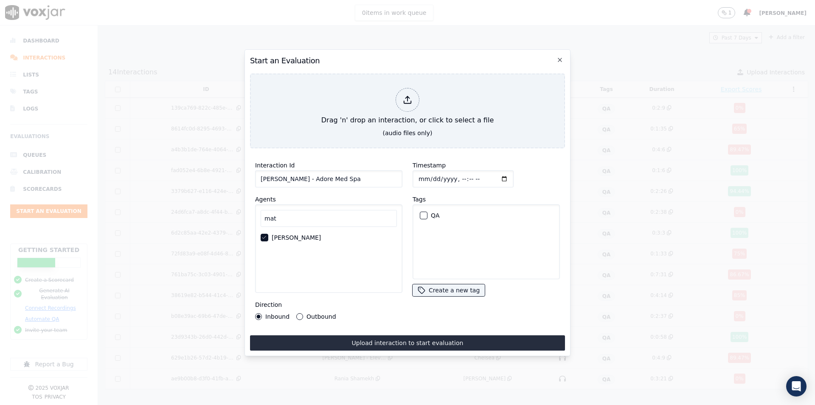
click at [422, 213] on div "button" at bounding box center [423, 215] width 6 height 6
click at [303, 315] on div "Outbound" at bounding box center [315, 316] width 39 height 7
click at [301, 313] on button "Outbound" at bounding box center [299, 316] width 7 height 7
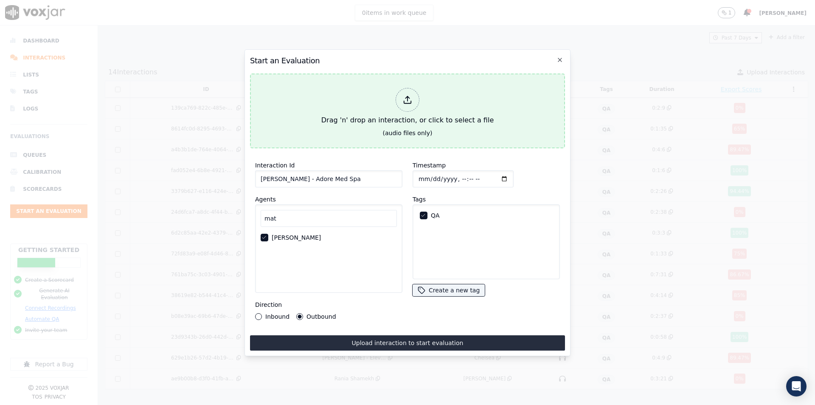
click at [406, 108] on div at bounding box center [408, 100] width 24 height 24
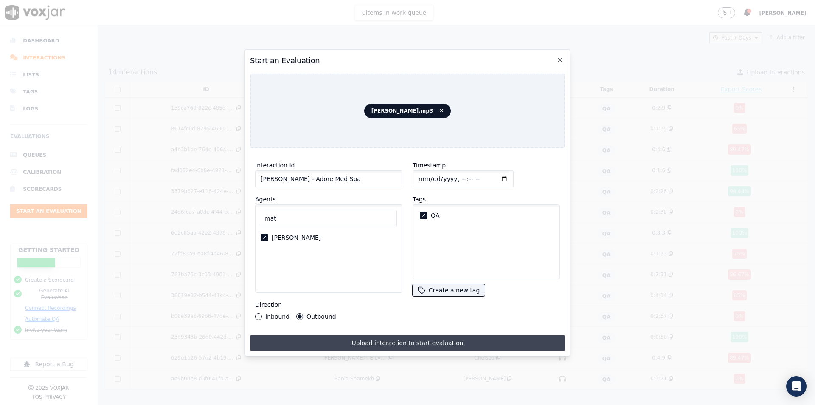
click at [402, 339] on button "Upload interaction to start evaluation" at bounding box center [407, 342] width 315 height 15
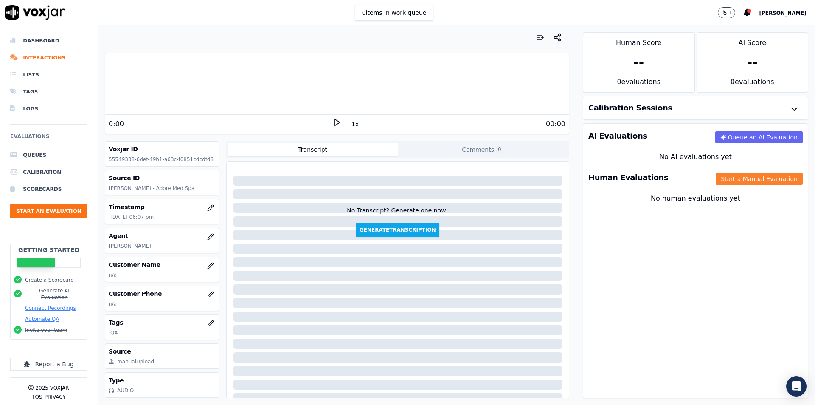
click at [728, 178] on button "Start a Manual Evaluation" at bounding box center [759, 179] width 87 height 12
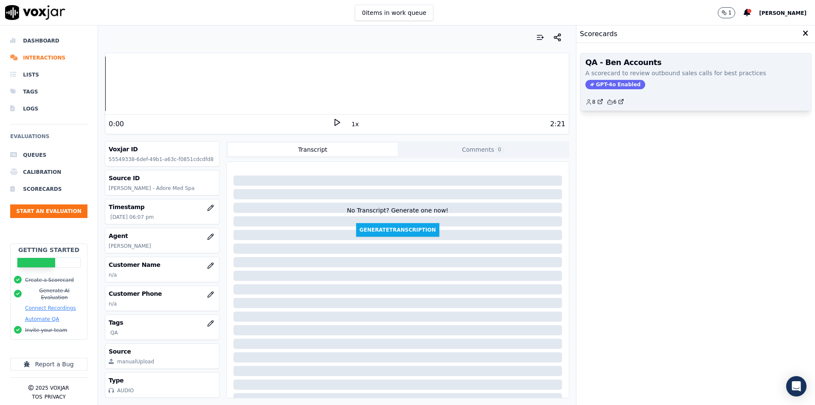
click at [652, 75] on p "A scorecard to review outbound sales calls for best practices" at bounding box center [695, 73] width 221 height 8
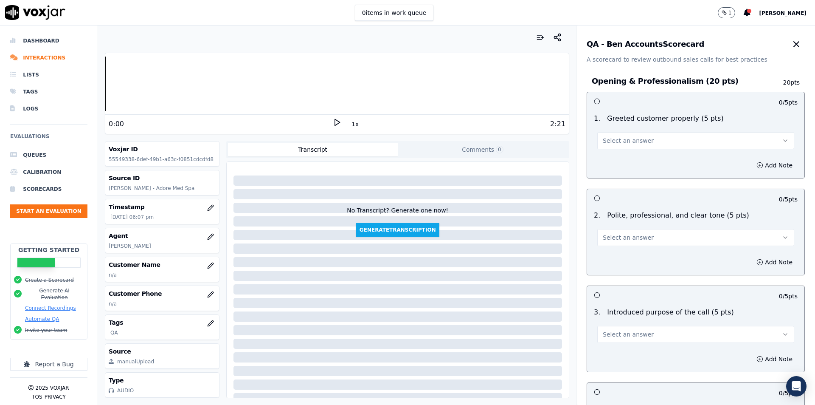
click at [638, 141] on button "Select an answer" at bounding box center [695, 140] width 197 height 17
click at [631, 157] on div "Yes" at bounding box center [682, 160] width 182 height 14
click at [756, 165] on button "Add Note" at bounding box center [774, 165] width 46 height 12
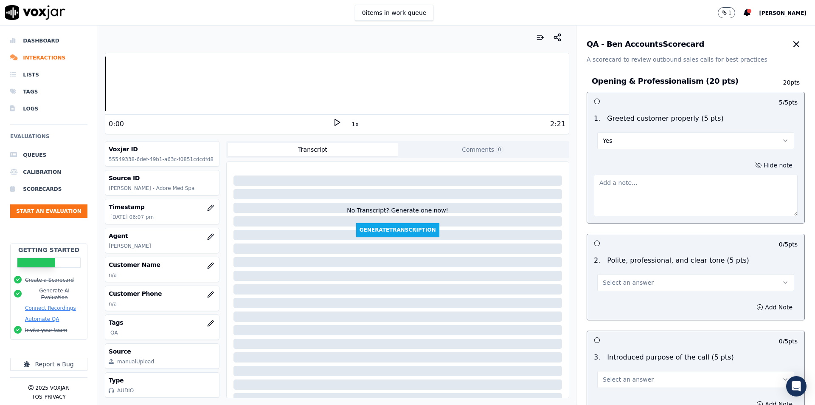
click at [681, 186] on textarea at bounding box center [696, 195] width 204 height 42
type textarea "Greeted warmly: “Hello Maria… Good afternoon.”"
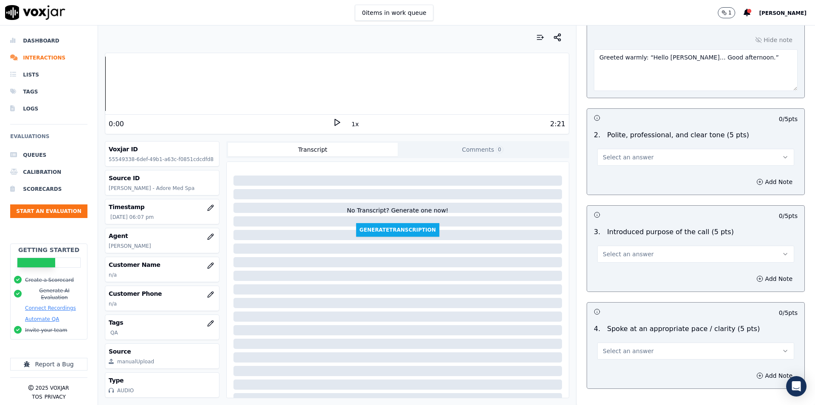
scroll to position [127, 0]
click at [642, 148] on button "Select an answer" at bounding box center [695, 154] width 197 height 17
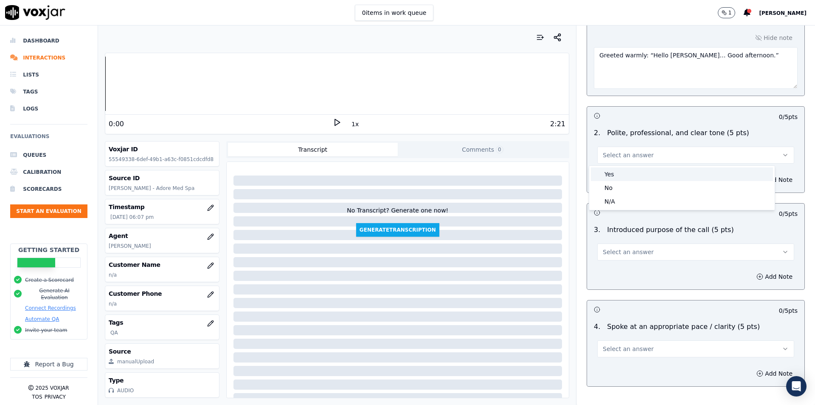
click at [630, 173] on div "Yes" at bounding box center [682, 174] width 182 height 14
click at [754, 177] on button "Add Note" at bounding box center [774, 180] width 46 height 12
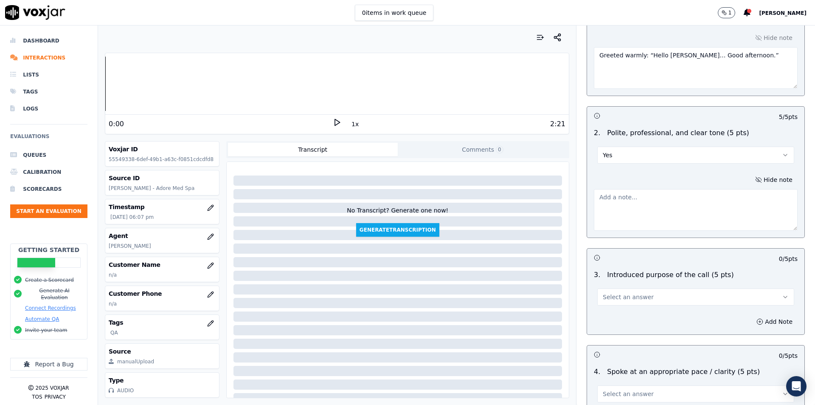
click at [697, 232] on div "Hide note" at bounding box center [695, 202] width 217 height 70
click at [699, 220] on textarea at bounding box center [696, 210] width 204 height 42
paste textarea "Polite, patient, professional tone throughout."
type textarea "Polite, patient, professional tone throughout."
click at [341, 122] on div "2:21" at bounding box center [453, 124] width 224 height 10
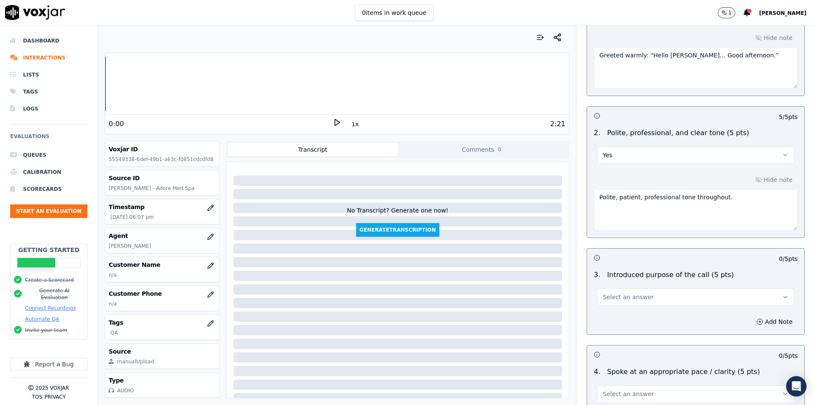
click at [333, 123] on icon at bounding box center [337, 122] width 8 height 8
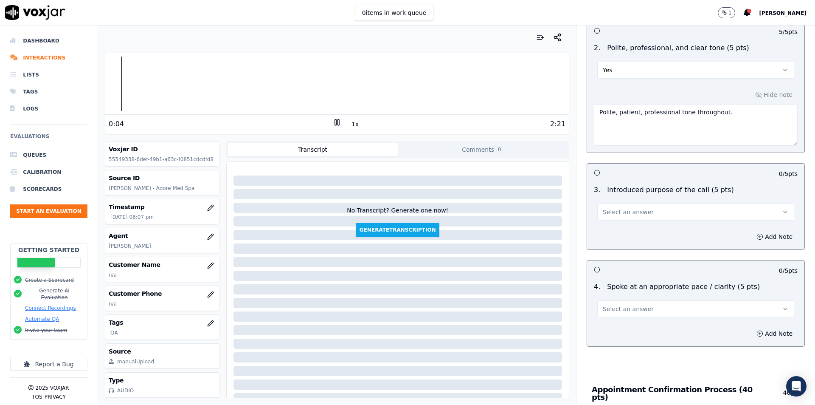
click at [662, 209] on button "Select an answer" at bounding box center [695, 211] width 197 height 17
click at [639, 234] on div "Yes" at bounding box center [682, 231] width 182 height 14
click at [756, 236] on icon "button" at bounding box center [759, 236] width 7 height 7
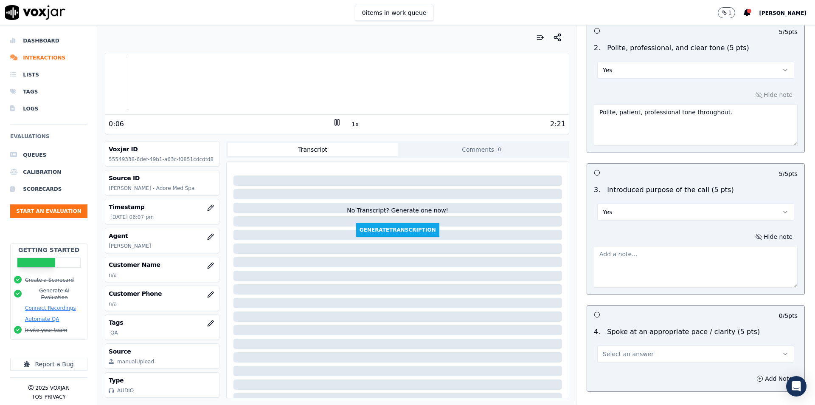
click at [685, 256] on textarea at bounding box center [696, 267] width 204 height 42
paste textarea "Stated reason clearly: “I just wanted to double confirm your facial appointment…"
type textarea "Stated reason clearly: “I just wanted to double confirm your facial appointment…"
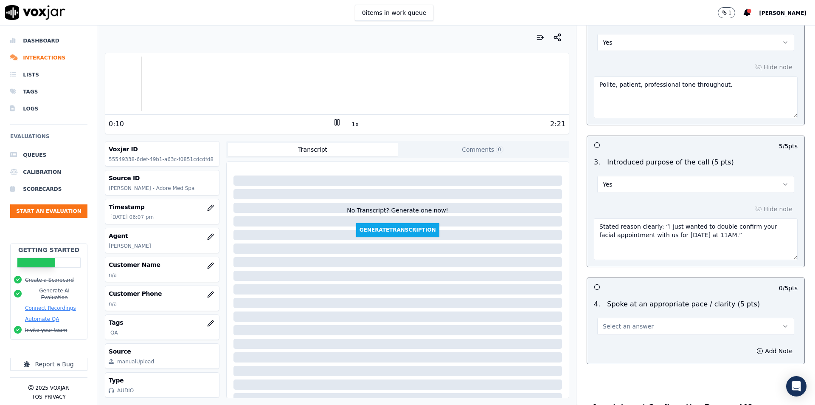
scroll to position [255, 0]
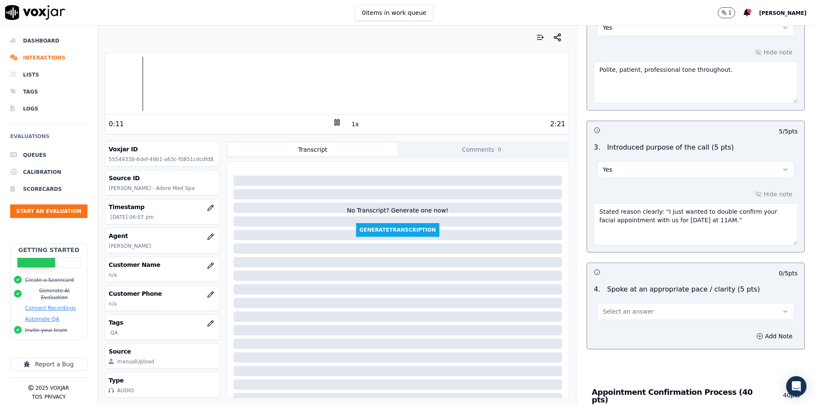
click at [653, 306] on button "Select an answer" at bounding box center [695, 311] width 197 height 17
drag, startPoint x: 637, startPoint y: 327, endPoint x: 694, endPoint y: 333, distance: 56.8
click at [639, 327] on div "Yes" at bounding box center [682, 330] width 182 height 14
click at [755, 338] on button "Add Note" at bounding box center [774, 336] width 46 height 12
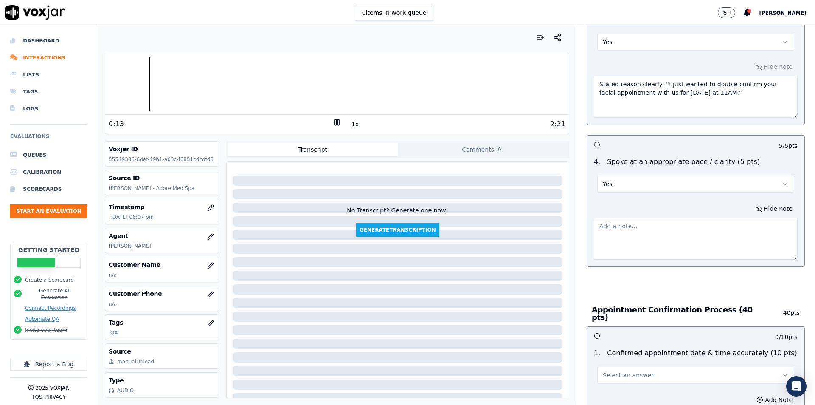
click at [652, 241] on textarea at bounding box center [696, 239] width 204 height 42
paste textarea "Clear delivery, explained details well. Minimal filler words."
click at [695, 244] on textarea "Clear delivery, explained details well. Minimal filler words." at bounding box center [696, 239] width 204 height 42
click at [752, 228] on textarea "Clear delivery, explained details well. Minimal filler words." at bounding box center [696, 239] width 204 height 42
drag, startPoint x: 748, startPoint y: 226, endPoint x: 689, endPoint y: 226, distance: 58.6
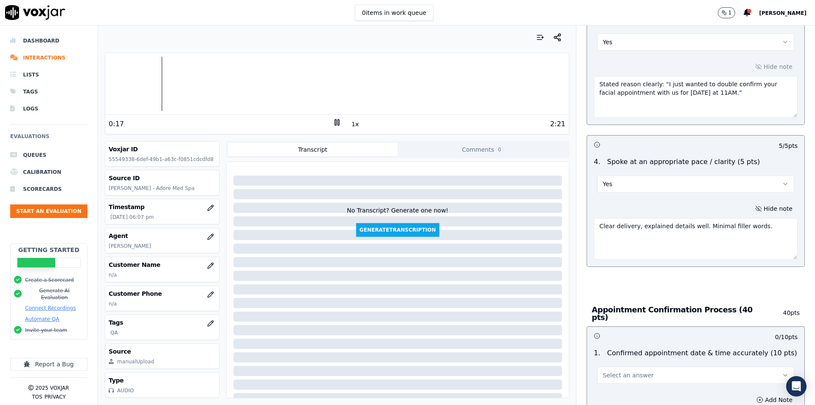
click at [689, 226] on textarea "Clear delivery, explained details well. Minimal filler words." at bounding box center [696, 239] width 204 height 42
type textarea "Clear delivery, explained details well."
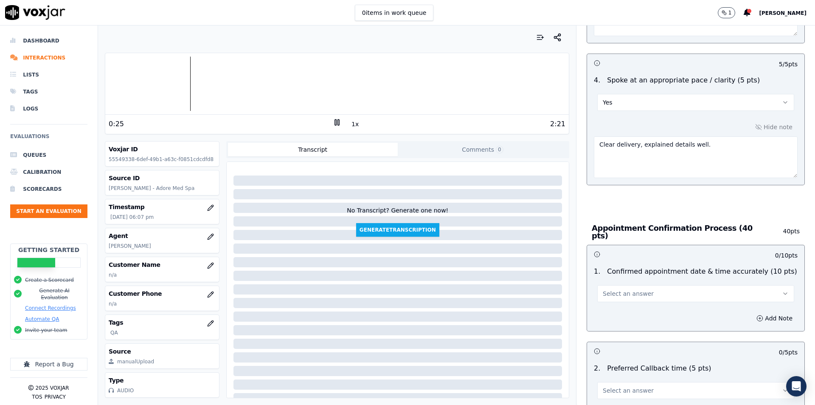
scroll to position [467, 0]
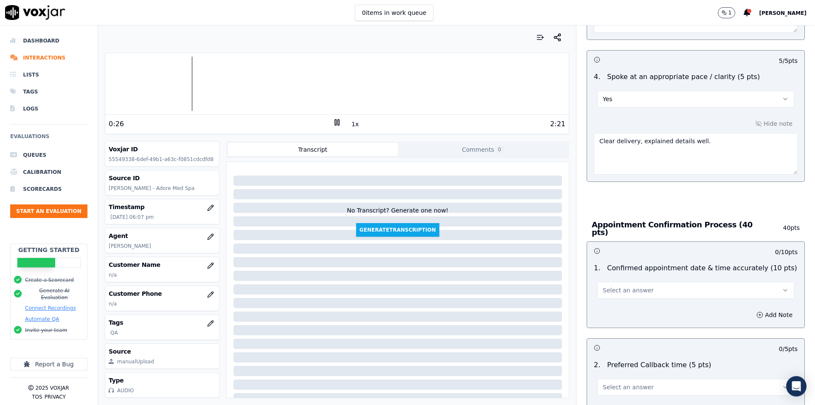
click at [667, 285] on button "Select an answer" at bounding box center [695, 289] width 197 height 17
click at [657, 300] on div "Yes" at bounding box center [682, 305] width 182 height 14
click at [767, 313] on button "Add Note" at bounding box center [774, 315] width 46 height 12
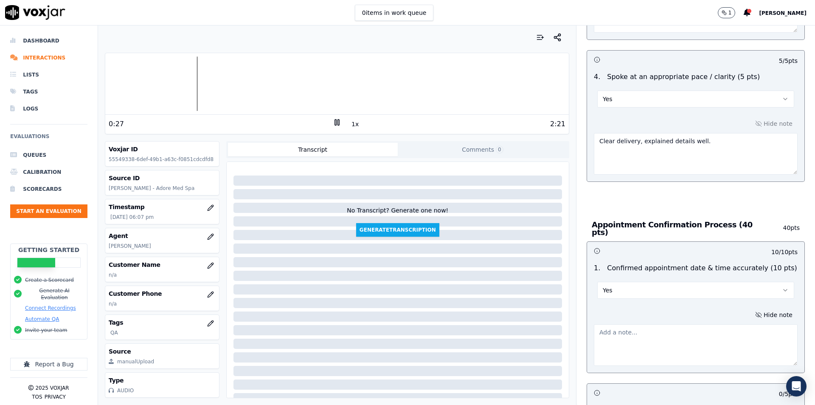
click at [688, 324] on textarea at bounding box center [696, 345] width 204 height 42
paste textarea "Confirmed for “tomorrow at 11AM.”"
type textarea "Confirmed for “tomorrow at 11AM.”"
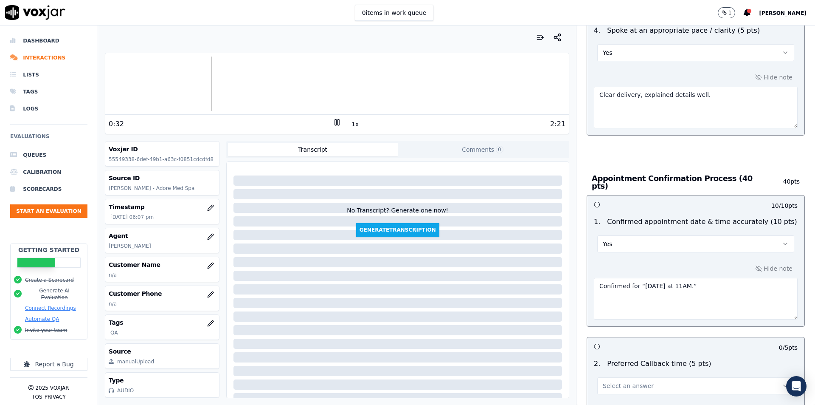
scroll to position [552, 0]
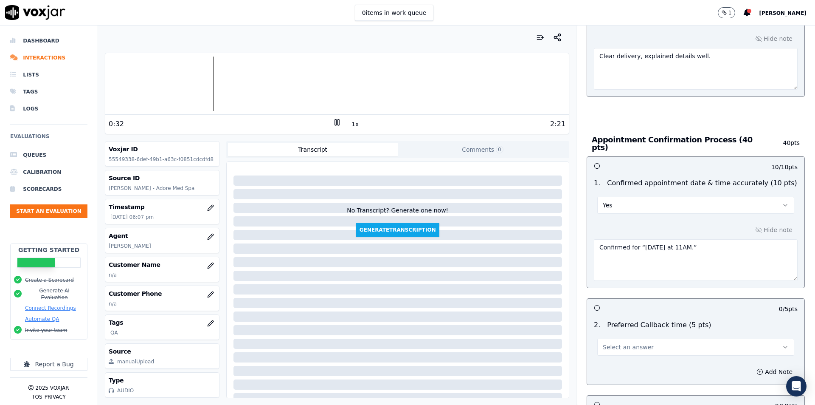
click at [640, 338] on button "Select an answer" at bounding box center [695, 346] width 197 height 17
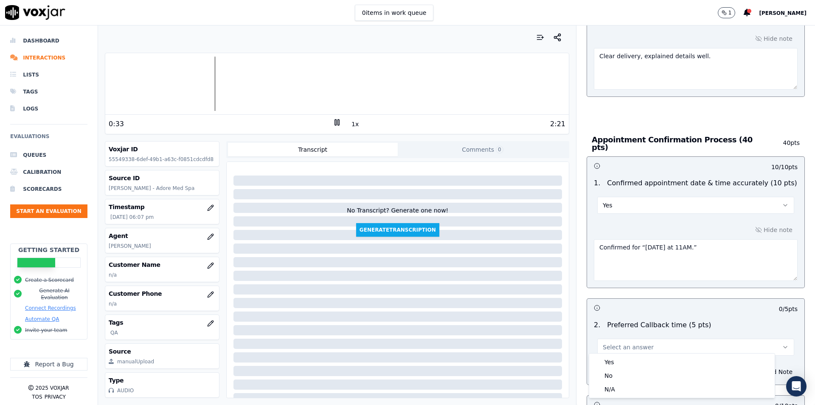
click at [640, 338] on button "Select an answer" at bounding box center [695, 346] width 197 height 17
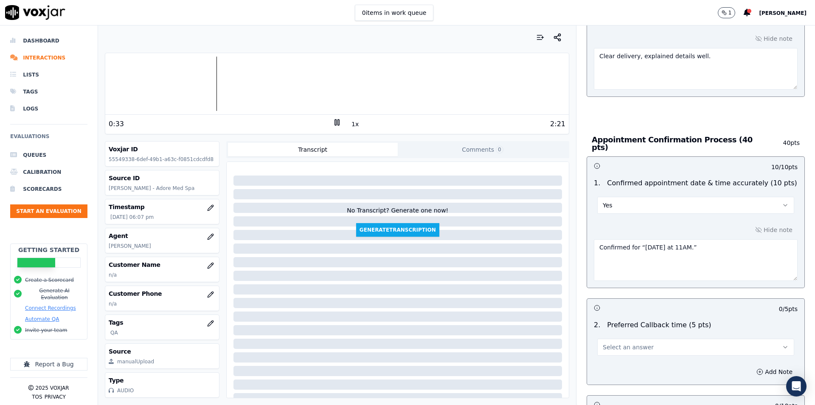
drag, startPoint x: 636, startPoint y: 345, endPoint x: 635, endPoint y: 350, distance: 5.4
click at [636, 345] on span "Select an answer" at bounding box center [628, 347] width 51 height 8
drag, startPoint x: 629, startPoint y: 361, endPoint x: 731, endPoint y: 270, distance: 136.5
click at [630, 359] on div "Yes" at bounding box center [682, 362] width 182 height 14
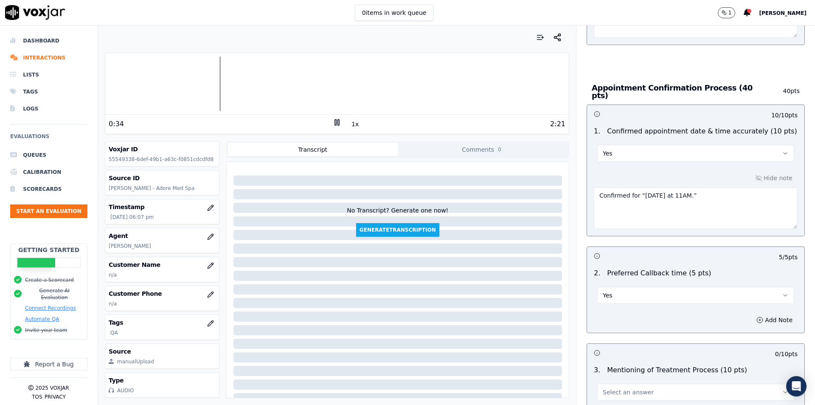
scroll to position [679, 0]
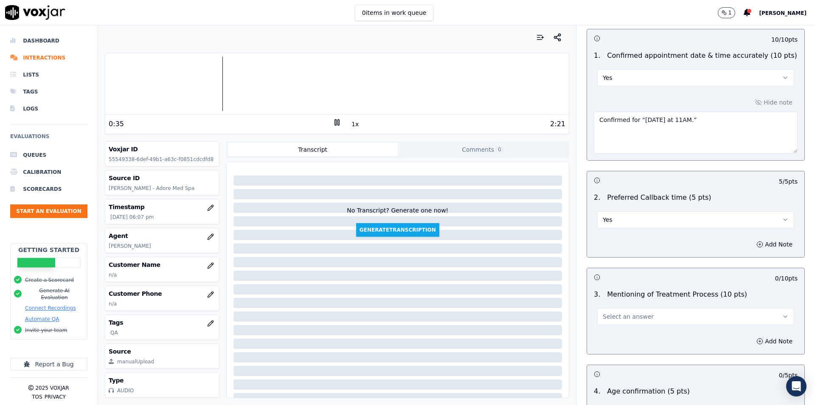
click at [713, 220] on button "Yes" at bounding box center [695, 219] width 197 height 17
drag, startPoint x: 656, startPoint y: 261, endPoint x: 726, endPoint y: 281, distance: 72.3
click at [658, 261] on div "N/A" at bounding box center [682, 262] width 182 height 14
drag, startPoint x: 757, startPoint y: 309, endPoint x: 749, endPoint y: 318, distance: 12.0
click at [757, 310] on button "Select an answer" at bounding box center [695, 316] width 197 height 17
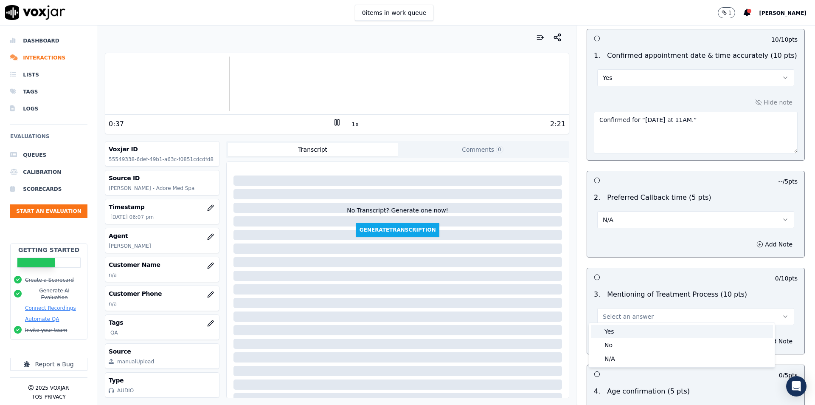
click at [716, 331] on div "Yes" at bounding box center [682, 331] width 182 height 14
click at [753, 335] on button "Add Note" at bounding box center [774, 341] width 46 height 12
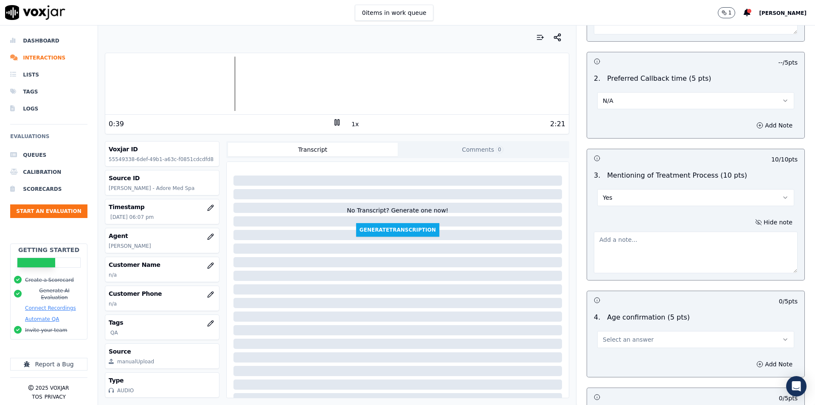
scroll to position [807, 0]
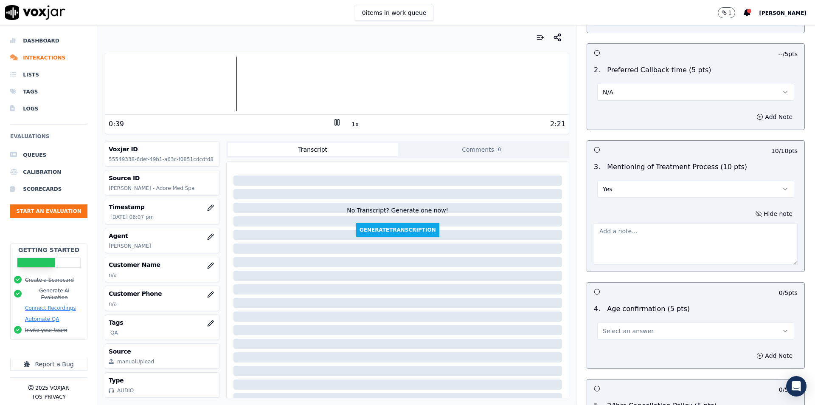
drag, startPoint x: 683, startPoint y: 325, endPoint x: 686, endPoint y: 332, distance: 6.9
click at [683, 326] on button "Select an answer" at bounding box center [695, 330] width 197 height 17
click at [681, 343] on div "Yes" at bounding box center [682, 346] width 182 height 14
click at [663, 232] on textarea at bounding box center [696, 244] width 204 height 42
click at [761, 349] on button "Add Note" at bounding box center [774, 355] width 46 height 12
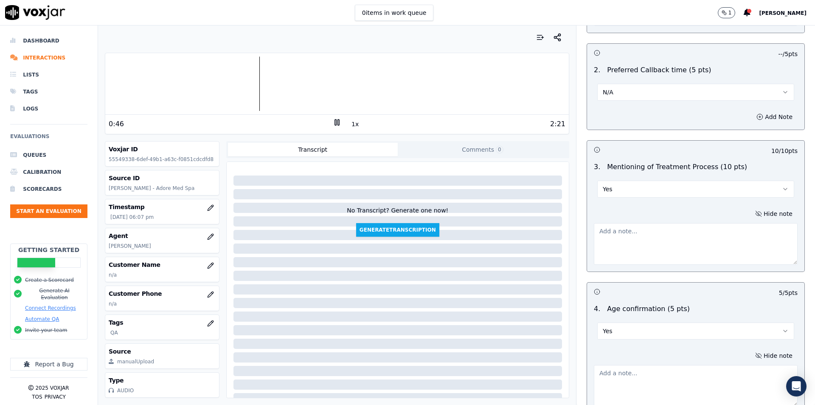
click at [705, 371] on textarea at bounding box center [696, 386] width 204 height 42
paste textarea "Asked age (“under or over 35”) → customer stated 66. Confirmed eligibility."
type textarea "Asked age (“under or over 35”) → customer stated 66. Confirmed eligibility."
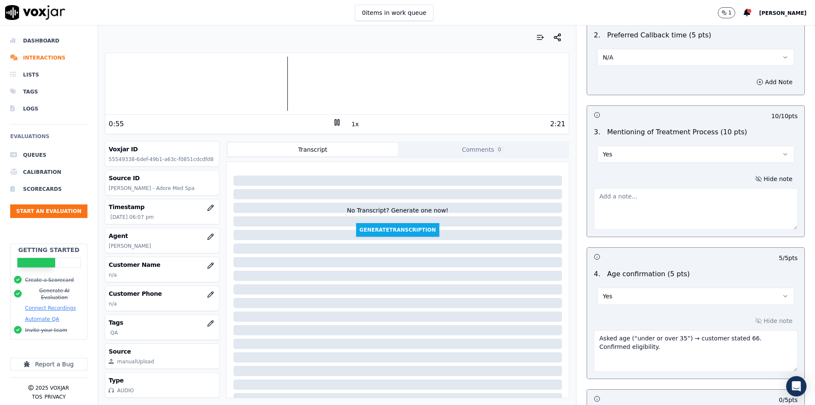
scroll to position [849, 0]
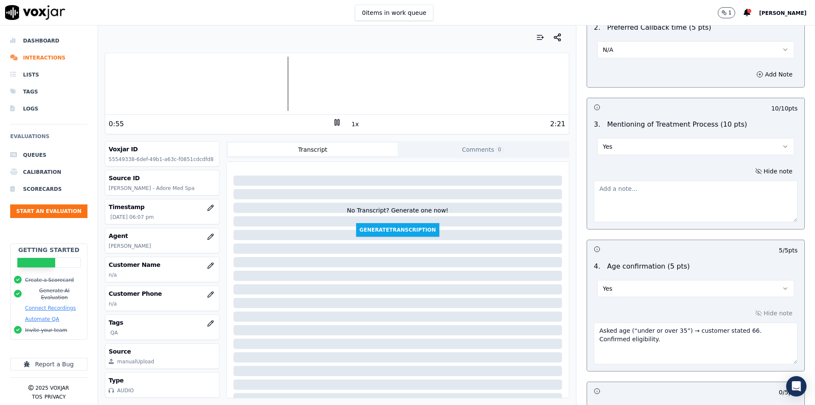
click at [645, 200] on textarea at bounding box center [696, 201] width 204 height 42
paste textarea "Gave detailed overview of treatment: noninvasive, no downtime, stimulates colla…"
click at [621, 205] on textarea "Gave detailed overview of treatment: noninvasive, no downtime, stimulates colla…" at bounding box center [696, 201] width 204 height 42
click at [633, 206] on textarea "Gave detailed overview of treatment: noninvasive, no downtime, stimulates colla…" at bounding box center [696, 201] width 204 height 42
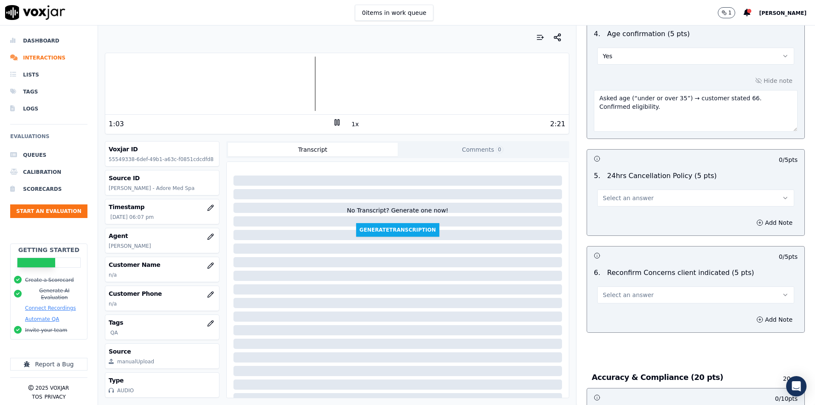
scroll to position [1104, 0]
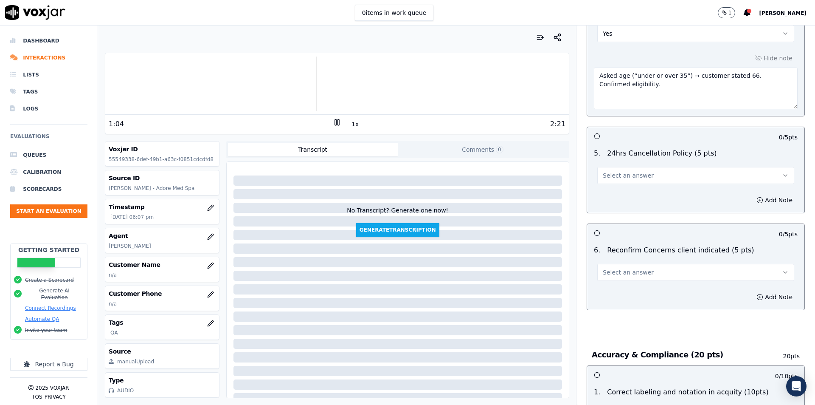
type textarea "Gave detailed overview of treatment: noninvasive, no downtime, stimulates colla…"
click at [649, 169] on button "Select an answer" at bounding box center [695, 175] width 197 height 17
click at [633, 222] on div "N/A" at bounding box center [682, 218] width 182 height 14
click at [637, 268] on span "Select an answer" at bounding box center [628, 272] width 51 height 8
drag, startPoint x: 628, startPoint y: 284, endPoint x: 641, endPoint y: 99, distance: 184.7
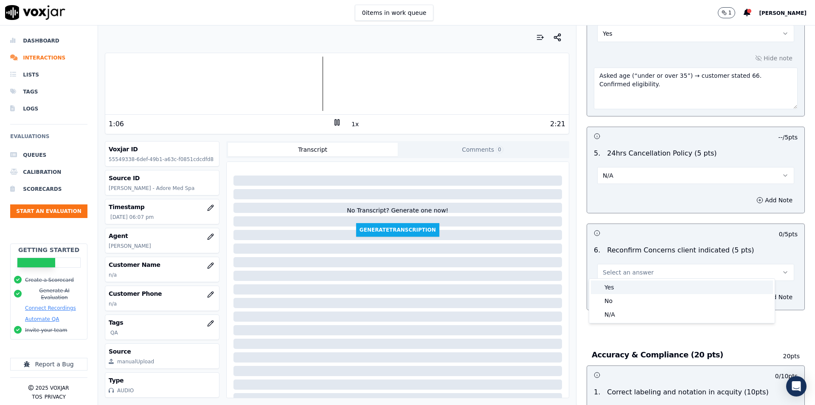
click at [627, 284] on div "Yes" at bounding box center [682, 287] width 182 height 14
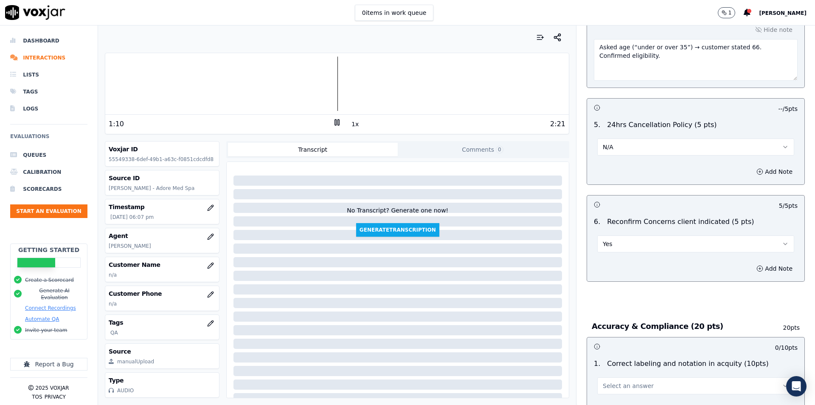
scroll to position [1146, 0]
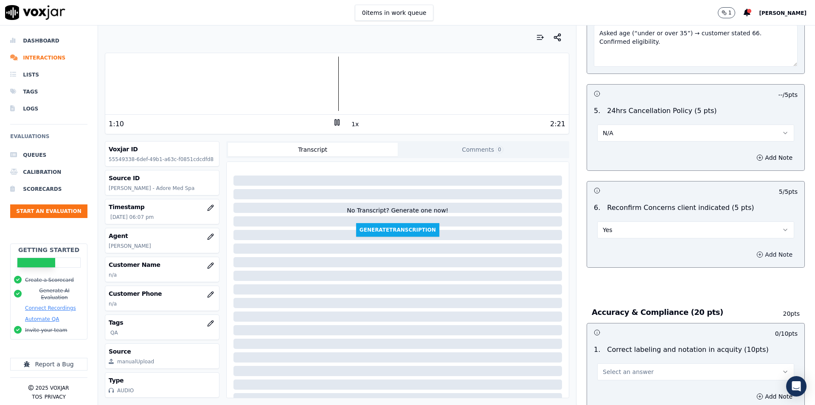
click at [751, 248] on button "Add Note" at bounding box center [774, 254] width 46 height 12
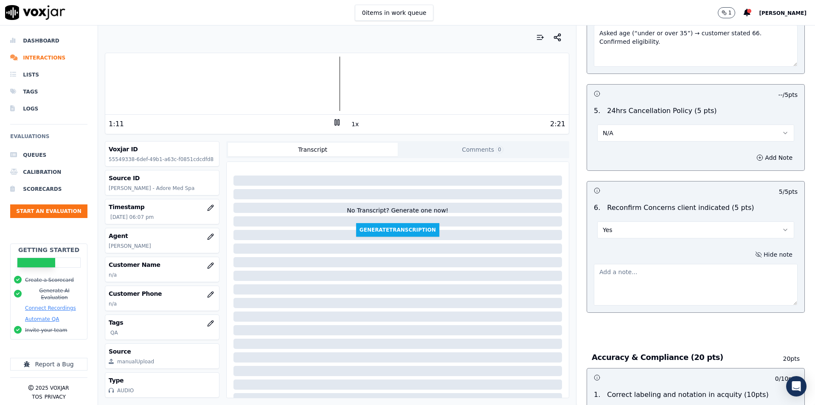
drag, startPoint x: 749, startPoint y: 250, endPoint x: 725, endPoint y: 267, distance: 29.5
click at [750, 251] on button "Hide note" at bounding box center [774, 254] width 48 height 12
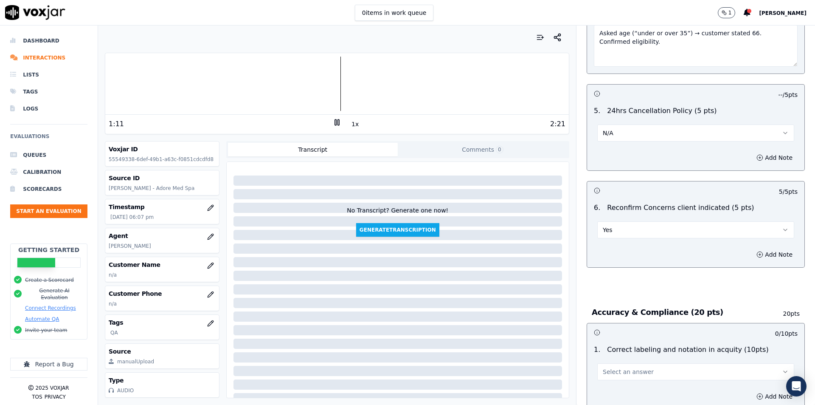
click at [756, 251] on icon "button" at bounding box center [759, 254] width 7 height 7
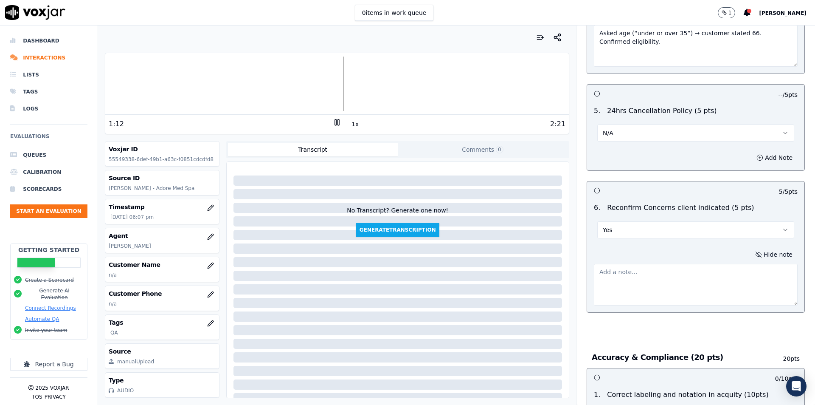
click at [720, 267] on textarea at bounding box center [696, 285] width 204 height 42
paste textarea "✔️"
type textarea "✔️"
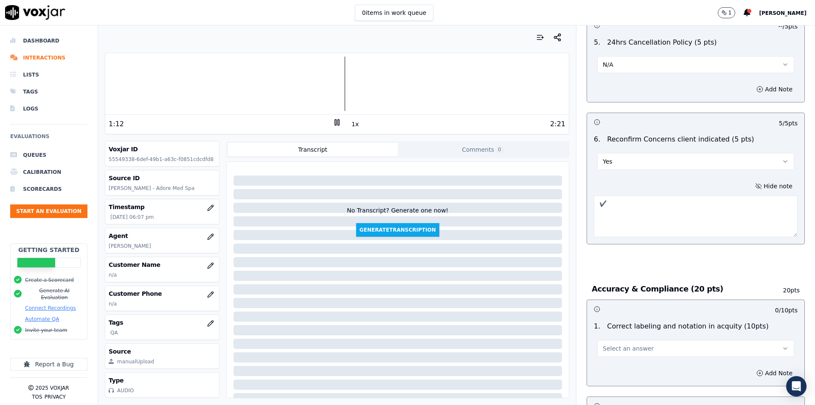
scroll to position [1273, 0]
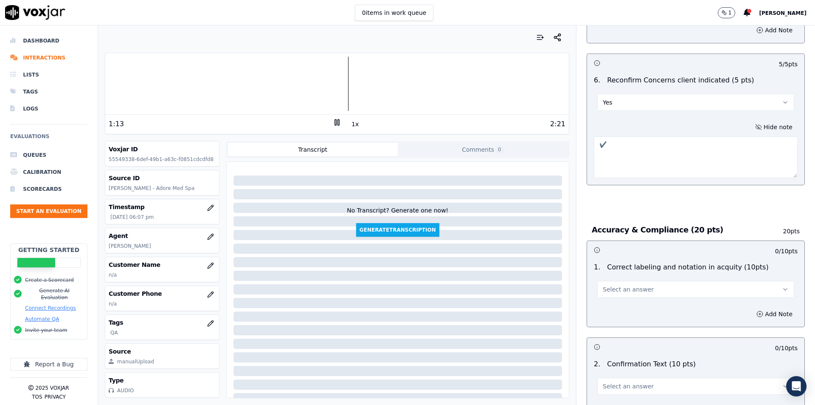
drag, startPoint x: 646, startPoint y: 149, endPoint x: 557, endPoint y: 124, distance: 92.8
click at [557, 124] on div "Your browser does not support the audio element. 1:13 1x 2:21 Voxjar ID 5554933…" at bounding box center [456, 214] width 717 height 379
click at [646, 285] on button "Select an answer" at bounding box center [695, 289] width 197 height 17
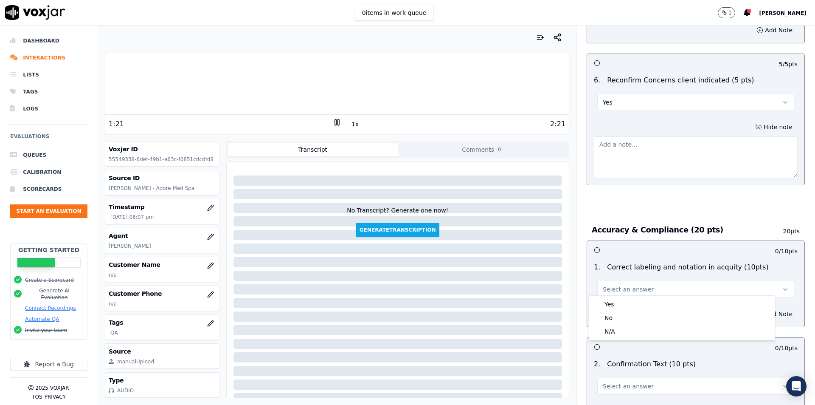
click at [647, 144] on textarea at bounding box center [696, 157] width 204 height 42
click at [695, 147] on textarea at bounding box center [696, 157] width 204 height 42
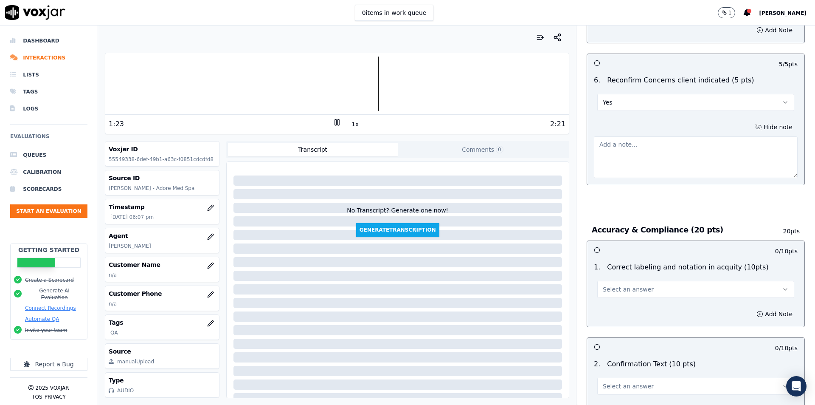
click at [587, 121] on div "Hide note" at bounding box center [695, 149] width 217 height 70
click at [631, 142] on textarea at bounding box center [696, 157] width 204 height 42
paste textarea "Reconfirmed: sagging neck, cheeks, fine lines. Asked if anything else to add."
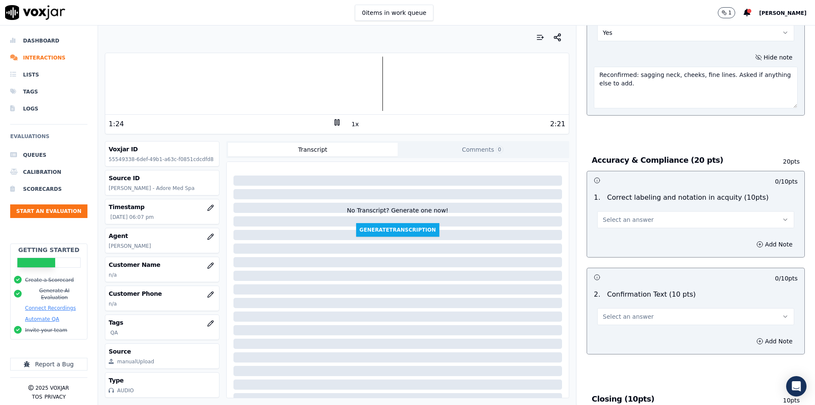
scroll to position [1358, 0]
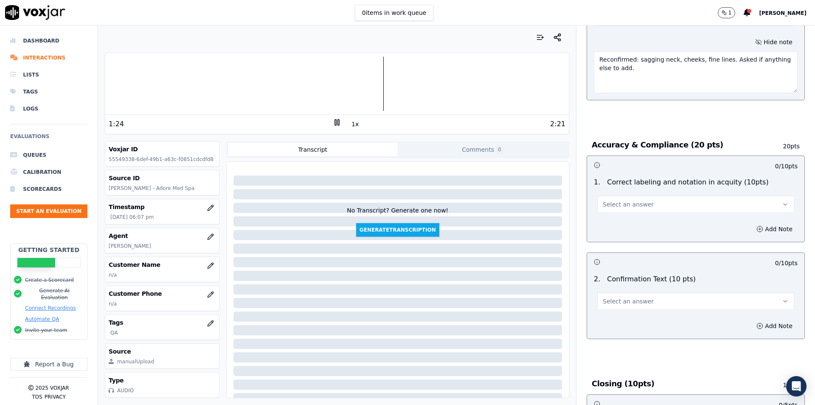
type textarea "Reconfirmed: sagging neck, cheeks, fine lines. Asked if anything else to add."
click at [706, 197] on button "Select an answer" at bounding box center [695, 204] width 197 height 17
click at [672, 223] on div "Yes" at bounding box center [682, 219] width 182 height 14
click at [695, 294] on button "Select an answer" at bounding box center [695, 300] width 197 height 17
drag, startPoint x: 654, startPoint y: 311, endPoint x: 658, endPoint y: 286, distance: 25.4
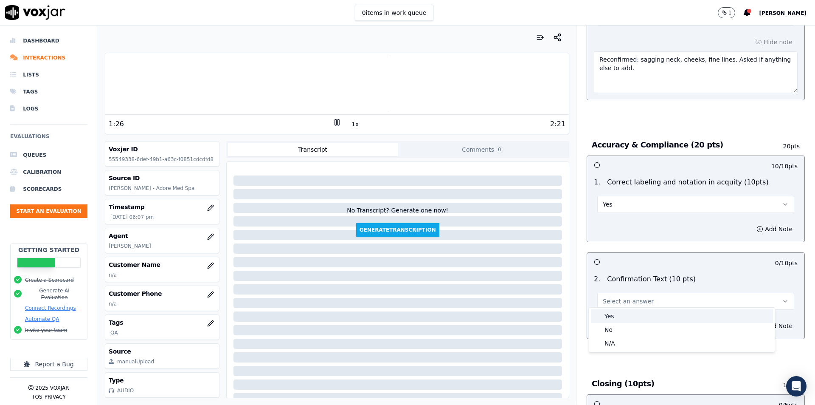
click at [653, 309] on div "Yes" at bounding box center [682, 316] width 182 height 14
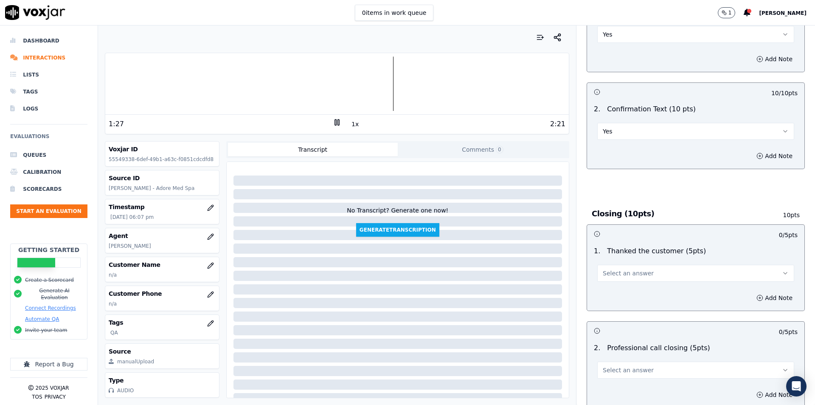
click at [663, 268] on button "Select an answer" at bounding box center [695, 272] width 197 height 17
click at [652, 284] on div "Yes" at bounding box center [682, 288] width 182 height 14
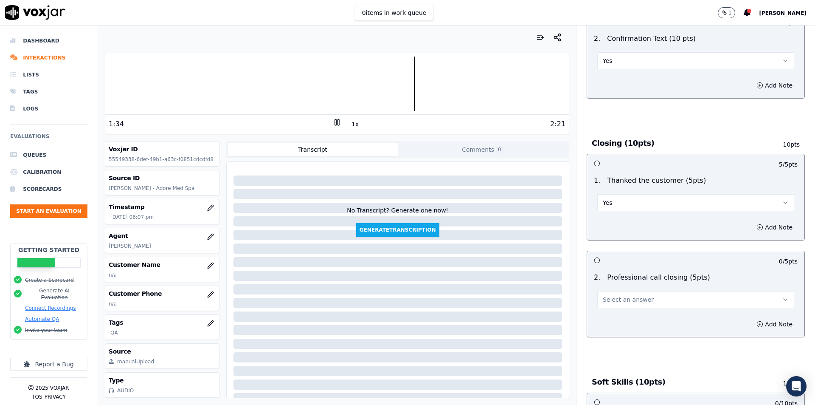
scroll to position [1656, 0]
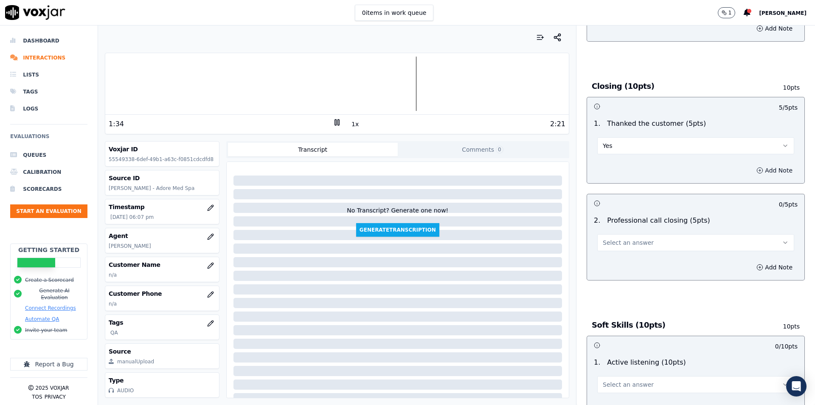
click at [751, 166] on button "Add Note" at bounding box center [774, 170] width 46 height 12
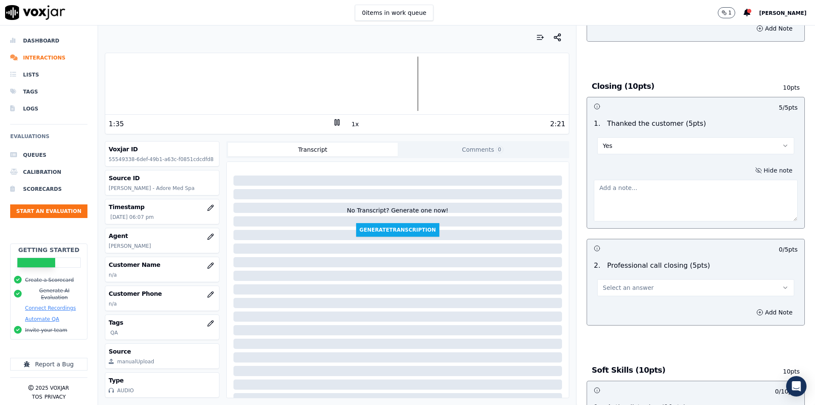
click at [671, 205] on textarea at bounding box center [696, 201] width 204 height 42
paste textarea "Thanked warmly: “Hope you have a great day, see you tomorrow.”"
type textarea "Thanked warmly: “Hope you have a great day, see you tomorrow.”"
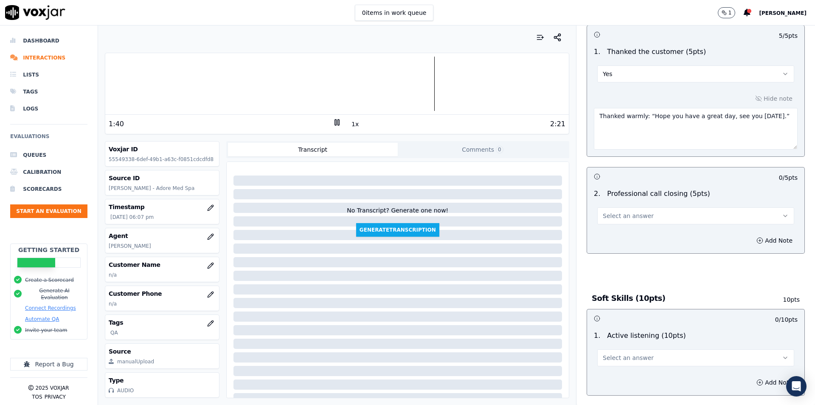
scroll to position [1784, 0]
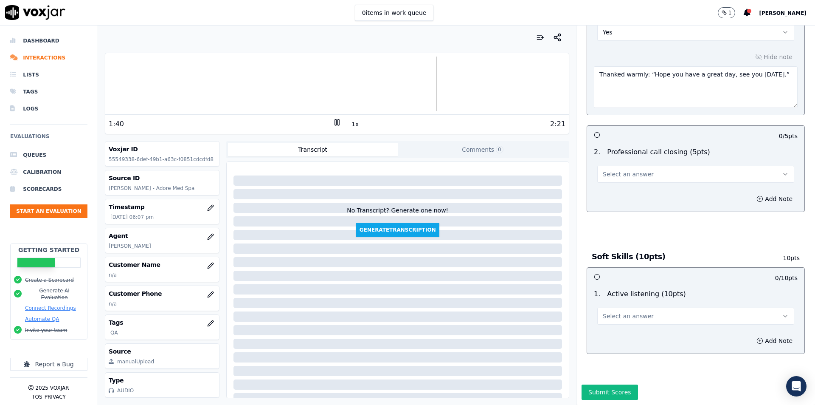
click at [706, 166] on button "Select an answer" at bounding box center [695, 174] width 197 height 17
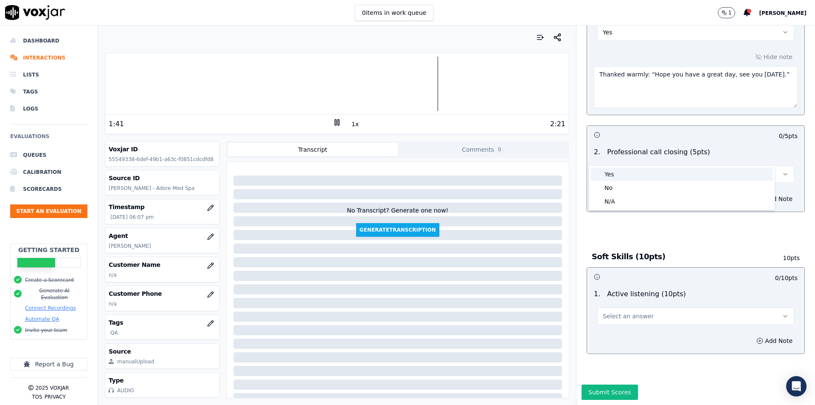
click at [645, 177] on div "Yes" at bounding box center [682, 174] width 182 height 14
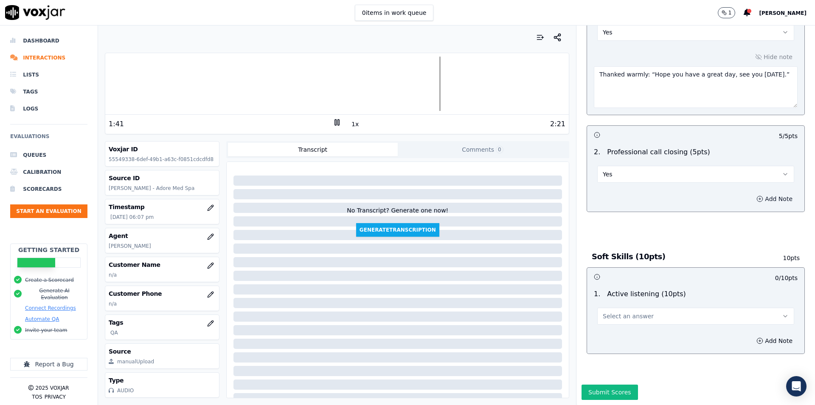
click at [753, 193] on button "Add Note" at bounding box center [774, 199] width 46 height 12
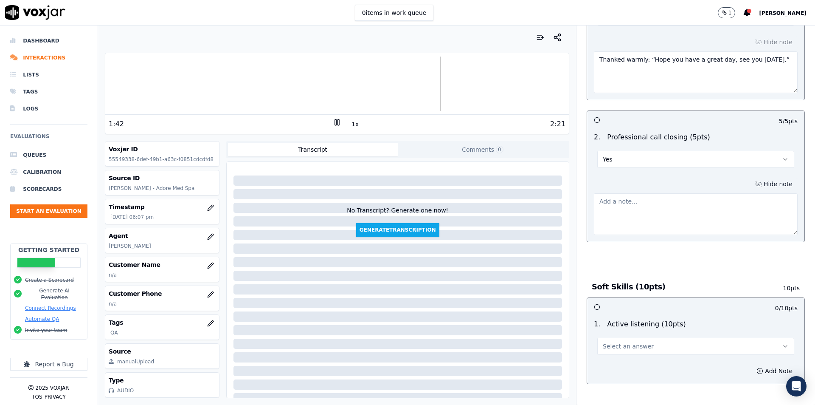
click at [697, 202] on textarea at bounding box center [696, 214] width 204 height 42
type textarea "Closed politely, mutual goodbyes."
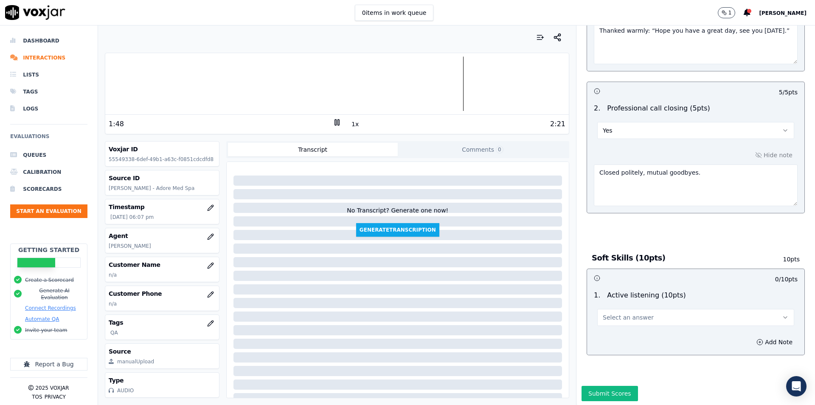
scroll to position [1829, 0]
click at [623, 307] on button "Select an answer" at bounding box center [695, 315] width 197 height 17
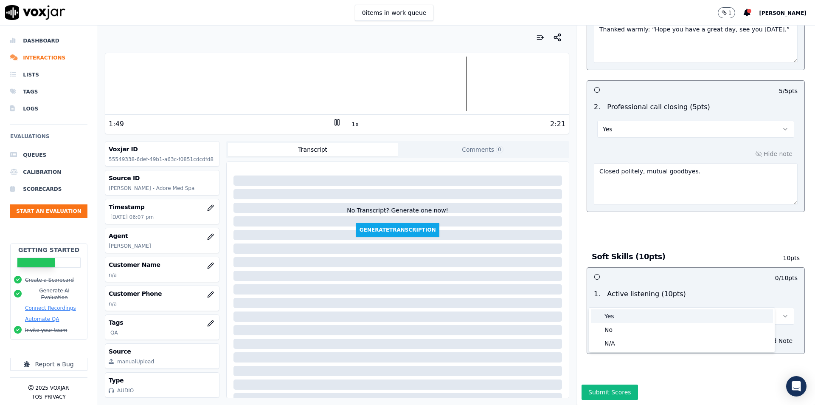
click at [626, 315] on div "Yes" at bounding box center [682, 316] width 182 height 14
click at [669, 328] on div "Add Note" at bounding box center [695, 340] width 217 height 25
drag, startPoint x: 741, startPoint y: 320, endPoint x: 734, endPoint y: 323, distance: 8.2
click at [756, 337] on icon "button" at bounding box center [759, 340] width 7 height 7
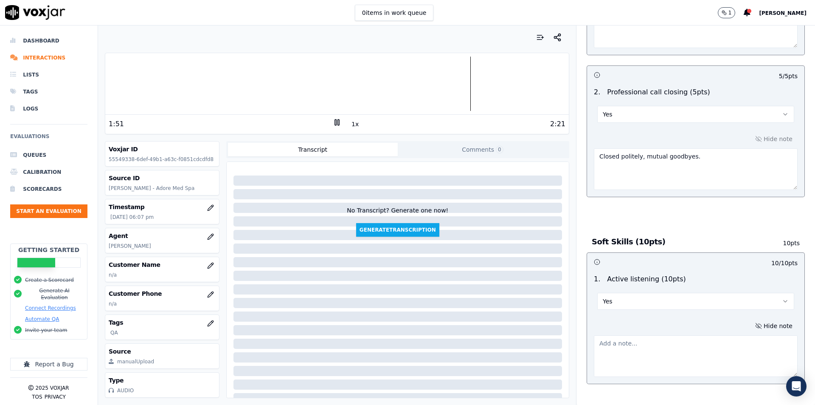
click at [713, 335] on textarea at bounding box center [696, 356] width 204 height 42
paste textarea "Acknowledged answers, adjusted explanation, confirmed concerns and age. ✔️ Adde…"
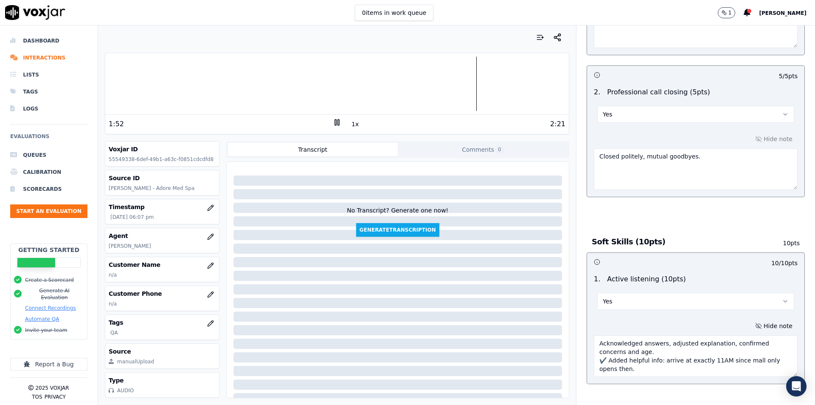
drag, startPoint x: 599, startPoint y: 355, endPoint x: 589, endPoint y: 358, distance: 10.2
click at [594, 358] on textarea "Acknowledged answers, adjusted explanation, confirmed concerns and age. ✔️ Adde…" at bounding box center [696, 356] width 204 height 42
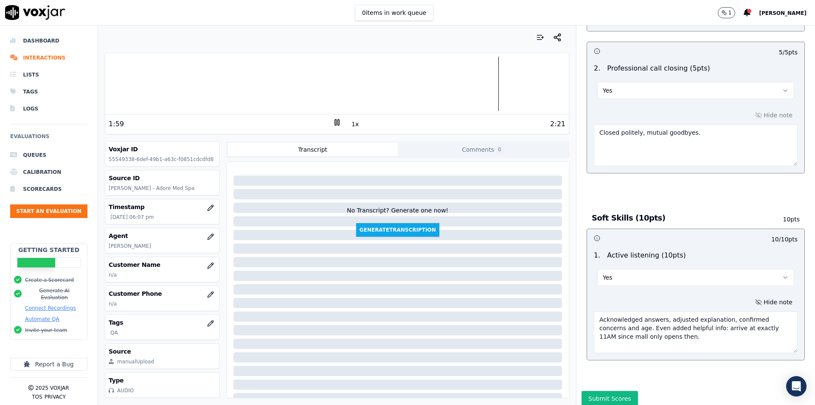
scroll to position [1874, 0]
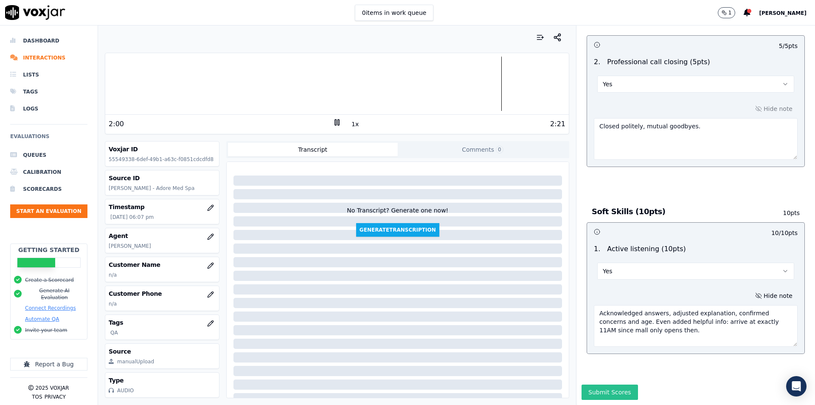
type textarea "Acknowledged answers, adjusted explanation, confirmed concerns and age. Even ad…"
click at [612, 384] on button "Submit Scores" at bounding box center [610, 391] width 56 height 15
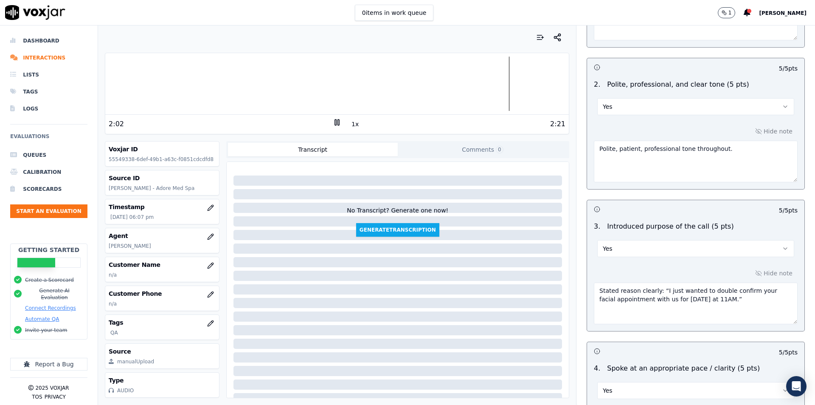
scroll to position [0, 0]
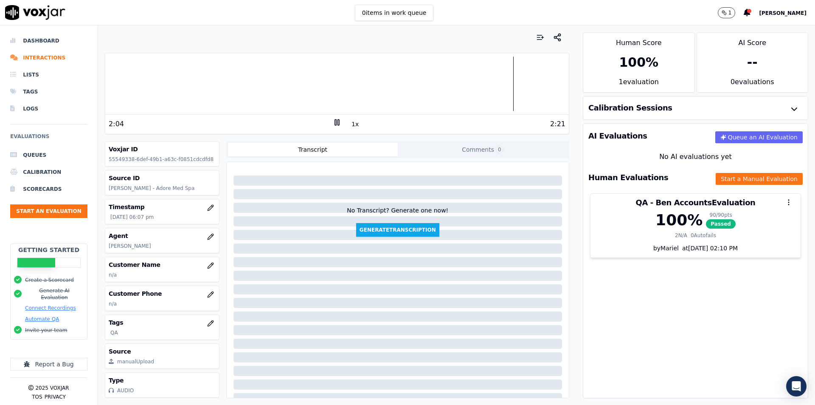
click at [647, 310] on div "AI Evaluations Queue an AI Evaluation No AI evaluations yet Human Evaluations S…" at bounding box center [695, 260] width 225 height 275
click at [606, 351] on div "AI Evaluations Queue an AI Evaluation No AI evaluations yet Human Evaluations S…" at bounding box center [695, 260] width 225 height 275
click at [48, 54] on li "Interactions" at bounding box center [48, 57] width 77 height 17
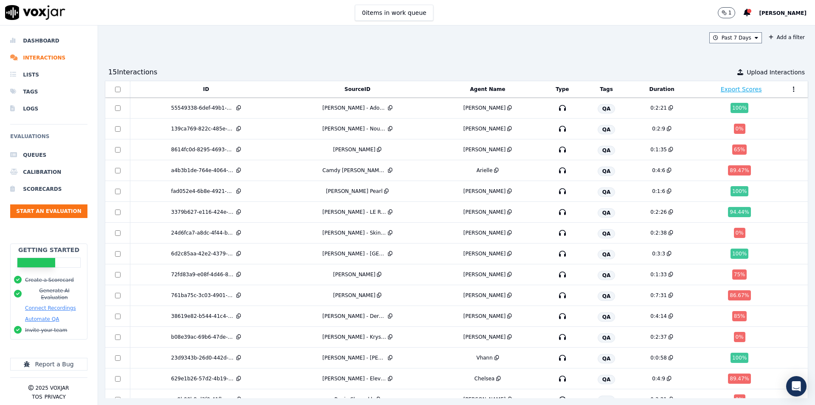
click at [667, 39] on div "Past 7 Days Add a filter" at bounding box center [456, 37] width 703 height 11
click at [612, 49] on div "Past 7 Days Add a filter 15 Interaction s Upload Interactions ID SourceID Agent…" at bounding box center [456, 214] width 717 height 379
click at [497, 70] on div "15 Interaction s Upload Interactions" at bounding box center [456, 72] width 703 height 17
click at [271, 53] on div "Past 7 Days Add a filter 15 Interaction s Upload Interactions ID SourceID Agent…" at bounding box center [456, 214] width 717 height 379
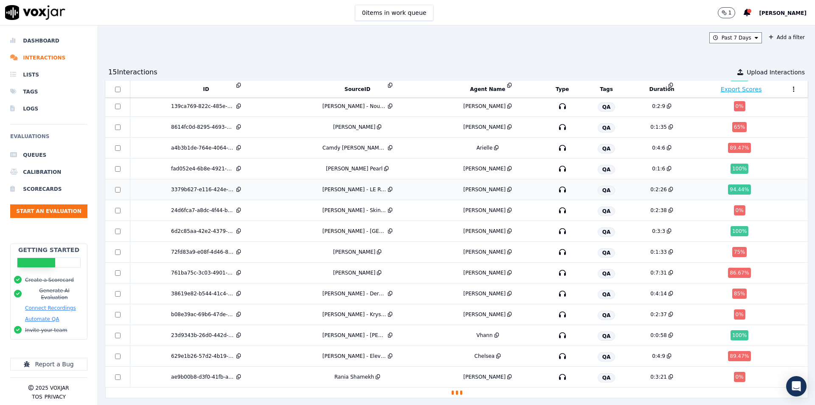
scroll to position [42, 0]
click at [403, 43] on div "Past 7 Days Add a filter" at bounding box center [456, 37] width 703 height 11
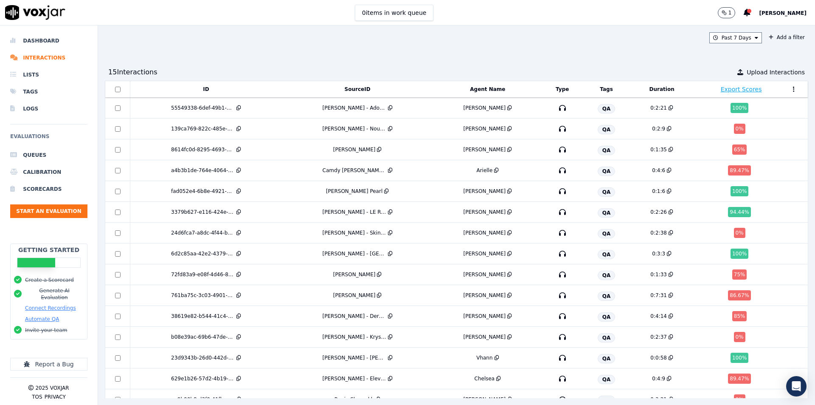
click at [264, 63] on div "Past 7 Days Add a filter 15 Interaction s Upload Interactions ID SourceID Agent…" at bounding box center [456, 214] width 717 height 379
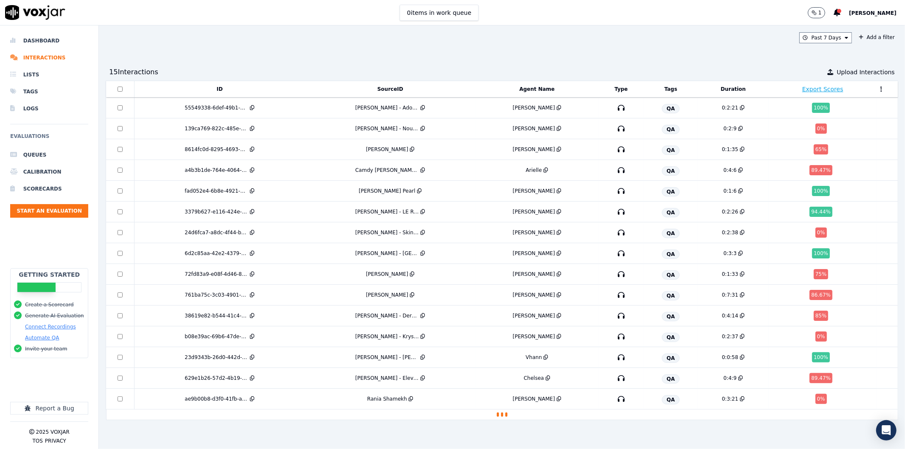
click at [293, 56] on div "Past 7 Days Add a filter 15 Interaction s Upload Interactions ID SourceID Agent…" at bounding box center [502, 237] width 807 height 424
click at [815, 14] on span "Mariel Trinidad" at bounding box center [873, 13] width 48 height 6
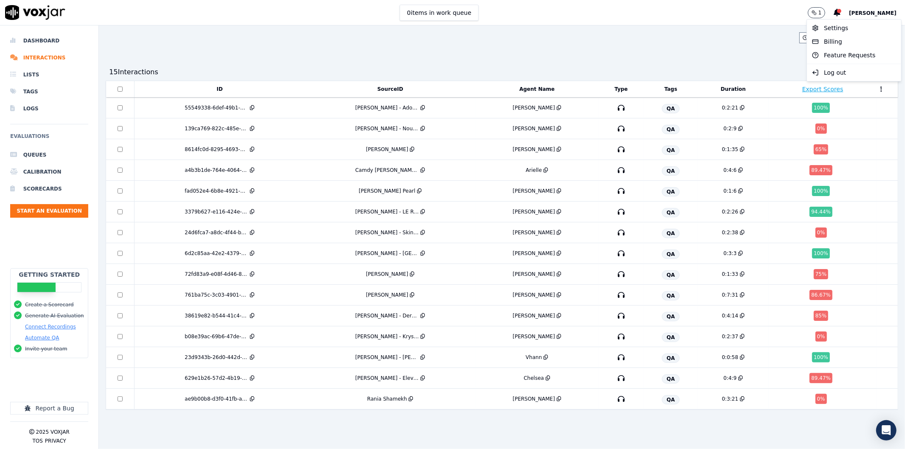
click at [766, 59] on div "Past 7 Days Add a filter 15 Interaction s Upload Interactions ID SourceID Agent…" at bounding box center [502, 237] width 807 height 424
click at [815, 14] on icon at bounding box center [837, 13] width 7 height 8
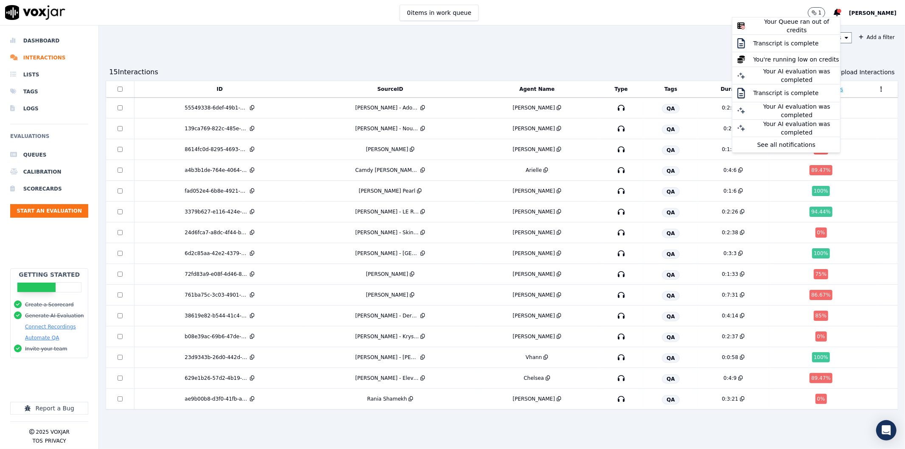
click at [681, 42] on div "Past 7 Days Add a filter" at bounding box center [502, 37] width 793 height 11
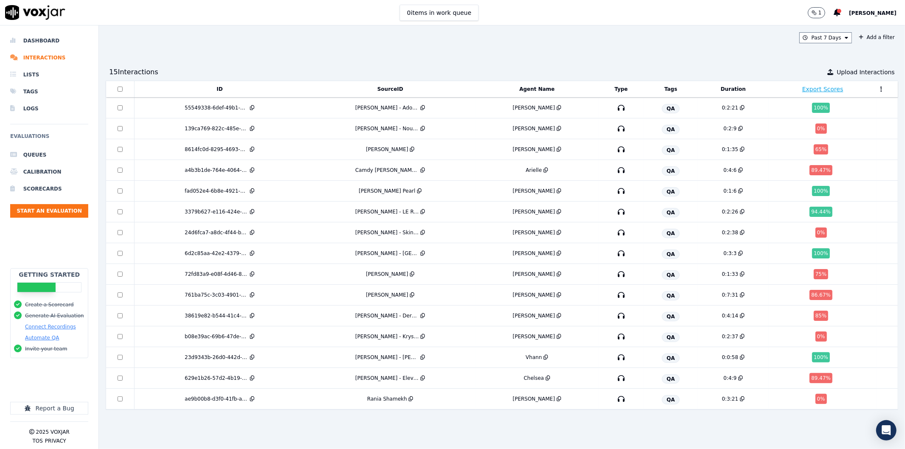
click at [815, 16] on button "Mariel Trinidad" at bounding box center [877, 13] width 56 height 10
click at [815, 28] on div "Settings" at bounding box center [854, 28] width 91 height 14
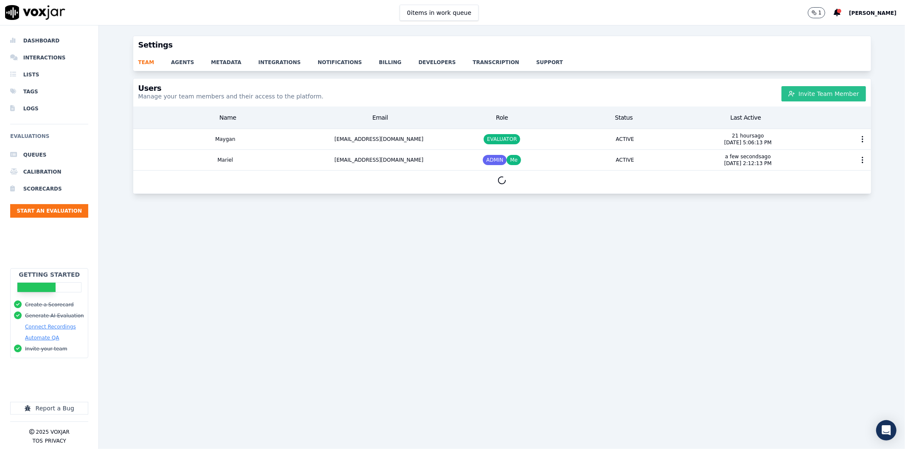
click at [793, 91] on button "Invite Team Member" at bounding box center [824, 93] width 84 height 15
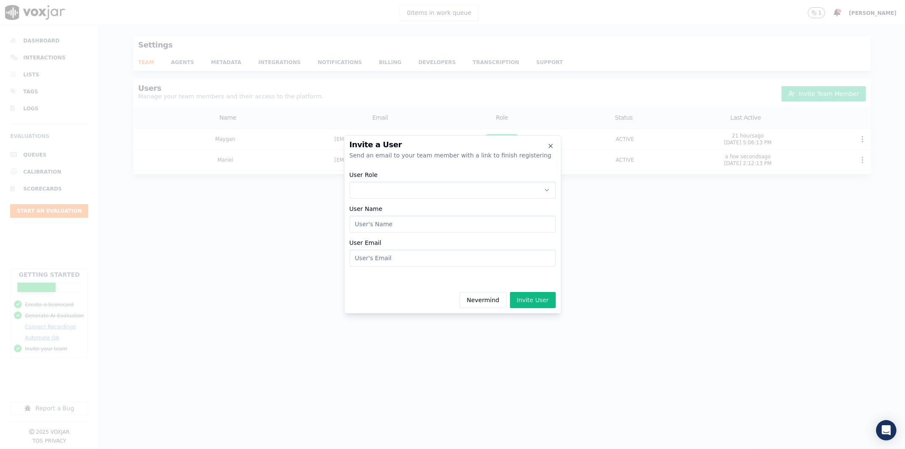
click at [396, 198] on button "User Role" at bounding box center [453, 190] width 206 height 17
drag, startPoint x: 384, startPoint y: 239, endPoint x: 388, endPoint y: 232, distance: 7.8
click at [385, 239] on div "AGENT" at bounding box center [452, 240] width 195 height 14
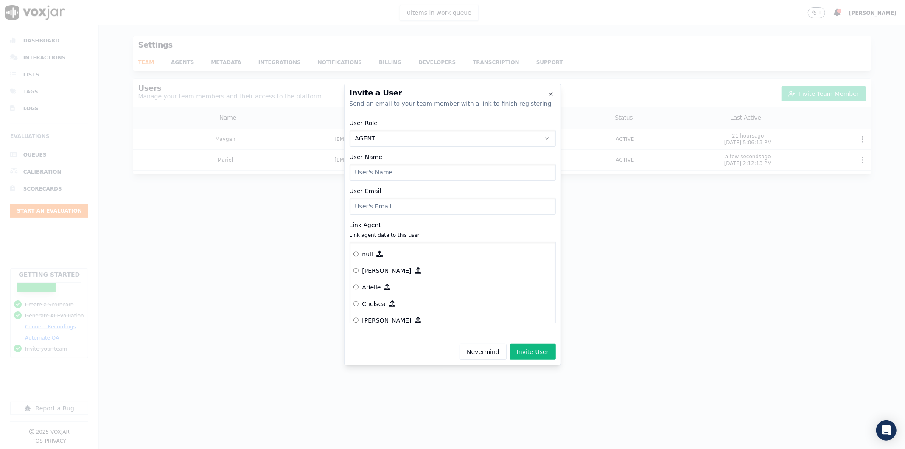
click at [396, 174] on input "User Name" at bounding box center [453, 172] width 206 height 17
type input "Vhann"
click at [440, 210] on input "User Email" at bounding box center [453, 206] width 206 height 17
click at [359, 307] on label "Vhann" at bounding box center [453, 311] width 199 height 17
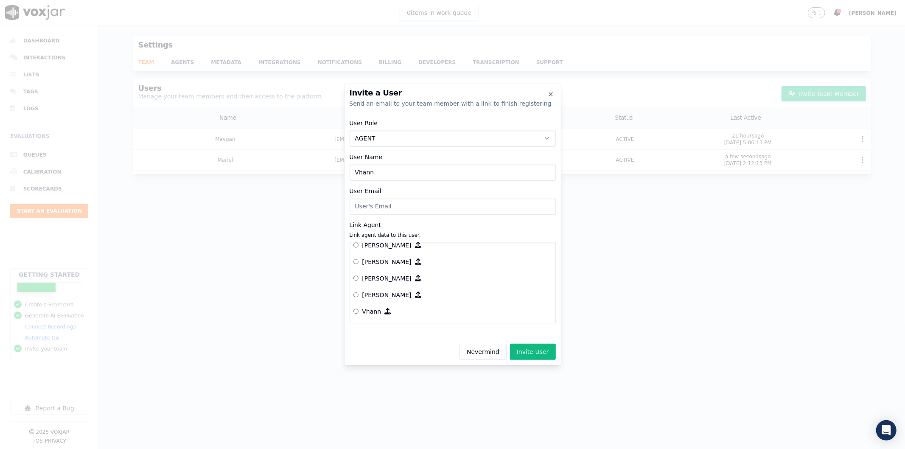
click at [394, 214] on input "User Email" at bounding box center [453, 206] width 206 height 17
paste input "vhann.aisley@gmail.com"
type input "vhann.aisley@gmail.com"
click at [540, 353] on button "Invite User" at bounding box center [533, 352] width 46 height 16
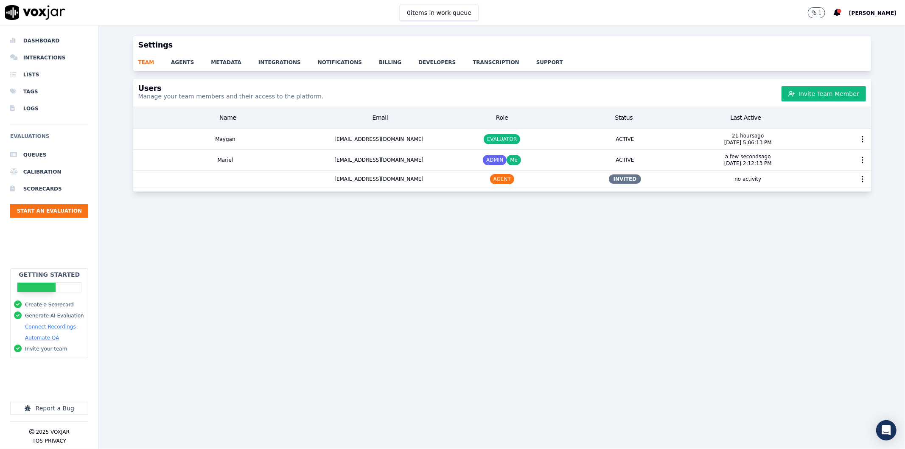
click at [475, 241] on div "Users Manage your team members and their access to the platform. Invite Team Me…" at bounding box center [502, 258] width 807 height 361
click at [593, 287] on div "Users Manage your team members and their access to the platform. Invite Team Me…" at bounding box center [502, 258] width 807 height 361
click at [179, 62] on link "agents" at bounding box center [191, 60] width 40 height 12
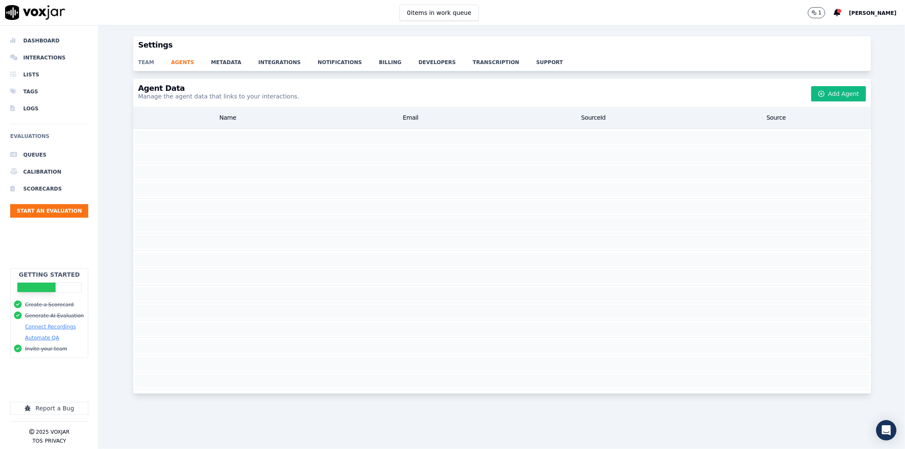
click at [146, 63] on link "team" at bounding box center [154, 60] width 33 height 12
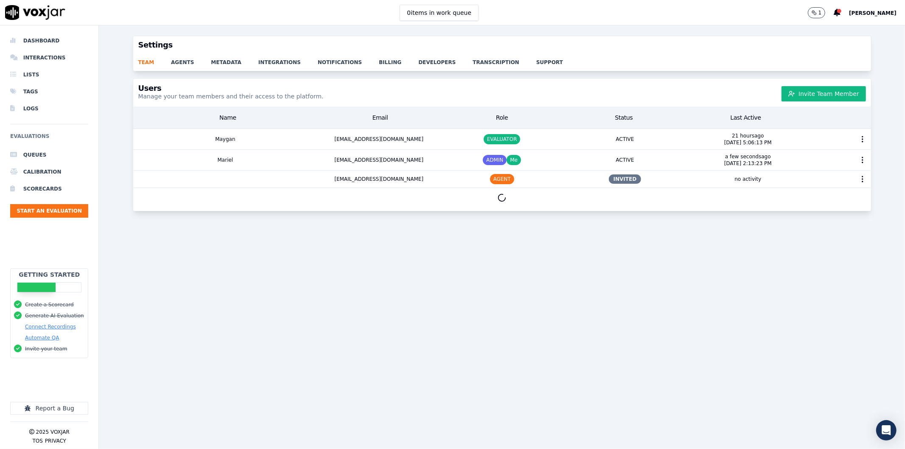
click at [414, 278] on div "Users Manage your team members and their access to the platform. Invite Team Me…" at bounding box center [502, 258] width 807 height 361
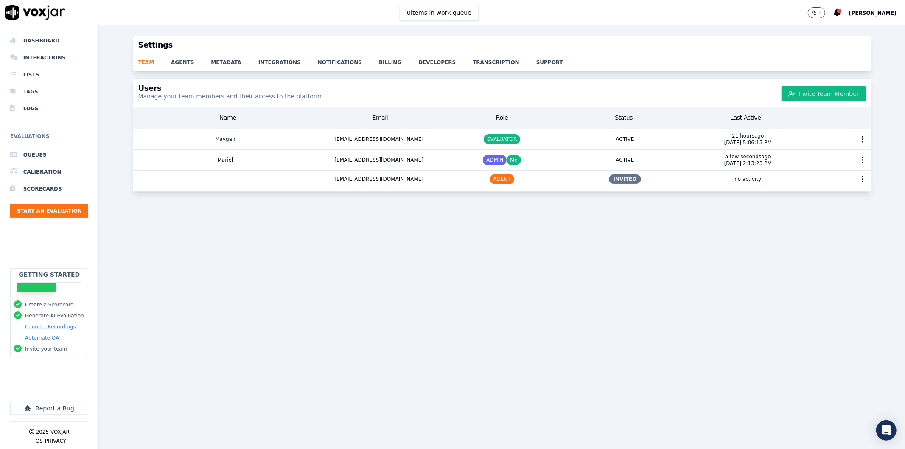
click at [590, 214] on div "Users Manage your team members and their access to the platform. Invite Team Me…" at bounding box center [502, 258] width 807 height 361
click at [545, 232] on div "Users Manage your team members and their access to the platform. Invite Team Me…" at bounding box center [502, 258] width 807 height 361
click at [64, 60] on li "Interactions" at bounding box center [49, 57] width 78 height 17
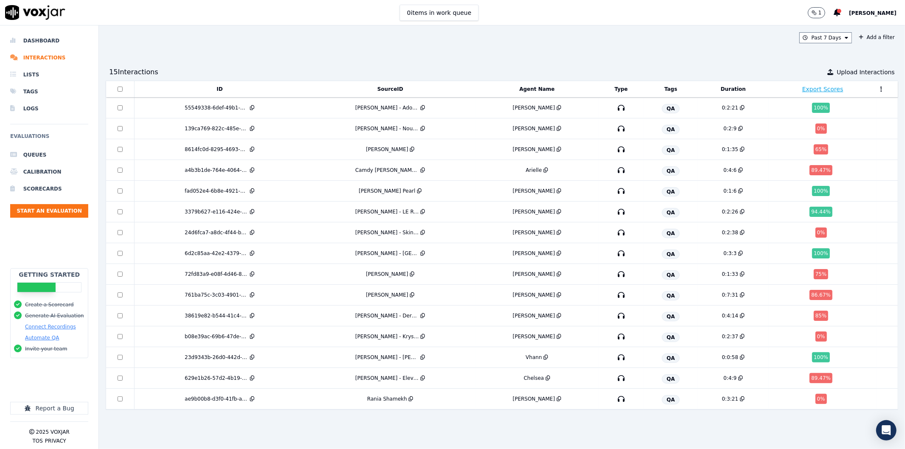
click at [605, 51] on div "Past 7 Days Add a filter 15 Interaction s Upload Interactions ID SourceID Agent…" at bounding box center [502, 237] width 807 height 424
drag, startPoint x: 511, startPoint y: 93, endPoint x: 803, endPoint y: 74, distance: 292.6
click at [752, 64] on div "15 Interaction s Upload Interactions" at bounding box center [502, 72] width 793 height 17
click at [815, 87] on th at bounding box center [887, 89] width 21 height 17
click at [815, 90] on button at bounding box center [882, 89] width 8 height 13
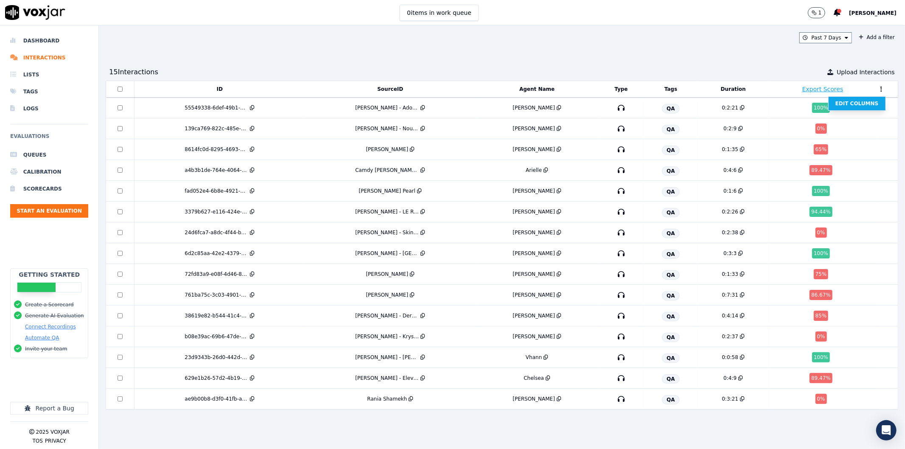
click at [815, 104] on button "Edit Columns" at bounding box center [857, 104] width 57 height 14
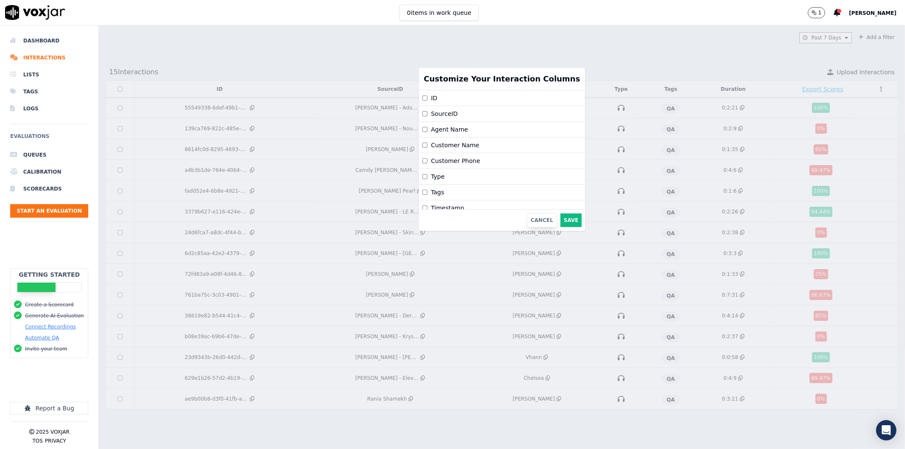
click at [527, 219] on button "Cancel" at bounding box center [542, 220] width 30 height 14
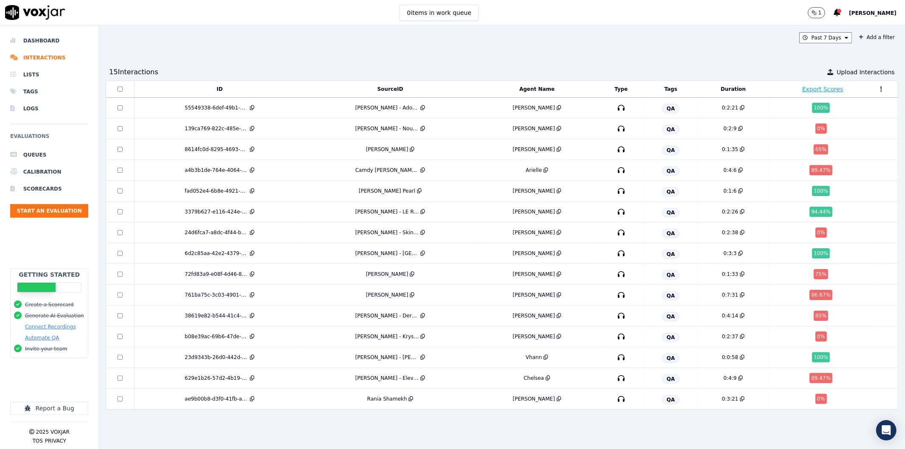
click at [528, 18] on div "0 items in work queue 1 Mariel Trinidad" at bounding box center [452, 12] width 905 height 25
